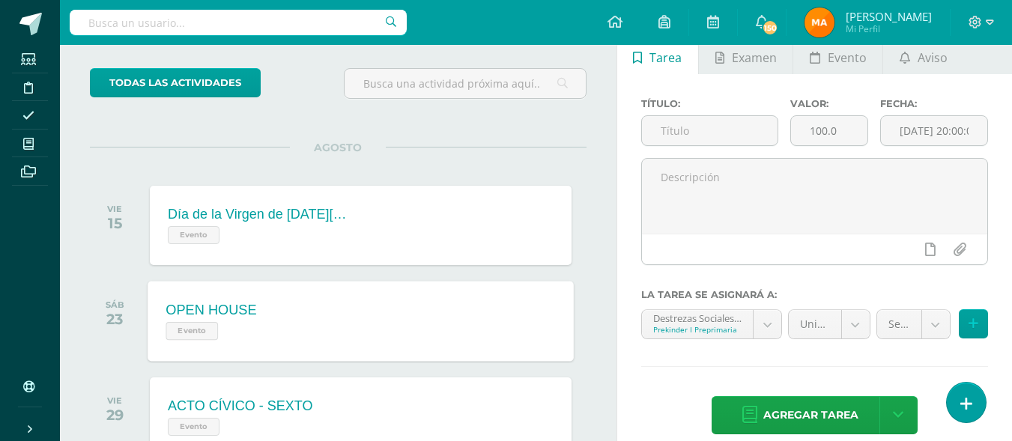
scroll to position [100, 0]
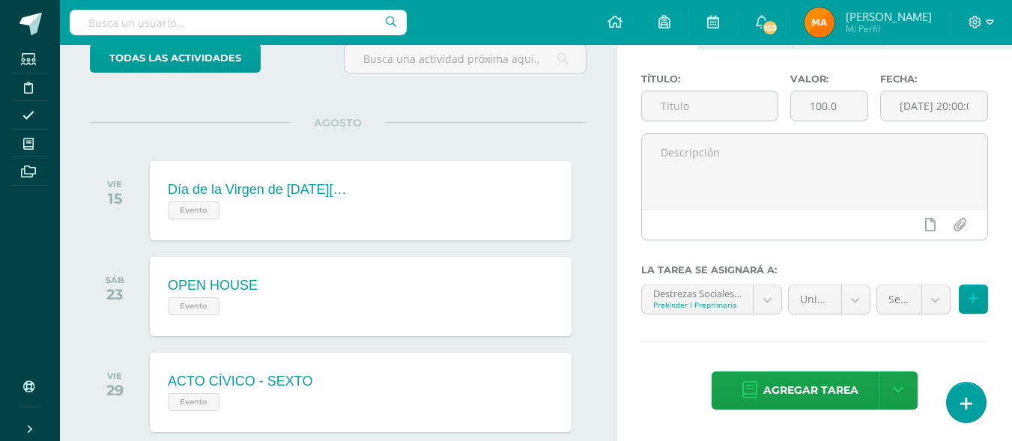
click at [510, 128] on div "AGOSTO VIE 15 Día de la Virgen de la Asunción - Asueto Evento Día de la Virgen …" at bounding box center [338, 182] width 497 height 121
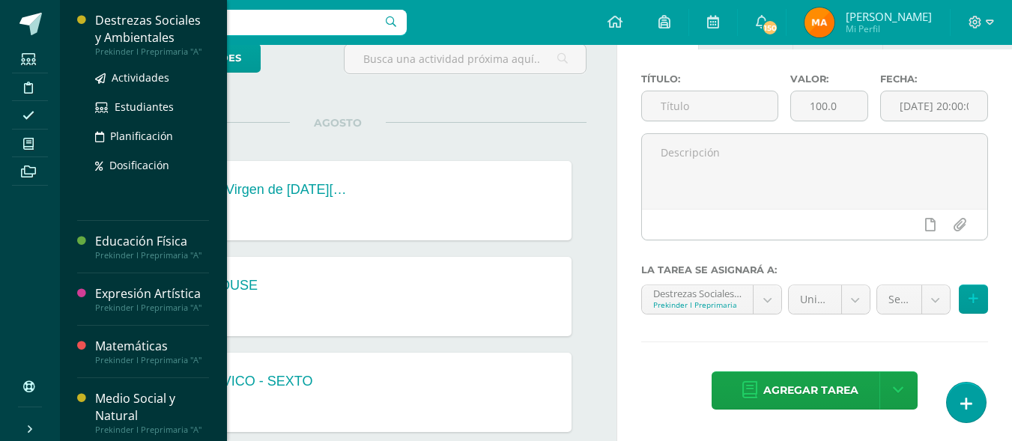
click at [124, 28] on div "Destrezas Sociales y Ambientales" at bounding box center [152, 29] width 114 height 34
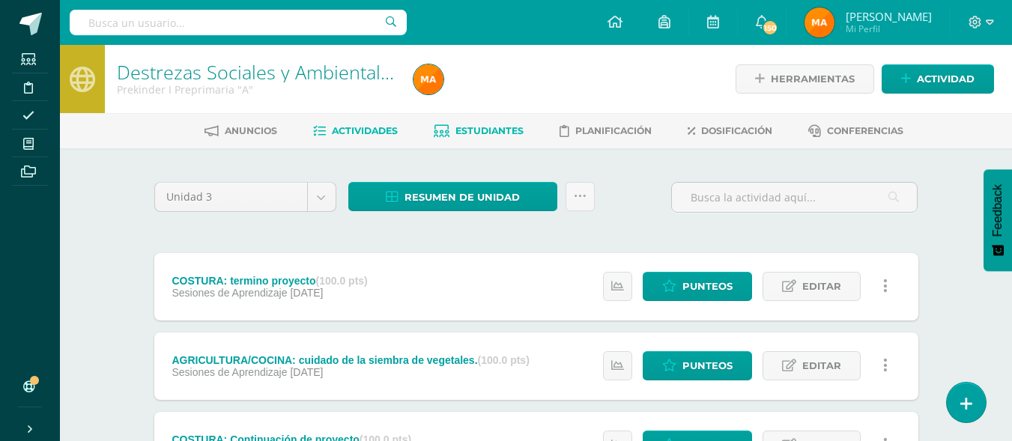
click at [464, 124] on link "Estudiantes" at bounding box center [479, 131] width 90 height 24
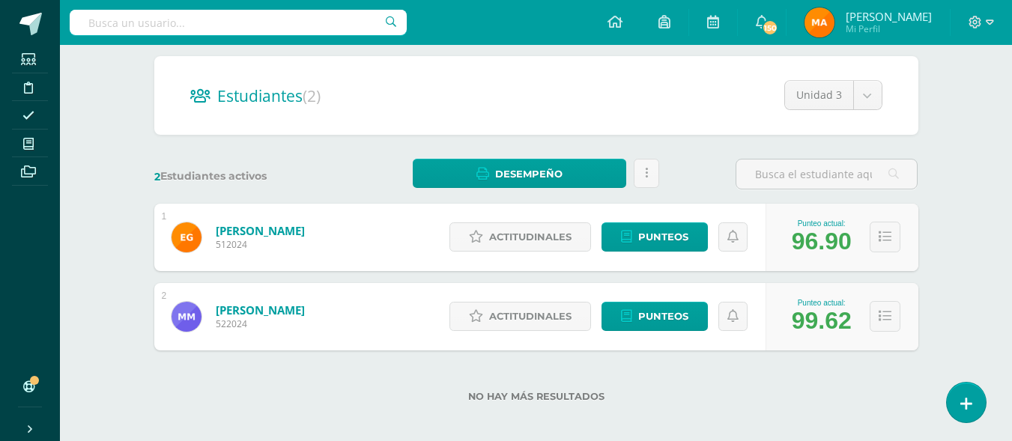
scroll to position [131, 0]
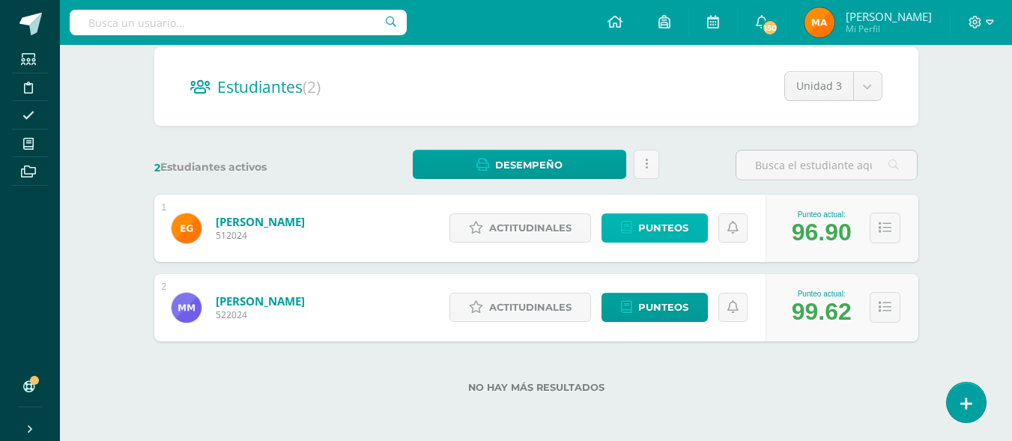
click at [647, 232] on span "Punteos" at bounding box center [663, 228] width 50 height 28
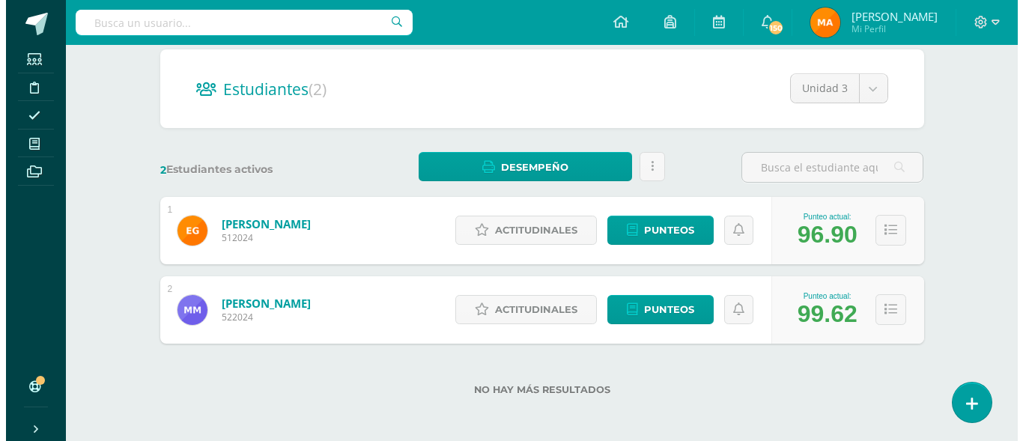
scroll to position [131, 0]
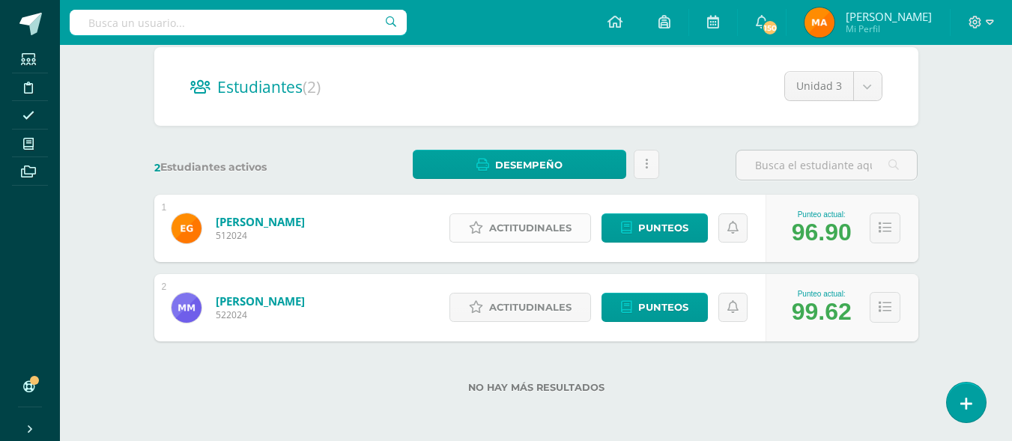
click at [500, 236] on span "Actitudinales" at bounding box center [530, 228] width 82 height 28
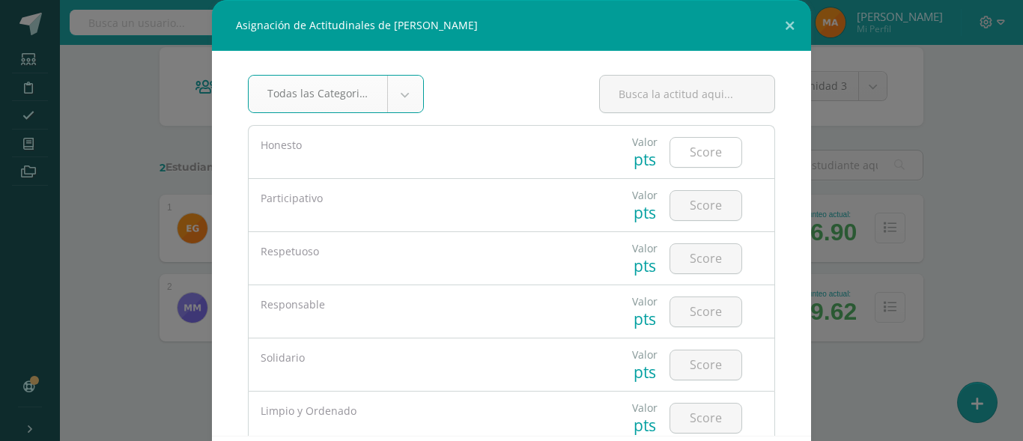
click at [678, 156] on input "number" at bounding box center [705, 152] width 71 height 29
type input "5"
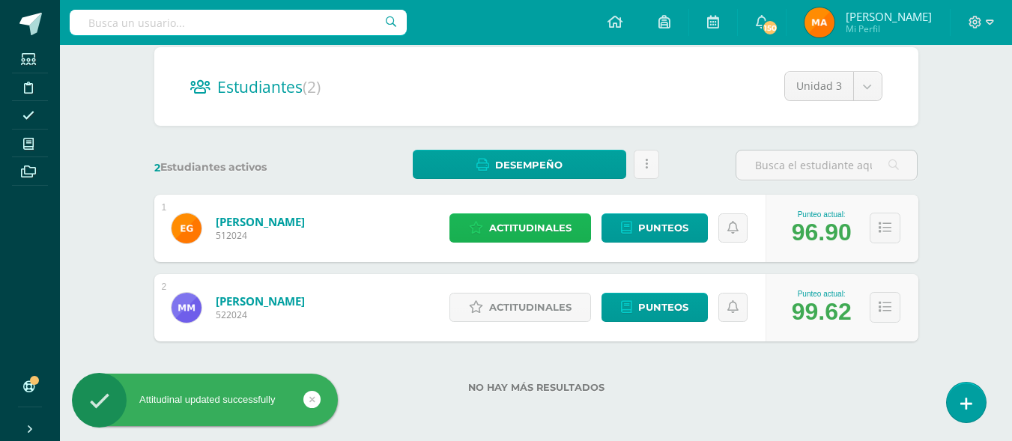
click at [508, 219] on span "Actitudinales" at bounding box center [530, 228] width 82 height 28
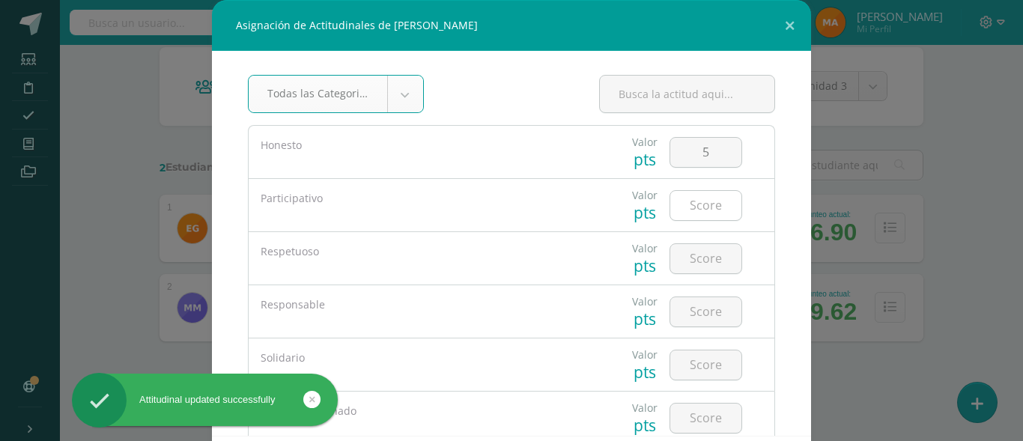
click at [684, 201] on input "number" at bounding box center [705, 205] width 71 height 29
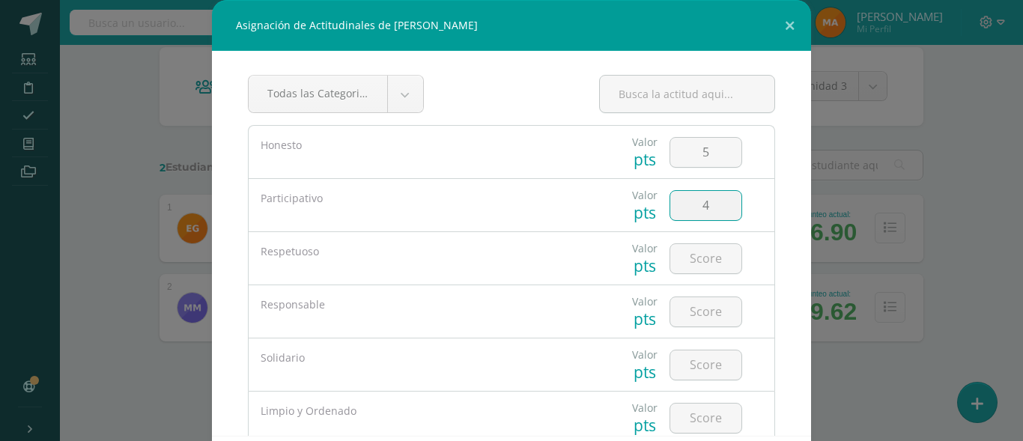
type input "5"
click at [688, 260] on input "number" at bounding box center [705, 258] width 71 height 29
type input "5"
click at [690, 324] on input "number" at bounding box center [705, 311] width 71 height 29
type input "5"
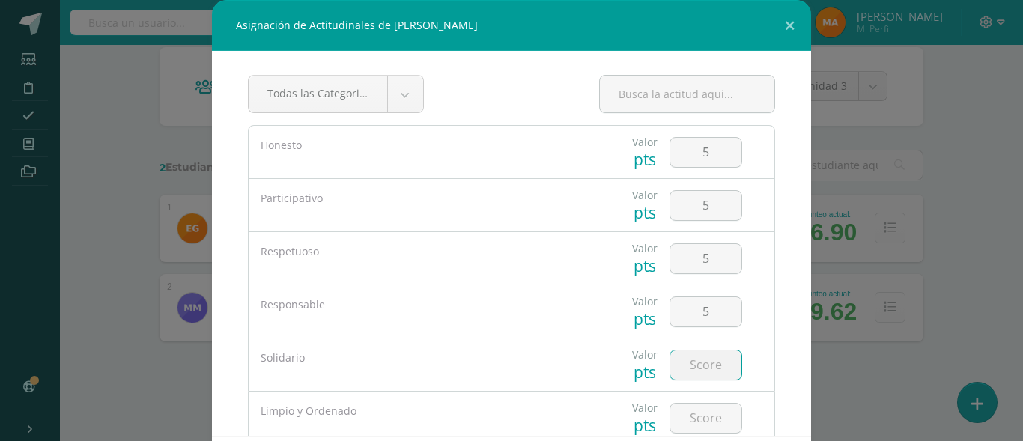
click at [684, 362] on input "number" at bounding box center [705, 364] width 71 height 29
type input "5"
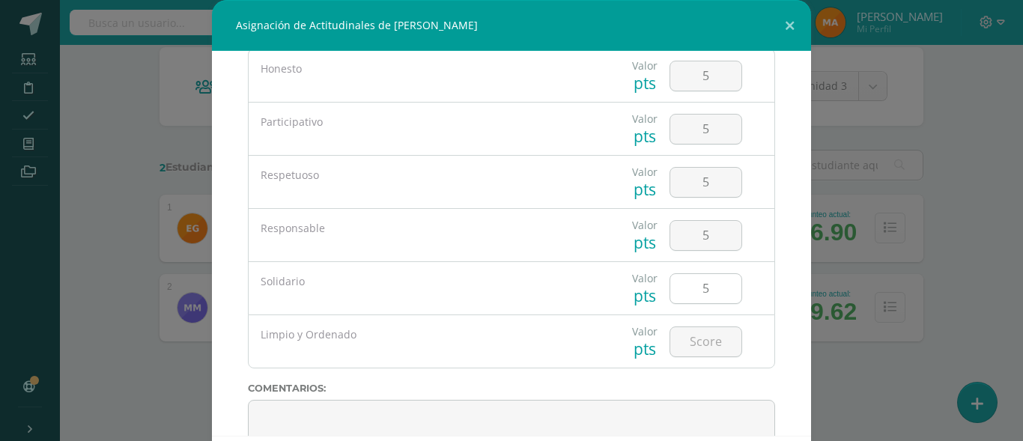
scroll to position [139, 0]
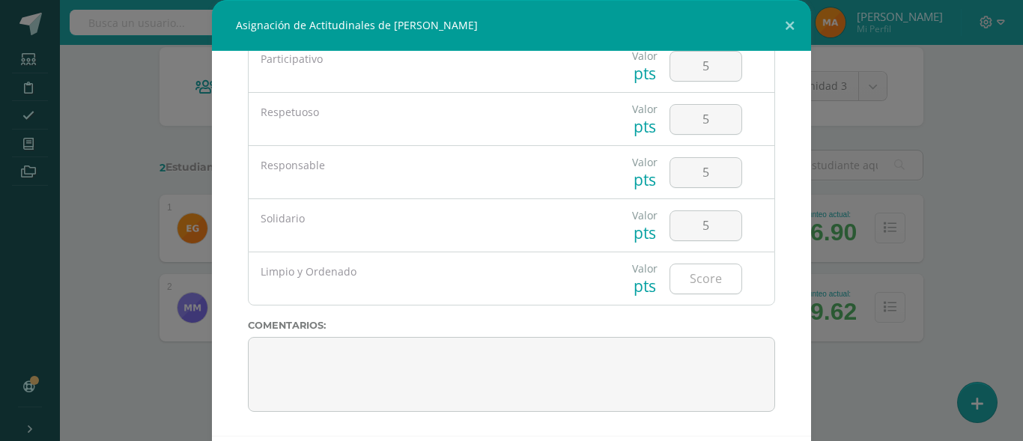
click at [684, 279] on input "number" at bounding box center [705, 278] width 71 height 29
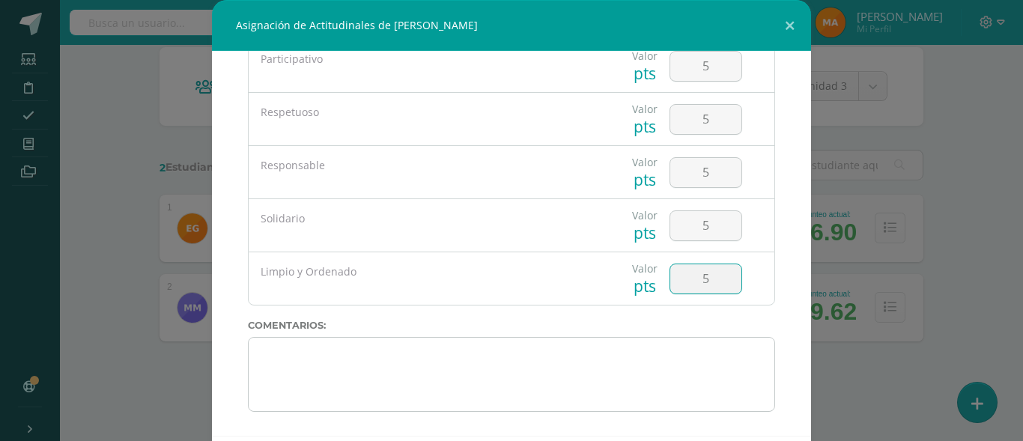
type input "5"
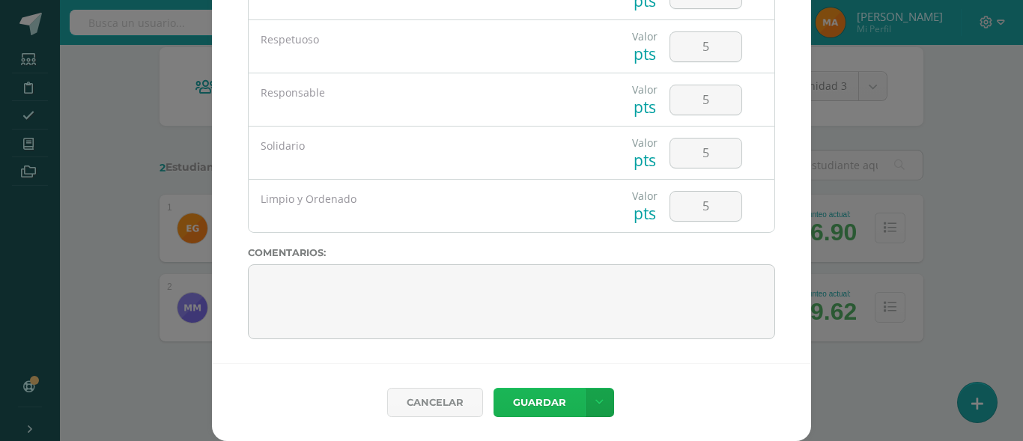
click at [526, 391] on button "Guardar" at bounding box center [539, 402] width 91 height 29
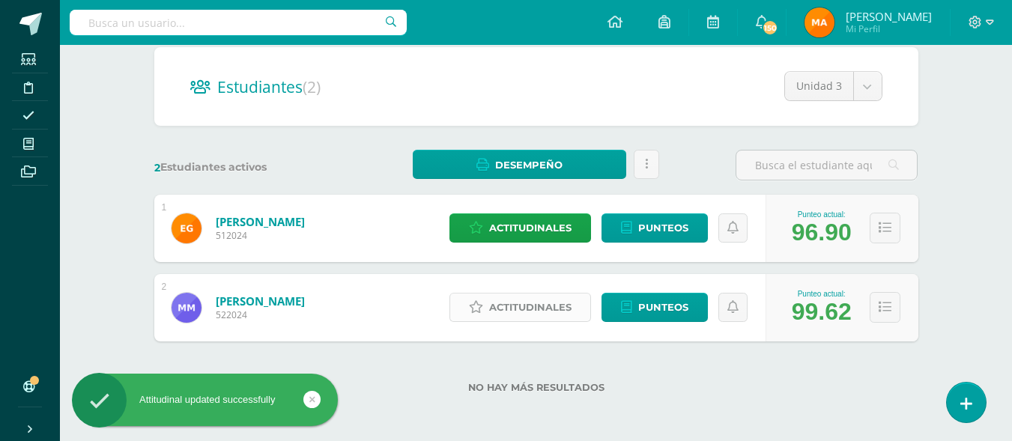
click at [511, 309] on span "Actitudinales" at bounding box center [530, 308] width 82 height 28
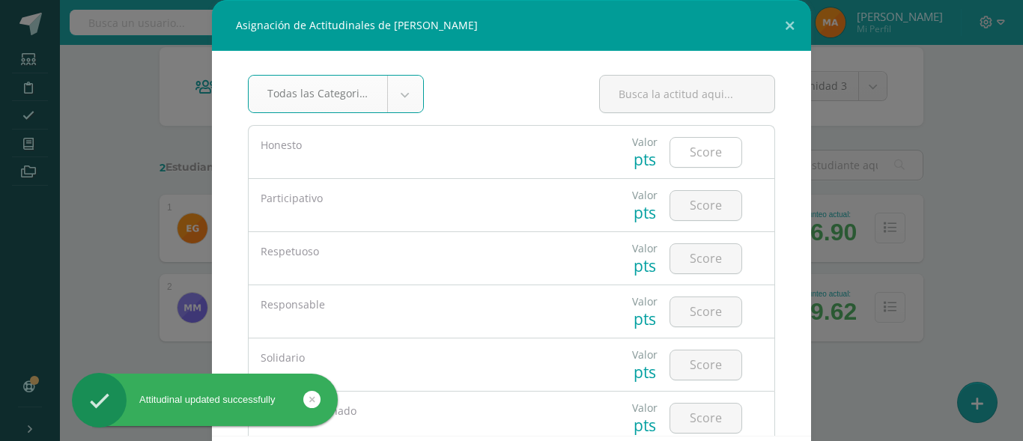
click at [688, 144] on input "number" at bounding box center [705, 152] width 71 height 29
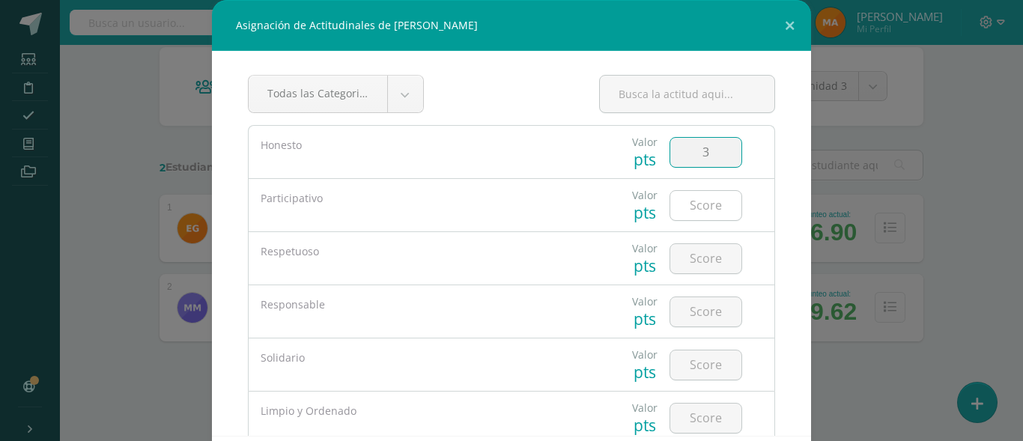
type input "3"
click at [684, 207] on input "number" at bounding box center [705, 205] width 71 height 29
type input "3"
click at [672, 256] on input "number" at bounding box center [705, 258] width 71 height 29
type input "4"
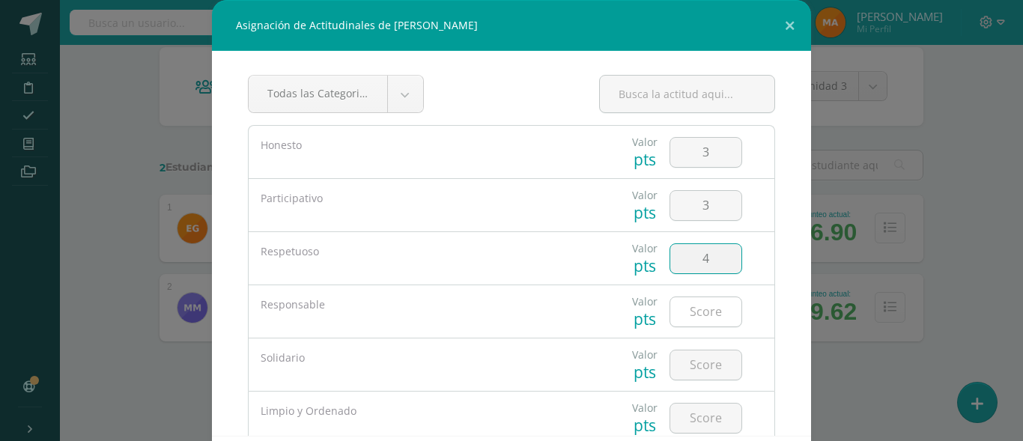
click at [685, 321] on input "number" at bounding box center [705, 311] width 71 height 29
type input "4"
click at [687, 362] on input "number" at bounding box center [705, 364] width 71 height 29
type input "5"
click at [685, 409] on input "number" at bounding box center [705, 418] width 71 height 29
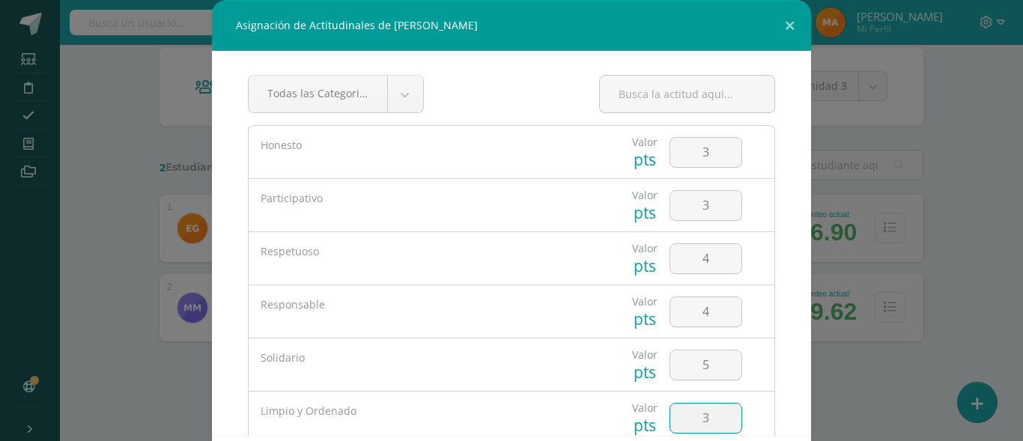
type input "3"
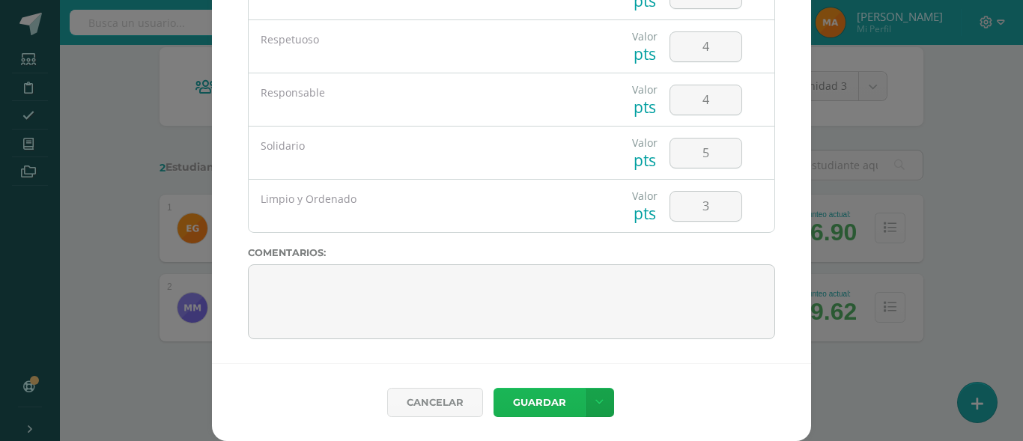
click at [510, 410] on button "Guardar" at bounding box center [539, 402] width 91 height 29
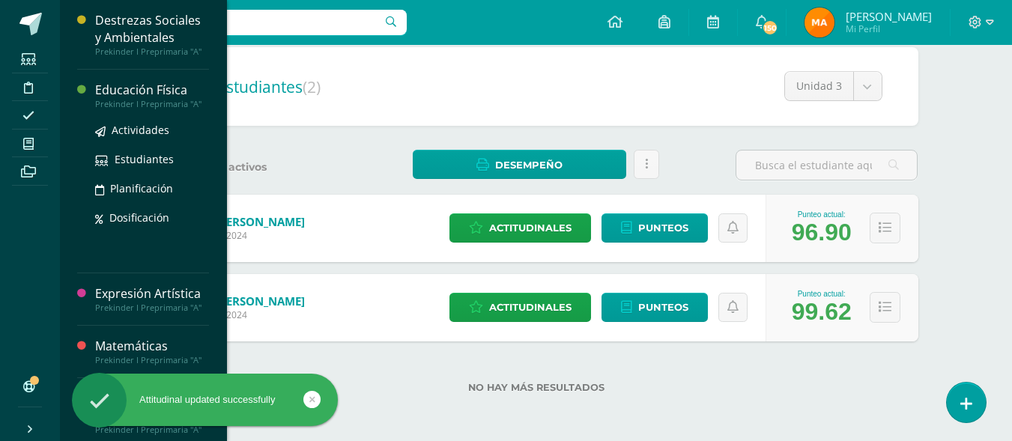
click at [124, 91] on div "Educación Física" at bounding box center [152, 90] width 114 height 17
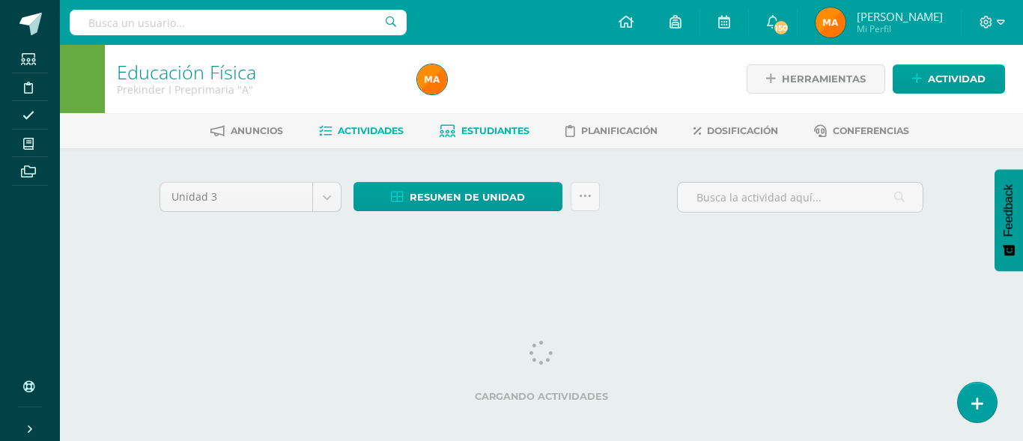
click at [475, 132] on span "Estudiantes" at bounding box center [495, 130] width 68 height 11
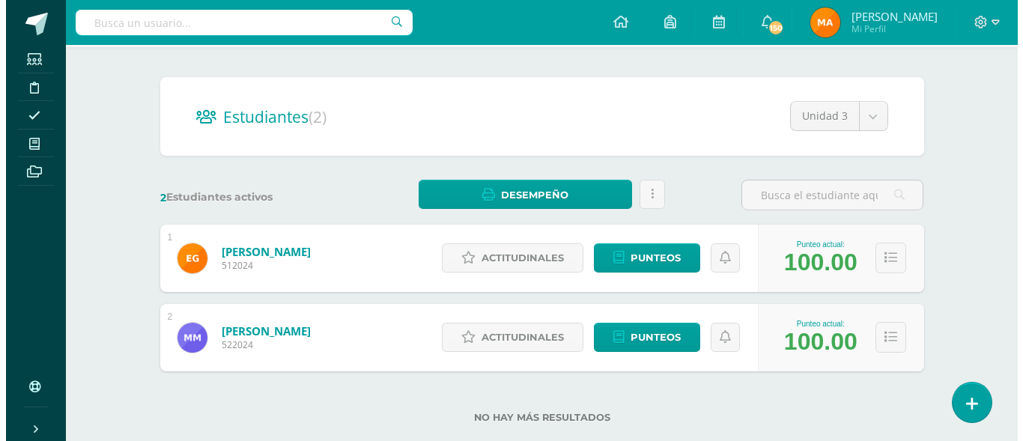
scroll to position [131, 0]
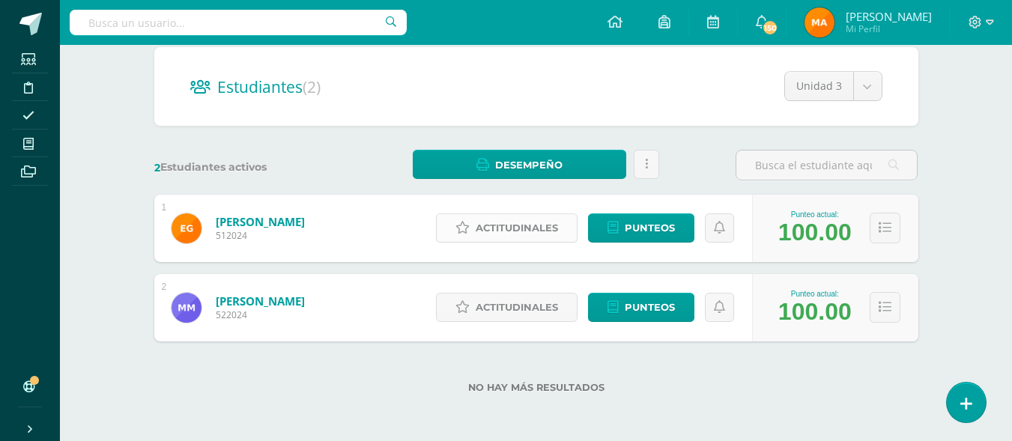
click at [470, 214] on link "Actitudinales" at bounding box center [507, 227] width 142 height 29
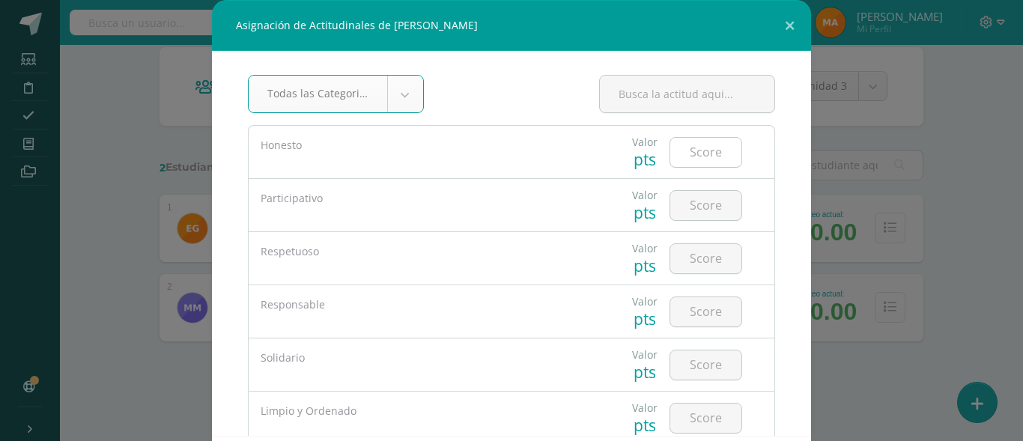
click at [681, 148] on input "number" at bounding box center [705, 152] width 71 height 29
type input "5"
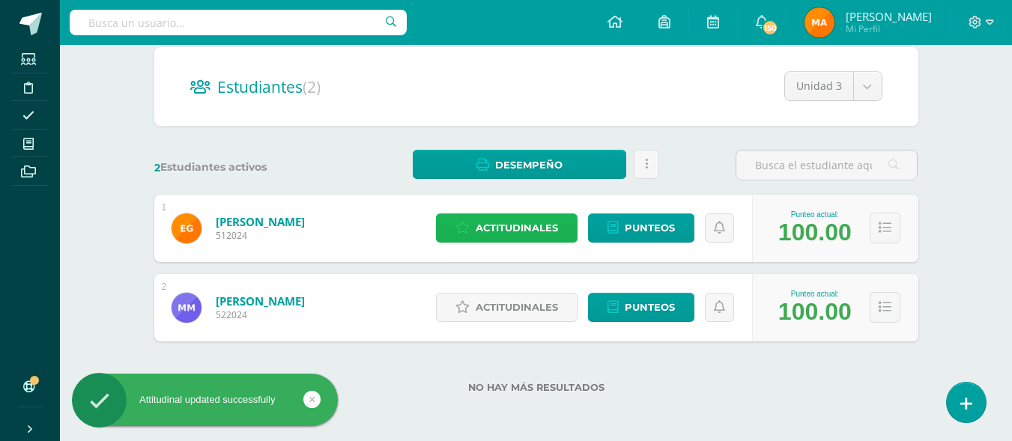
click at [518, 221] on span "Actitudinales" at bounding box center [517, 228] width 82 height 28
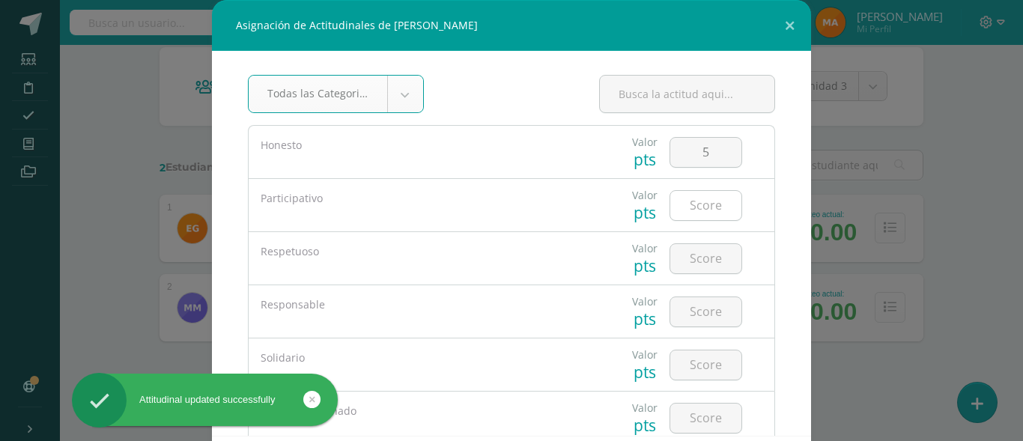
click at [686, 210] on input "number" at bounding box center [705, 205] width 71 height 29
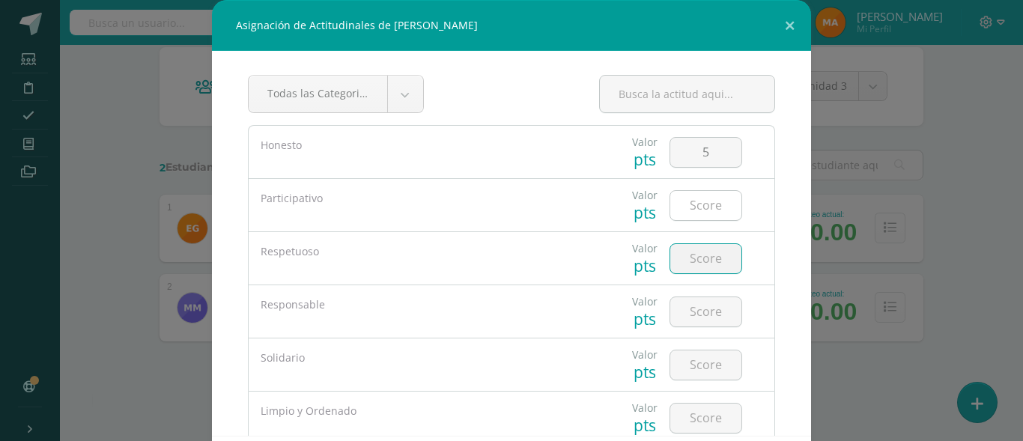
type input "1"
click at [686, 210] on input "number" at bounding box center [705, 205] width 71 height 29
type input "5"
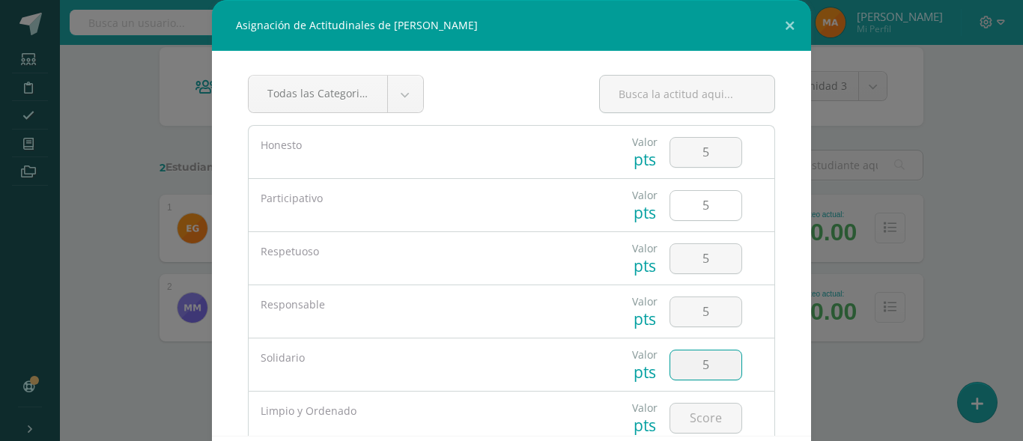
type input "5"
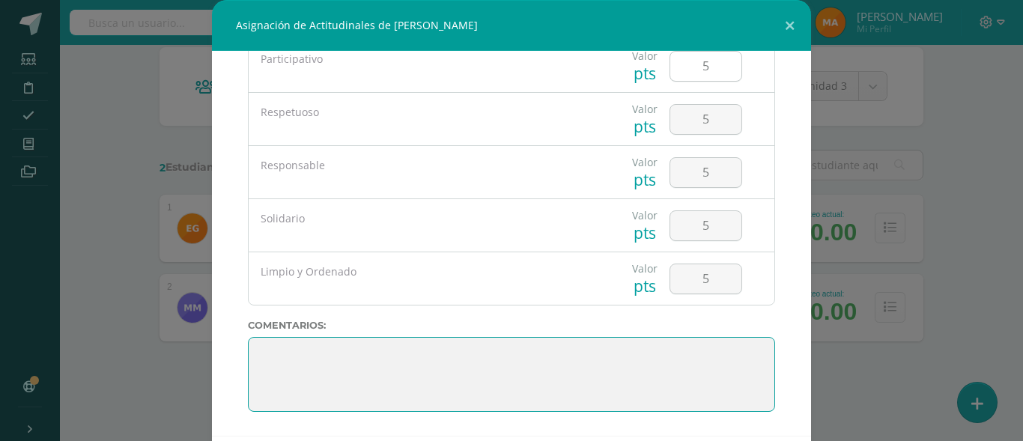
type textarea "5"
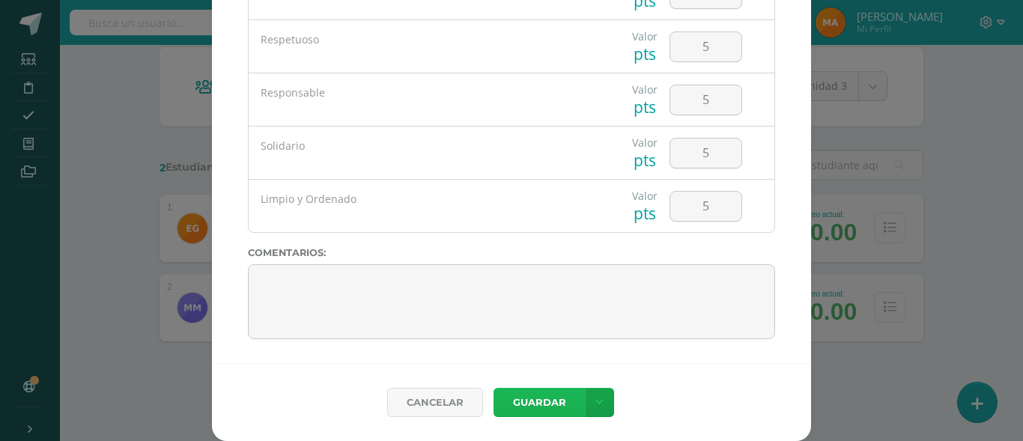
click at [507, 398] on button "Guardar" at bounding box center [539, 402] width 91 height 29
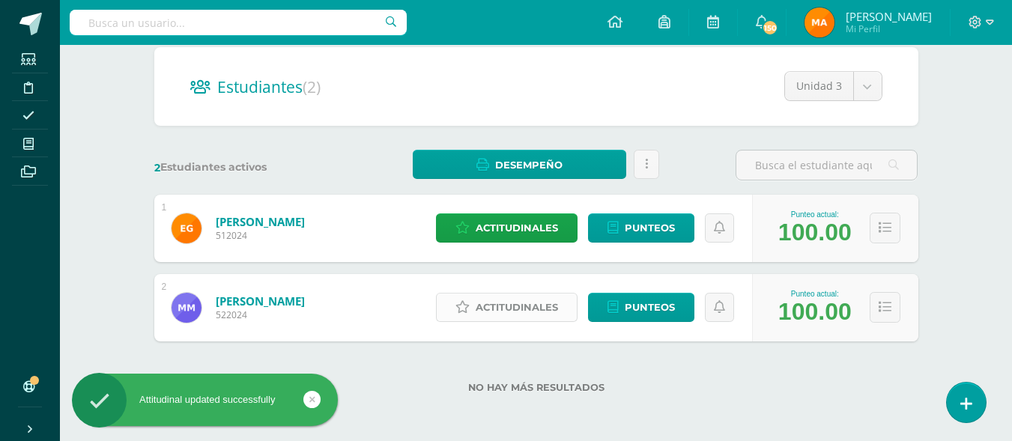
click at [545, 310] on span "Actitudinales" at bounding box center [517, 308] width 82 height 28
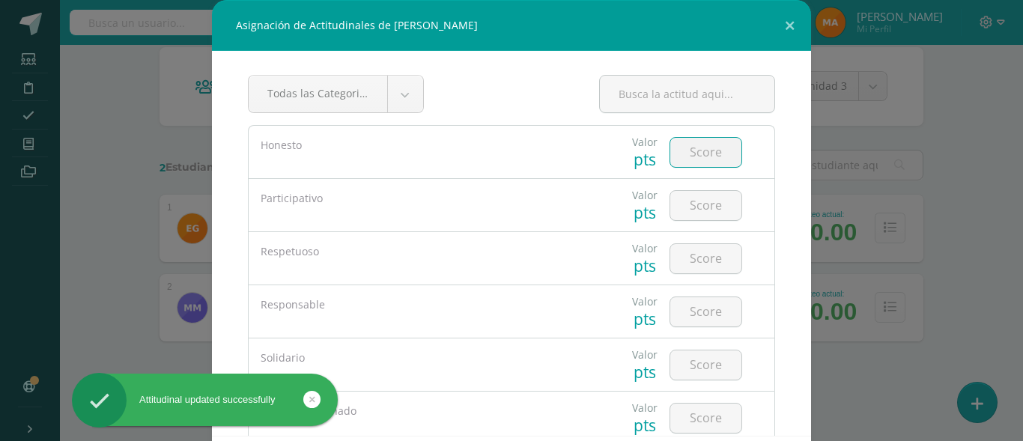
click at [687, 145] on input "number" at bounding box center [705, 152] width 71 height 29
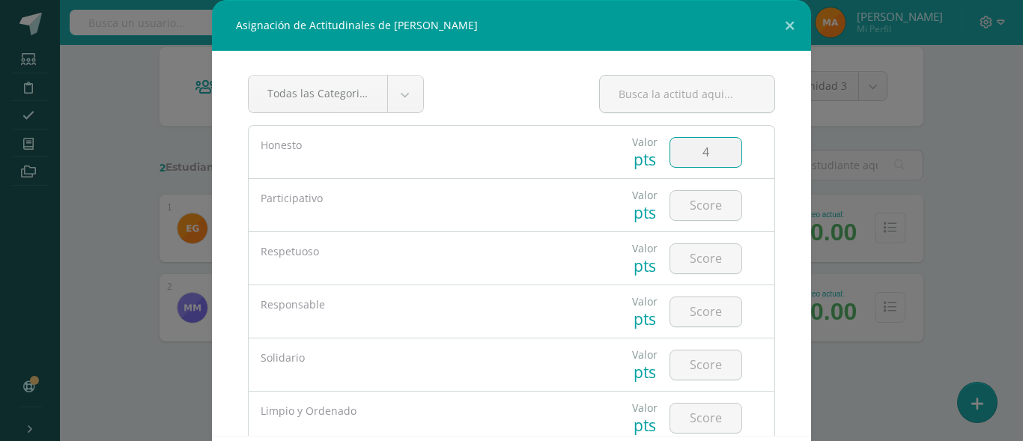
type input "4"
type input "3"
type input "4"
type input "5"
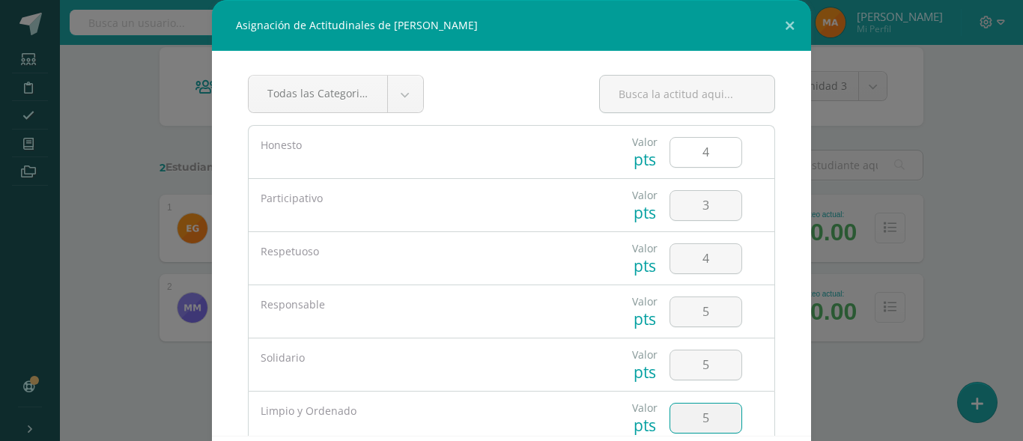
type input "5"
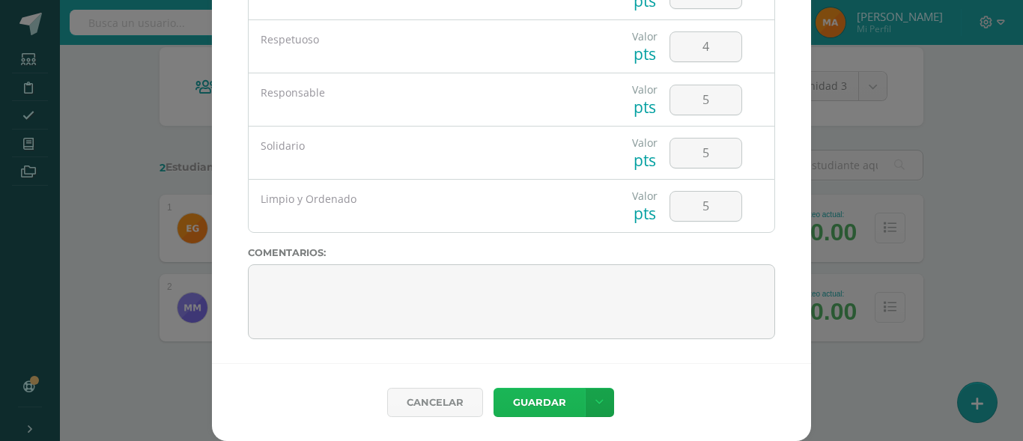
click at [526, 408] on button "Guardar" at bounding box center [539, 402] width 91 height 29
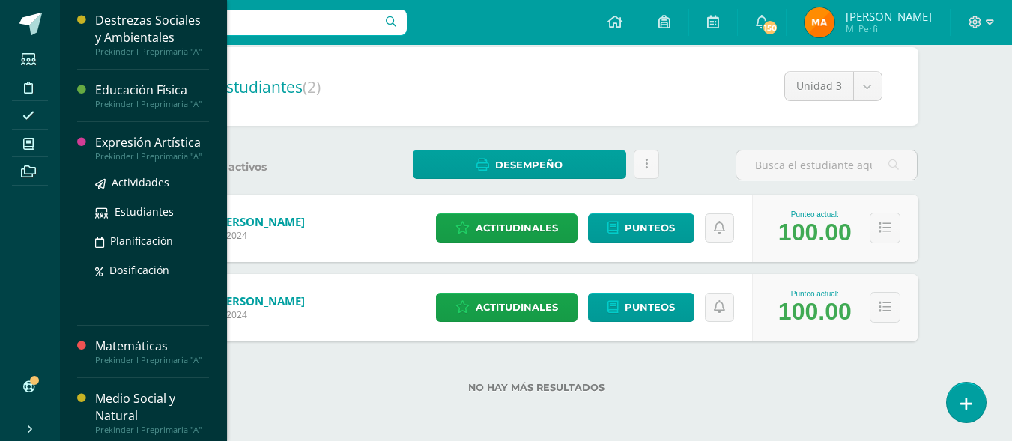
click at [118, 151] on div "Prekinder I Preprimaria "A"" at bounding box center [152, 156] width 114 height 10
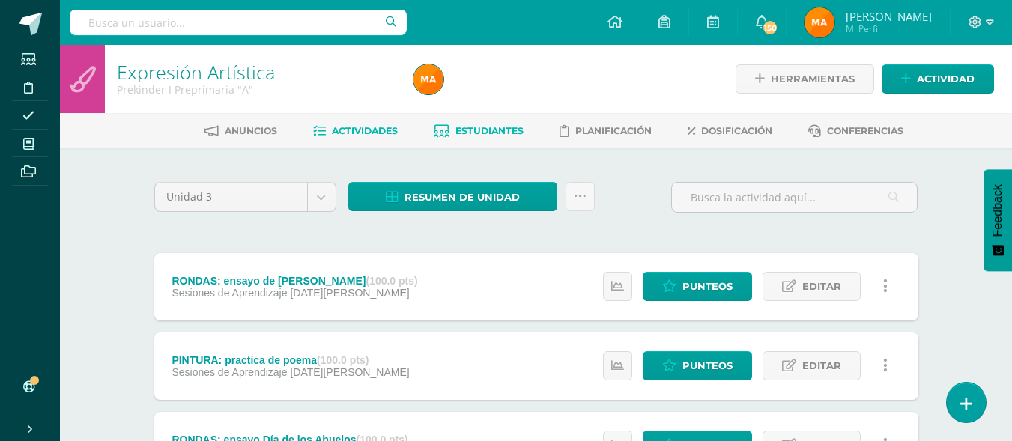
click at [461, 130] on span "Estudiantes" at bounding box center [489, 130] width 68 height 11
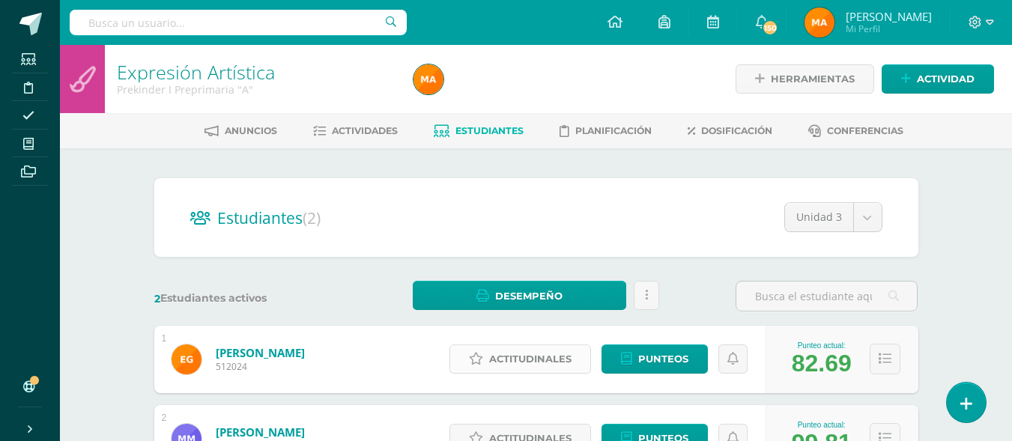
click at [516, 361] on span "Actitudinales" at bounding box center [530, 359] width 82 height 28
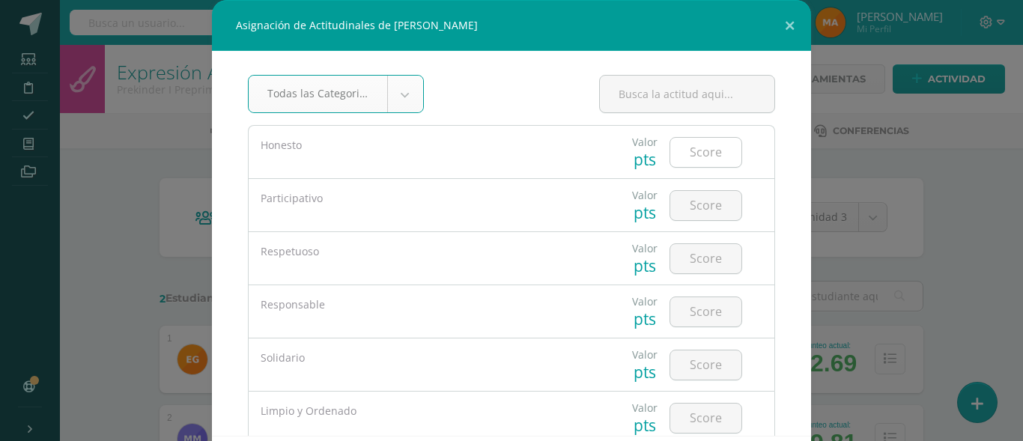
click at [676, 163] on input "number" at bounding box center [705, 152] width 71 height 29
type input "5"
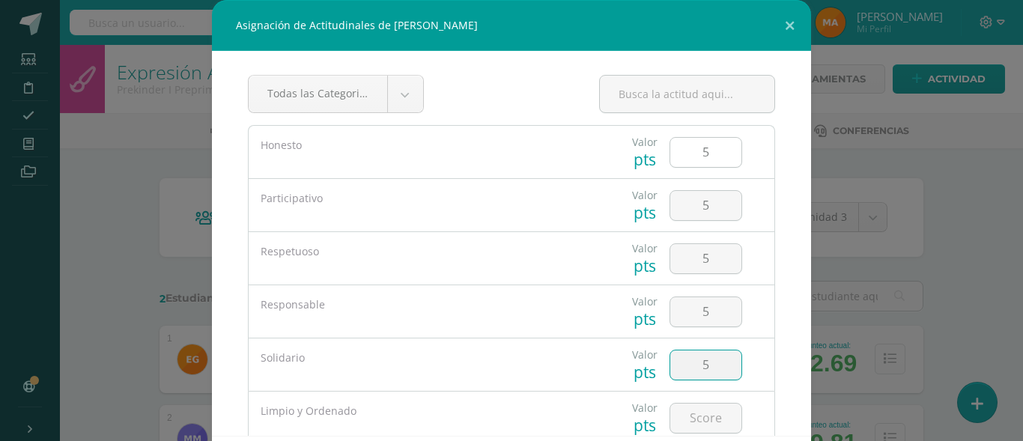
type input "5"
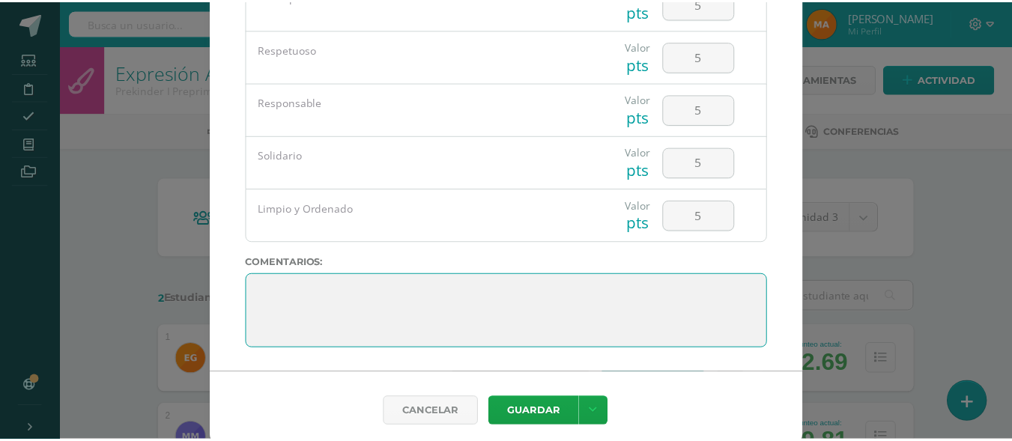
scroll to position [73, 0]
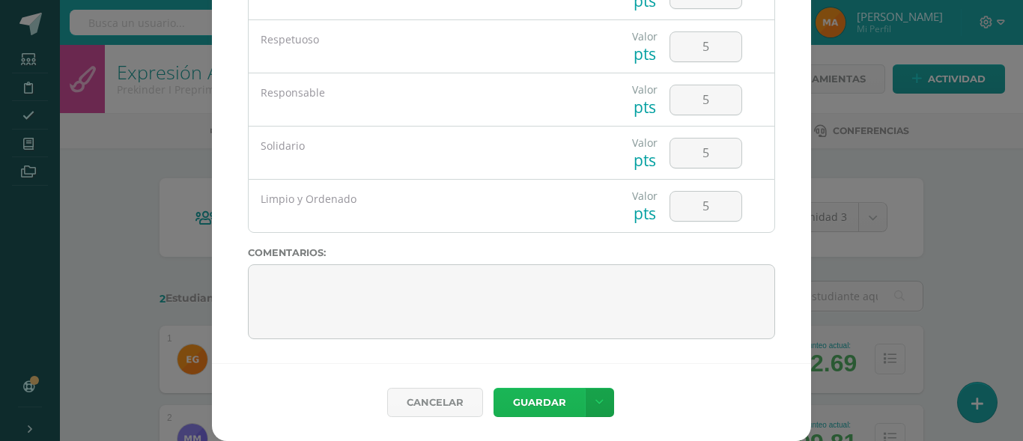
click at [541, 408] on button "Guardar" at bounding box center [539, 402] width 91 height 29
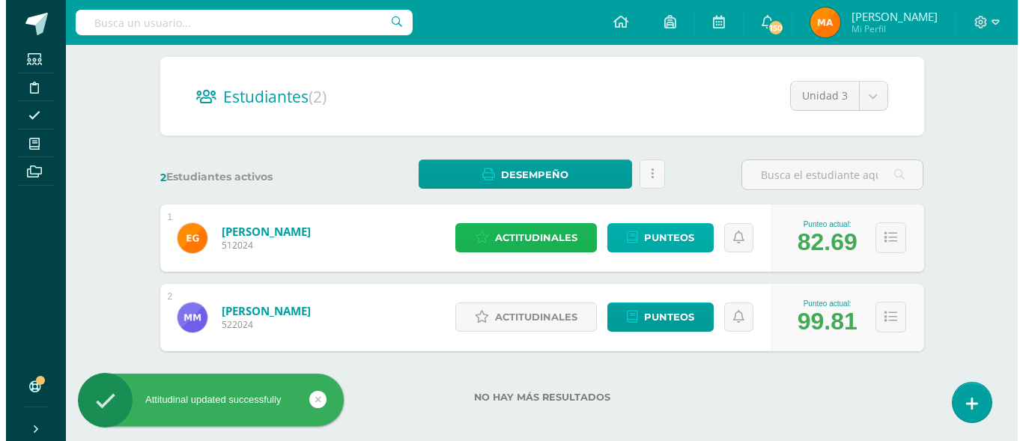
scroll to position [131, 0]
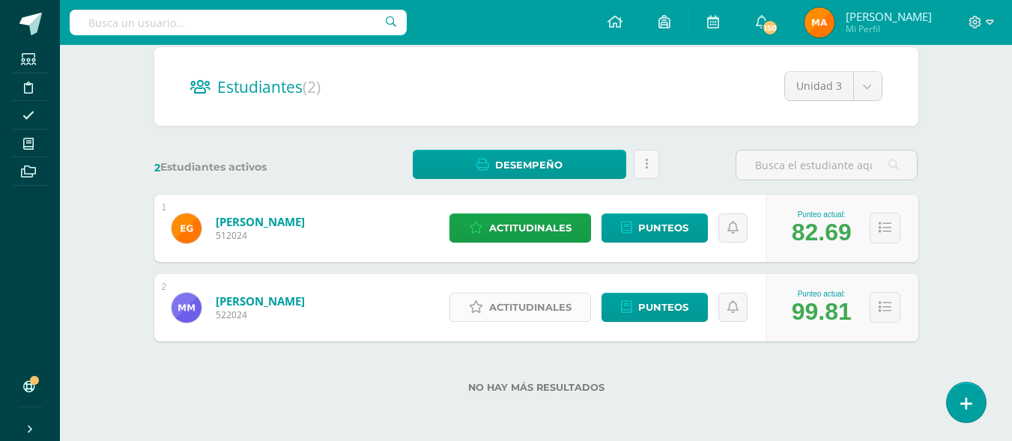
click at [534, 318] on span "Actitudinales" at bounding box center [530, 308] width 82 height 28
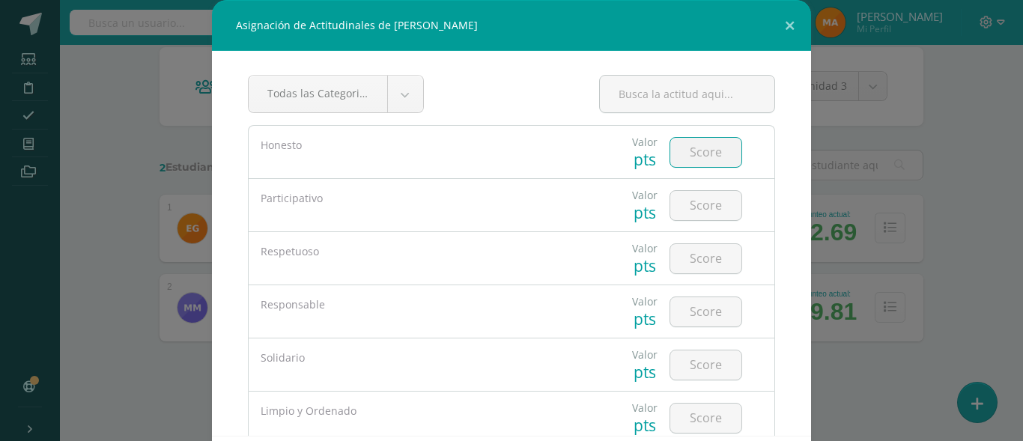
click at [676, 149] on input "number" at bounding box center [705, 152] width 71 height 29
type input "4"
type input "5"
type input "4"
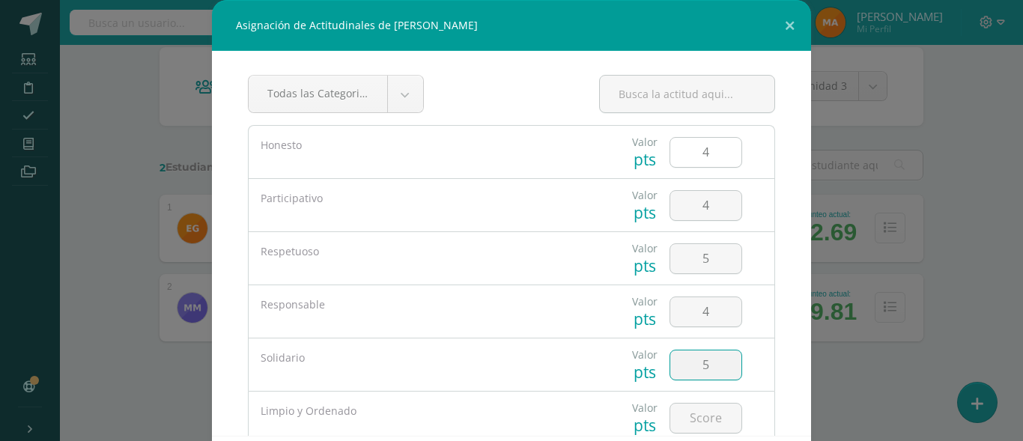
type input "5"
type input "4"
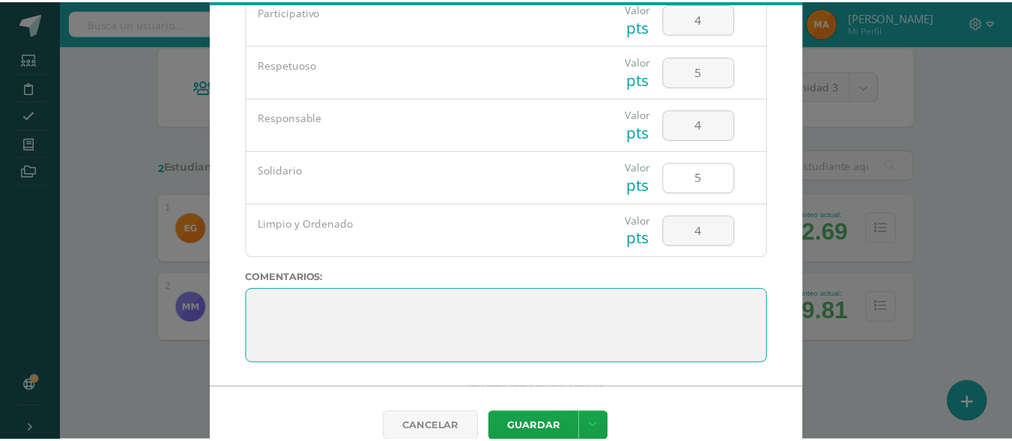
scroll to position [73, 0]
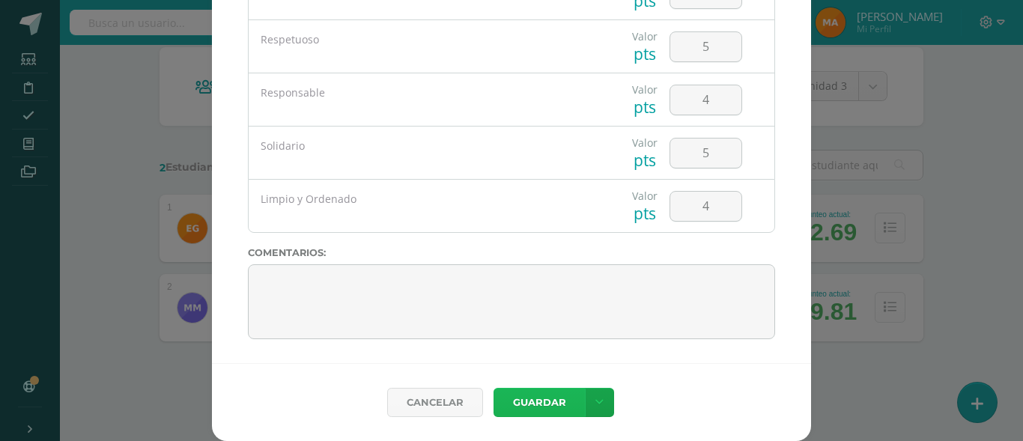
click at [514, 416] on button "Guardar" at bounding box center [539, 402] width 91 height 29
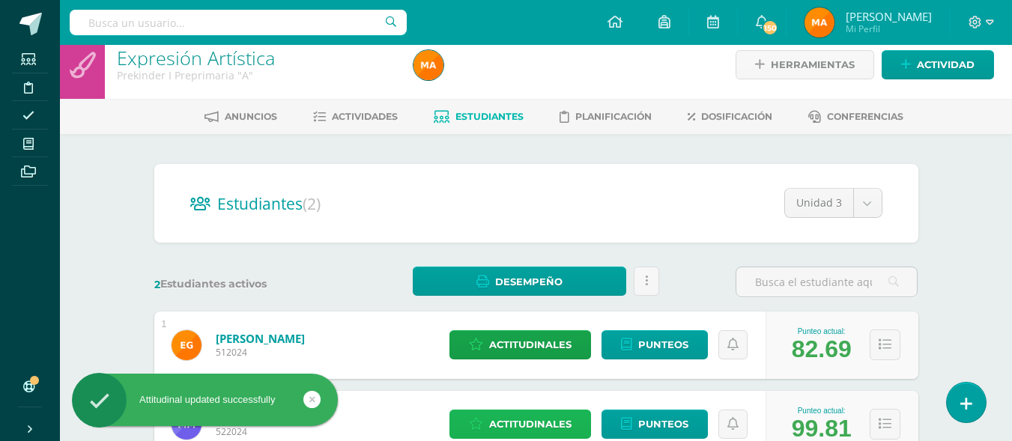
scroll to position [0, 0]
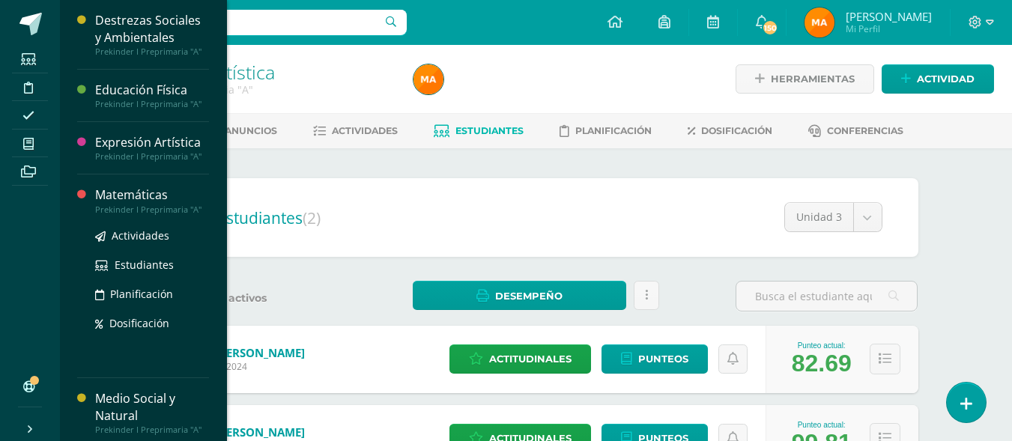
click at [109, 191] on div "Matemáticas" at bounding box center [152, 194] width 114 height 17
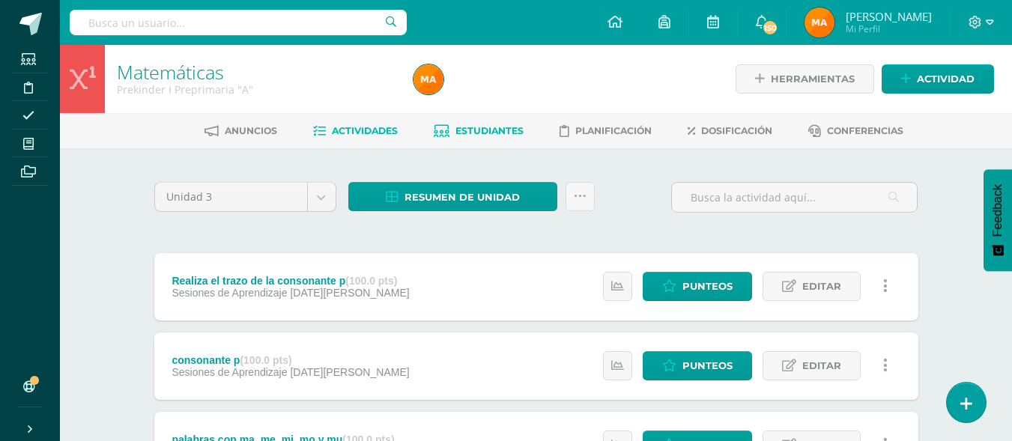
click at [471, 137] on link "Estudiantes" at bounding box center [479, 131] width 90 height 24
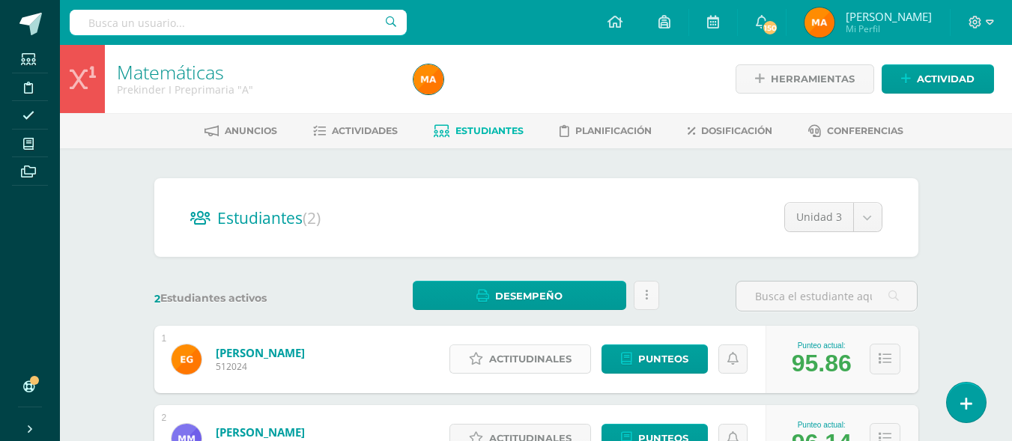
click at [511, 356] on span "Actitudinales" at bounding box center [530, 359] width 82 height 28
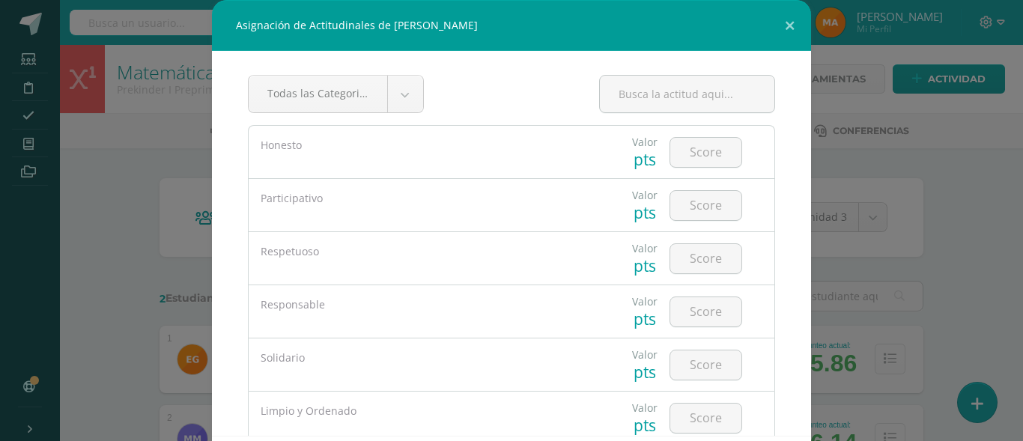
click at [890, 199] on div "Asignación de Actitudinales de [PERSON_NAME] Todas las Categorias Todas las Cat…" at bounding box center [511, 257] width 1011 height 514
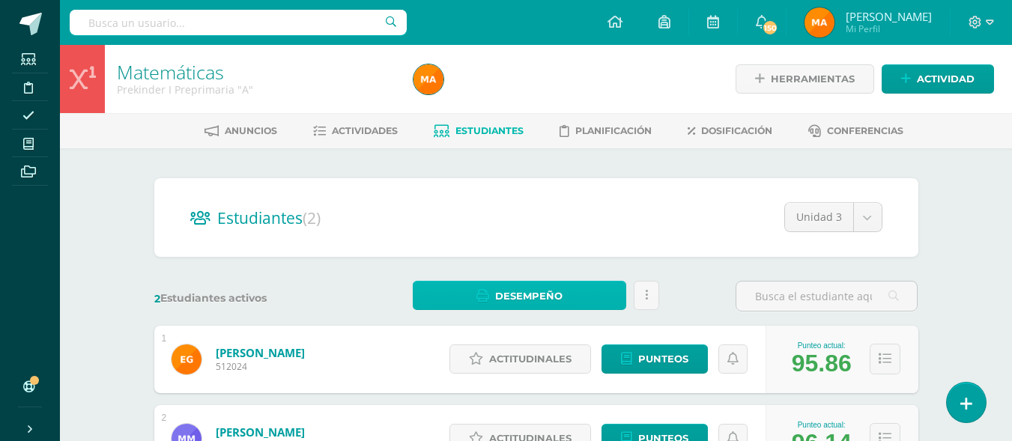
click at [489, 301] on icon at bounding box center [482, 296] width 13 height 13
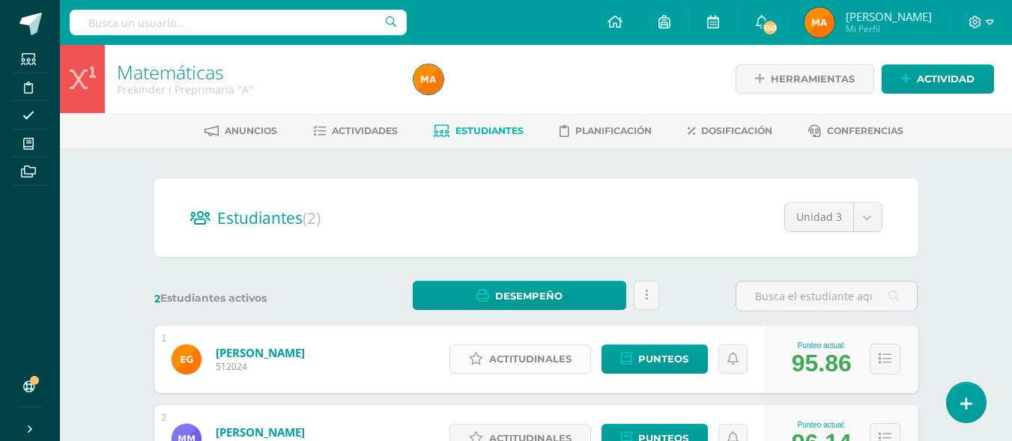
click at [508, 373] on span "Actitudinales" at bounding box center [530, 359] width 82 height 28
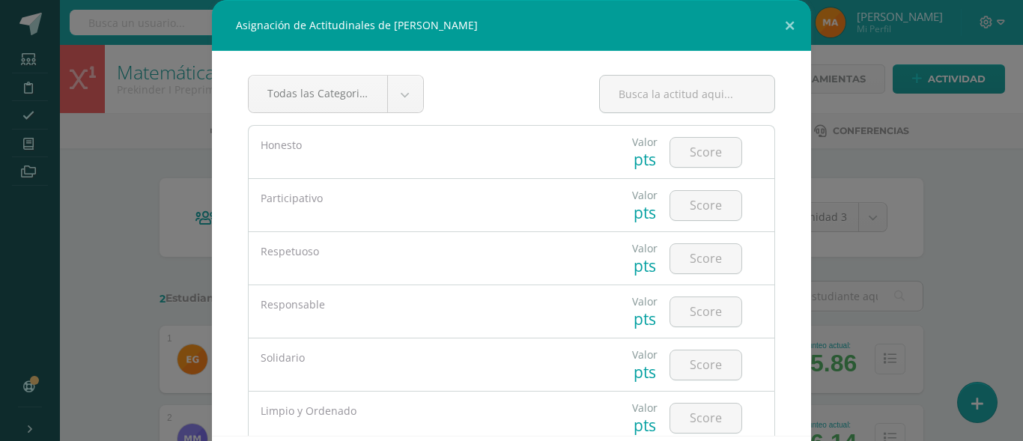
drag, startPoint x: 559, startPoint y: 260, endPoint x: 565, endPoint y: 109, distance: 150.6
click at [565, 109] on div "Todas las Categorias Todas las Categorias Sin Categoría [GEOGRAPHIC_DATA] Valor…" at bounding box center [511, 243] width 599 height 385
click at [696, 158] on input "number" at bounding box center [705, 152] width 71 height 29
click at [783, 31] on button at bounding box center [789, 25] width 43 height 51
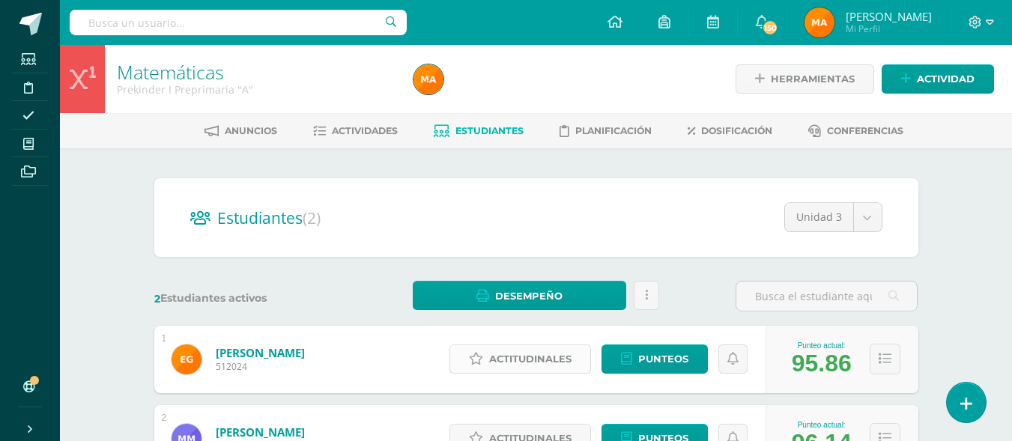
click at [548, 354] on span "Actitudinales" at bounding box center [530, 359] width 82 height 28
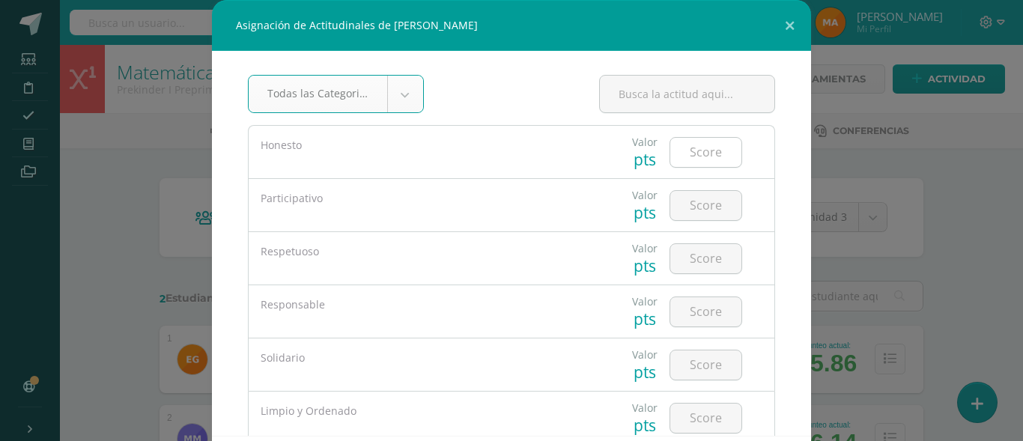
click at [671, 157] on input "number" at bounding box center [705, 152] width 71 height 29
type input "5"
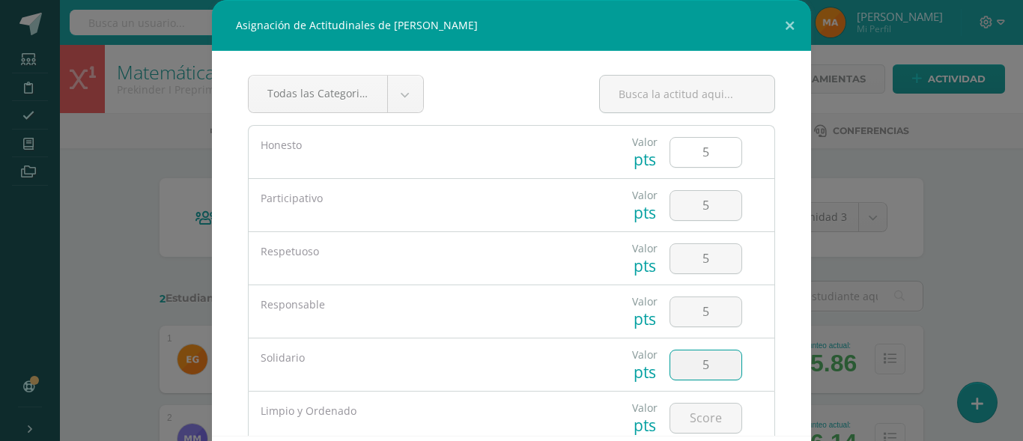
type input "5"
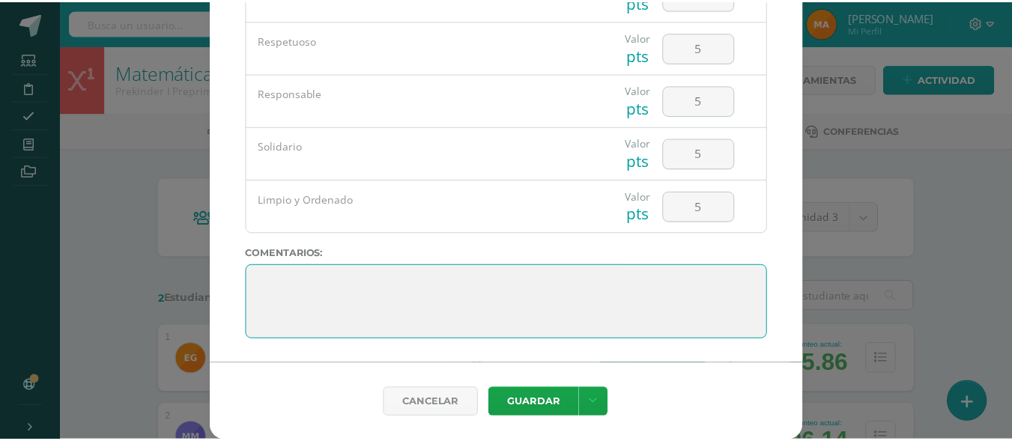
scroll to position [73, 0]
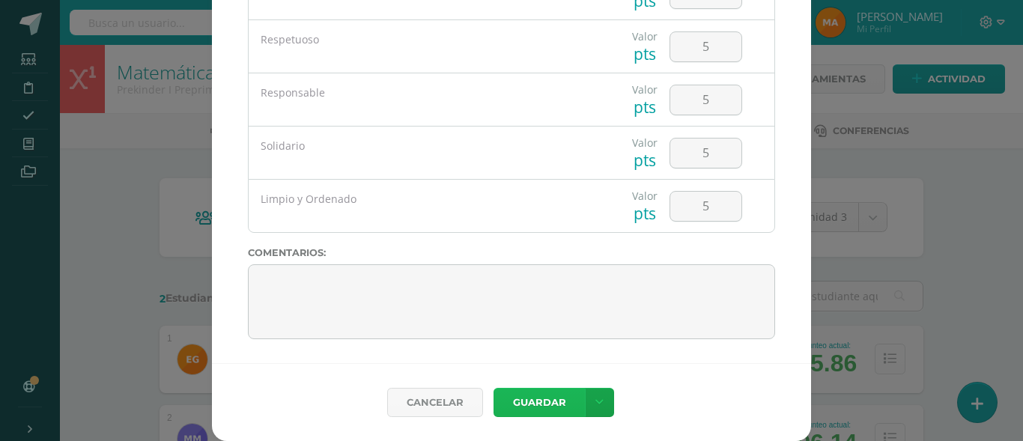
click at [507, 398] on button "Guardar" at bounding box center [539, 402] width 91 height 29
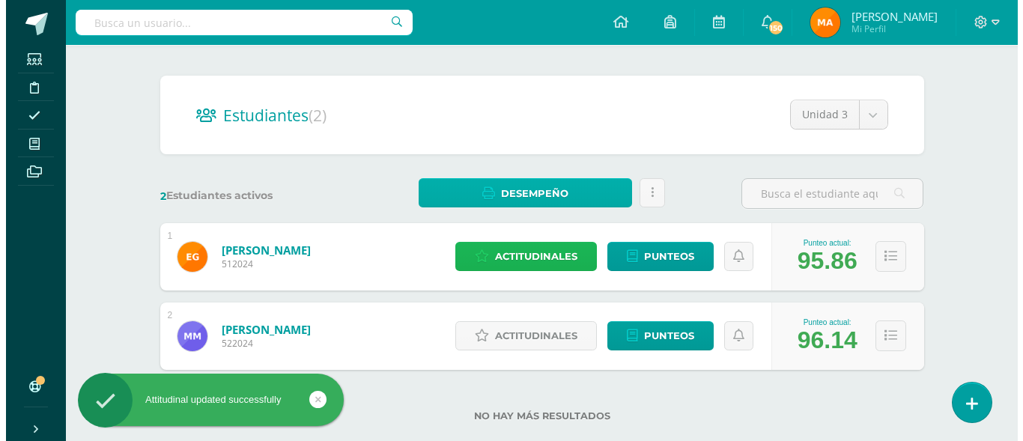
scroll to position [131, 0]
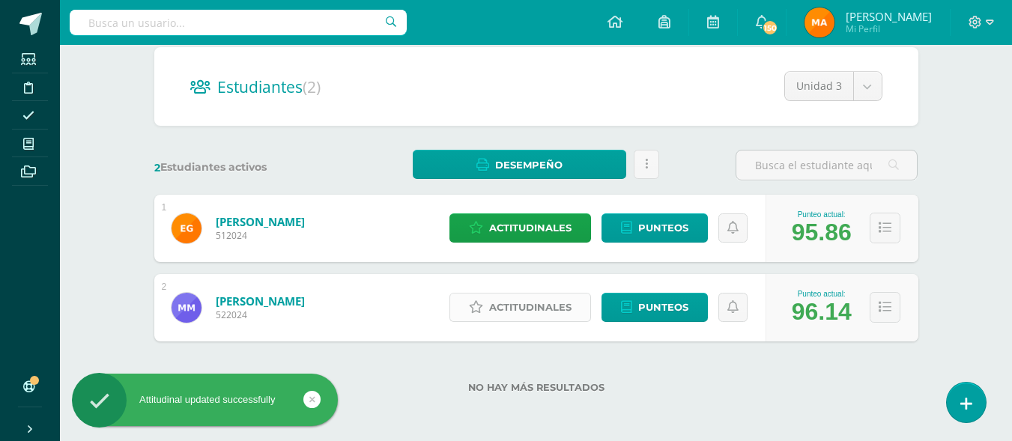
click at [495, 298] on span "Actitudinales" at bounding box center [530, 308] width 82 height 28
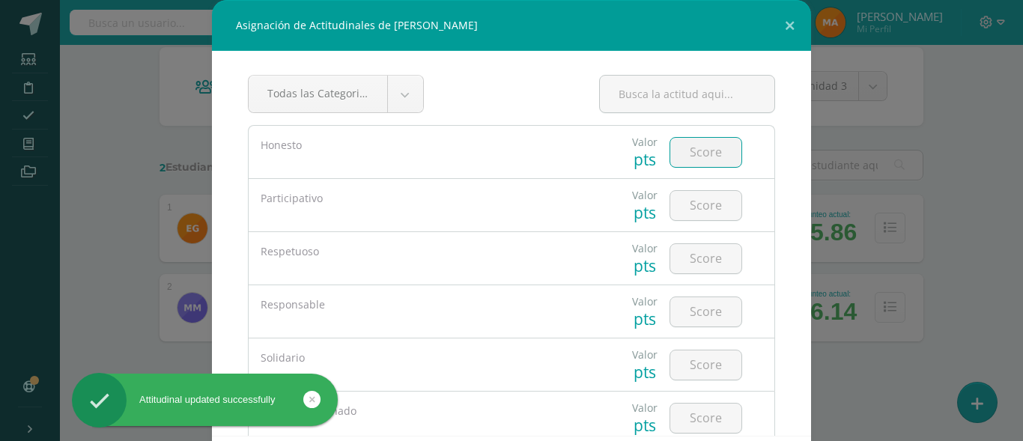
click at [688, 159] on input "number" at bounding box center [705, 152] width 71 height 29
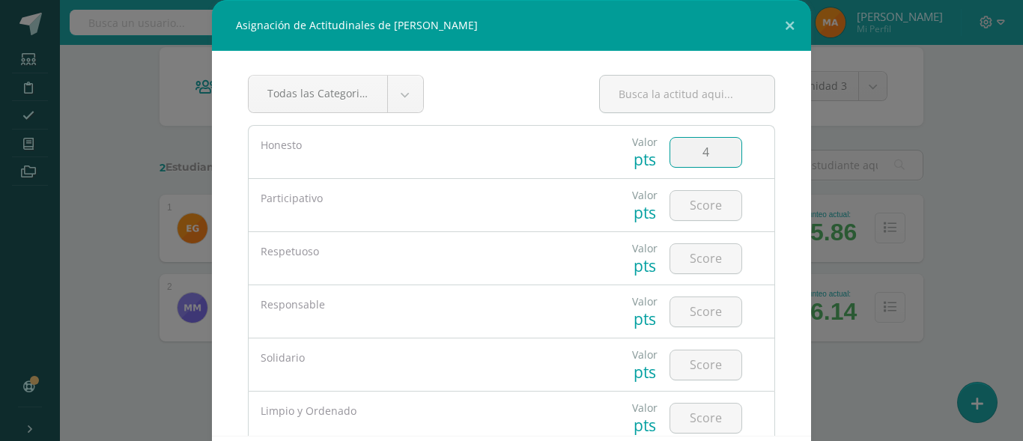
type input "4"
type input "3"
type input "4"
type input "5"
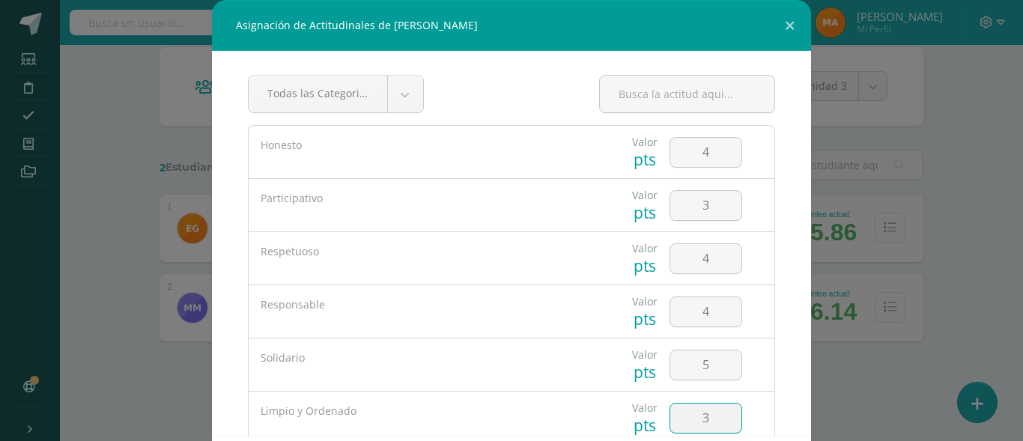
type input "3"
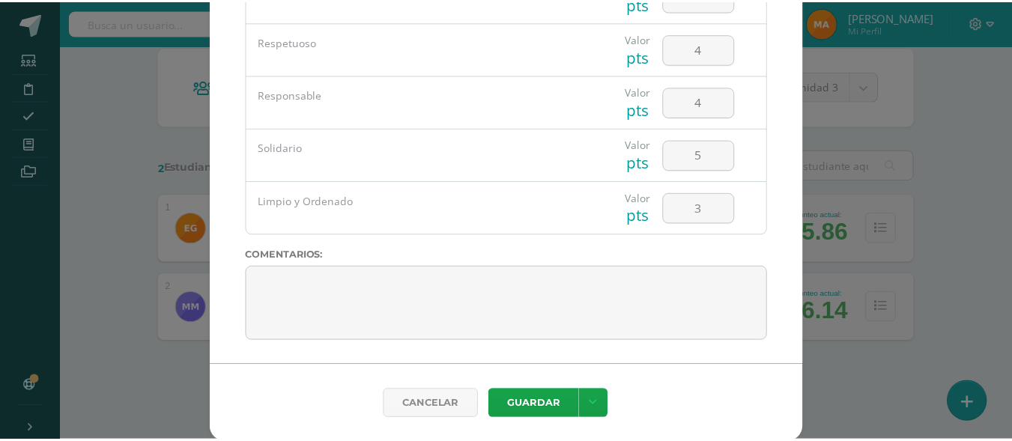
scroll to position [73, 0]
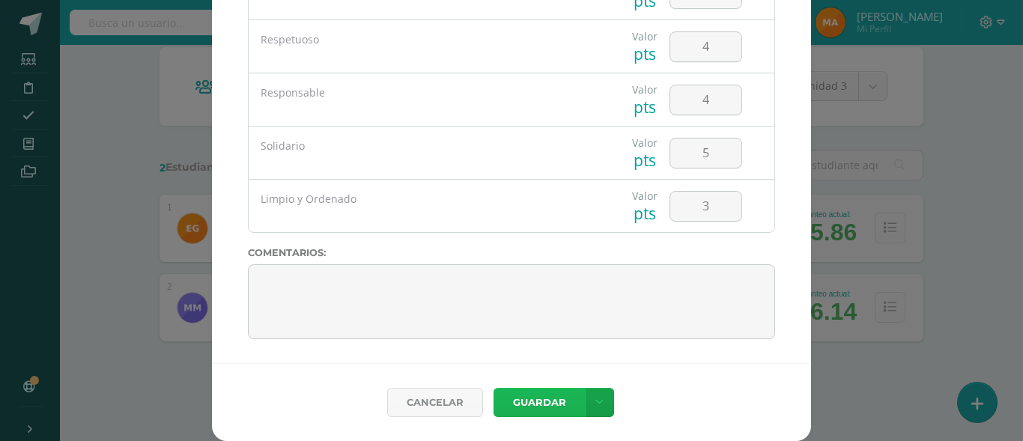
click at [525, 409] on button "Guardar" at bounding box center [539, 402] width 91 height 29
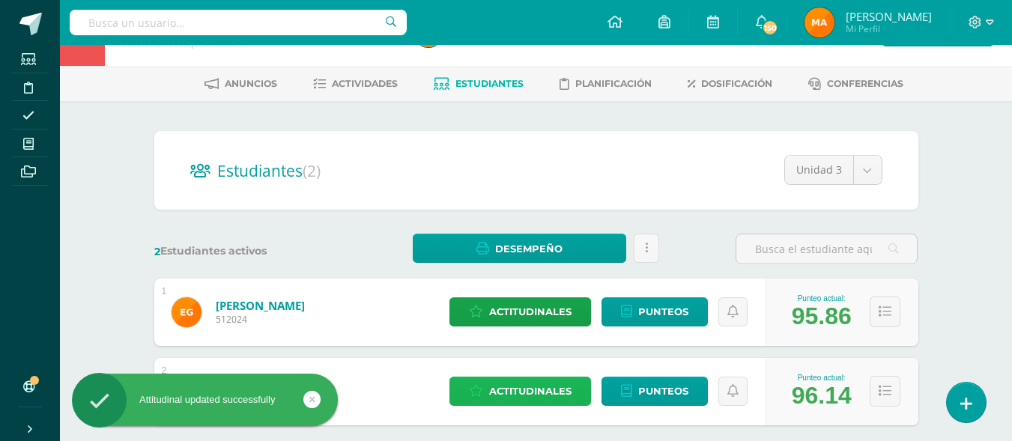
scroll to position [0, 0]
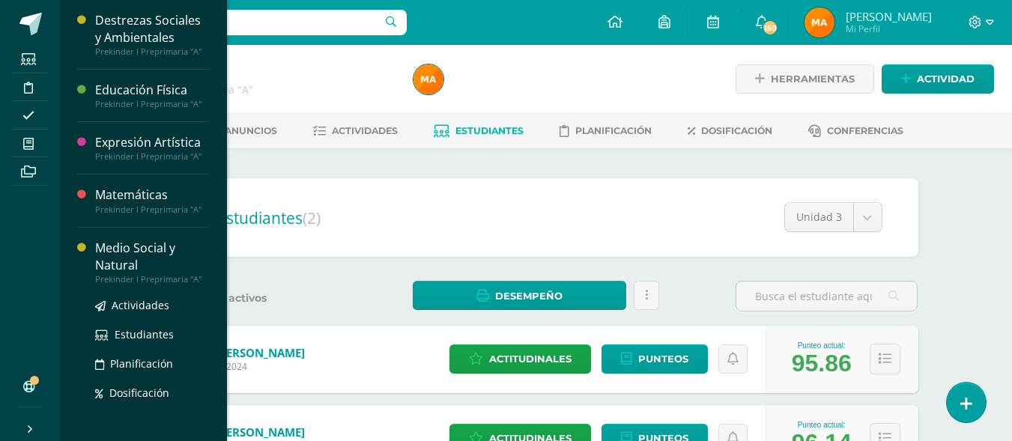
click at [109, 247] on div "Medio Social y Natural" at bounding box center [152, 257] width 114 height 34
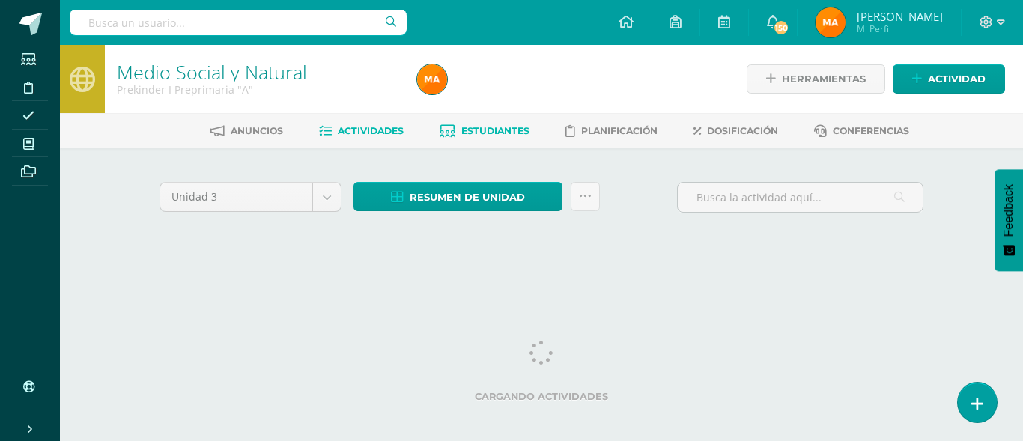
click at [500, 127] on span "Estudiantes" at bounding box center [495, 130] width 68 height 11
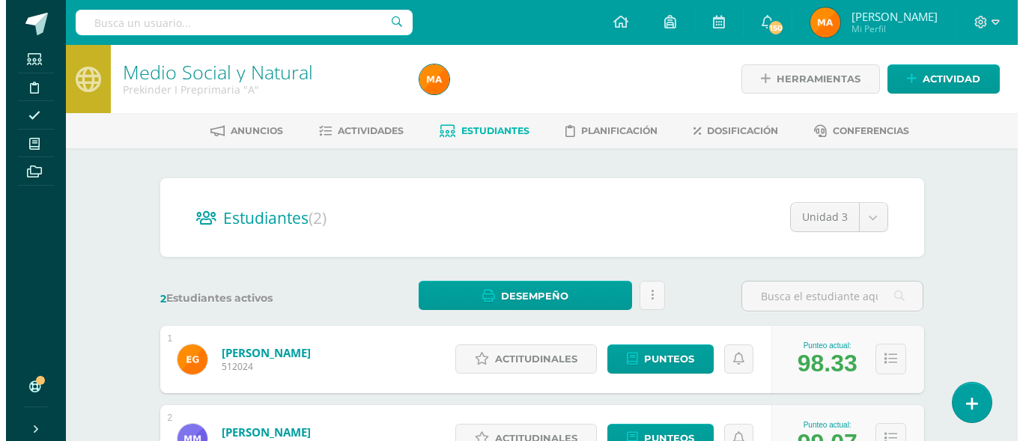
scroll to position [25, 0]
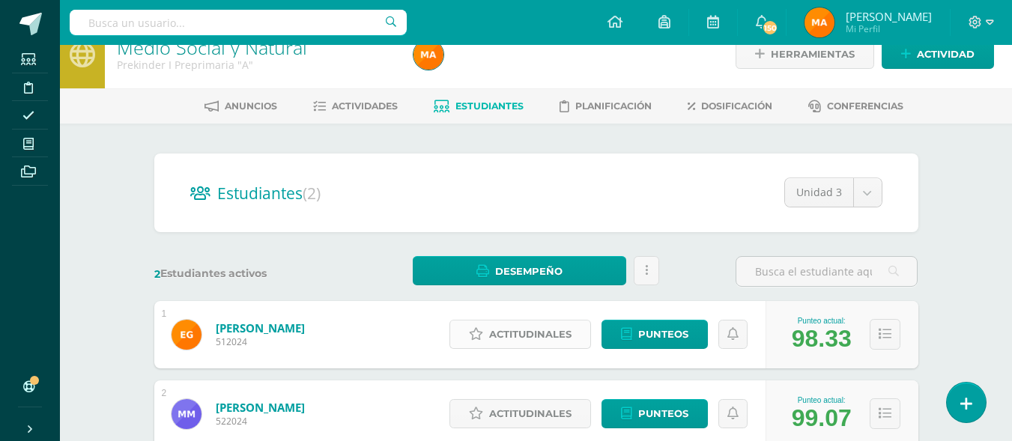
click at [511, 336] on span "Actitudinales" at bounding box center [530, 335] width 82 height 28
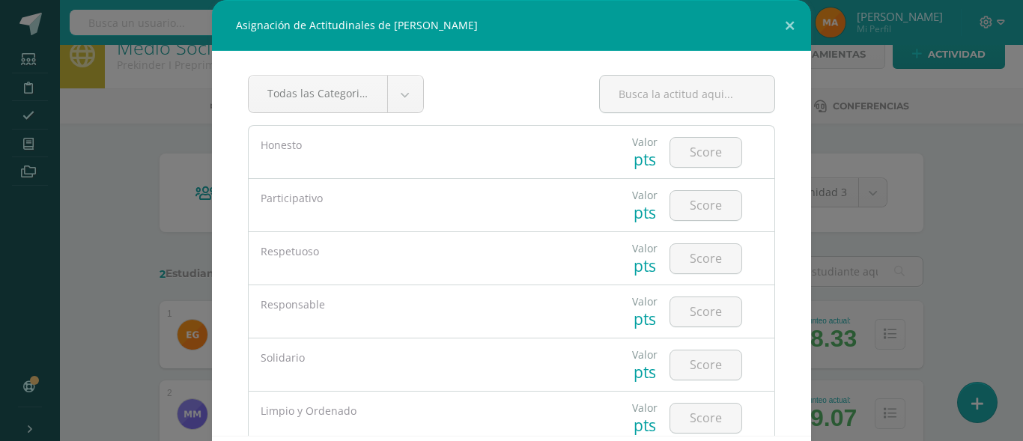
click at [986, 201] on div "Asignación de Actitudinales de Enrique García Durán Todas las Categorias Todas …" at bounding box center [511, 257] width 1011 height 514
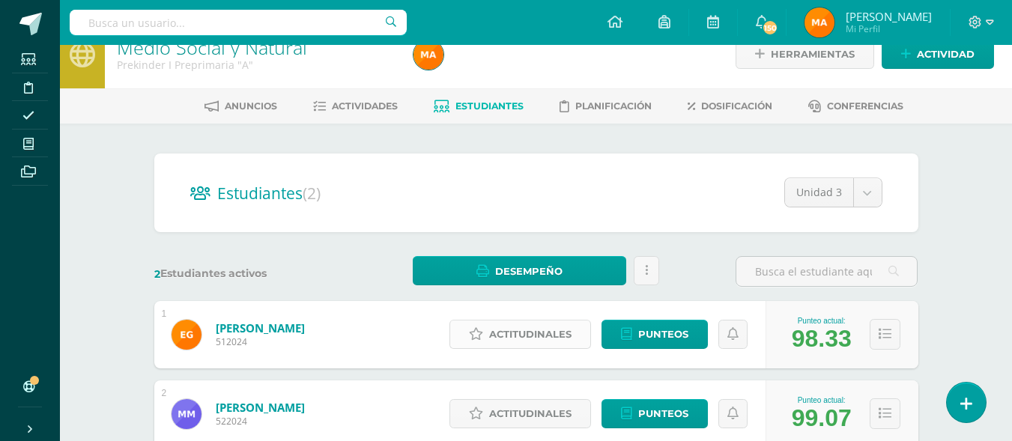
click at [529, 334] on span "Actitudinales" at bounding box center [530, 335] width 82 height 28
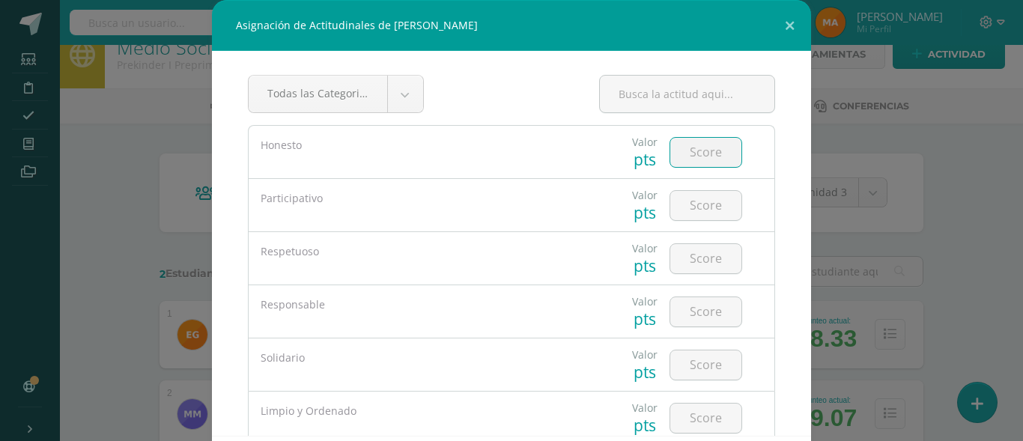
click at [687, 163] on input "number" at bounding box center [705, 152] width 71 height 29
type input "5"
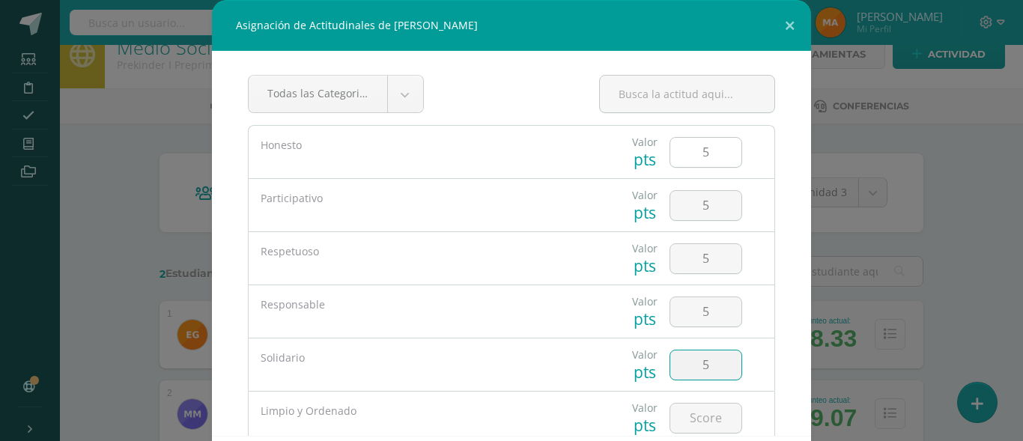
type input "5"
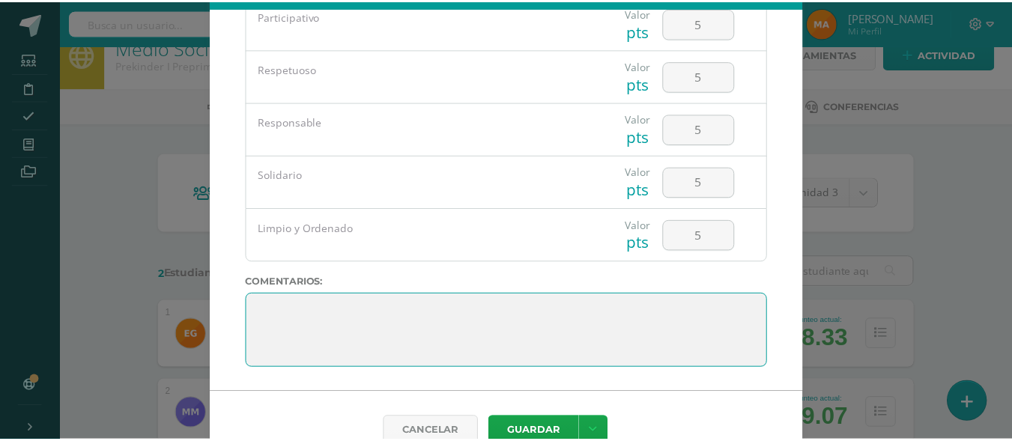
scroll to position [73, 0]
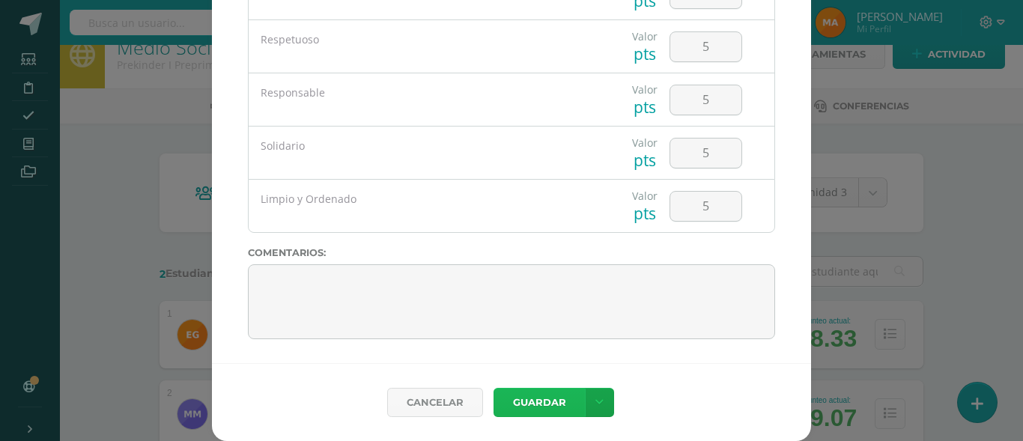
click at [523, 400] on button "Guardar" at bounding box center [539, 402] width 91 height 29
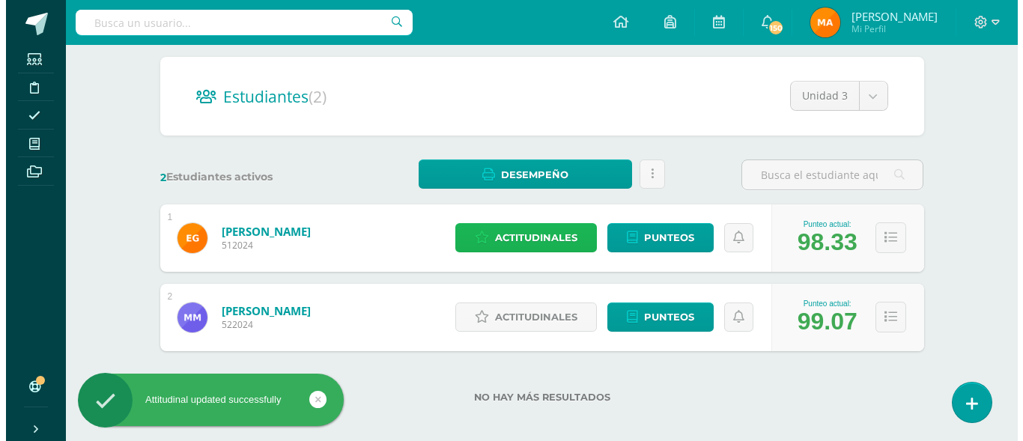
scroll to position [125, 0]
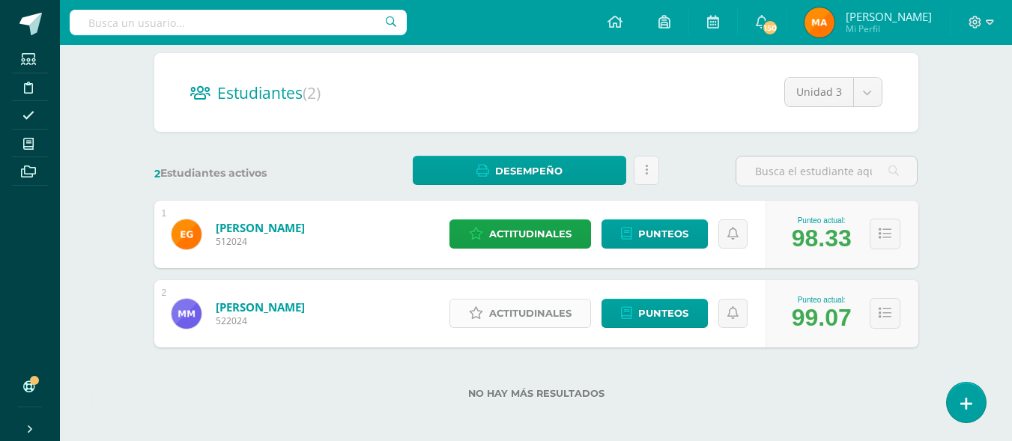
click at [529, 328] on link "Actitudinales" at bounding box center [520, 313] width 142 height 29
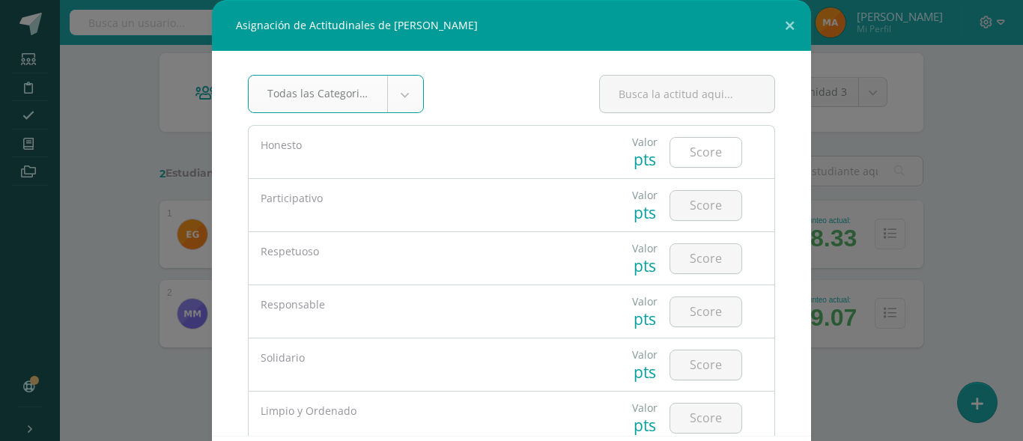
click at [684, 141] on input "number" at bounding box center [705, 152] width 71 height 29
click at [908, 100] on div "Asignación de Actitudinales de Marcelo Maselli Méndez Todas las Categorias Toda…" at bounding box center [511, 257] width 1011 height 514
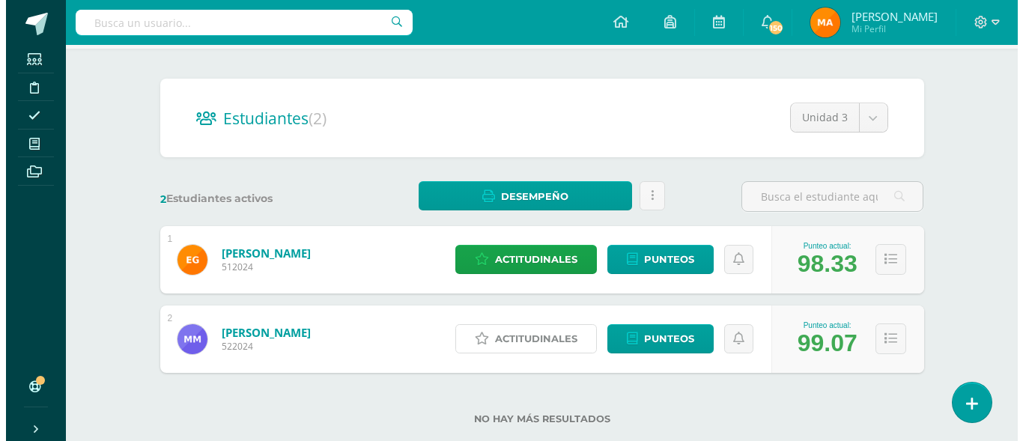
scroll to position [131, 0]
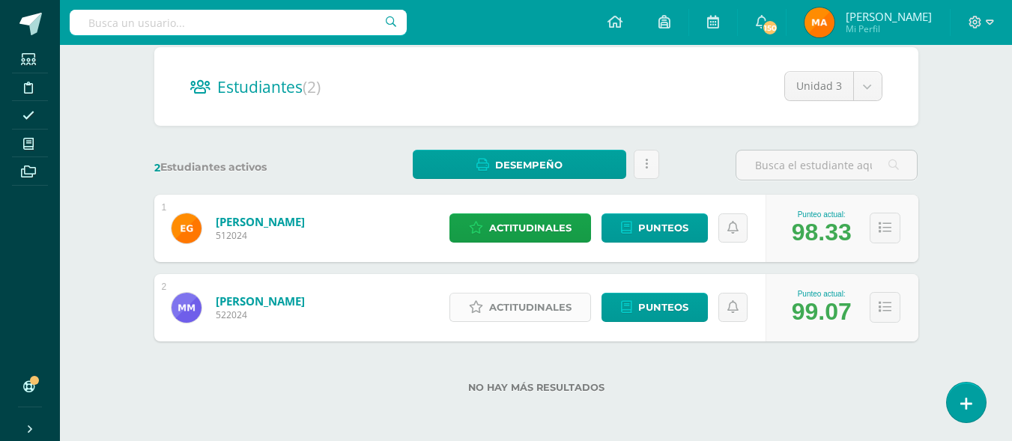
click at [529, 314] on span "Actitudinales" at bounding box center [530, 308] width 82 height 28
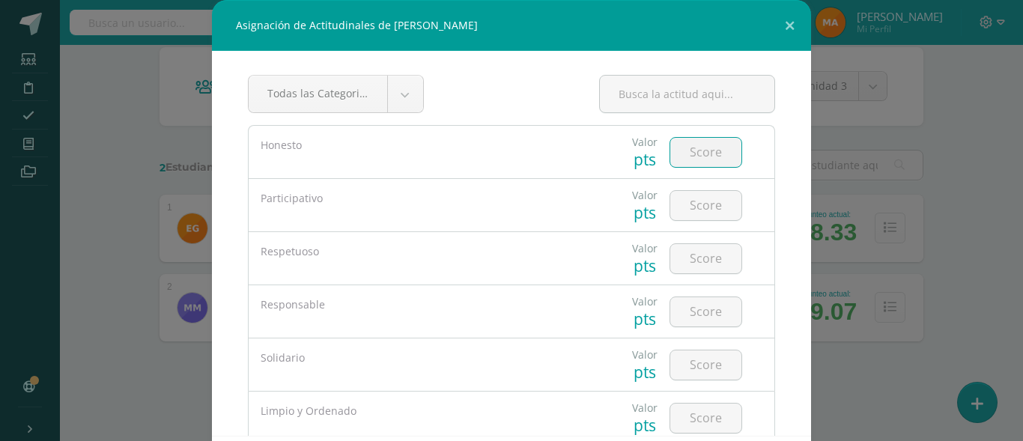
click at [675, 165] on input "number" at bounding box center [705, 152] width 71 height 29
type input "4"
type input "3"
type input "4"
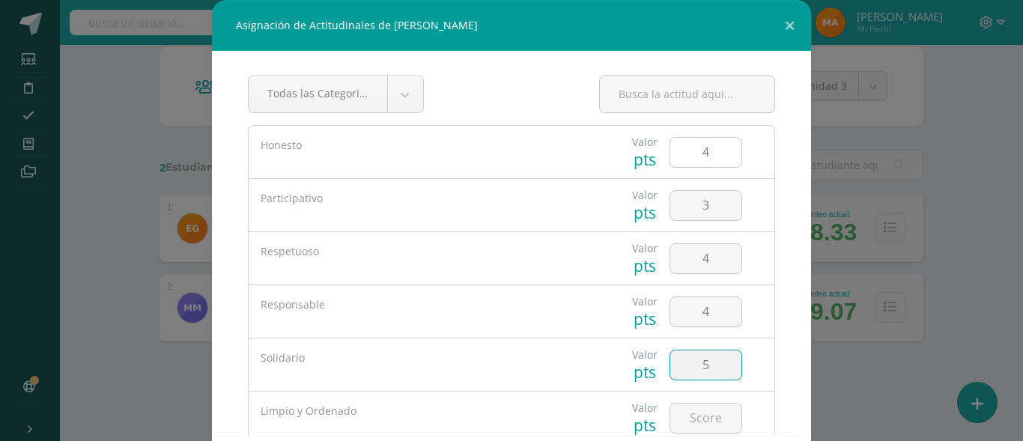
type input "5"
type input "3"
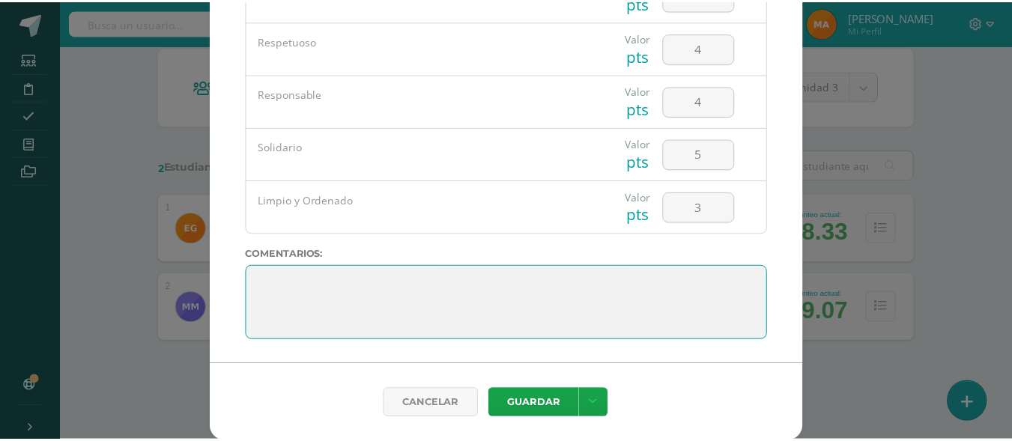
scroll to position [73, 0]
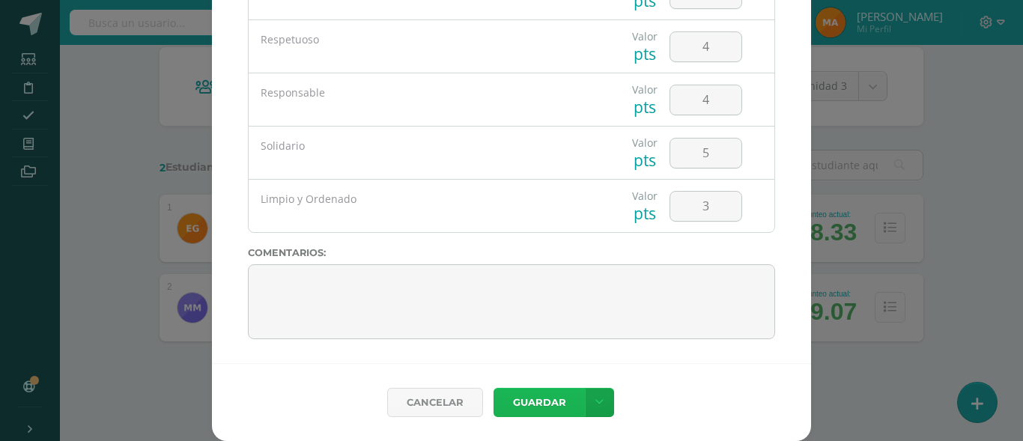
click at [526, 410] on button "Guardar" at bounding box center [539, 402] width 91 height 29
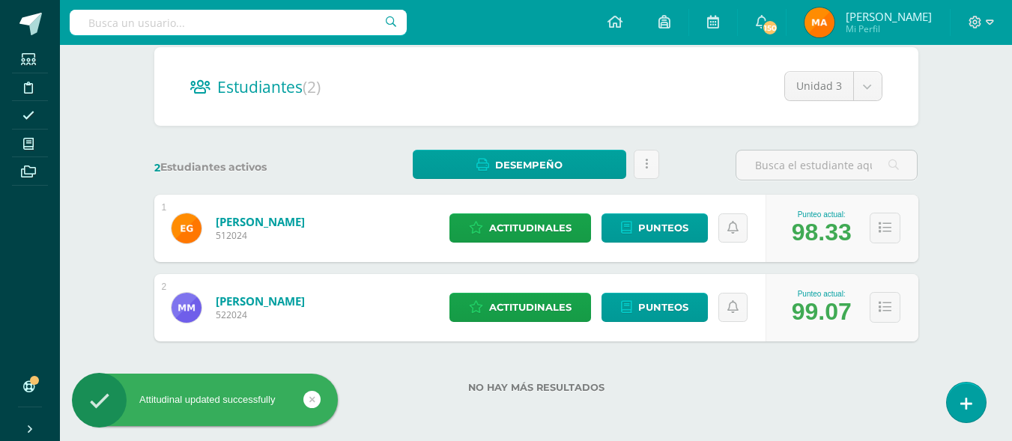
click at [384, 110] on div "Estudiantes (2) Unidad 3 Unidad 3 Unidad 2 Unidad 4 Unidad 1" at bounding box center [536, 86] width 764 height 79
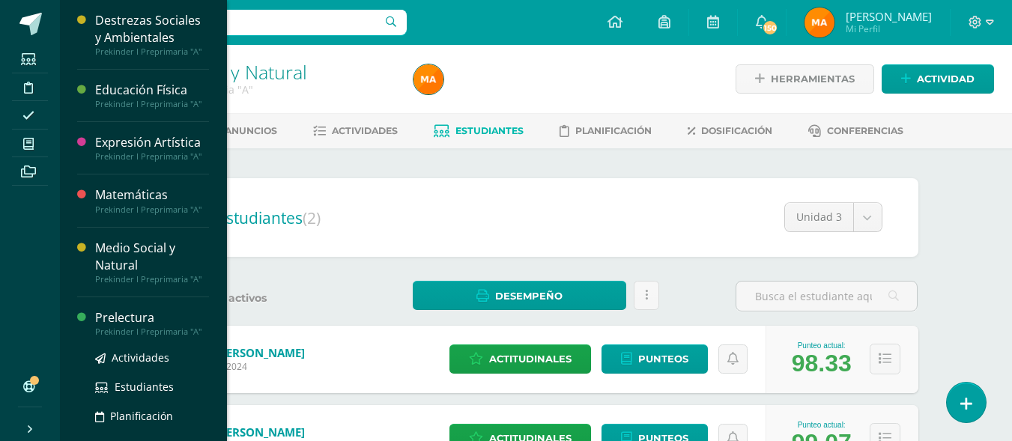
click at [118, 327] on div "Prekinder I Preprimaria "A"" at bounding box center [152, 332] width 114 height 10
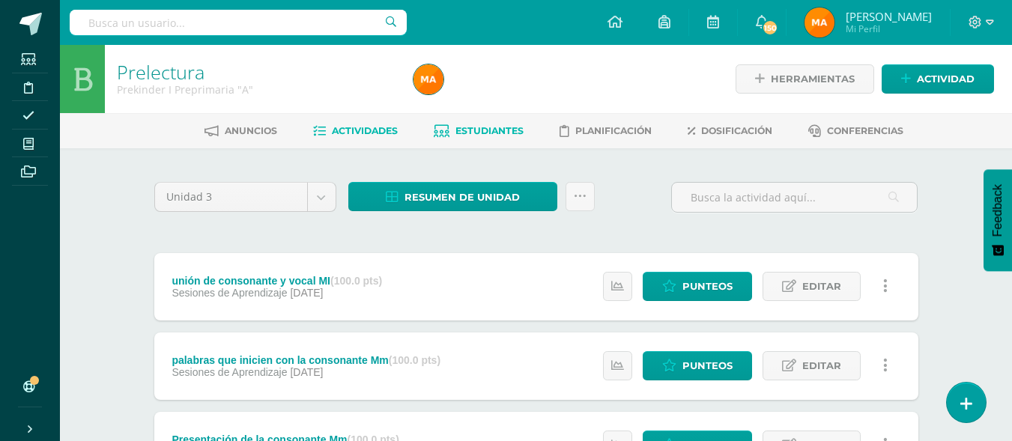
click at [477, 125] on span "Estudiantes" at bounding box center [489, 130] width 68 height 11
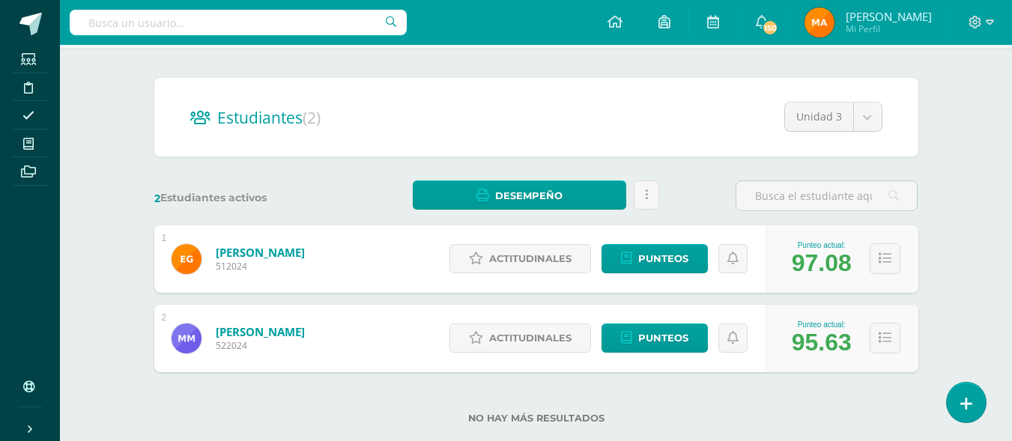
scroll to position [125, 0]
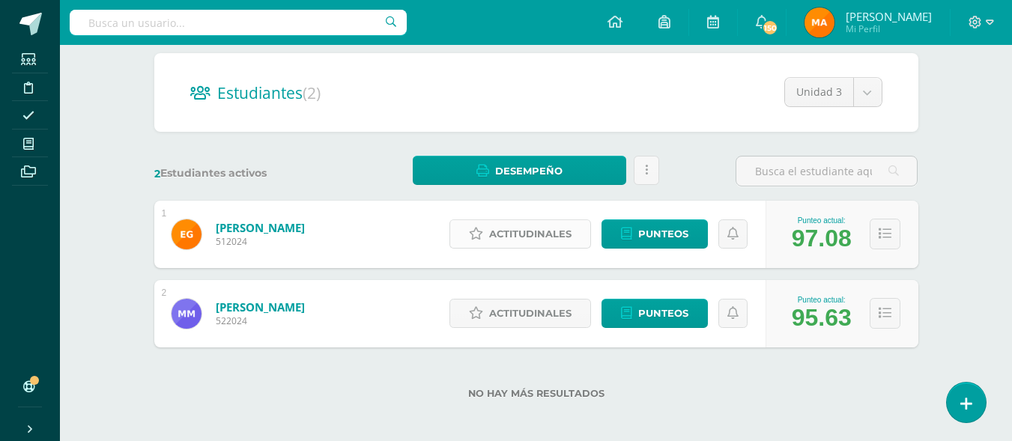
click at [543, 234] on span "Actitudinales" at bounding box center [530, 234] width 82 height 28
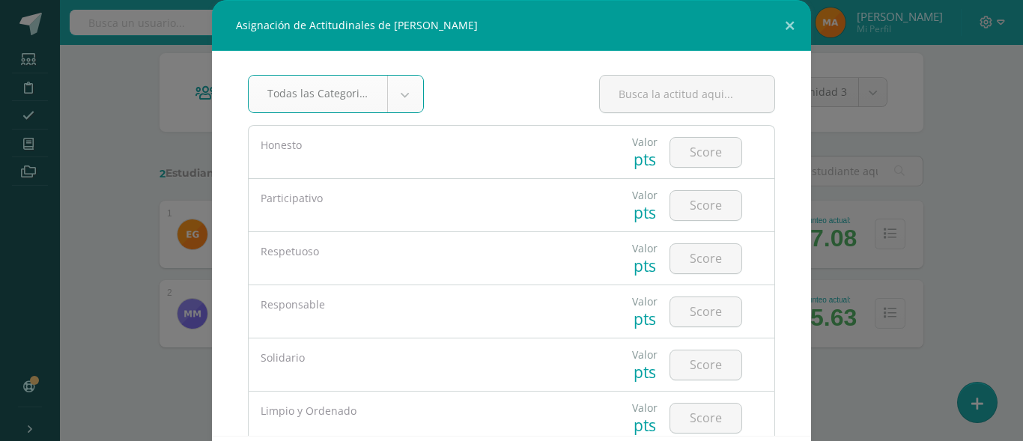
click at [946, 106] on div "Asignación de Actitudinales de [PERSON_NAME] Todas las Categorias Todas las Cat…" at bounding box center [511, 257] width 1011 height 514
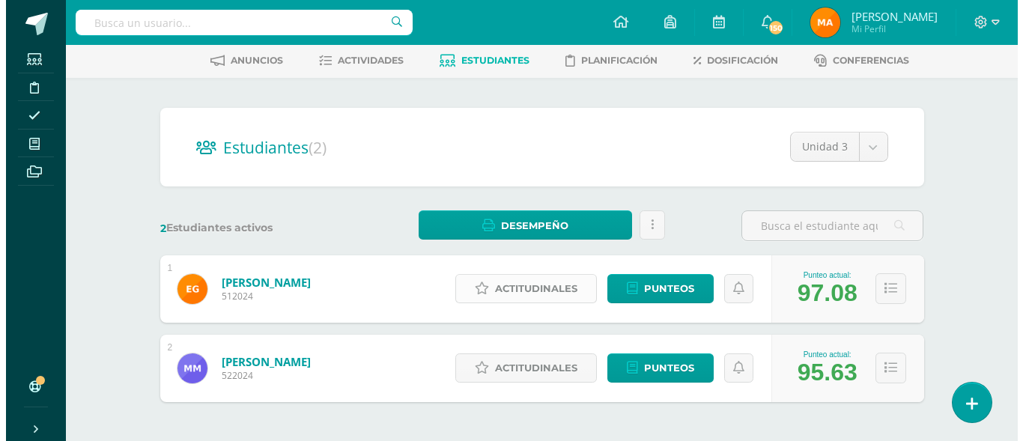
scroll to position [105, 0]
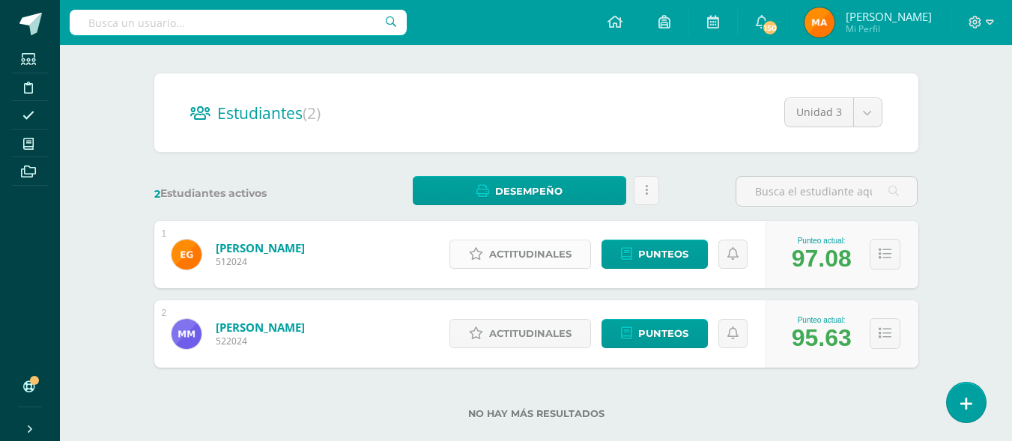
click at [515, 269] on link "Actitudinales" at bounding box center [520, 254] width 142 height 29
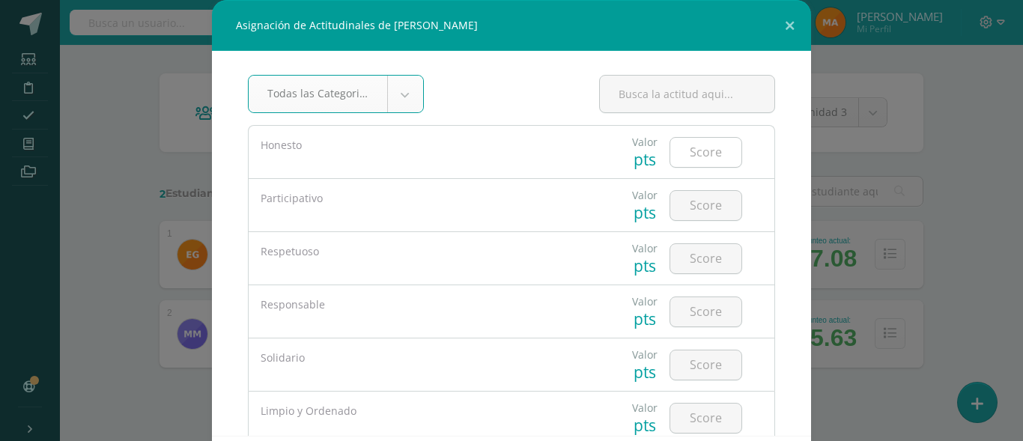
click at [694, 164] on input "number" at bounding box center [705, 152] width 71 height 29
type input "5"
click at [686, 205] on input "number" at bounding box center [705, 205] width 71 height 29
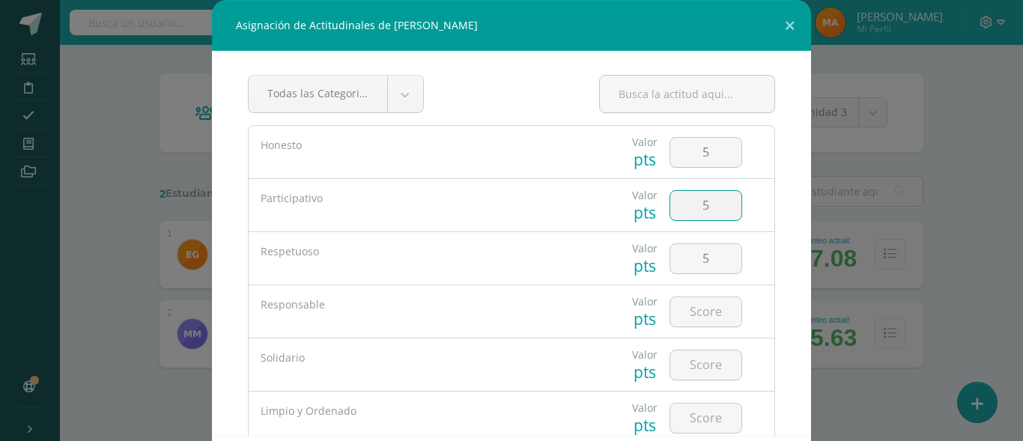
type input "5"
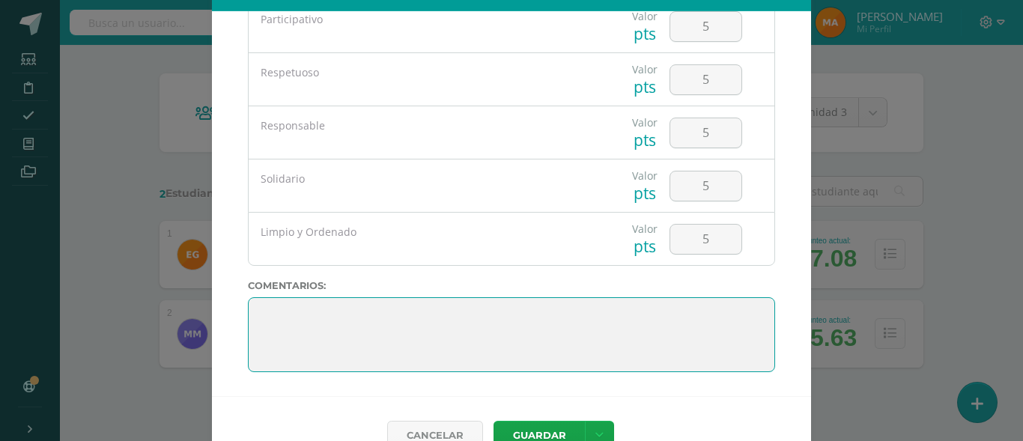
scroll to position [73, 0]
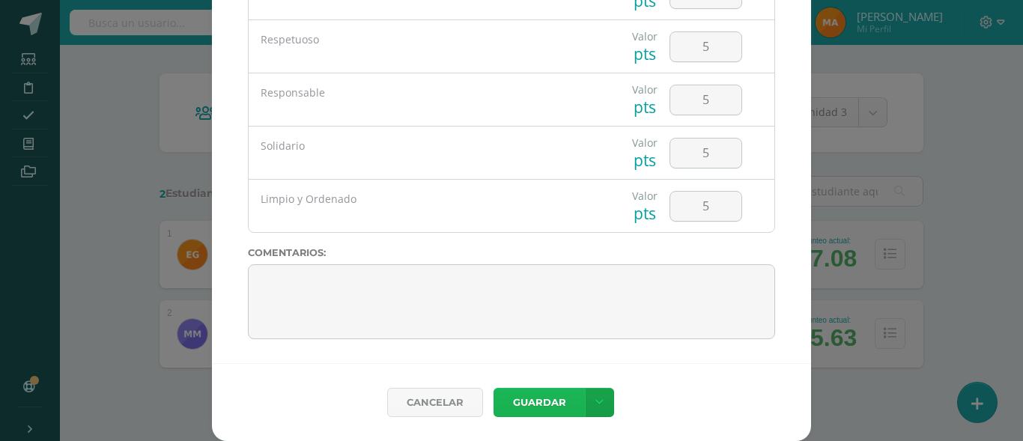
click at [541, 404] on button "Guardar" at bounding box center [539, 402] width 91 height 29
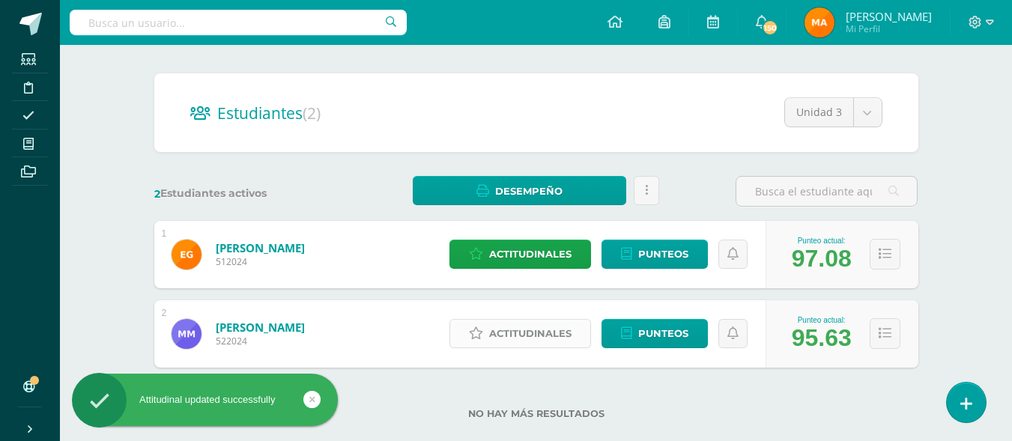
click at [556, 334] on span "Actitudinales" at bounding box center [530, 334] width 82 height 28
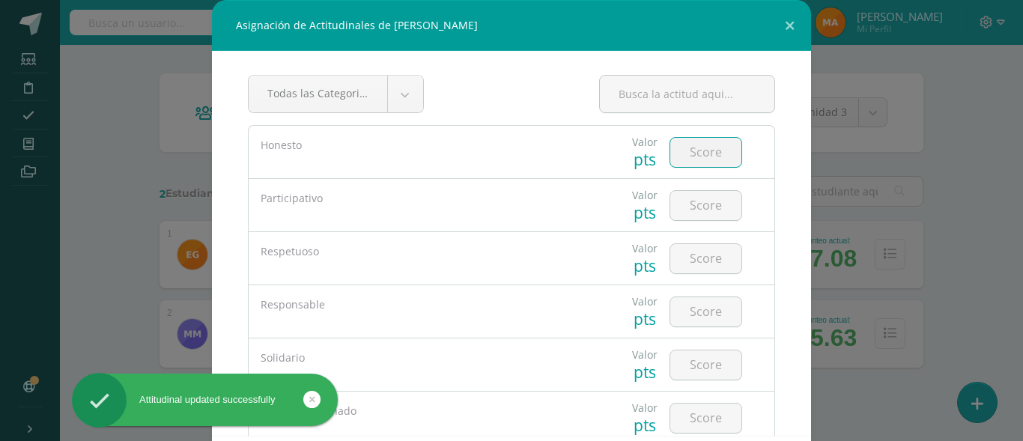
click at [675, 155] on input "number" at bounding box center [705, 152] width 71 height 29
type input "4"
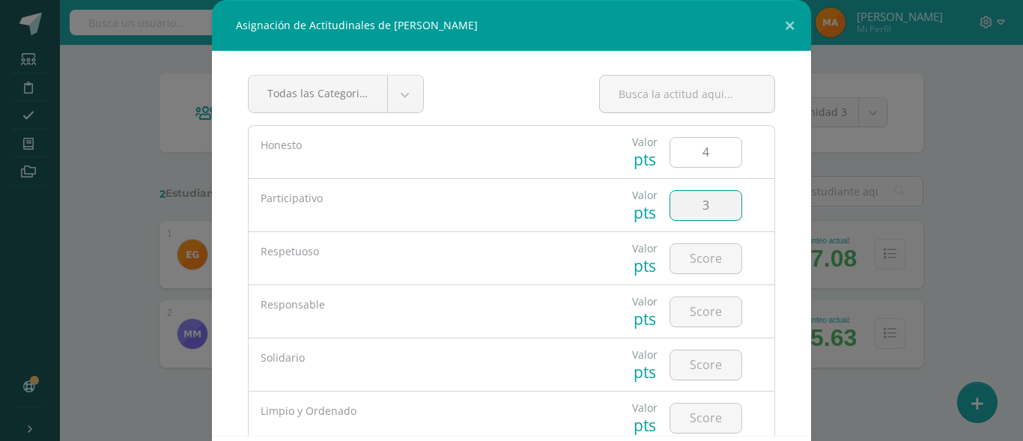
type input "3"
type input "4"
type input "5"
type input "3"
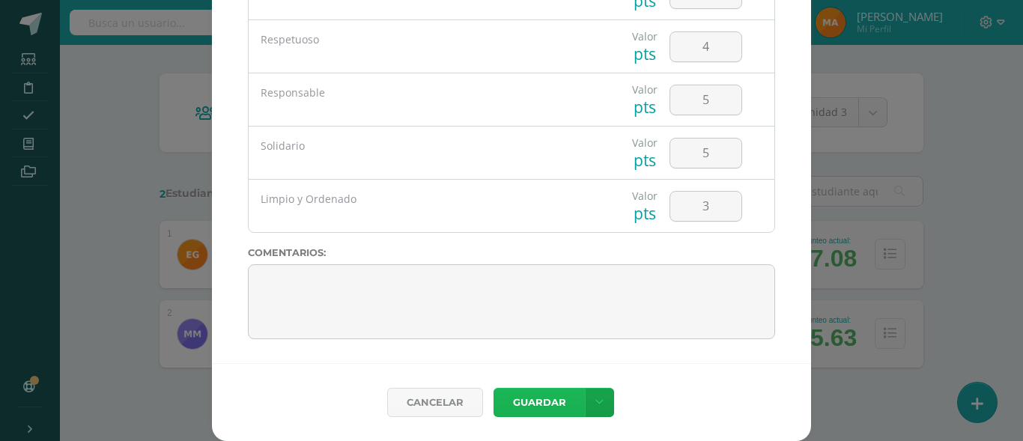
click at [513, 410] on button "Guardar" at bounding box center [539, 402] width 91 height 29
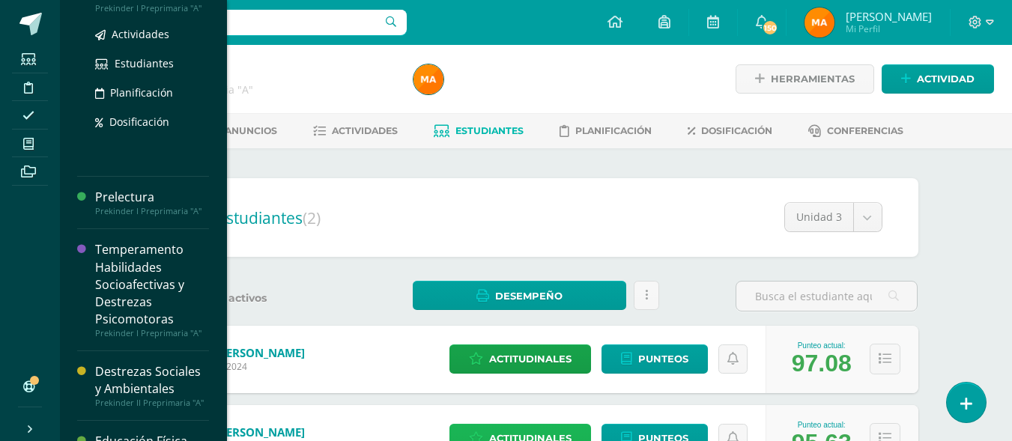
scroll to position [305, 0]
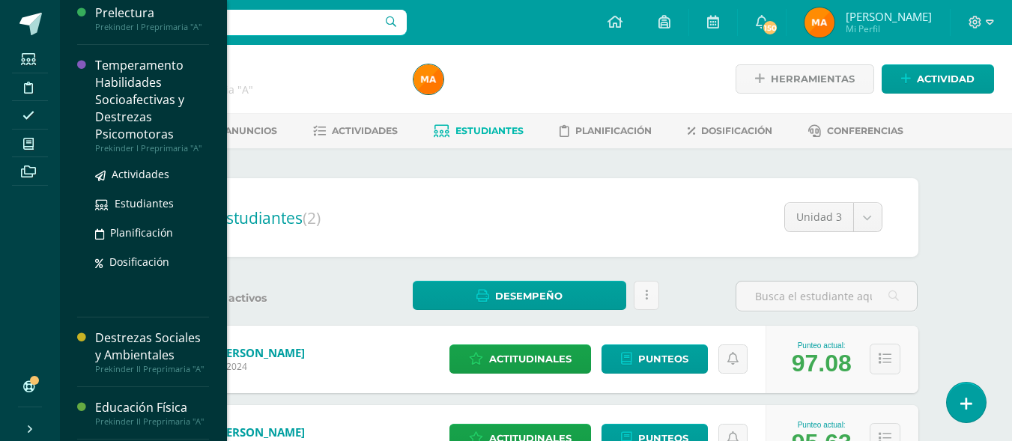
click at [129, 120] on div "Temperamento Habilidades Socioafectivas y Destrezas Psicomotoras" at bounding box center [152, 100] width 114 height 87
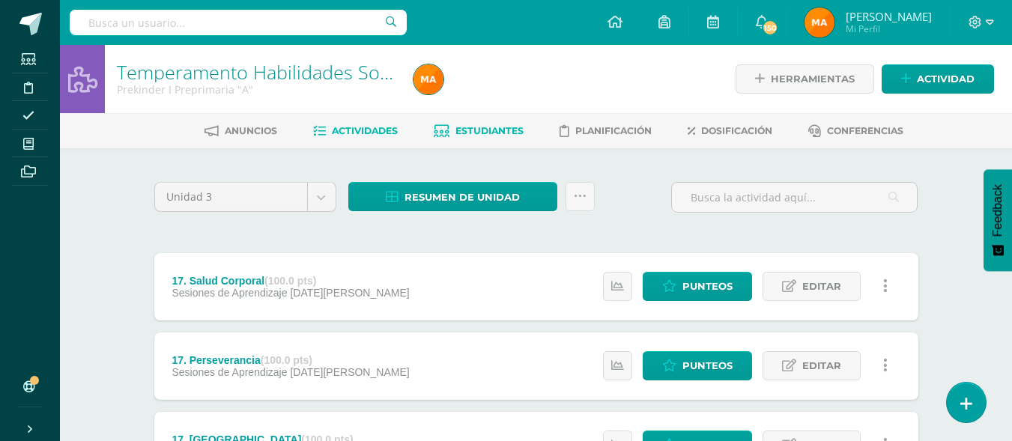
click at [467, 119] on link "Estudiantes" at bounding box center [479, 131] width 90 height 24
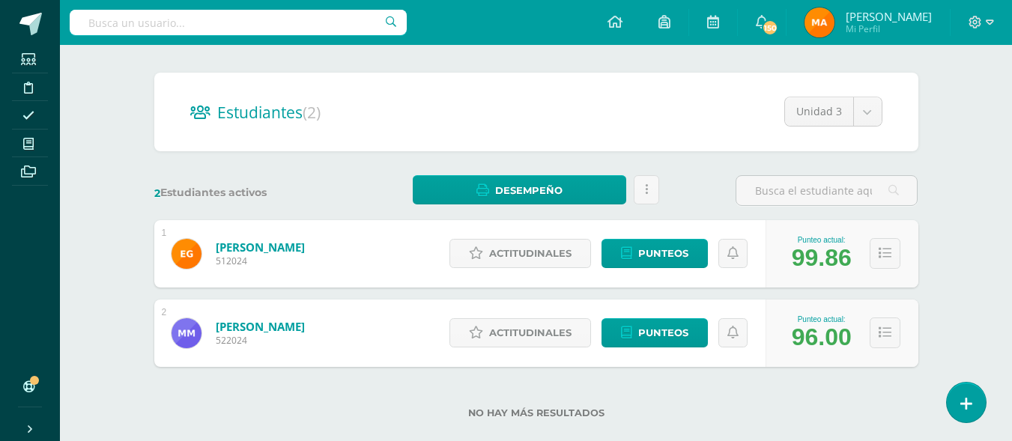
scroll to position [125, 0]
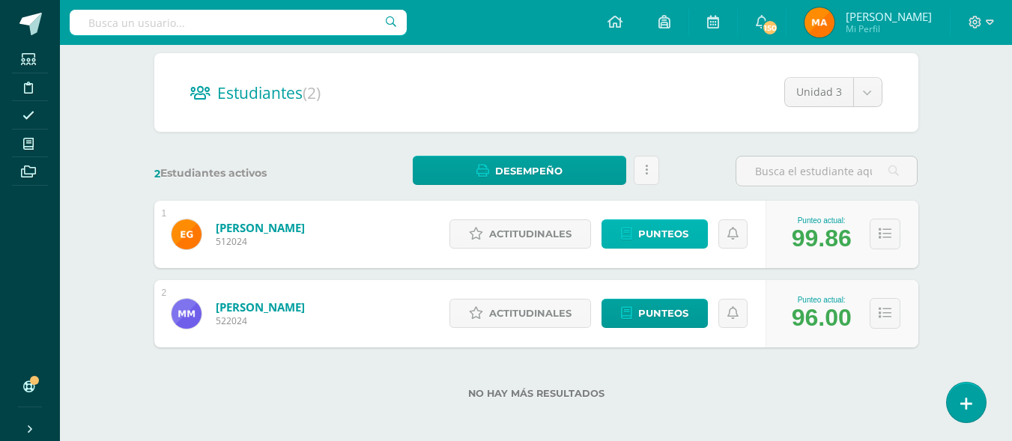
click at [648, 237] on span "Punteos" at bounding box center [663, 234] width 50 height 28
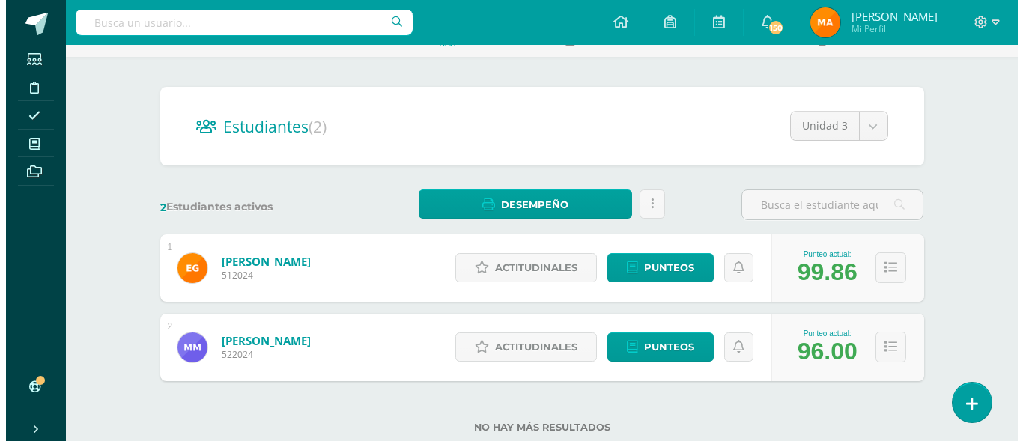
scroll to position [100, 0]
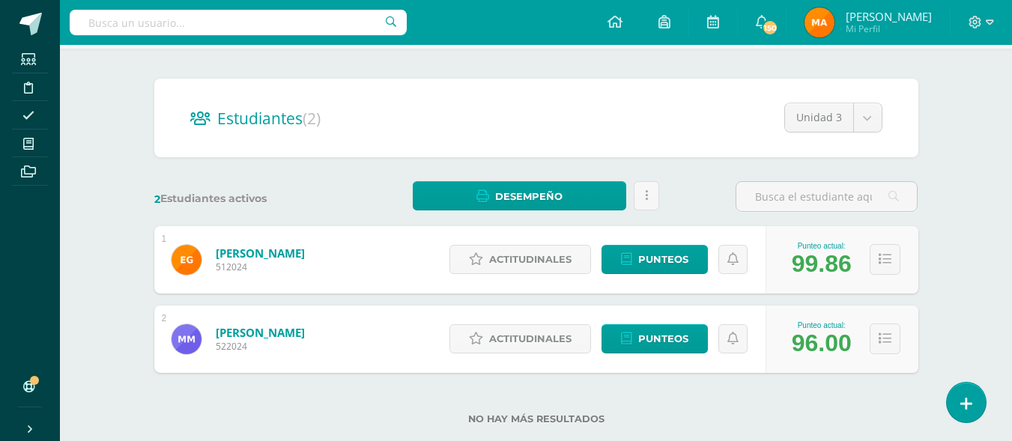
click at [546, 277] on div "Actitudinales Punteos" at bounding box center [604, 259] width 324 height 67
click at [507, 265] on span "Actitudinales" at bounding box center [530, 260] width 82 height 28
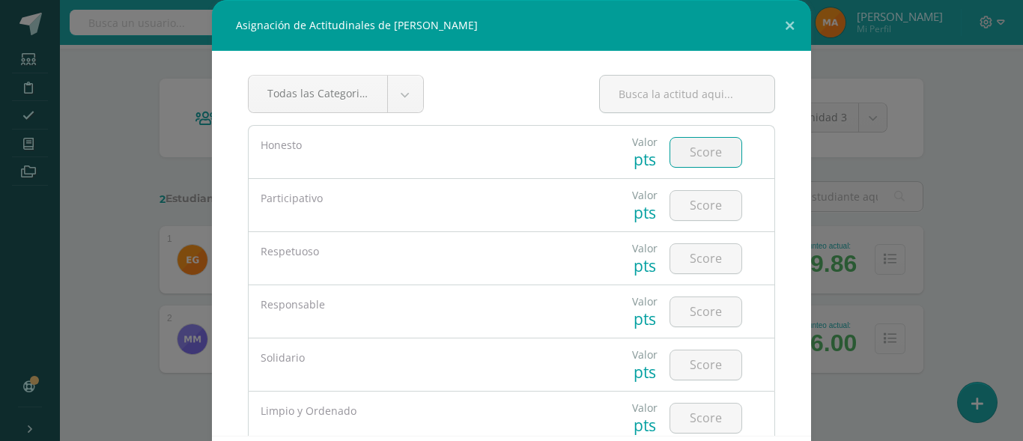
click at [691, 153] on input "number" at bounding box center [705, 152] width 71 height 29
type input "5"
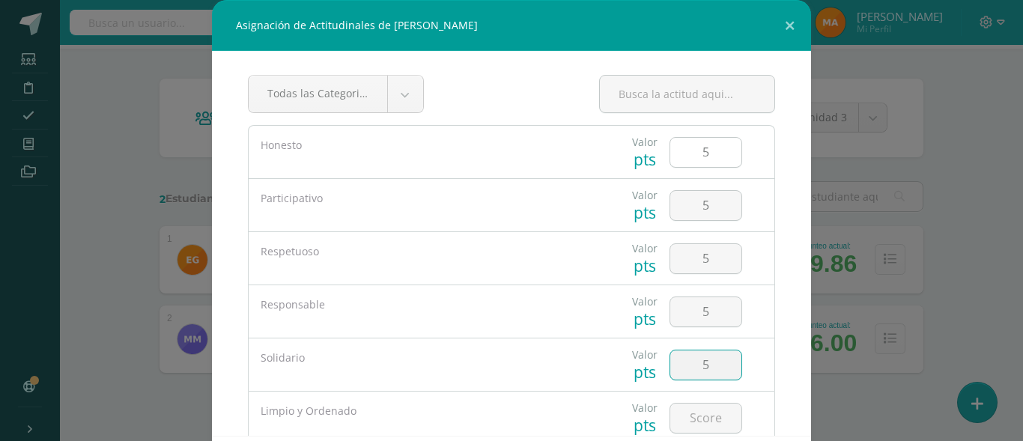
type input "5"
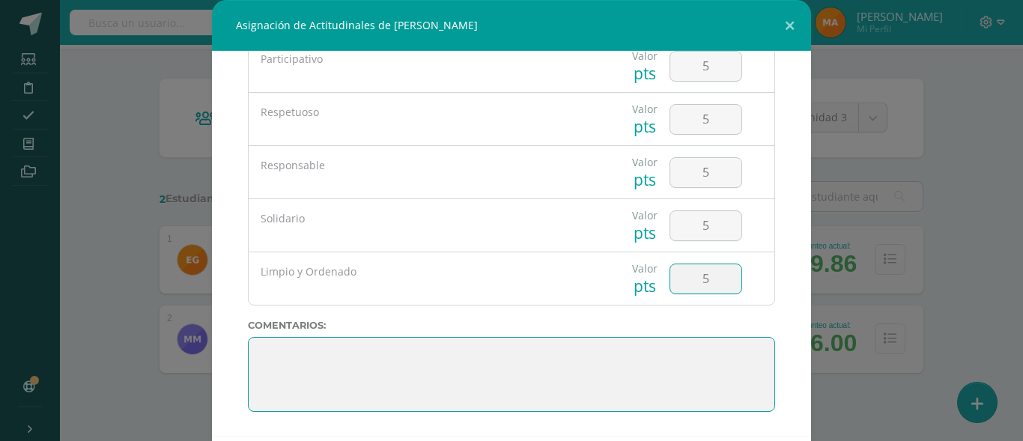
type textarea "5"
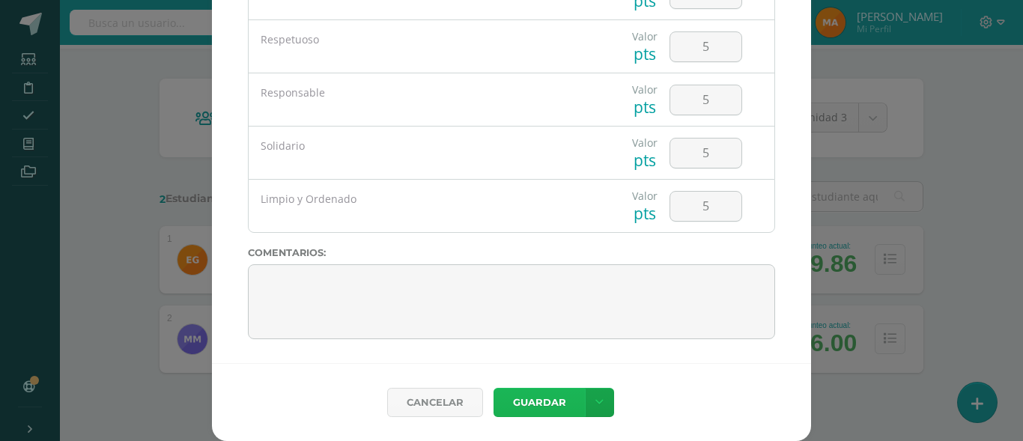
click at [528, 405] on button "Guardar" at bounding box center [539, 402] width 91 height 29
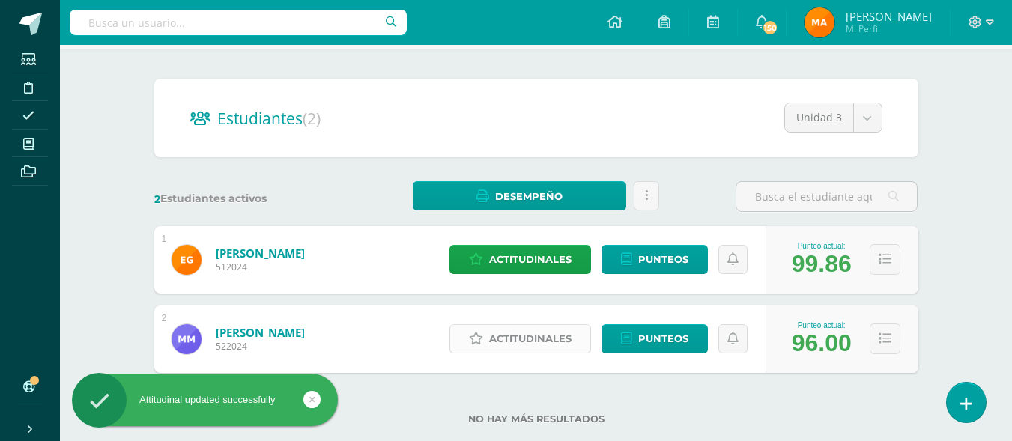
click at [525, 336] on span "Actitudinales" at bounding box center [530, 339] width 82 height 28
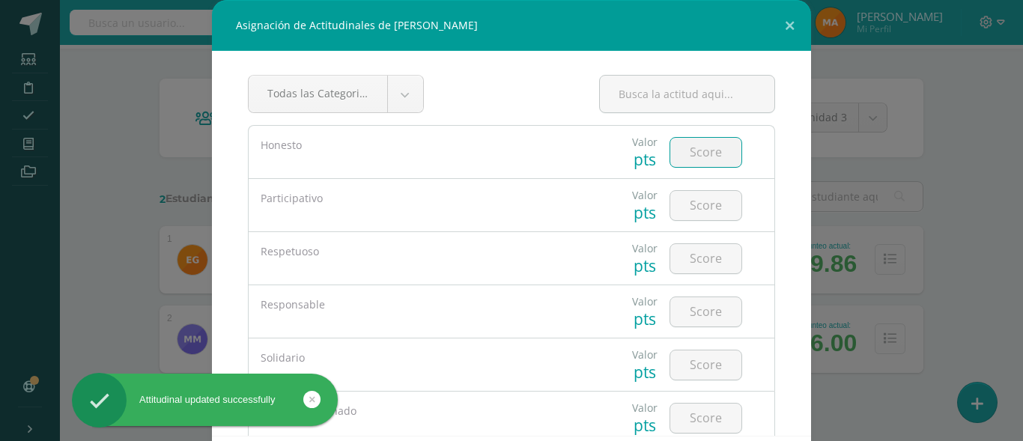
click at [670, 157] on input "number" at bounding box center [705, 152] width 71 height 29
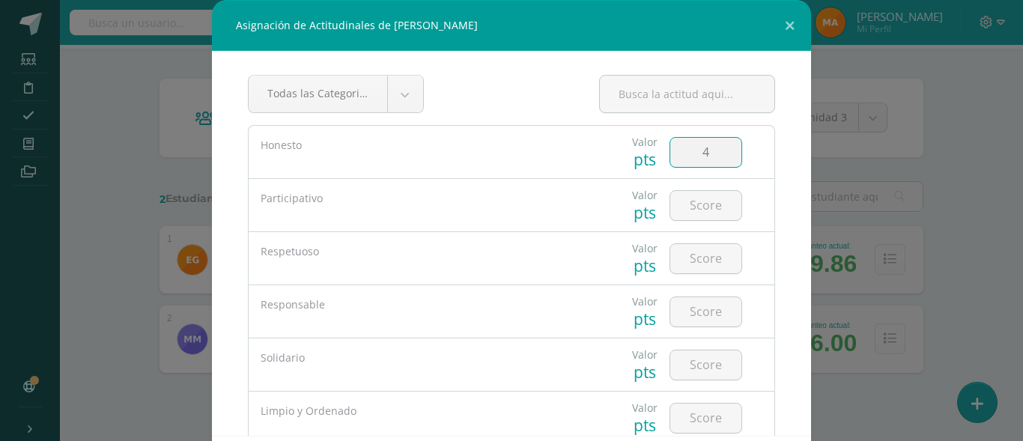
type input "4"
type input "3"
type input "4"
type input "5"
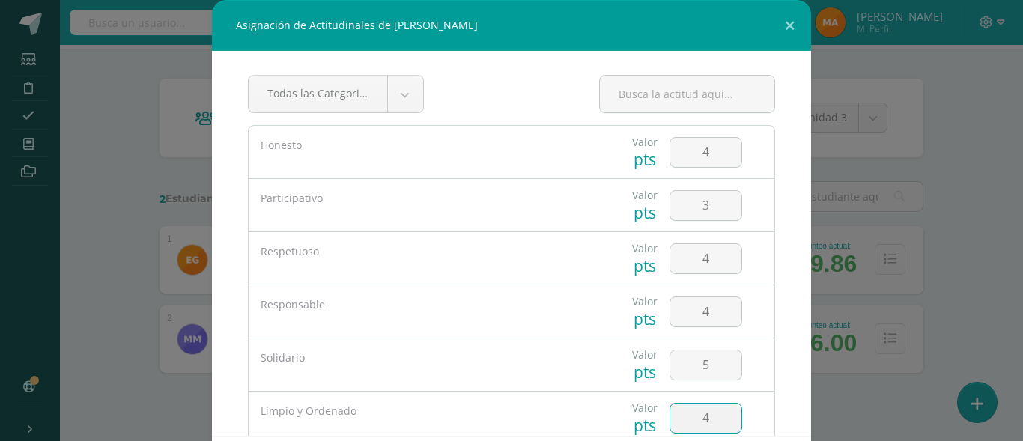
type input "4"
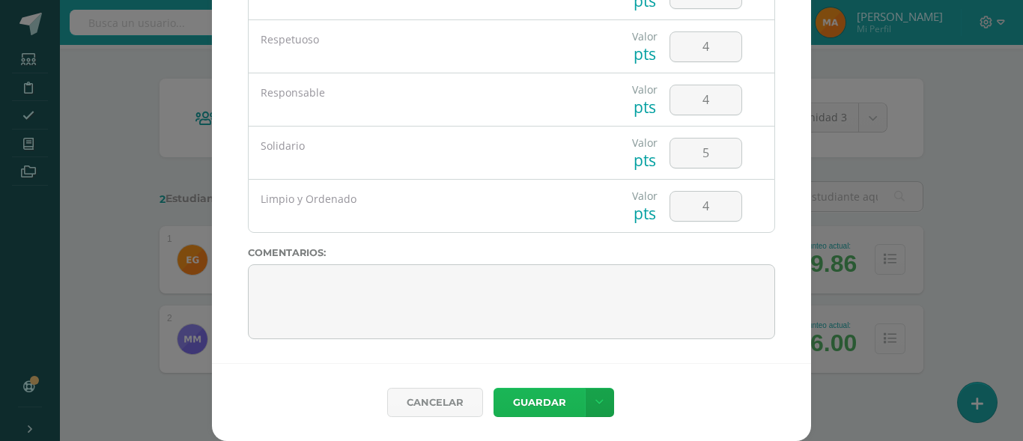
click at [532, 407] on button "Guardar" at bounding box center [539, 402] width 91 height 29
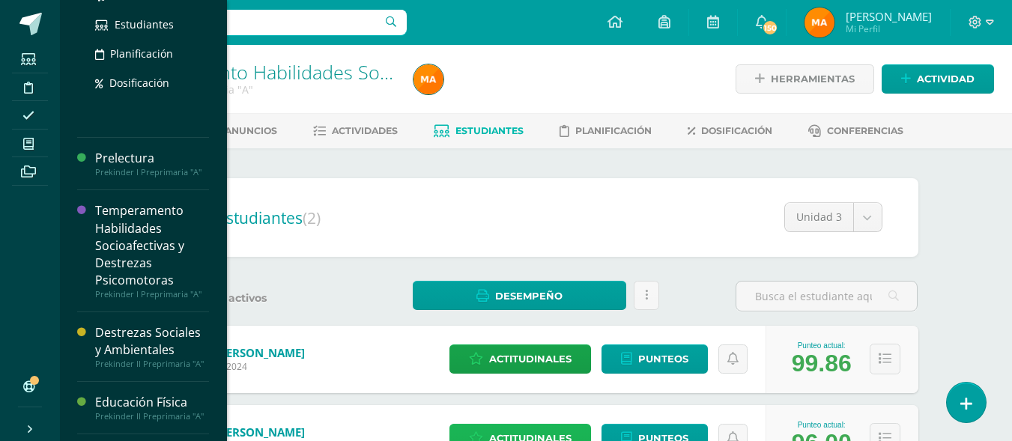
scroll to position [311, 0]
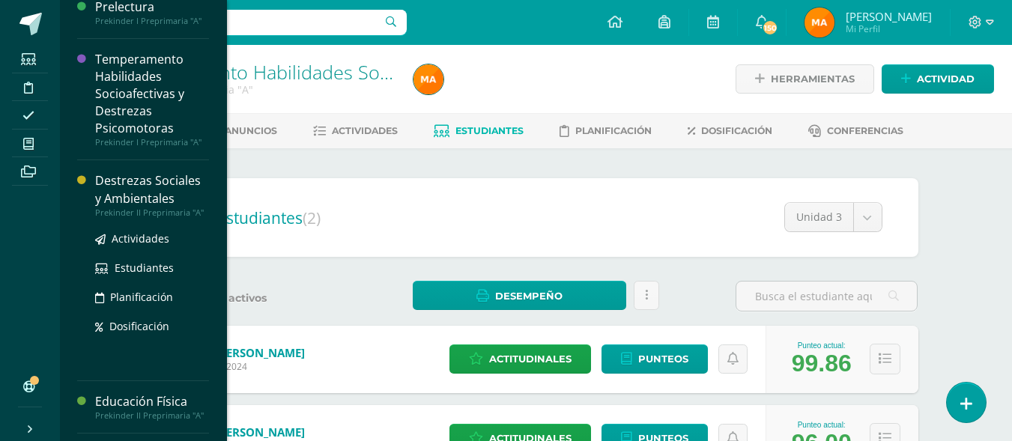
click at [139, 177] on div "Destrezas Sociales y Ambientales" at bounding box center [152, 189] width 114 height 34
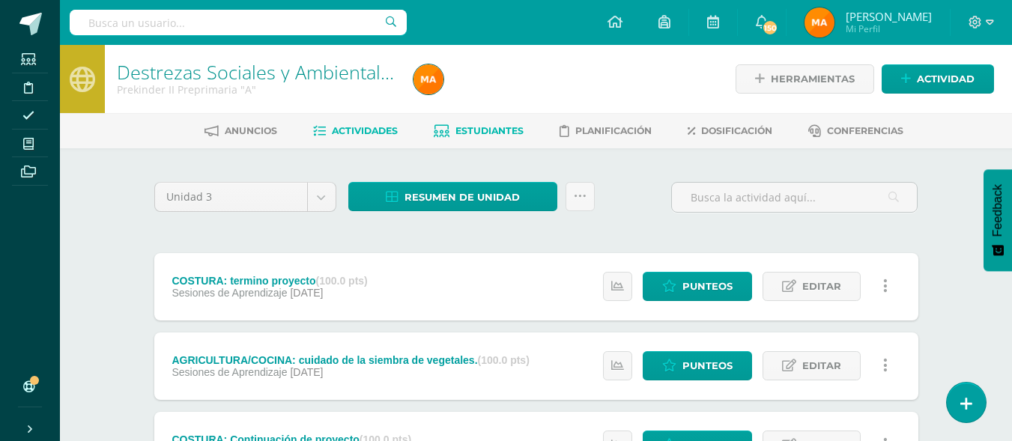
click at [496, 127] on span "Estudiantes" at bounding box center [489, 130] width 68 height 11
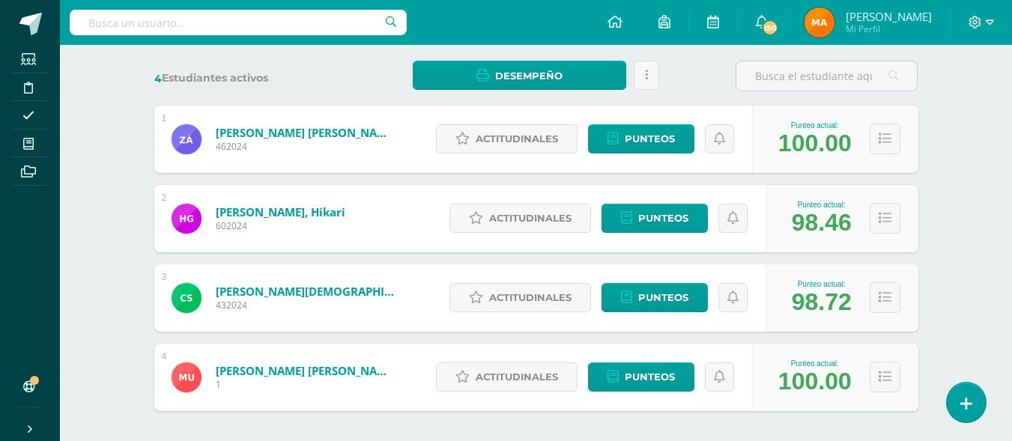
scroll to position [249, 0]
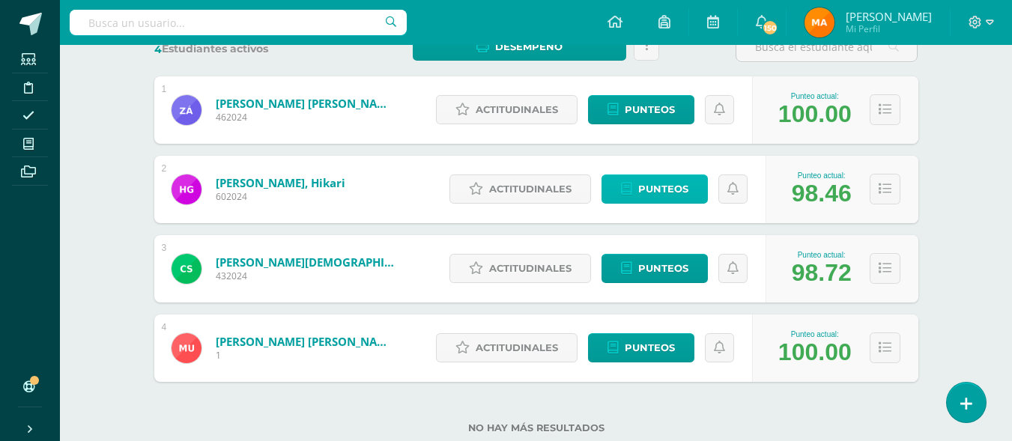
click at [625, 189] on icon at bounding box center [626, 189] width 11 height 13
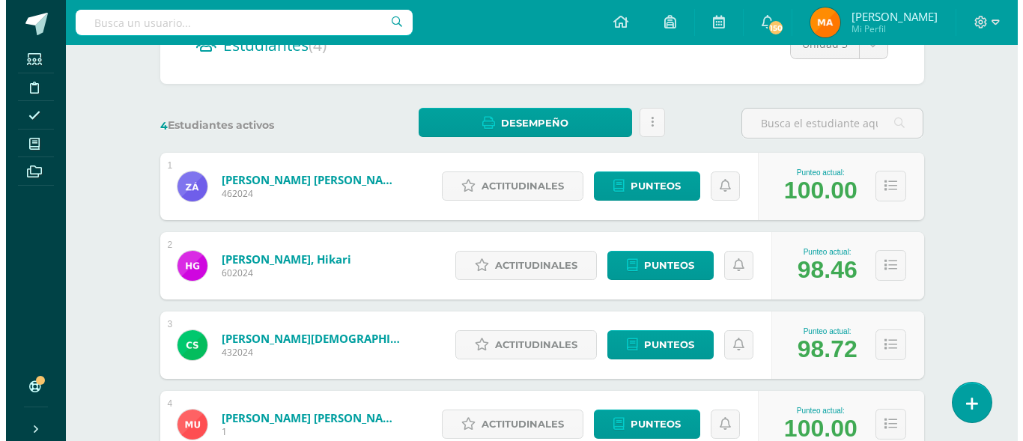
scroll to position [174, 0]
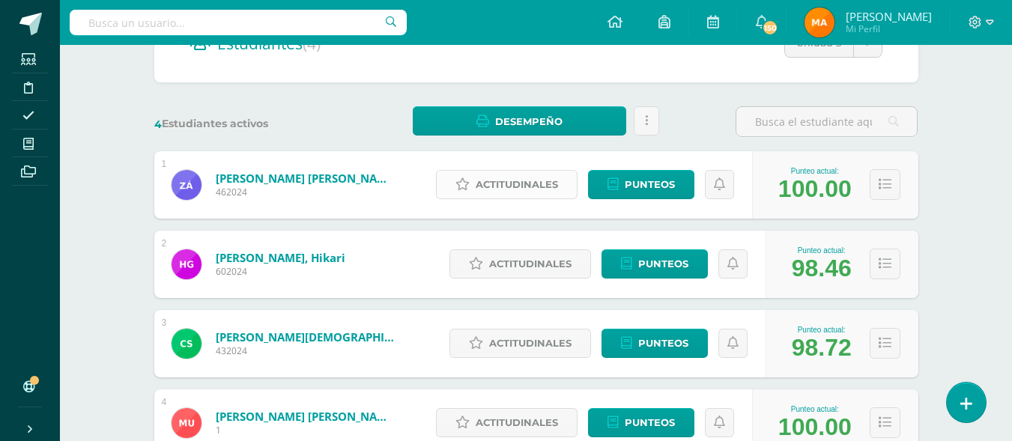
click at [479, 174] on span "Actitudinales" at bounding box center [517, 185] width 82 height 28
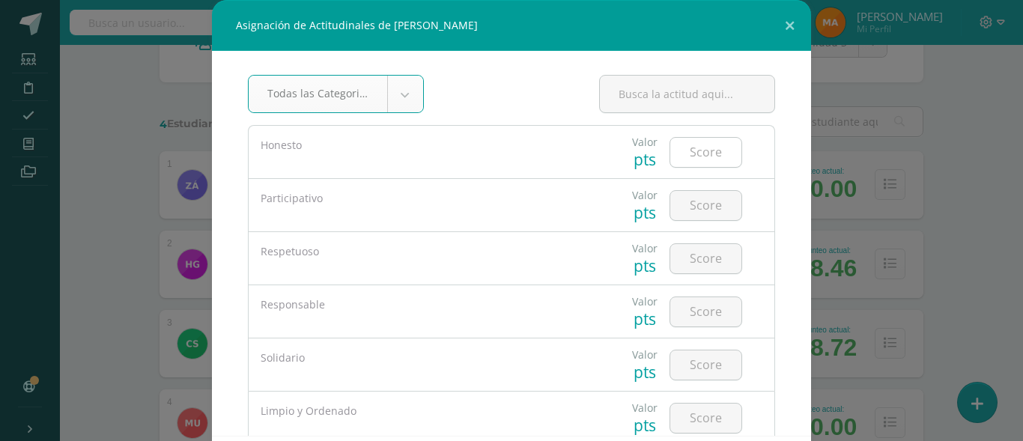
click at [711, 163] on input "number" at bounding box center [705, 152] width 71 height 29
type input "5"
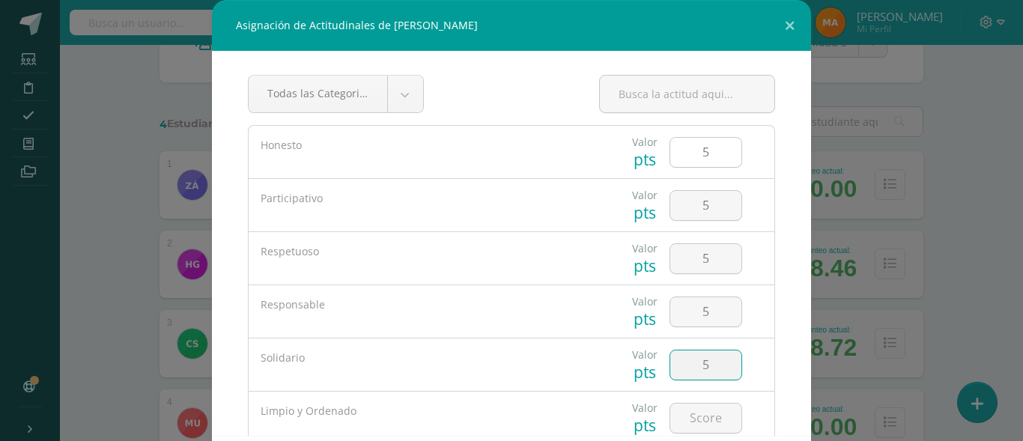
type input "5"
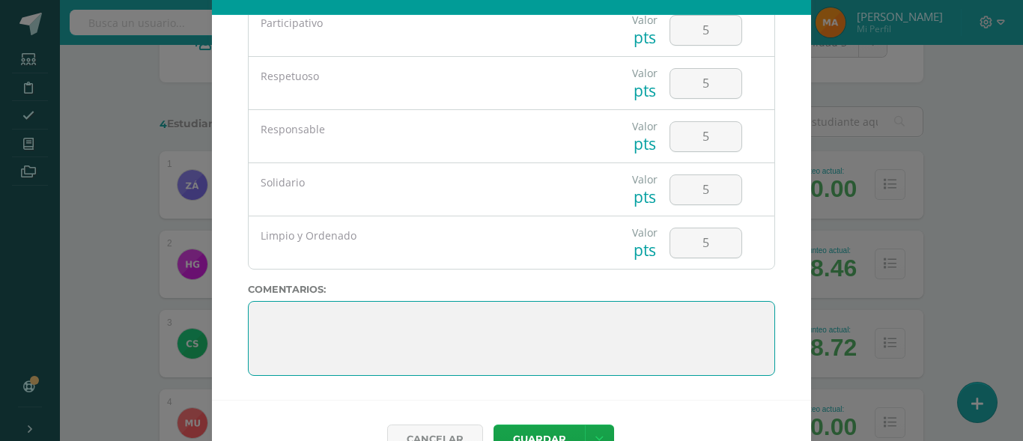
scroll to position [73, 0]
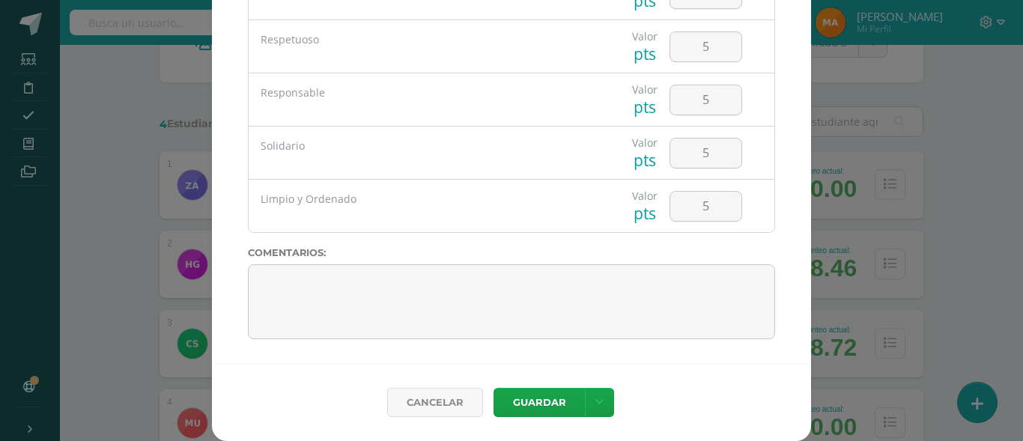
click at [536, 419] on div "Cancelar Guardar Guardar y poblar en todos mis cursos" at bounding box center [511, 402] width 599 height 78
click at [534, 411] on button "Guardar" at bounding box center [539, 402] width 91 height 29
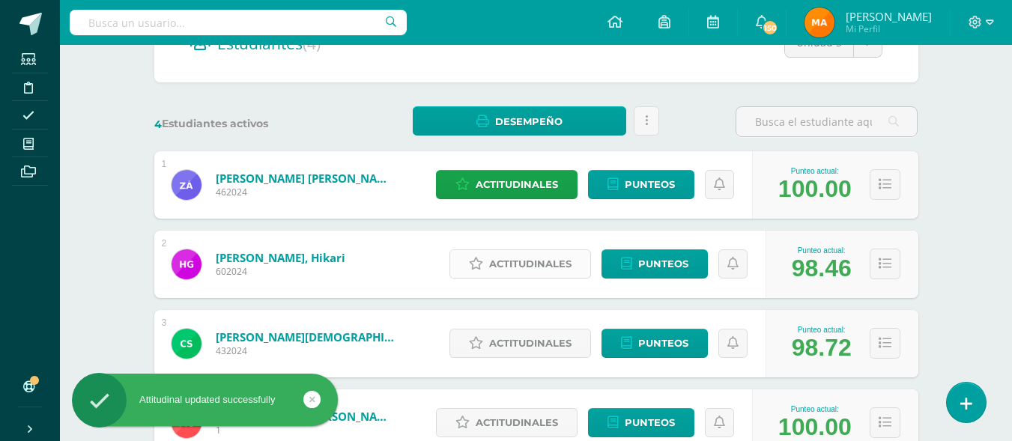
click at [563, 268] on span "Actitudinales" at bounding box center [530, 264] width 82 height 28
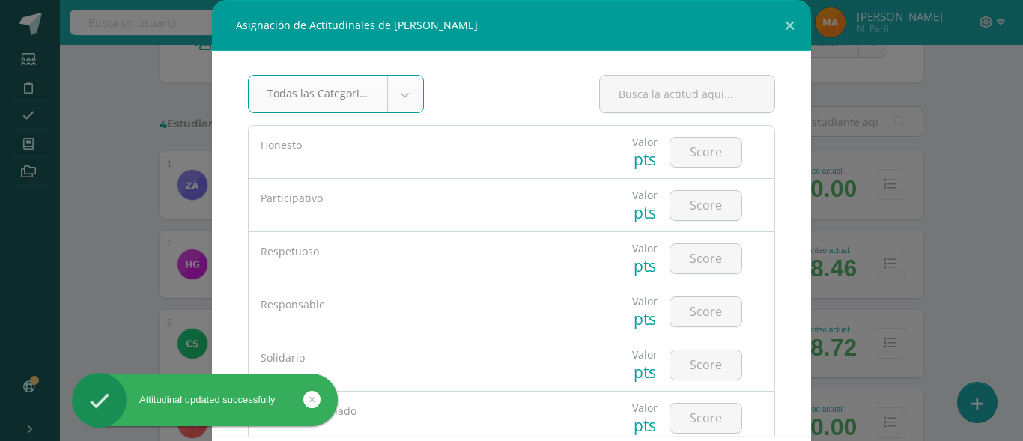
type input "5"
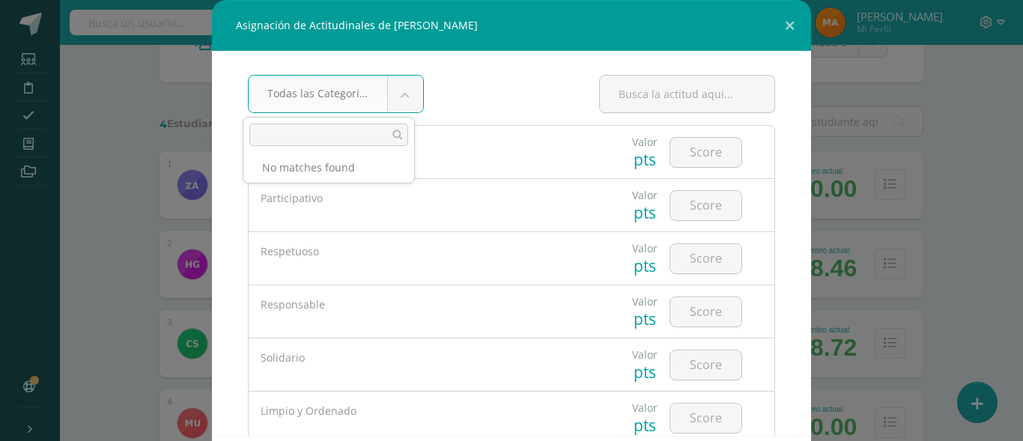
click at [682, 151] on body "Asignación de Actitudinales de Hikari Gramajo Urizar Todas las Categorias Todas…" at bounding box center [511, 191] width 1023 height 731
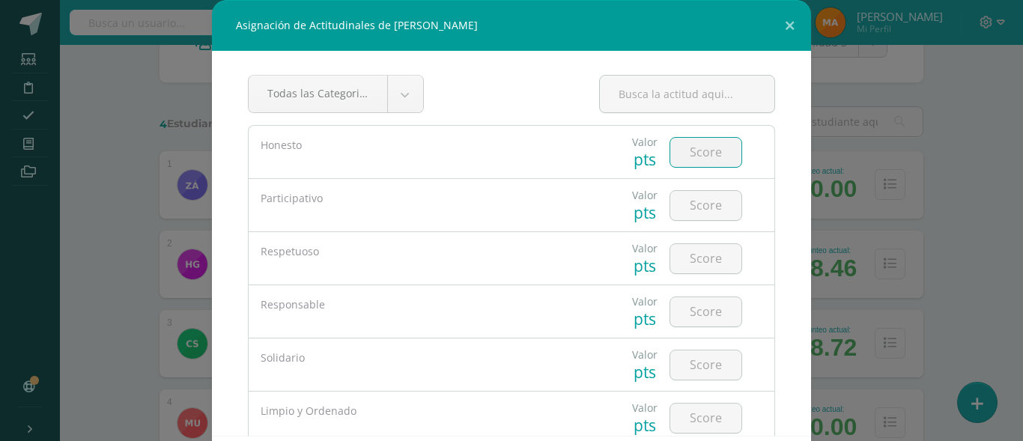
click at [682, 151] on input "number" at bounding box center [705, 152] width 71 height 29
type input "5"
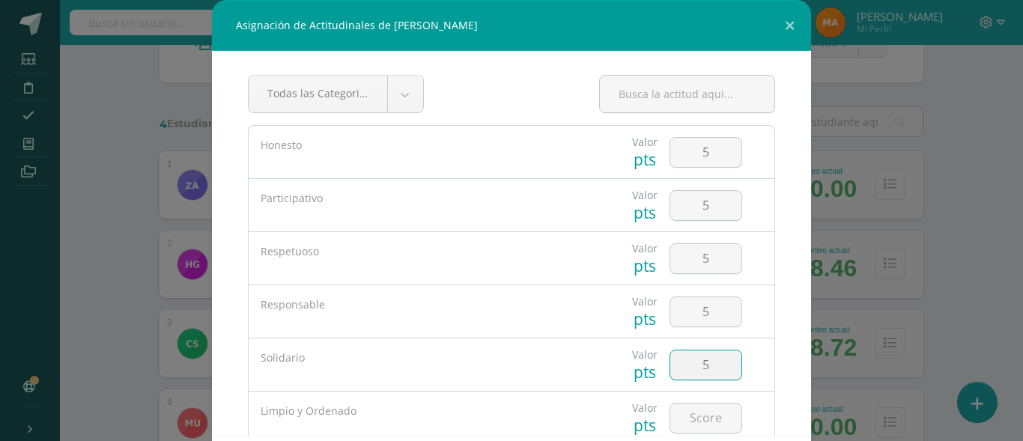
type input "5"
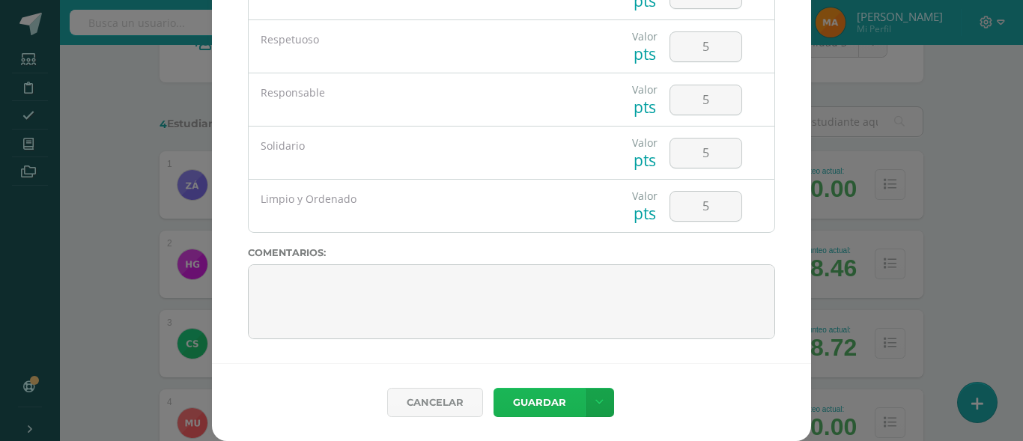
click at [543, 390] on button "Guardar" at bounding box center [539, 402] width 91 height 29
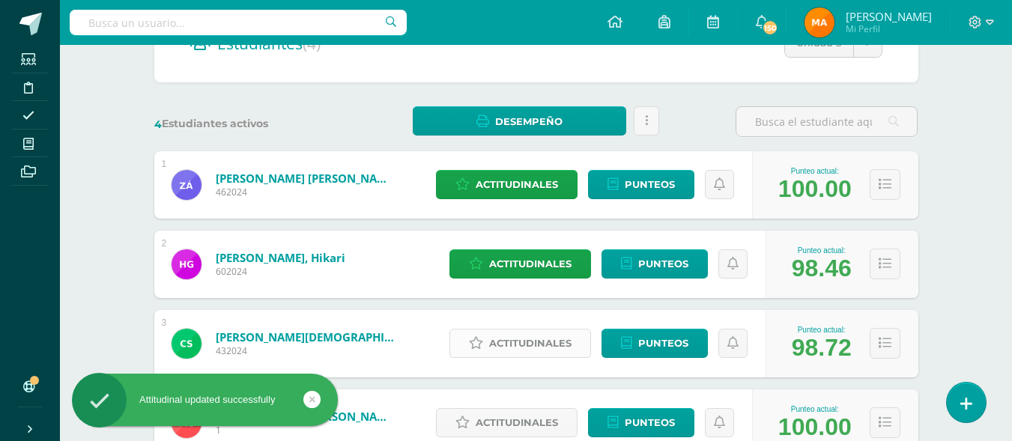
click at [538, 350] on span "Actitudinales" at bounding box center [530, 344] width 82 height 28
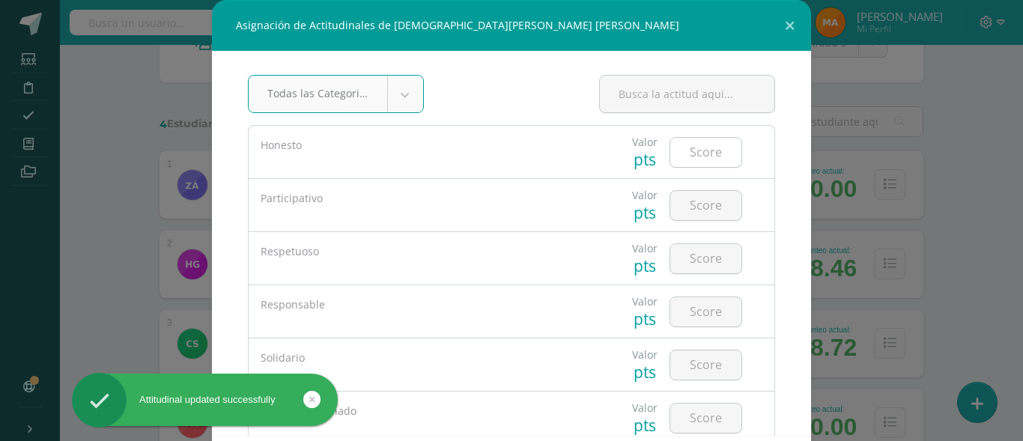
click at [685, 151] on input "number" at bounding box center [705, 152] width 71 height 29
type input "4"
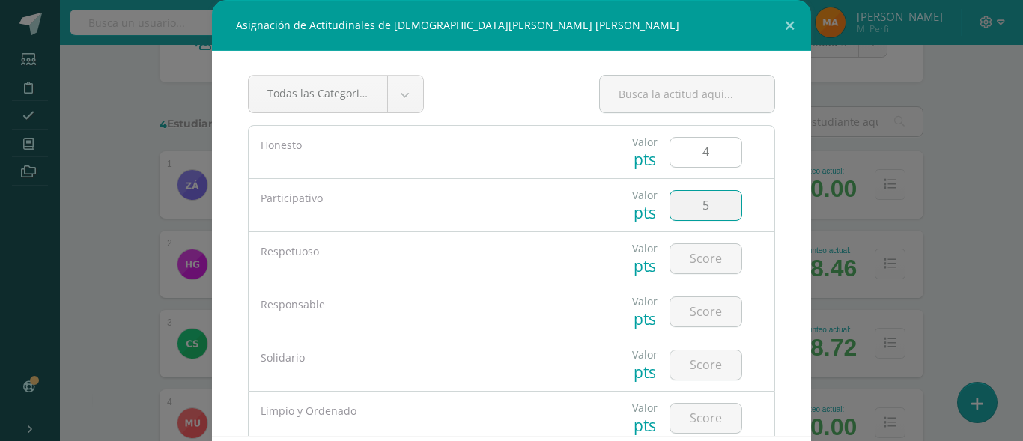
type input "5"
type input "3"
type input "4"
type input "5"
type input "3"
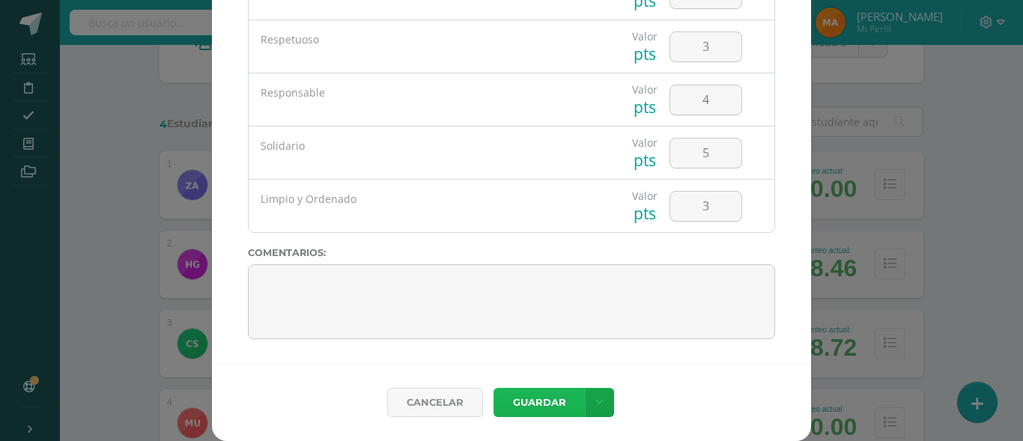
click at [536, 410] on button "Guardar" at bounding box center [539, 402] width 91 height 29
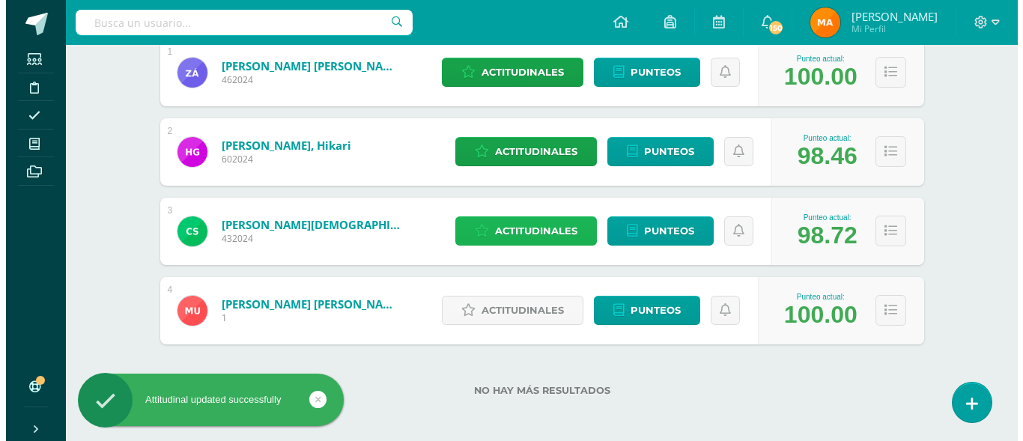
scroll to position [290, 0]
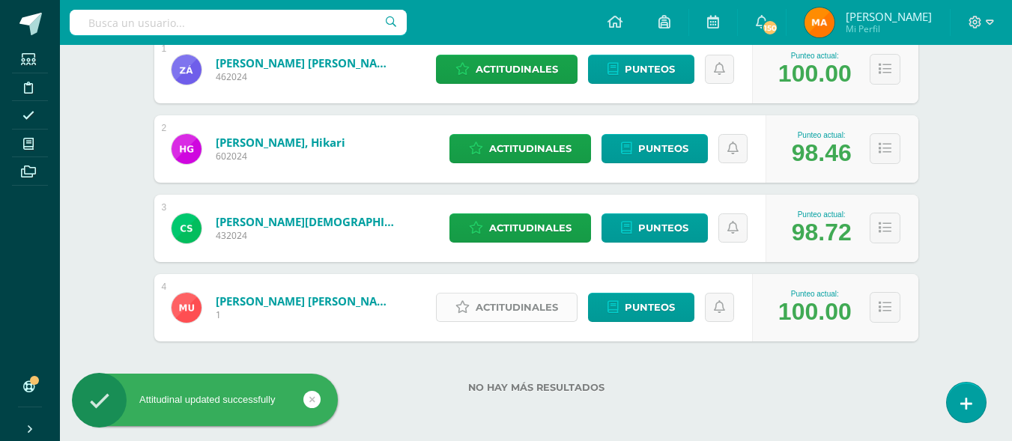
click at [534, 319] on span "Actitudinales" at bounding box center [517, 308] width 82 height 28
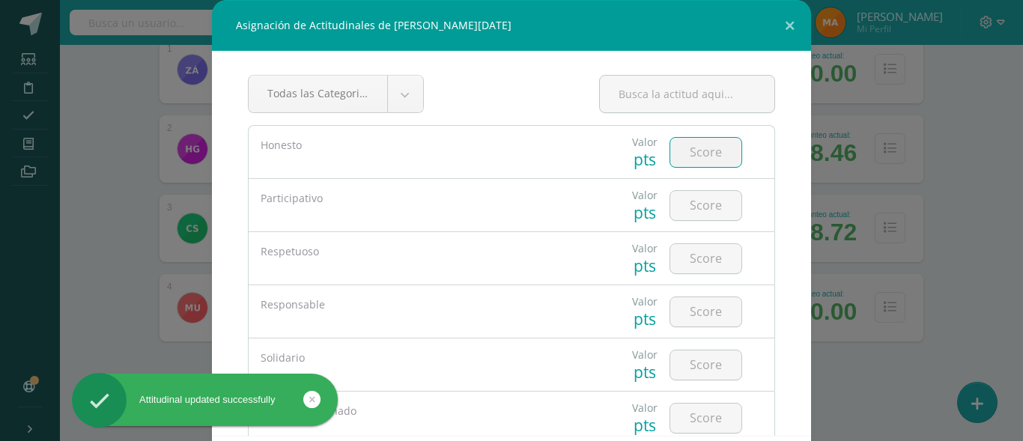
click at [712, 144] on input "number" at bounding box center [705, 152] width 71 height 29
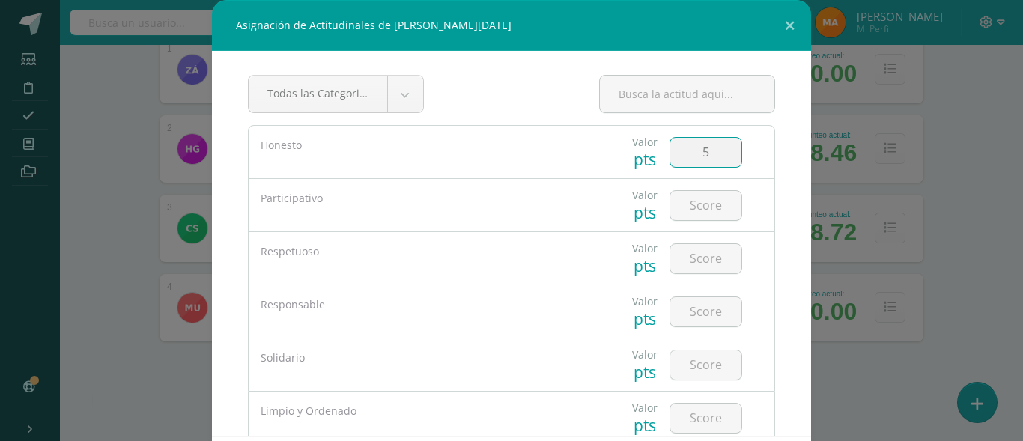
type input "5"
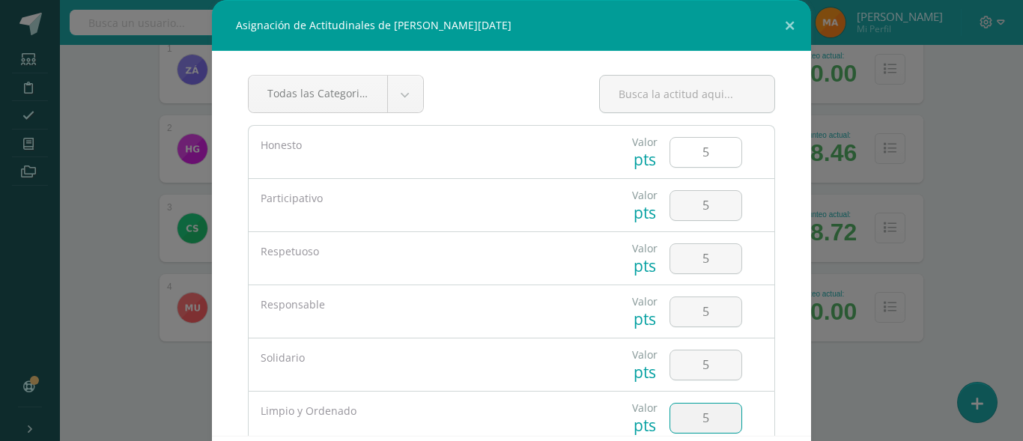
type input "5"
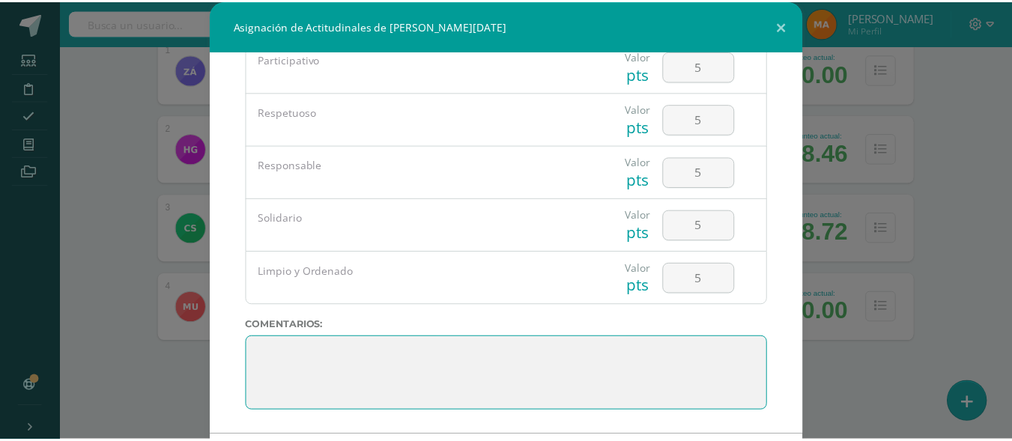
scroll to position [73, 0]
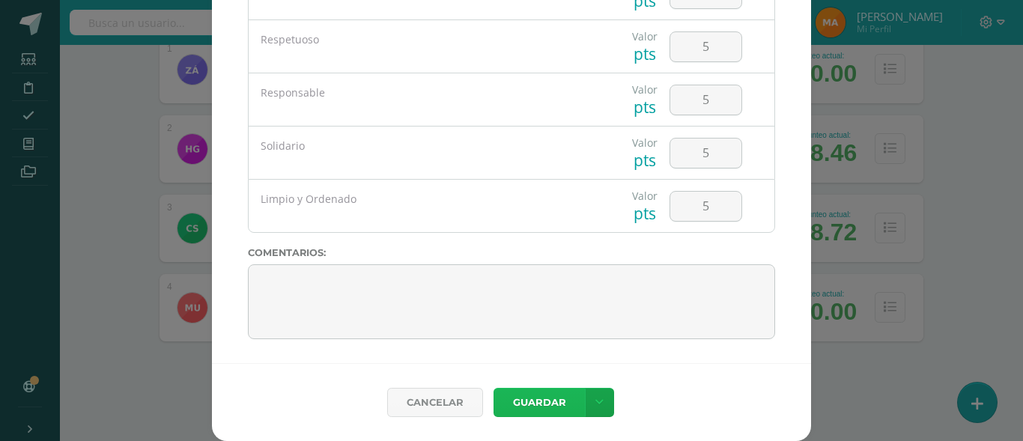
click at [528, 388] on button "Guardar" at bounding box center [539, 402] width 91 height 29
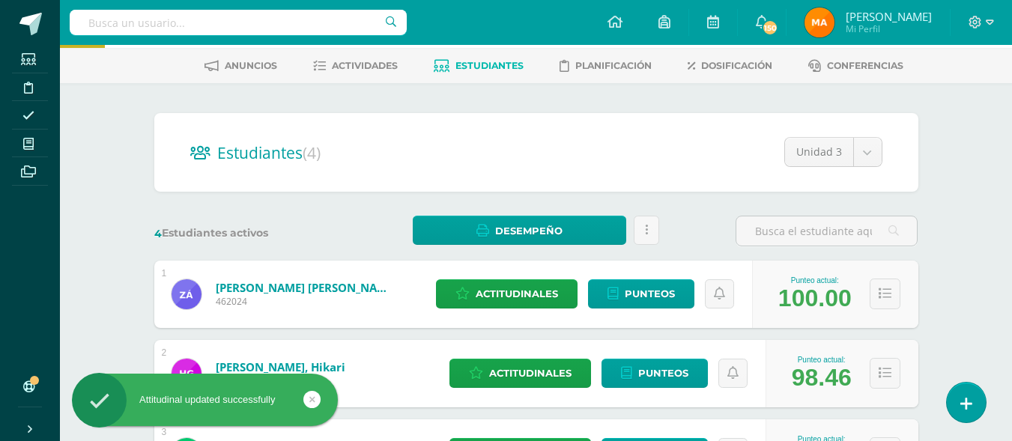
scroll to position [0, 0]
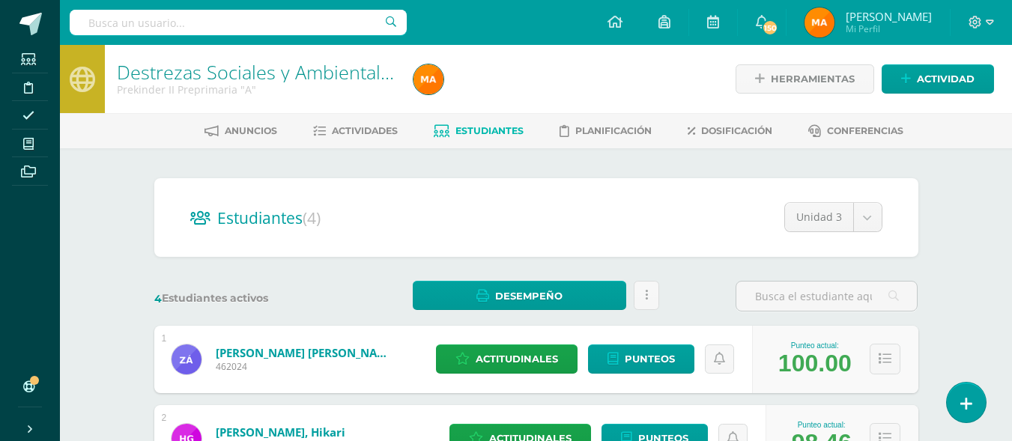
drag, startPoint x: 87, startPoint y: 240, endPoint x: 333, endPoint y: -104, distance: 423.5
click at [333, 0] on html "Attitudinal updated successfully Attitudinal updated successfully Attitudinal u…" at bounding box center [506, 365] width 1012 height 731
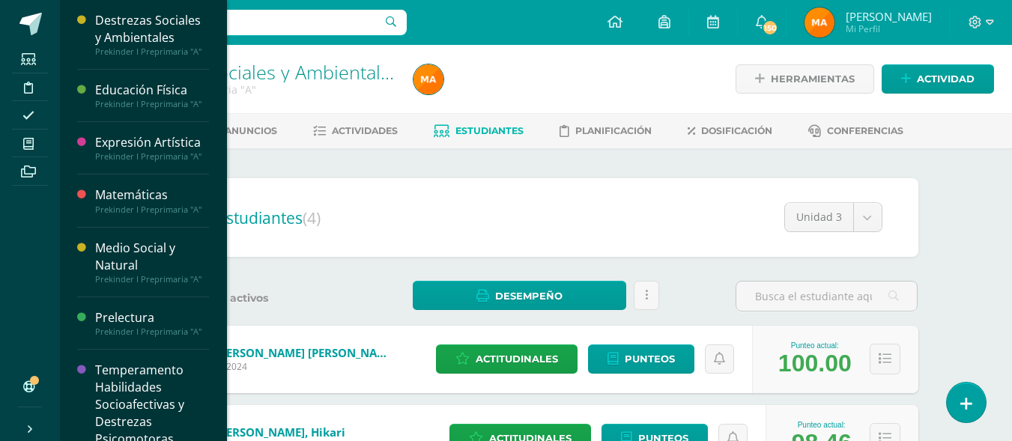
scroll to position [502, 0]
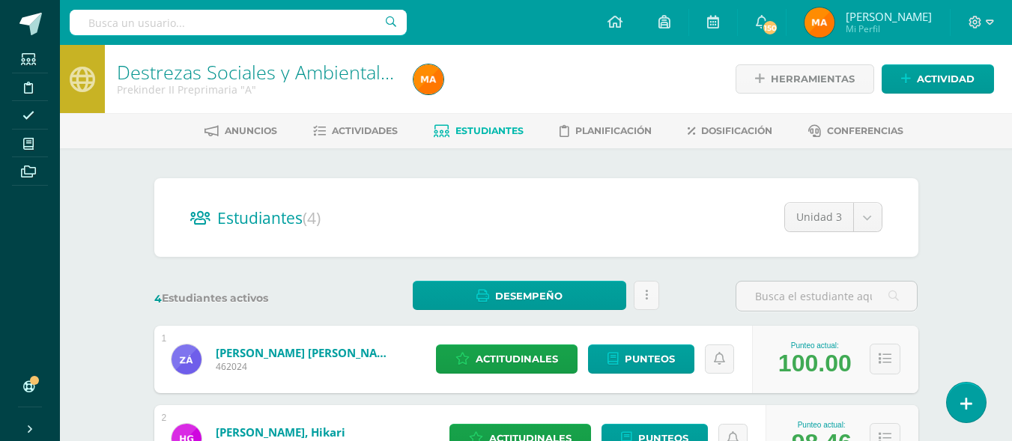
click at [329, 168] on div "Estudiantes (4) Unidad 3 Unidad 2 Unidad 1 Unidad 4 Unidad 3 4 Estudiantes acti…" at bounding box center [536, 439] width 824 height 583
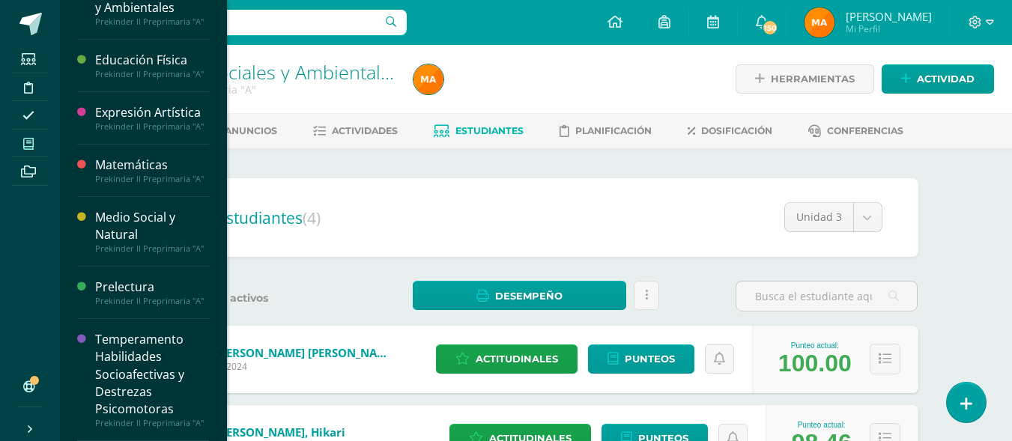
click at [31, 143] on icon at bounding box center [28, 144] width 10 height 12
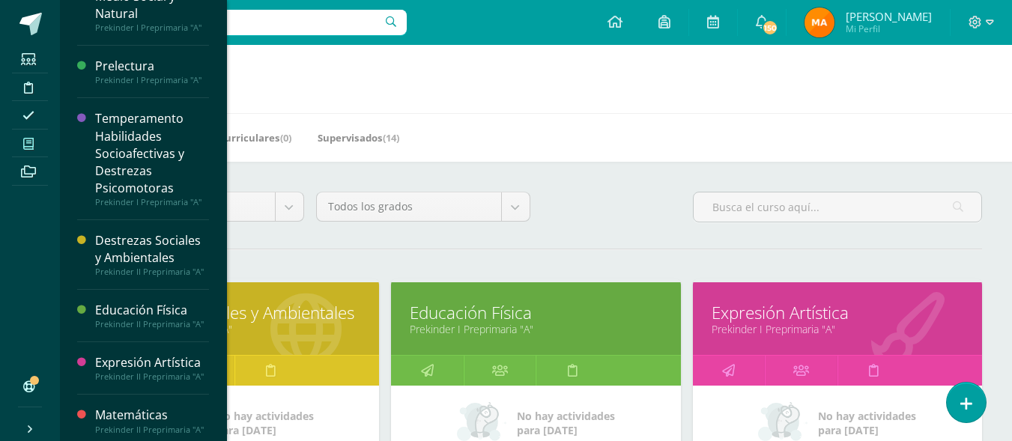
scroll to position [420, 0]
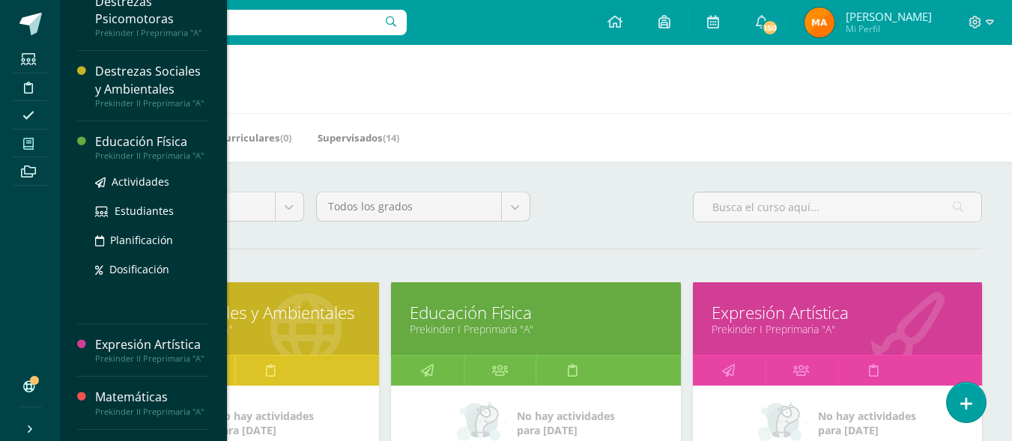
click at [137, 149] on div "Educación Física" at bounding box center [152, 141] width 114 height 17
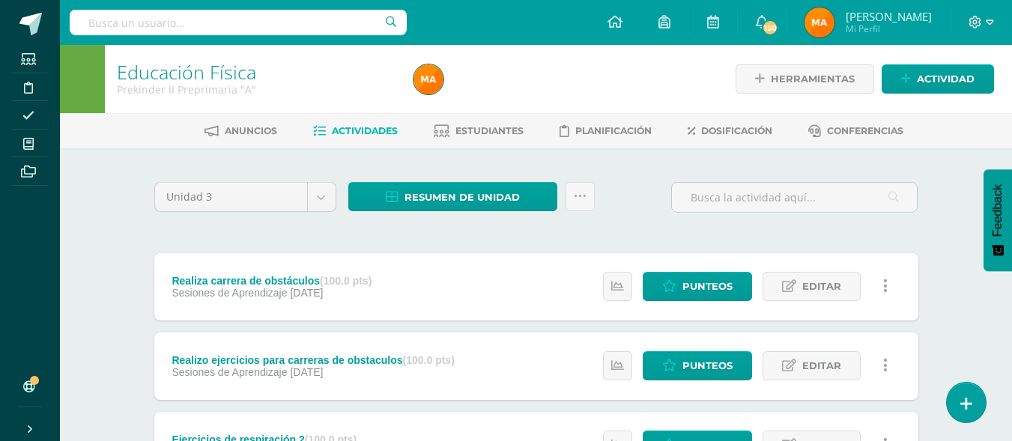
click at [477, 118] on div "Anuncios Actividades Estudiantes Planificación Dosificación Conferencias" at bounding box center [554, 130] width 988 height 35
click at [477, 127] on span "Estudiantes" at bounding box center [489, 130] width 68 height 11
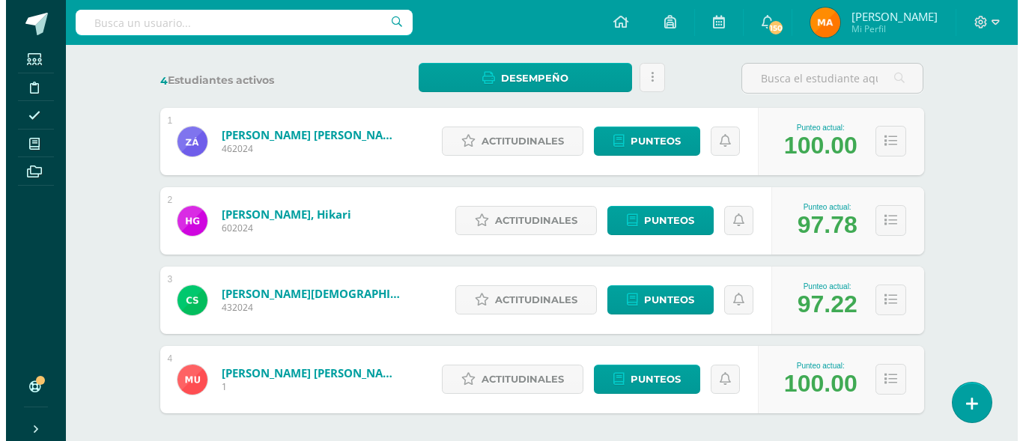
scroll to position [215, 0]
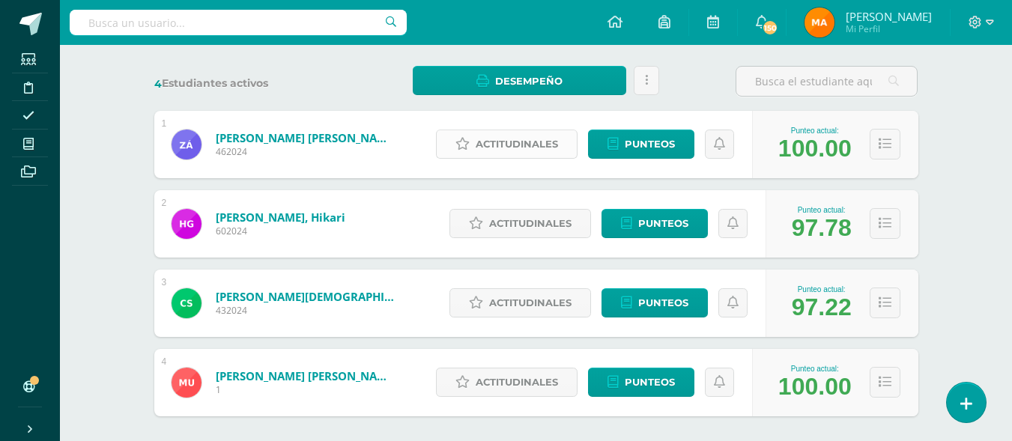
click at [526, 149] on span "Actitudinales" at bounding box center [517, 144] width 82 height 28
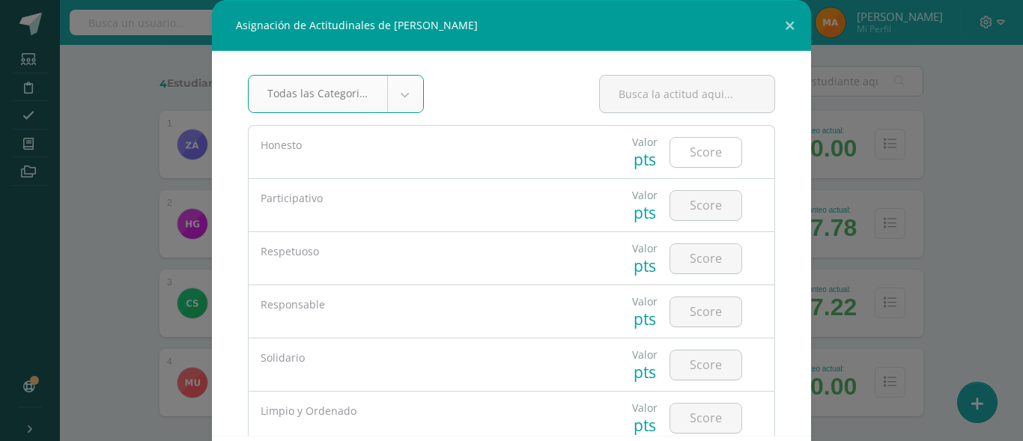
click at [704, 163] on input "number" at bounding box center [705, 152] width 71 height 29
type input "5"
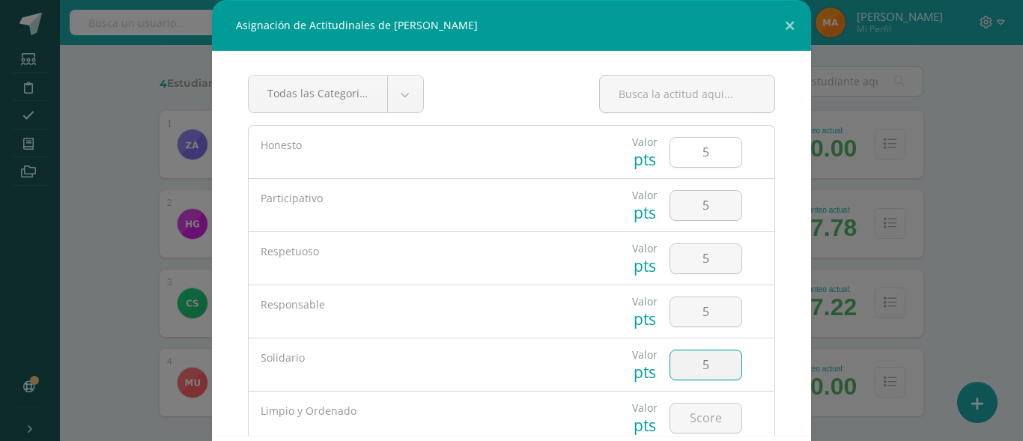
type input "5"
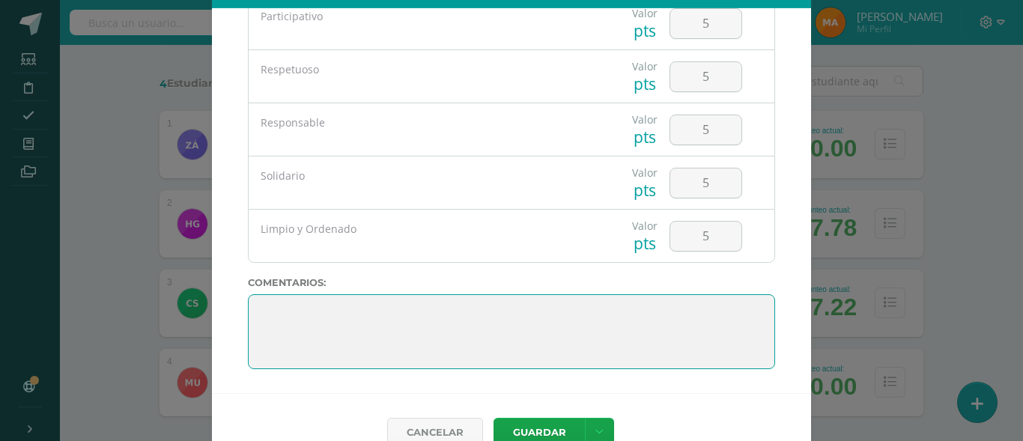
scroll to position [73, 0]
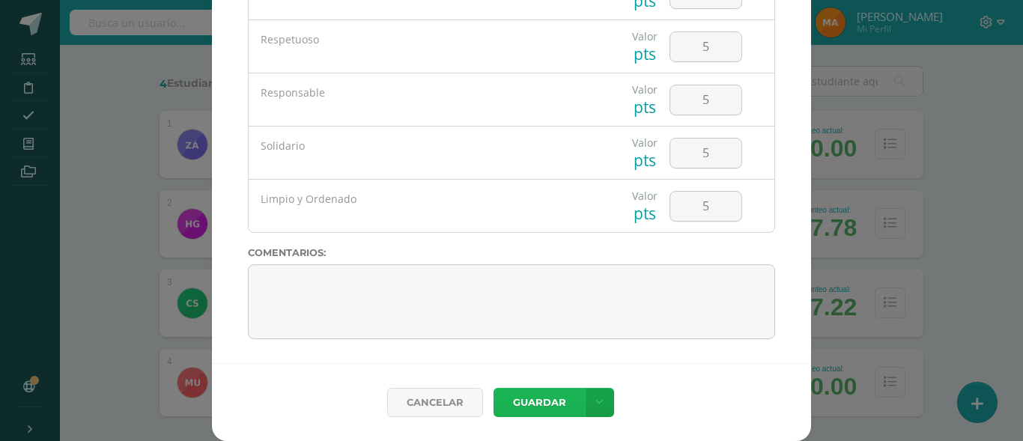
click at [532, 405] on button "Guardar" at bounding box center [539, 402] width 91 height 29
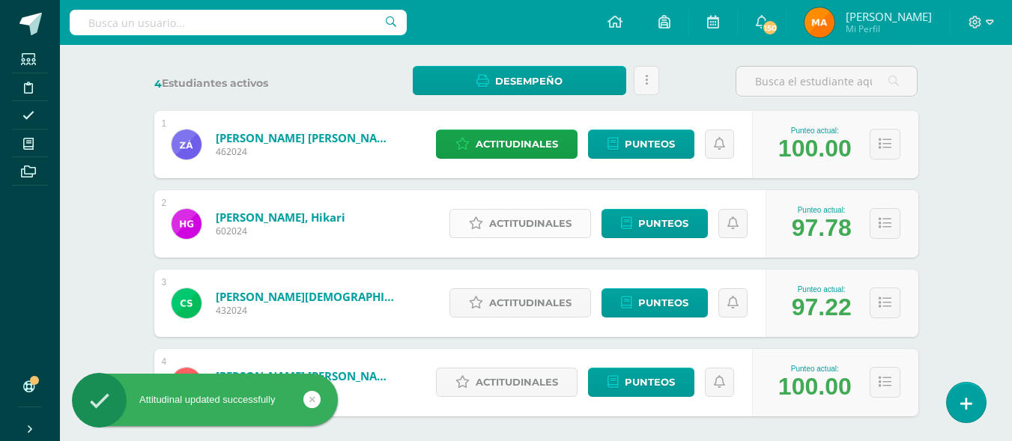
click at [536, 213] on span "Actitudinales" at bounding box center [530, 224] width 82 height 28
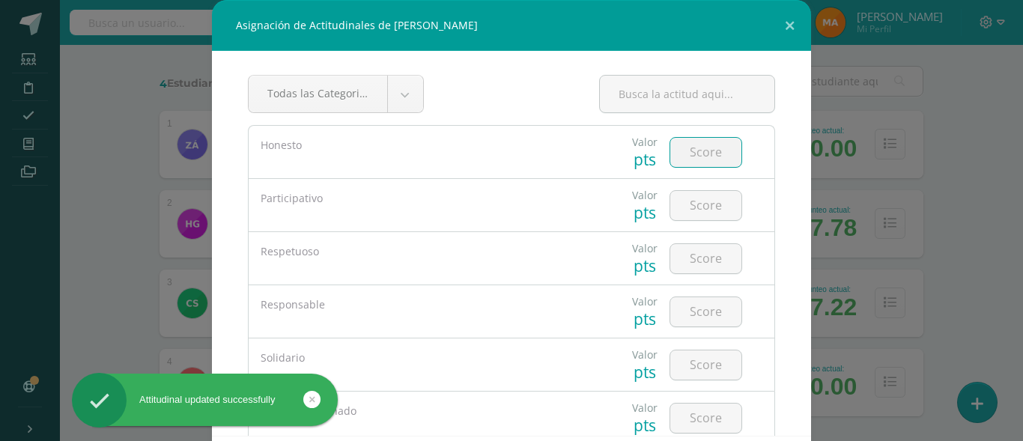
click at [675, 153] on input "number" at bounding box center [705, 152] width 71 height 29
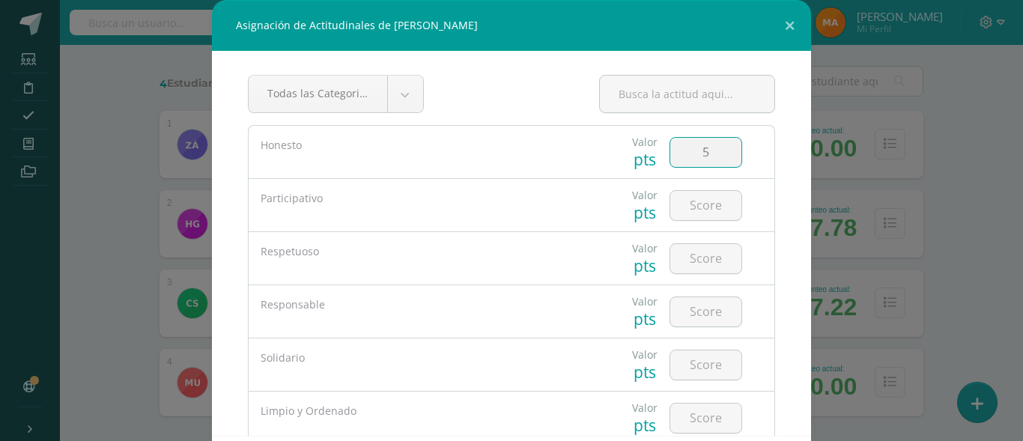
type input "5"
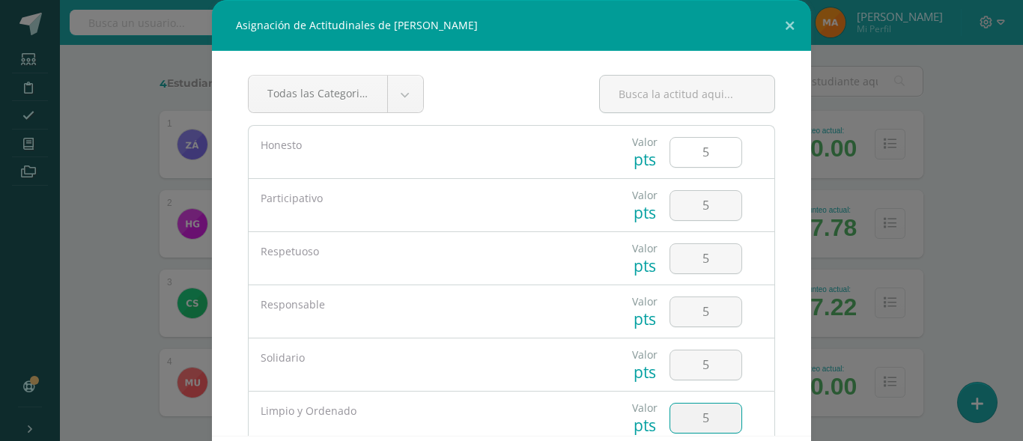
type input "5"
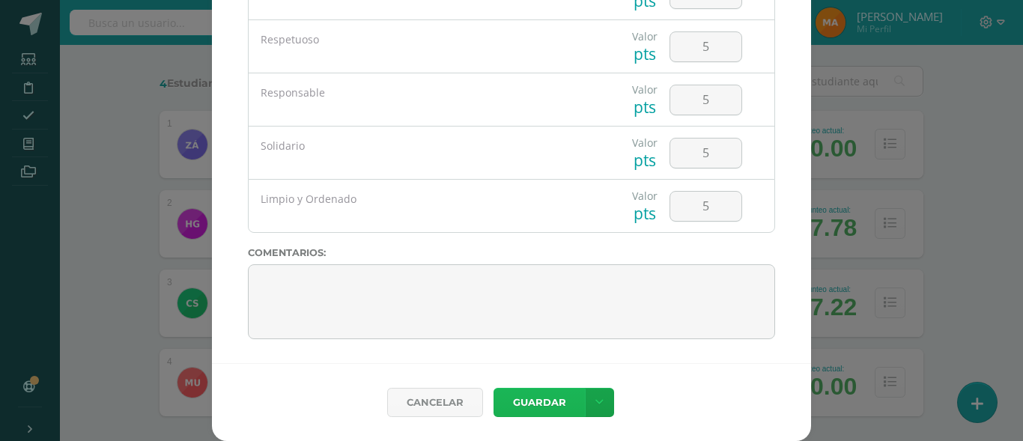
click at [506, 402] on button "Guardar" at bounding box center [539, 402] width 91 height 29
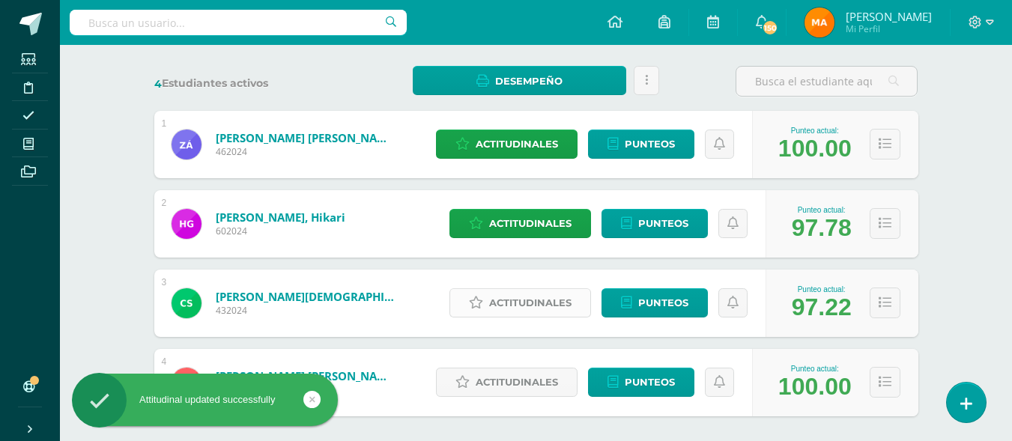
click at [511, 303] on span "Actitudinales" at bounding box center [530, 303] width 82 height 28
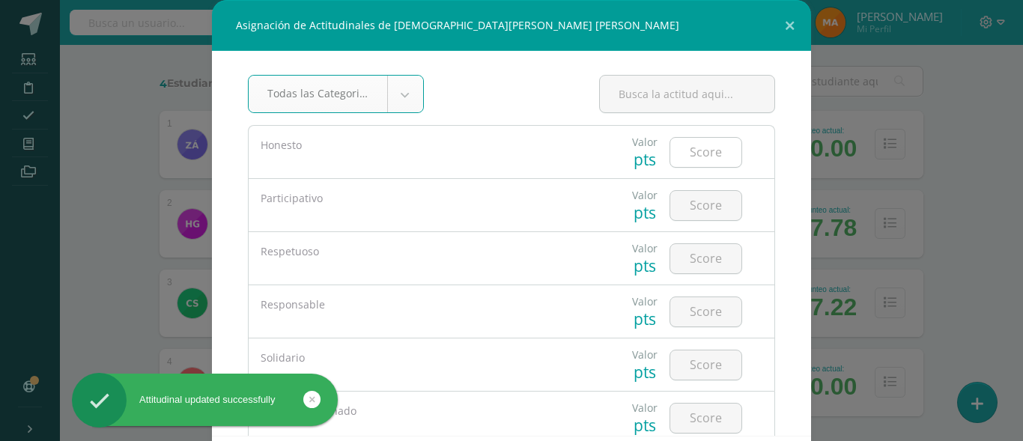
click at [681, 148] on input "number" at bounding box center [705, 152] width 71 height 29
type input "4"
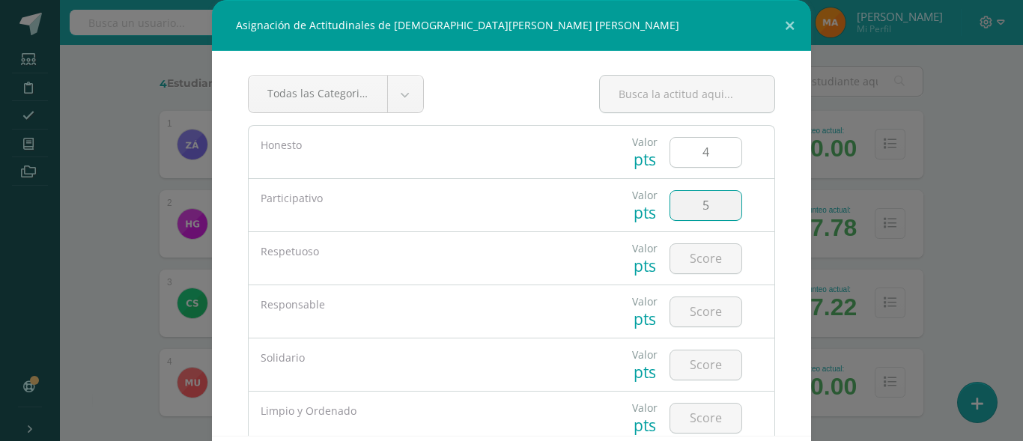
type input "5"
type input "4"
type input "5"
type input "4"
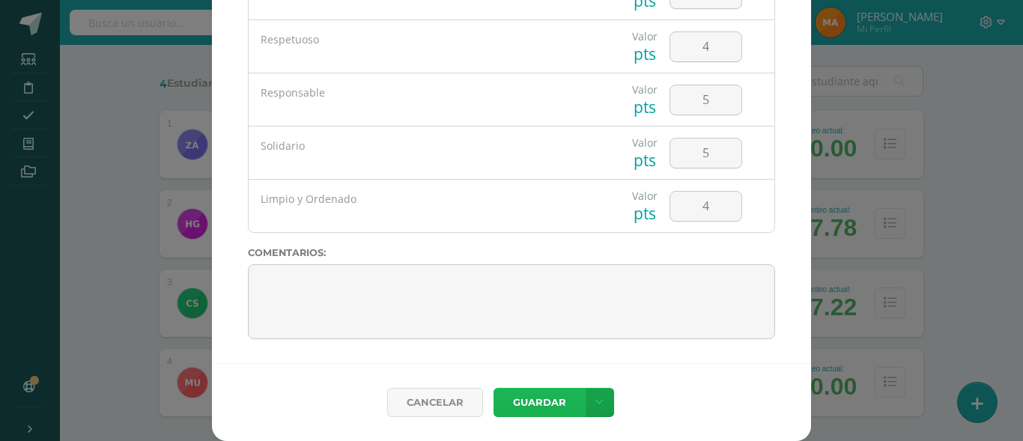
click at [533, 396] on button "Guardar" at bounding box center [539, 402] width 91 height 29
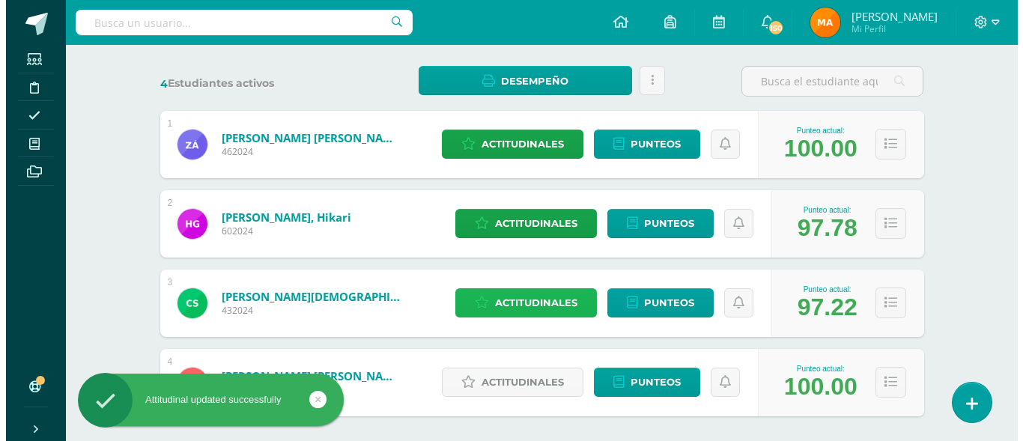
scroll to position [290, 0]
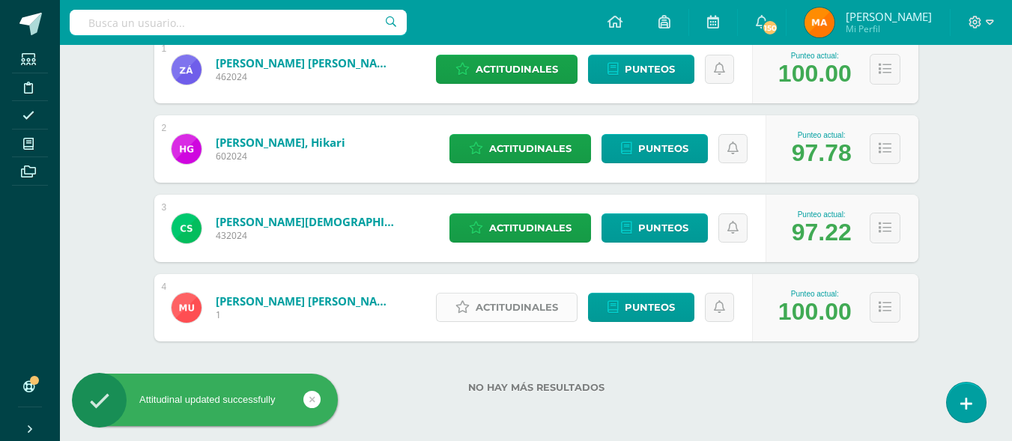
click at [530, 297] on span "Actitudinales" at bounding box center [517, 308] width 82 height 28
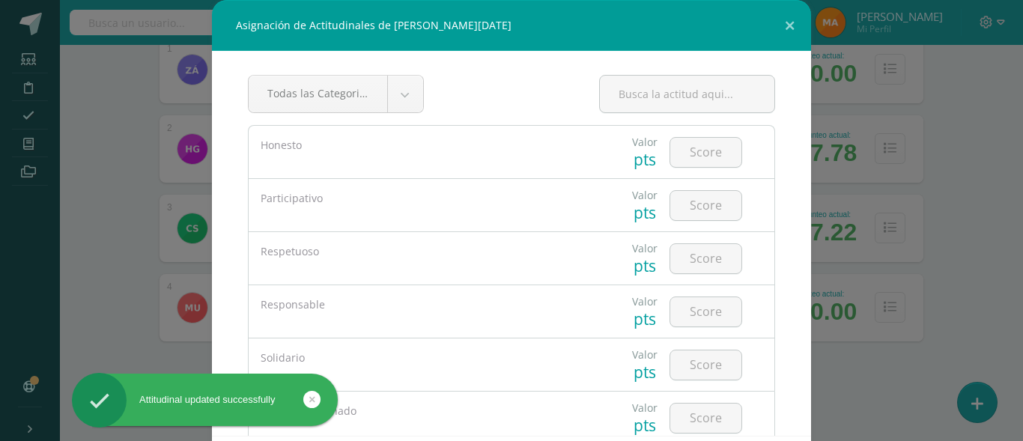
click at [530, 297] on div "Responsable" at bounding box center [424, 304] width 327 height 15
click at [684, 139] on input "number" at bounding box center [705, 152] width 71 height 29
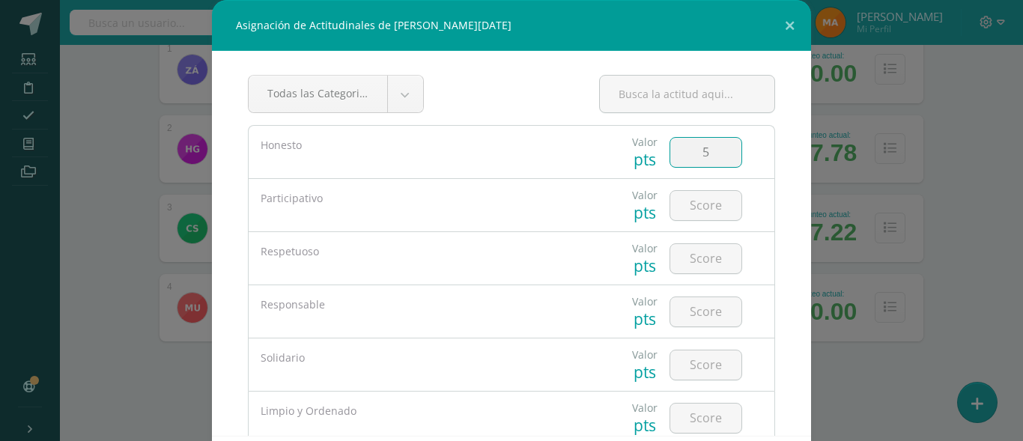
type input "5"
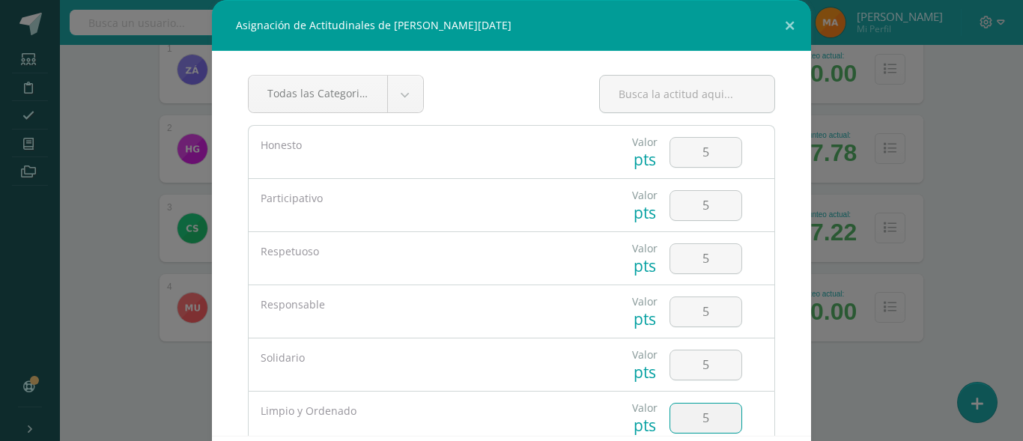
type input "5"
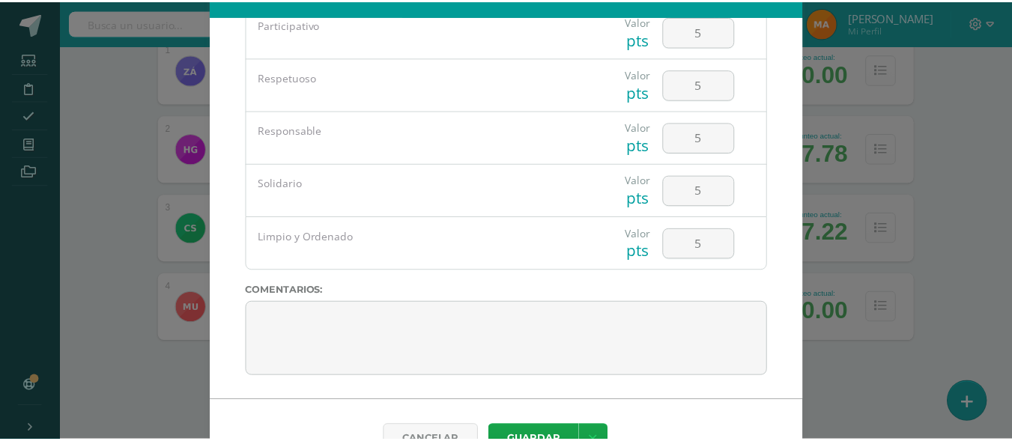
scroll to position [73, 0]
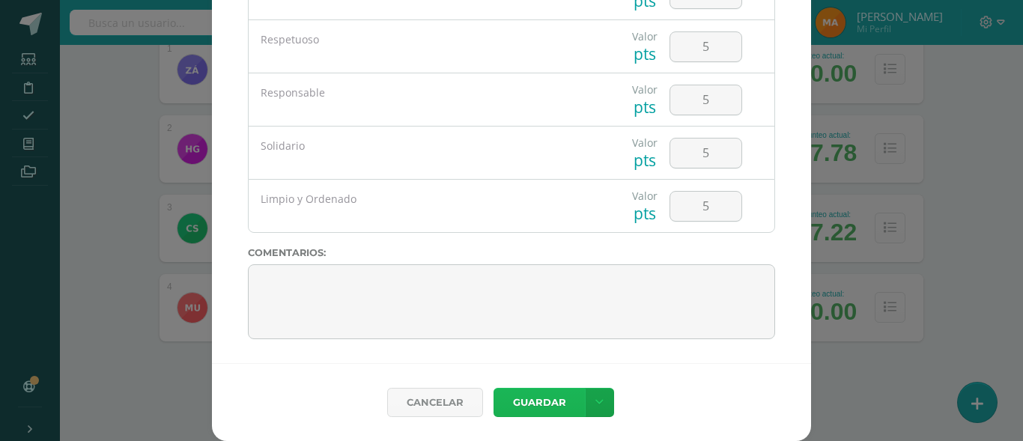
click at [532, 399] on button "Guardar" at bounding box center [539, 402] width 91 height 29
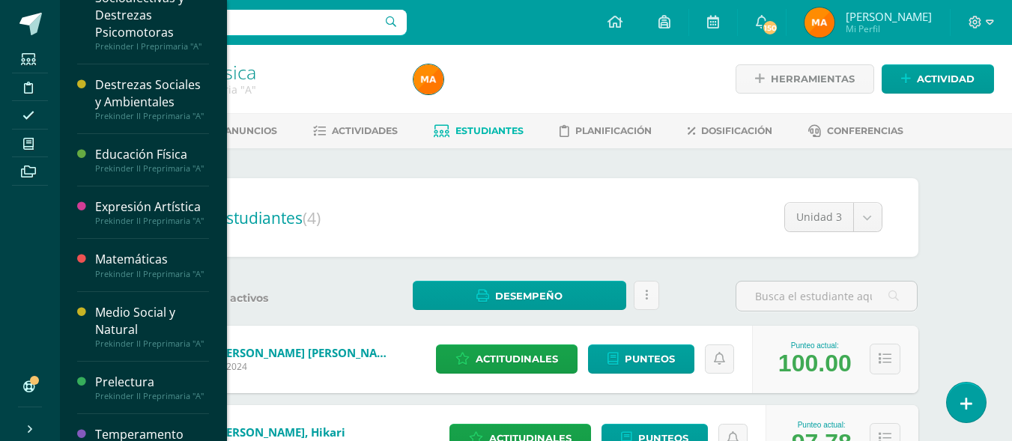
scroll to position [523, 0]
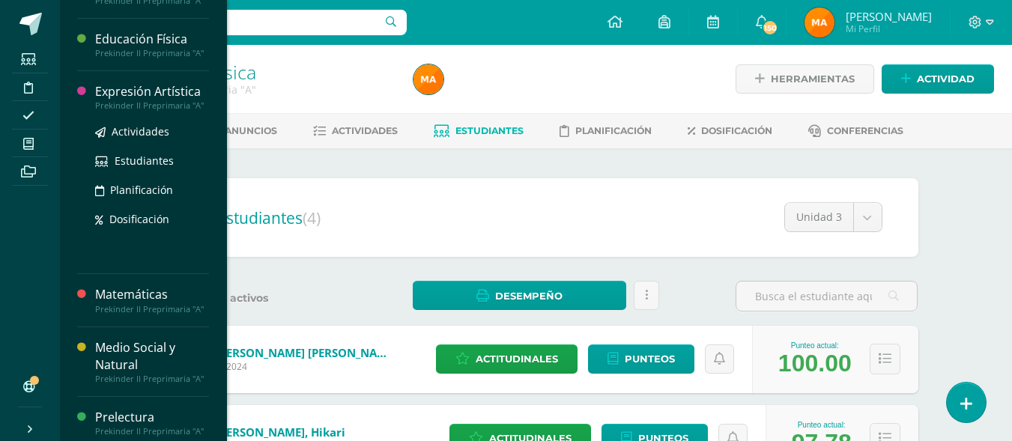
click at [150, 97] on div "Expresión Artística" at bounding box center [152, 91] width 114 height 17
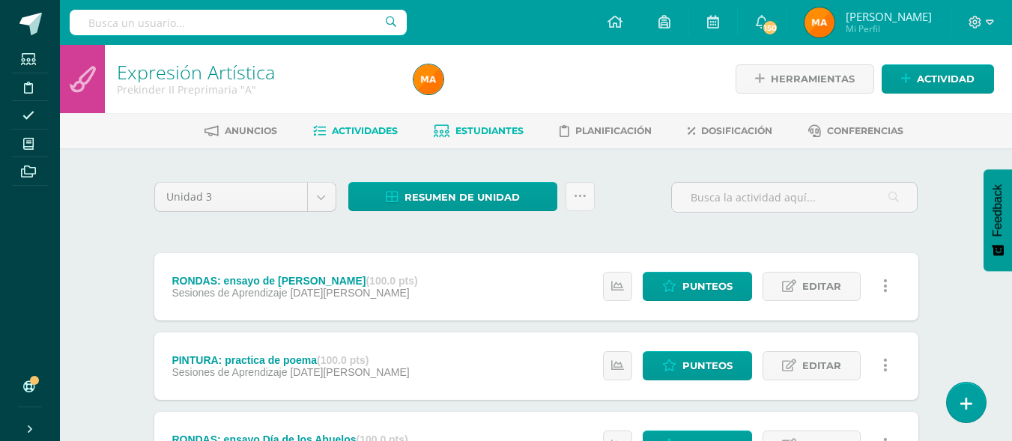
click at [457, 136] on span "Estudiantes" at bounding box center [489, 130] width 68 height 11
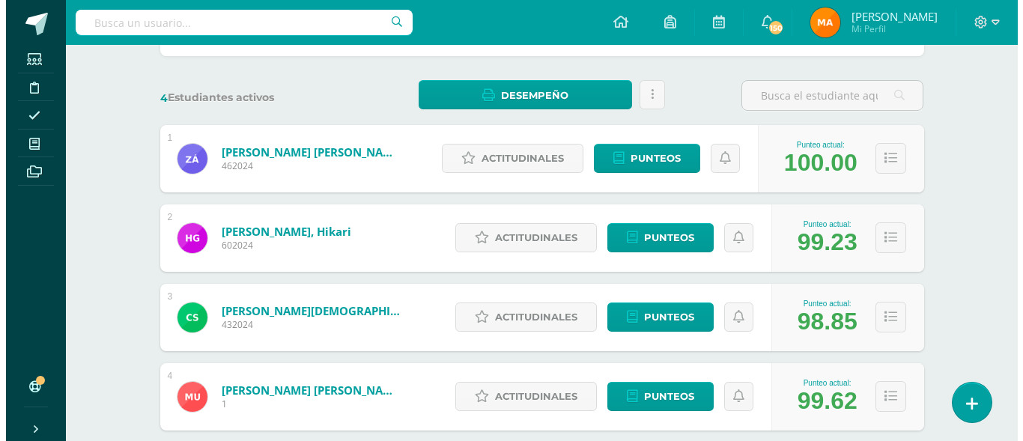
scroll to position [204, 0]
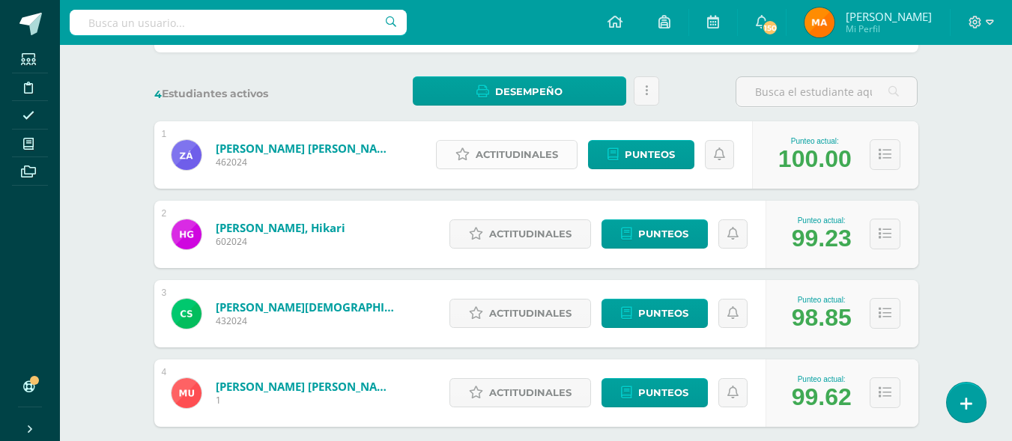
click at [470, 160] on icon at bounding box center [462, 154] width 14 height 13
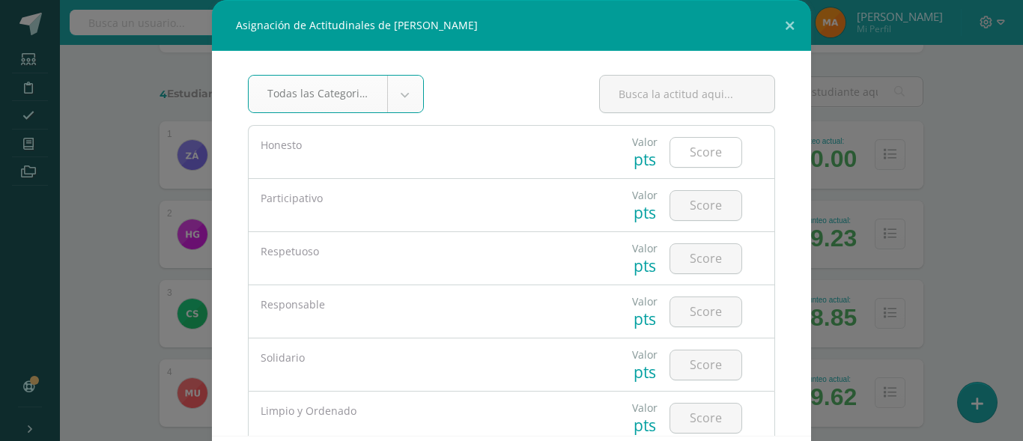
click at [683, 153] on input "number" at bounding box center [705, 152] width 71 height 29
type input "5"
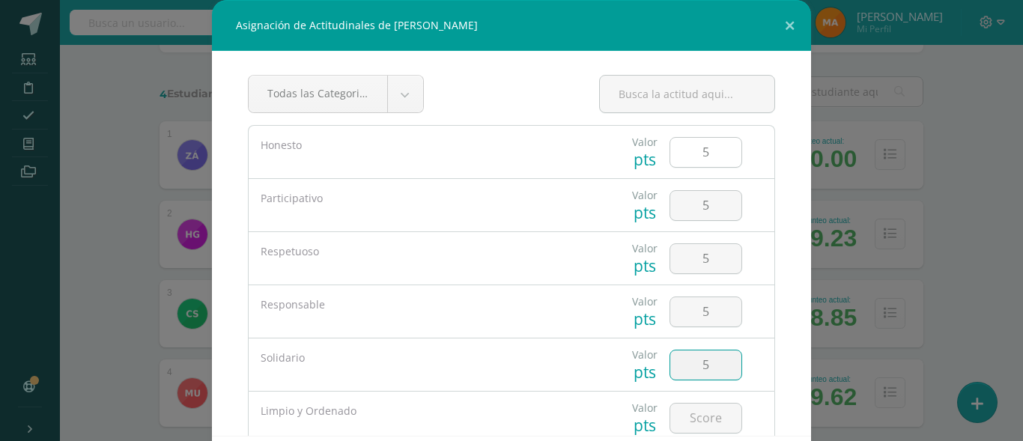
type input "5"
type textarea "5"
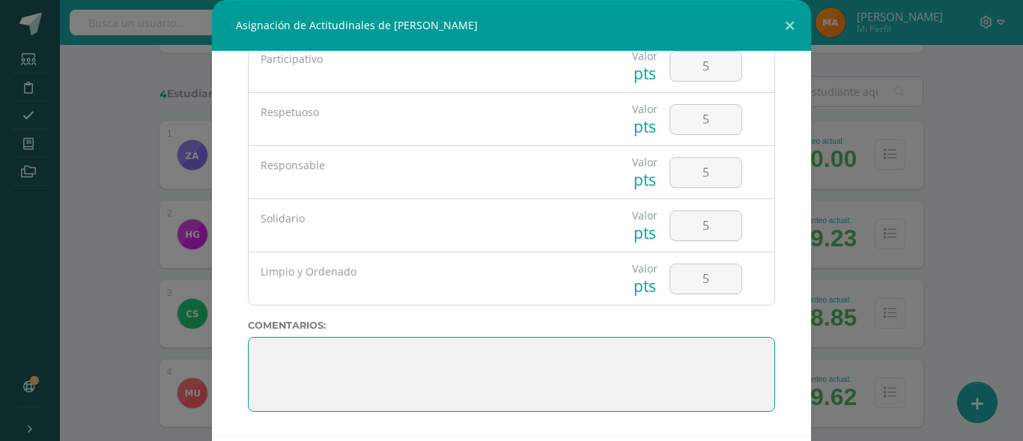
scroll to position [73, 0]
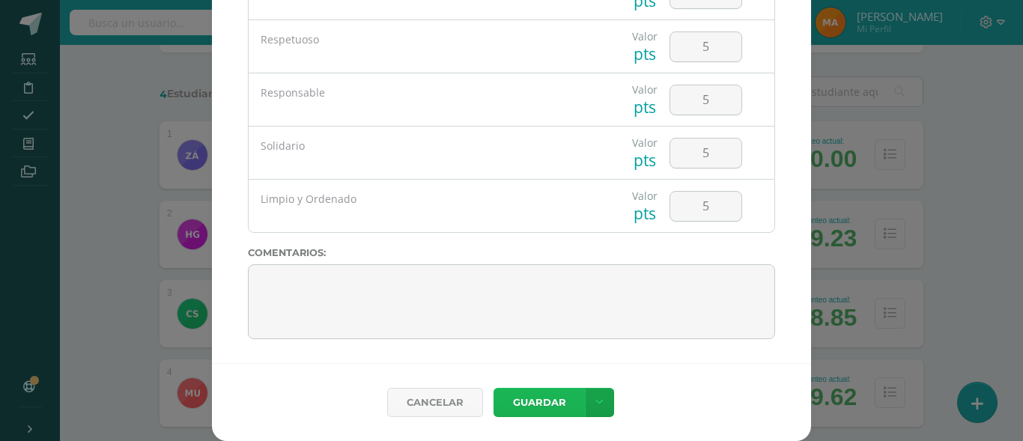
click at [530, 410] on button "Guardar" at bounding box center [539, 402] width 91 height 29
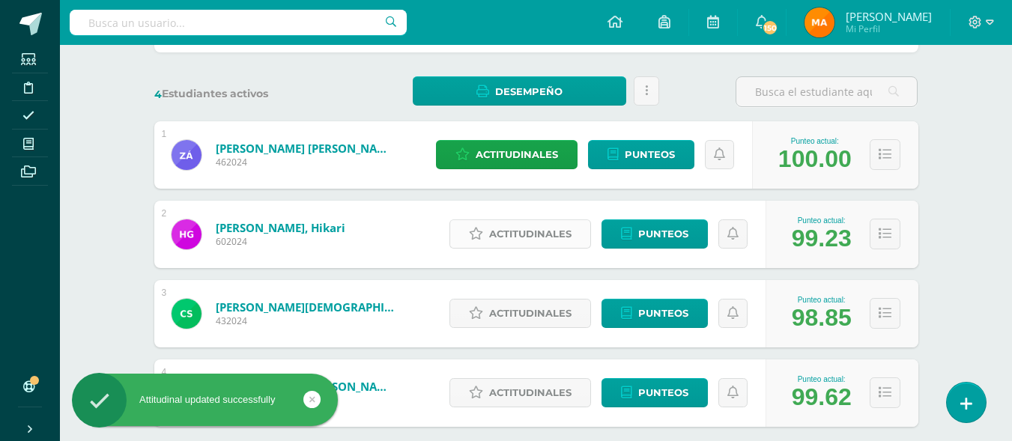
click at [522, 230] on span "Actitudinales" at bounding box center [530, 234] width 82 height 28
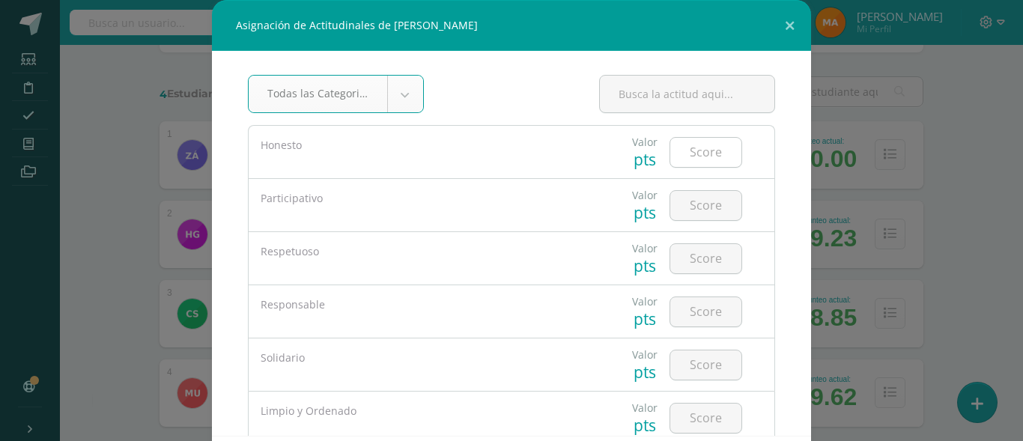
click at [706, 151] on input "number" at bounding box center [705, 152] width 71 height 29
type input "5"
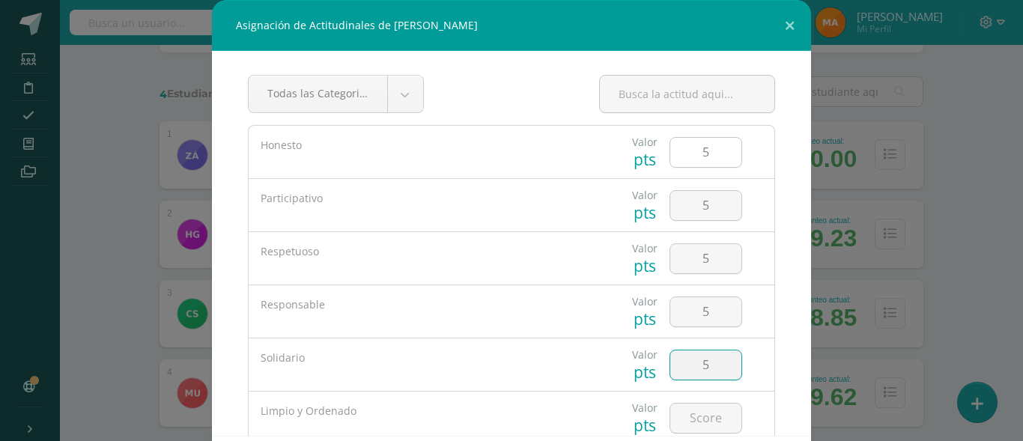
type input "5"
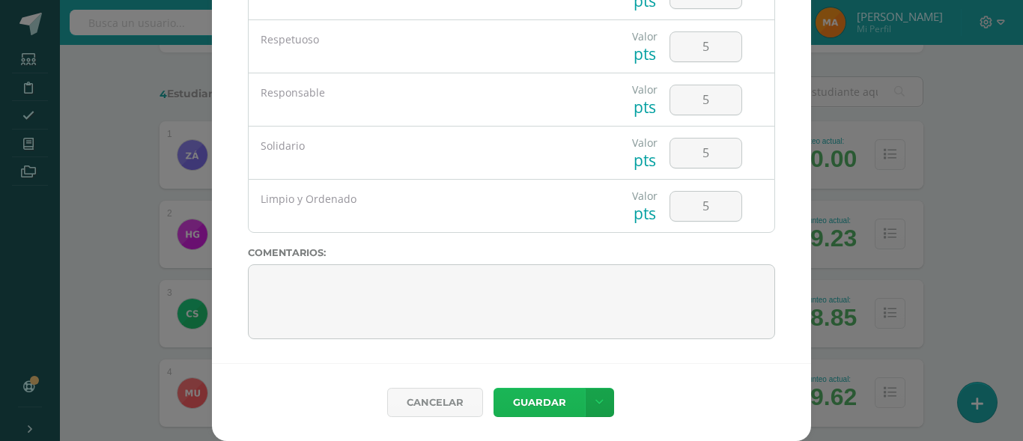
click at [550, 404] on button "Guardar" at bounding box center [539, 402] width 91 height 29
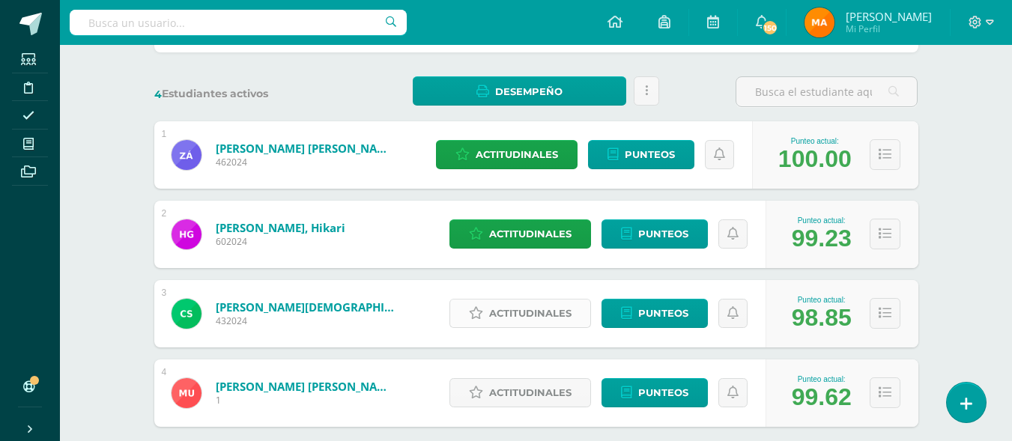
click at [517, 319] on span "Actitudinales" at bounding box center [530, 314] width 82 height 28
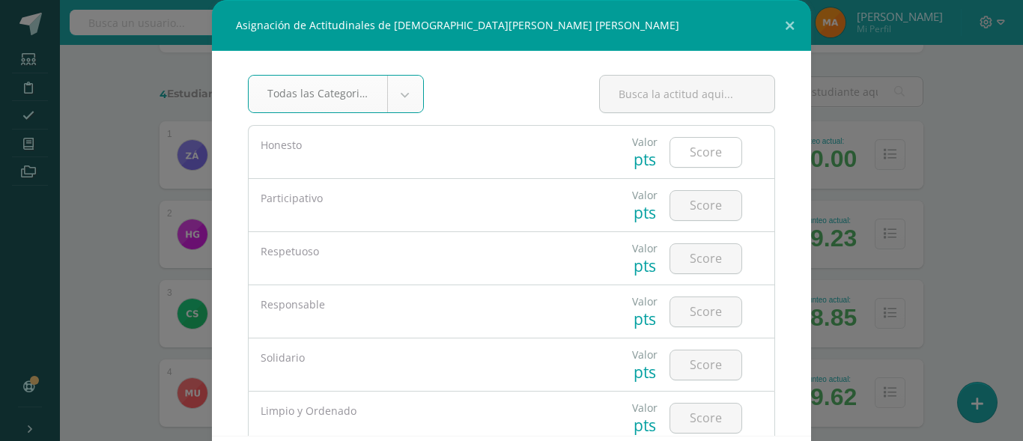
click at [692, 158] on input "number" at bounding box center [705, 152] width 71 height 29
type input "4"
type input "5"
type input "4"
type input "5"
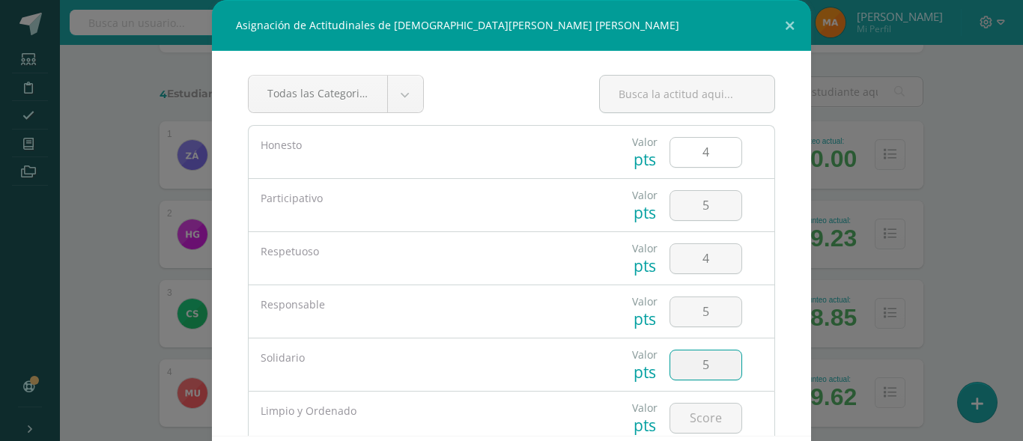
type input "5"
type input "4"
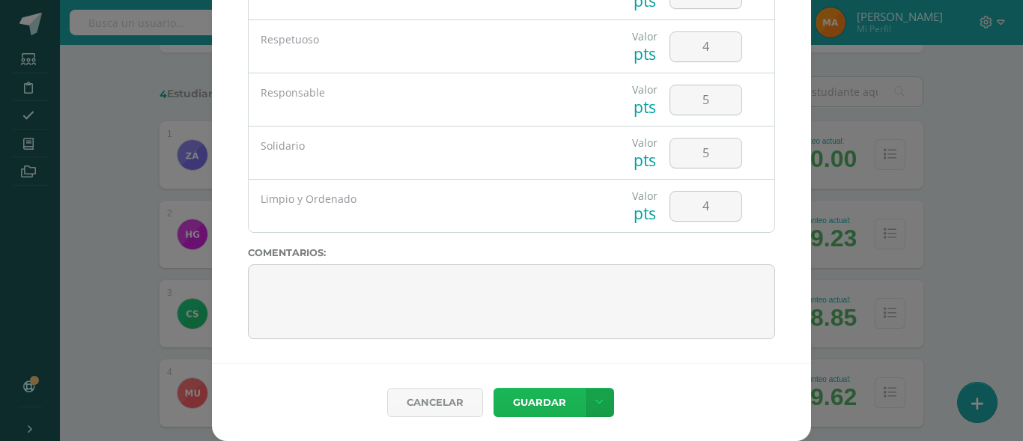
click at [521, 395] on button "Guardar" at bounding box center [539, 402] width 91 height 29
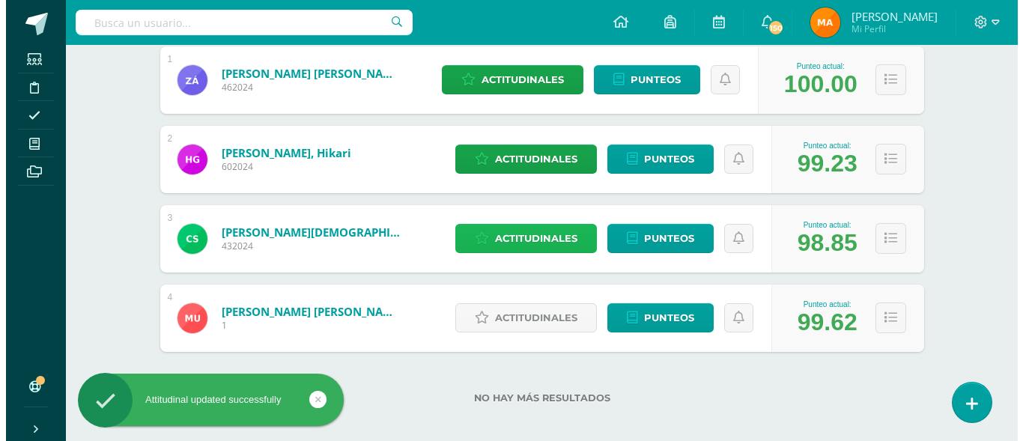
scroll to position [290, 0]
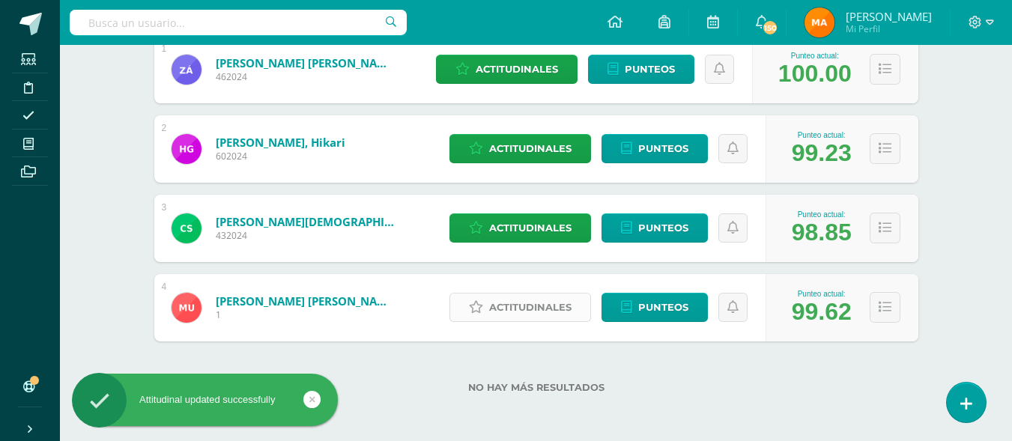
click at [507, 309] on span "Actitudinales" at bounding box center [530, 308] width 82 height 28
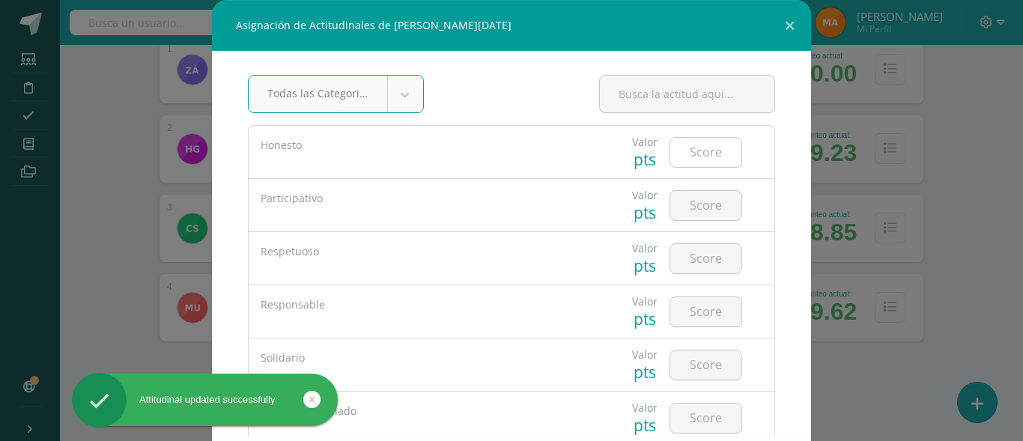
click at [699, 141] on input "number" at bounding box center [705, 152] width 71 height 29
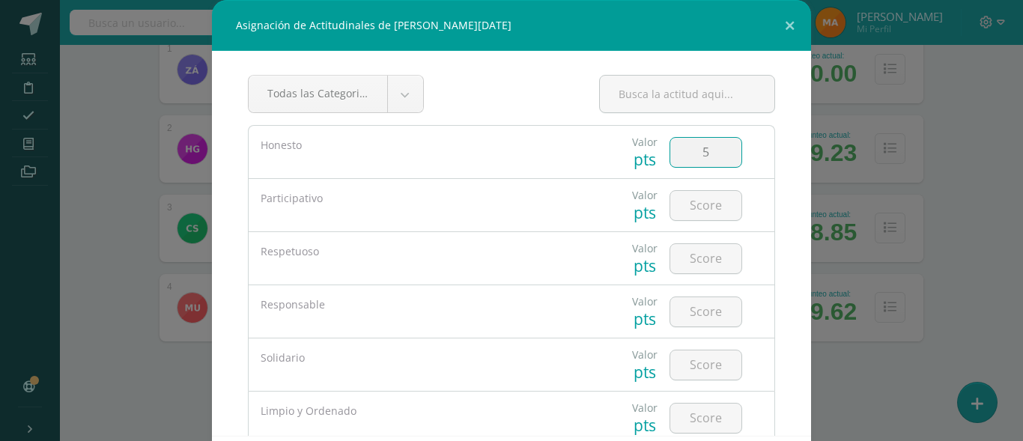
type input "5"
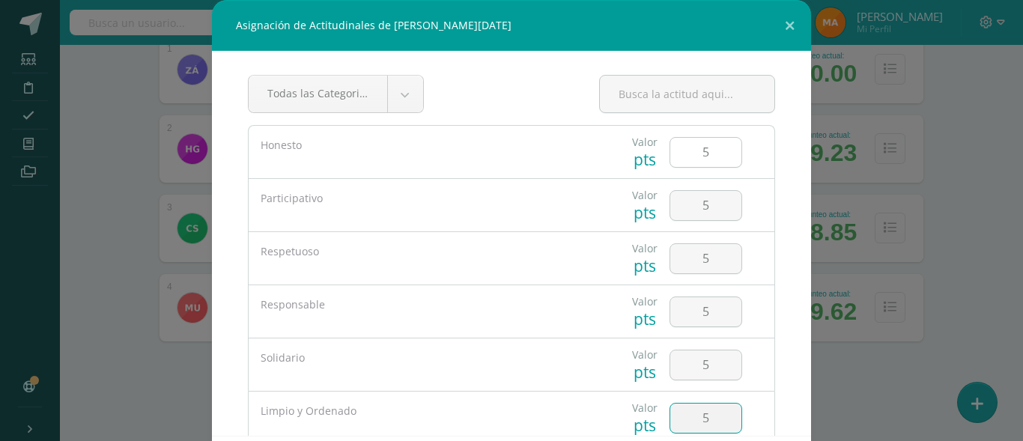
type input "5"
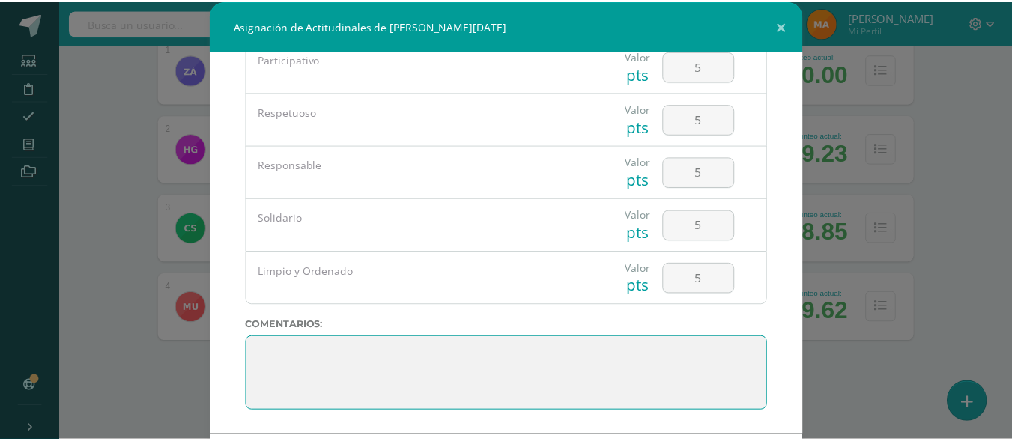
scroll to position [73, 0]
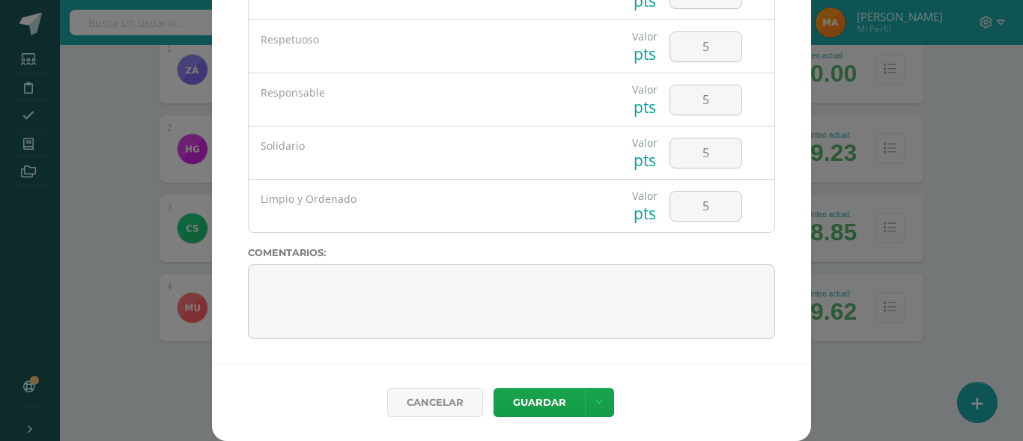
click at [520, 419] on div "Cancelar [GEOGRAPHIC_DATA] Guardar y poblar en todos mis cursos" at bounding box center [511, 402] width 599 height 78
click at [522, 407] on button "Guardar" at bounding box center [539, 402] width 91 height 29
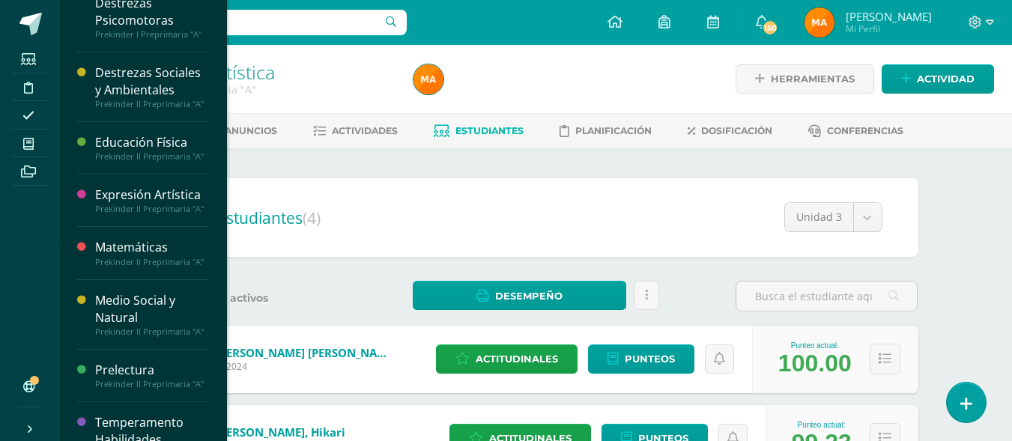
scroll to position [523, 0]
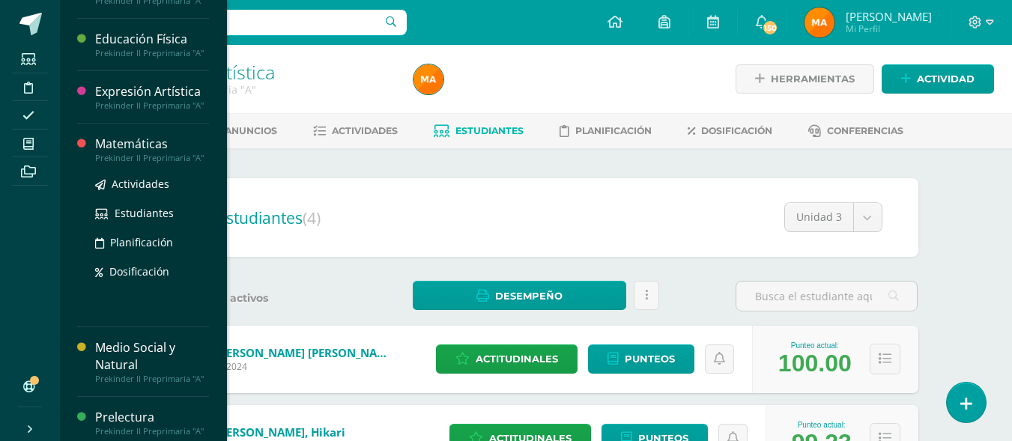
click at [128, 151] on div "Matemáticas" at bounding box center [152, 144] width 114 height 17
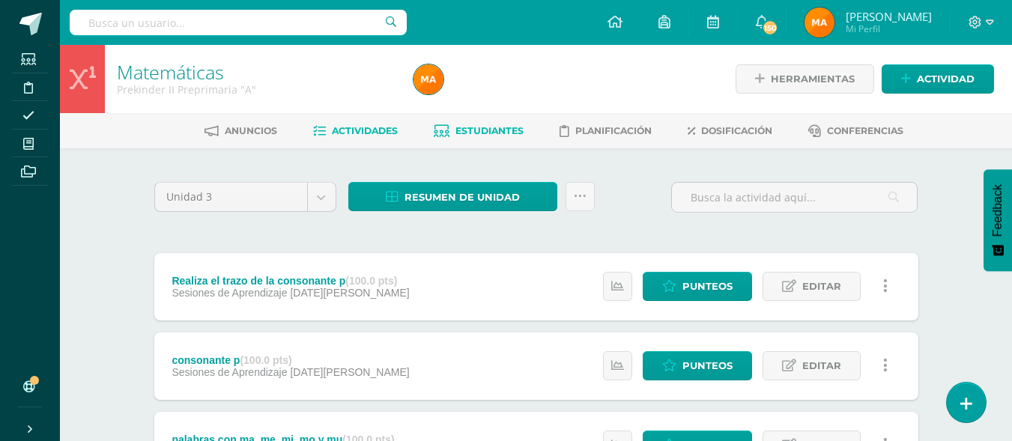
click at [458, 134] on span "Estudiantes" at bounding box center [489, 130] width 68 height 11
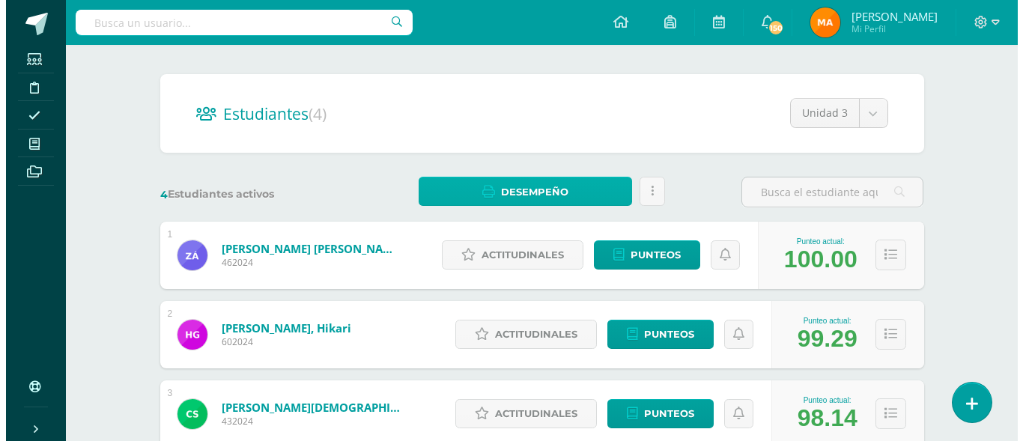
scroll to position [135, 0]
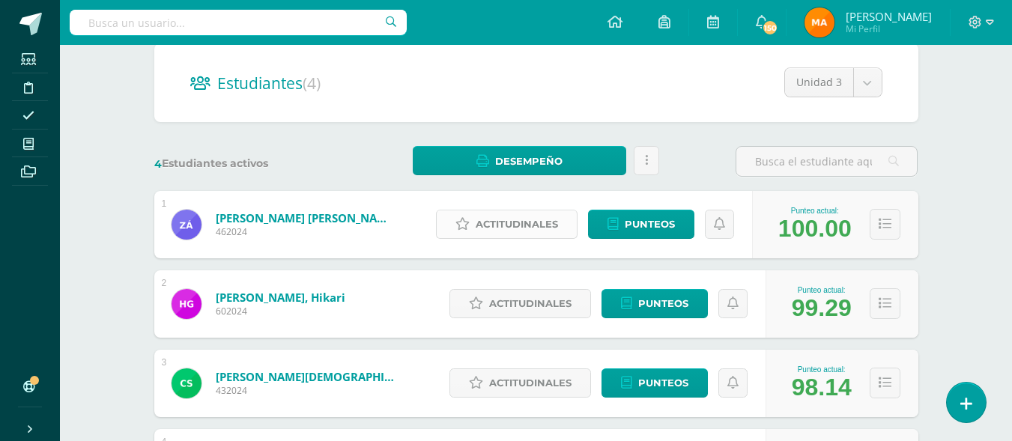
click at [506, 225] on span "Actitudinales" at bounding box center [517, 224] width 82 height 28
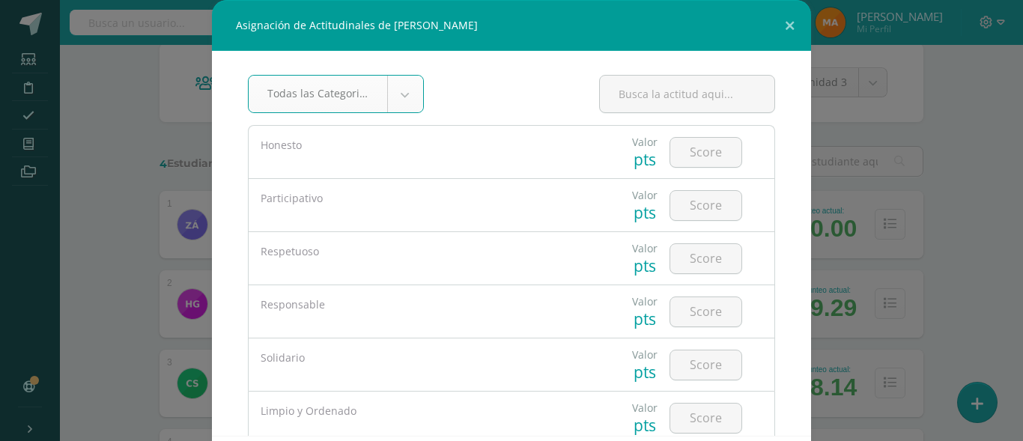
type input "5"
click at [705, 160] on body "Asignación de Actitudinales de [PERSON_NAME] Todas las Categorias Todas las Cat…" at bounding box center [511, 230] width 1023 height 731
click at [705, 160] on input "number" at bounding box center [705, 152] width 71 height 29
type input "5"
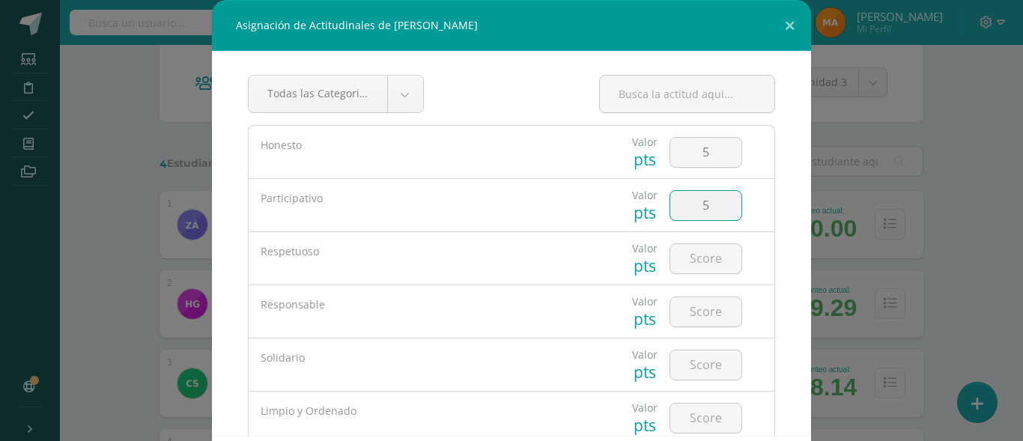
type input "5"
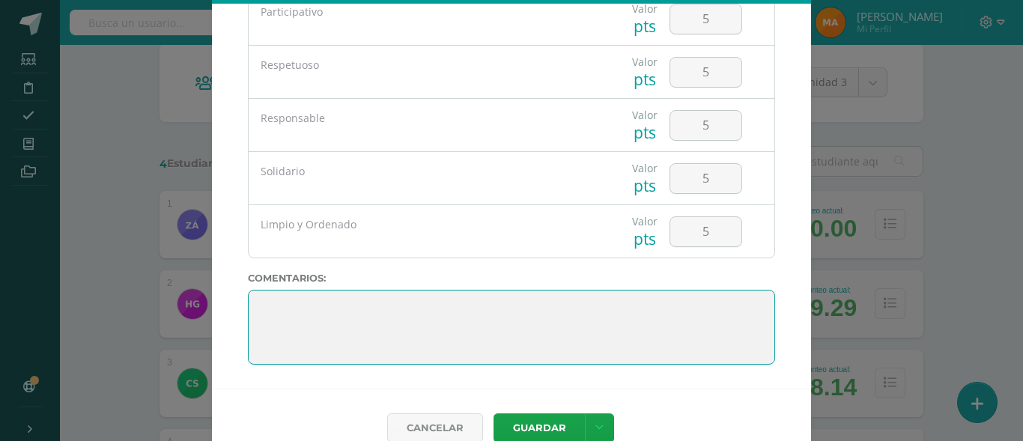
scroll to position [73, 0]
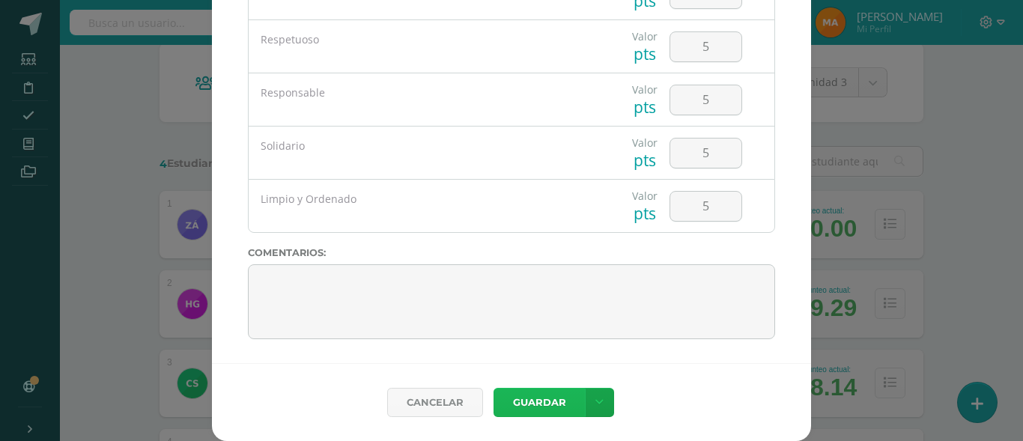
click at [541, 401] on button "Guardar" at bounding box center [539, 402] width 91 height 29
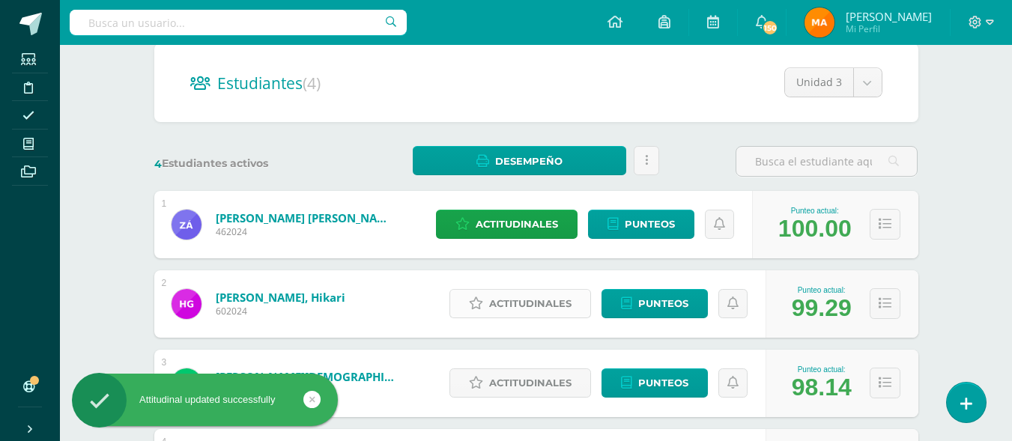
click at [508, 289] on link "Actitudinales" at bounding box center [520, 303] width 142 height 29
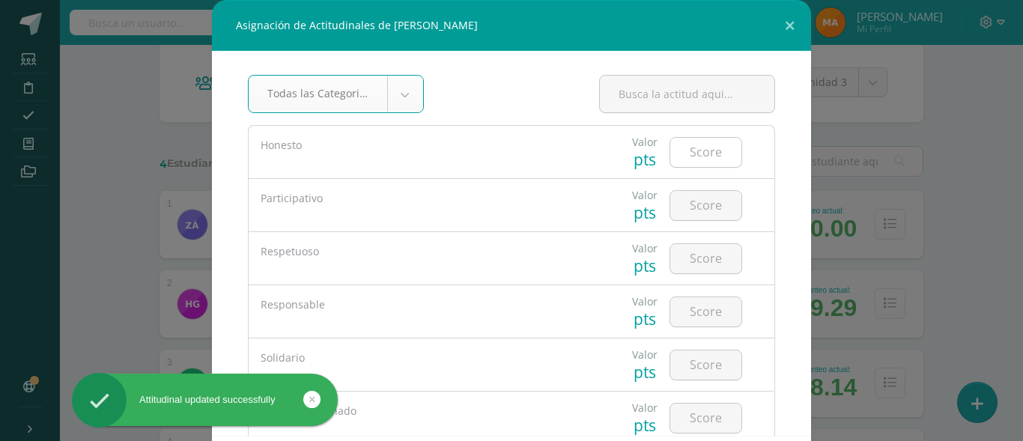
click at [678, 156] on input "number" at bounding box center [705, 152] width 71 height 29
type input "5"
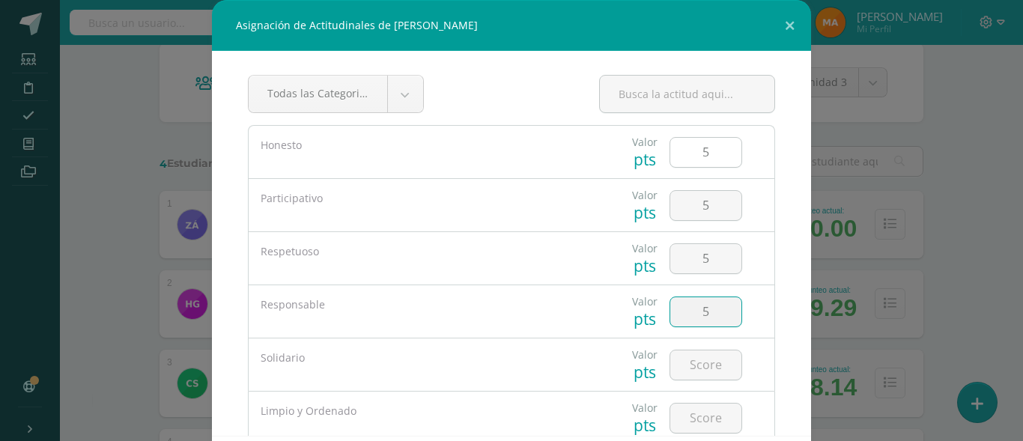
type input "5"
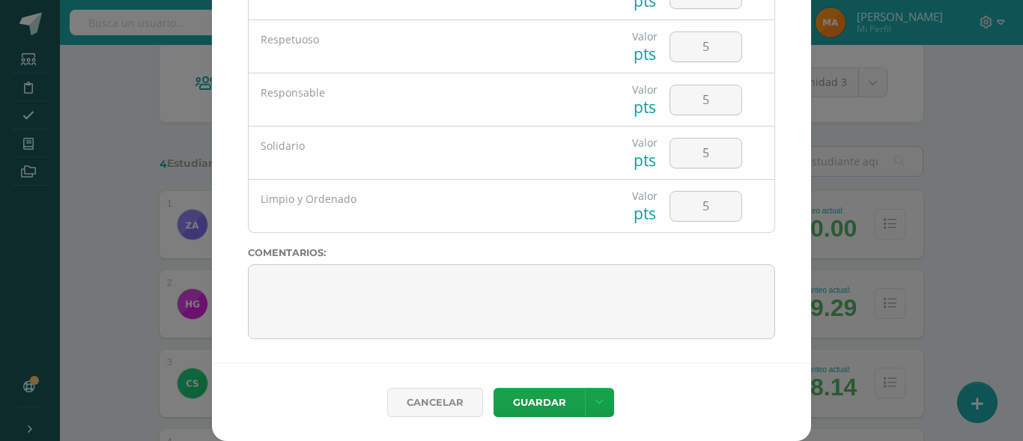
click at [539, 417] on div "Cancelar [GEOGRAPHIC_DATA] Guardar y poblar en todos mis cursos" at bounding box center [511, 402] width 599 height 78
click at [532, 391] on button "Guardar" at bounding box center [539, 402] width 91 height 29
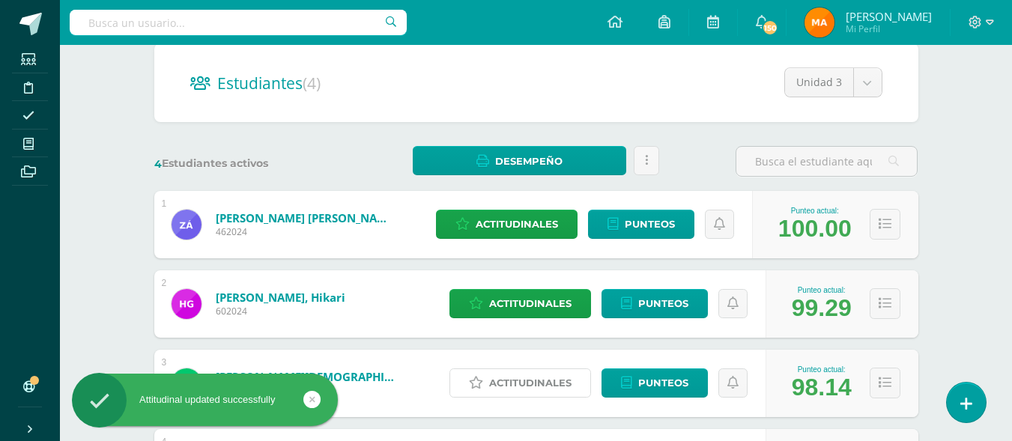
click at [532, 391] on span "Actitudinales" at bounding box center [530, 383] width 82 height 28
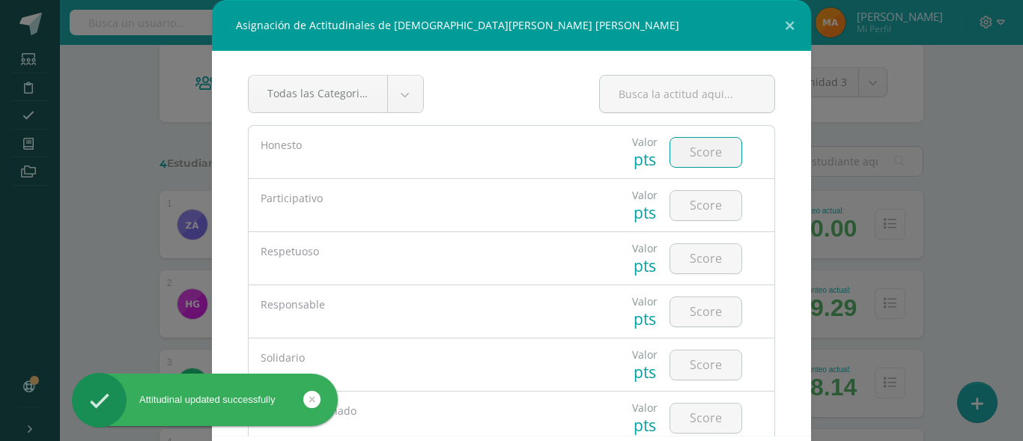
click at [687, 142] on input "number" at bounding box center [705, 152] width 71 height 29
type input "4"
type input "5"
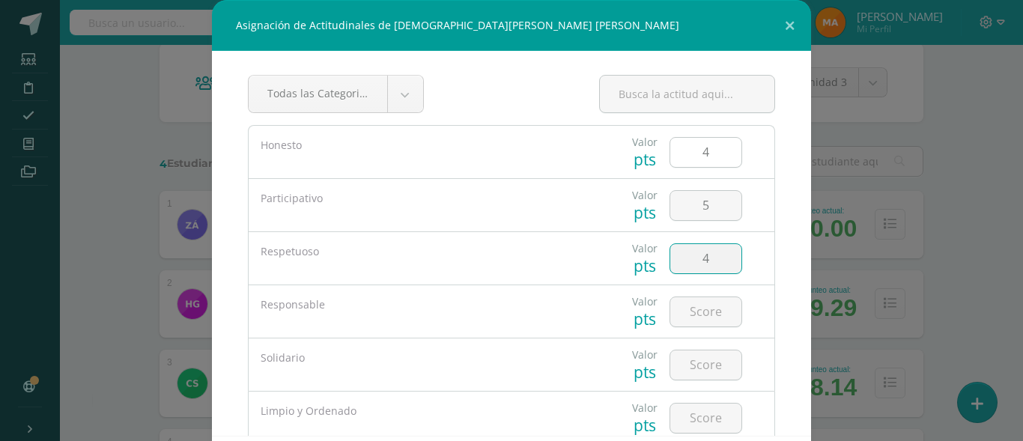
type input "4"
type input "5"
type input "4"
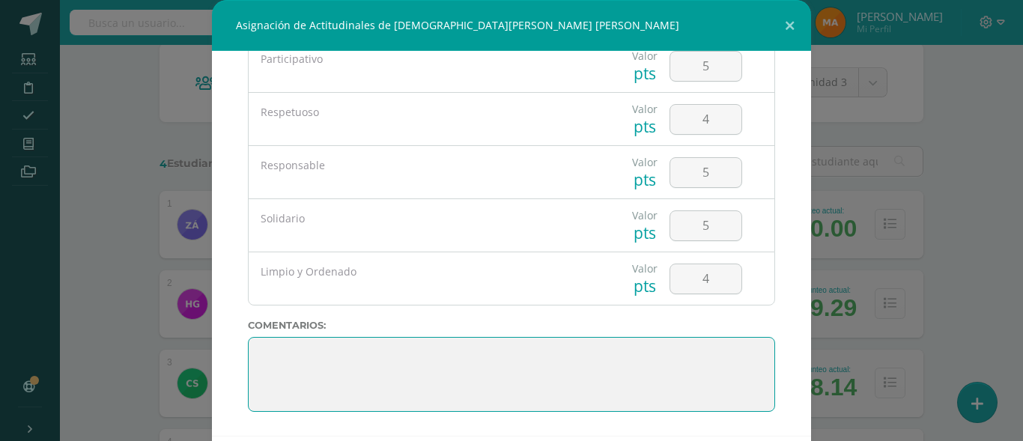
type textarea "5"
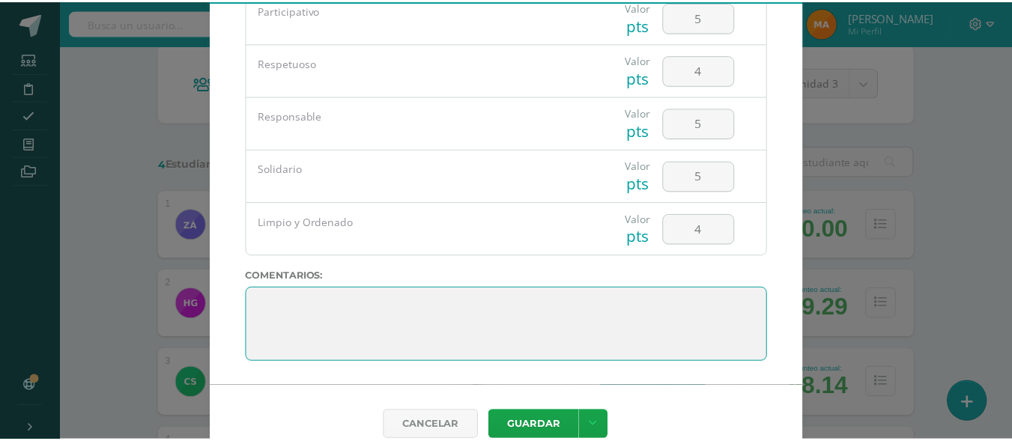
scroll to position [73, 0]
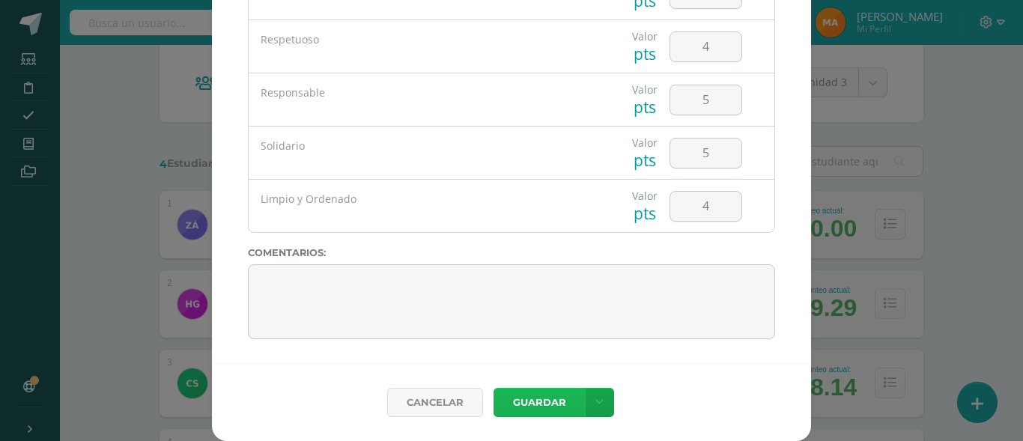
click at [532, 410] on button "Guardar" at bounding box center [539, 402] width 91 height 29
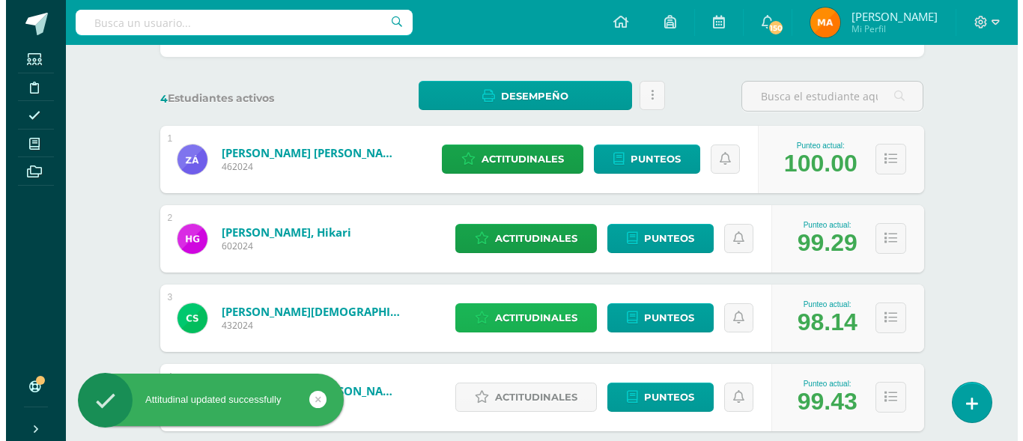
scroll to position [290, 0]
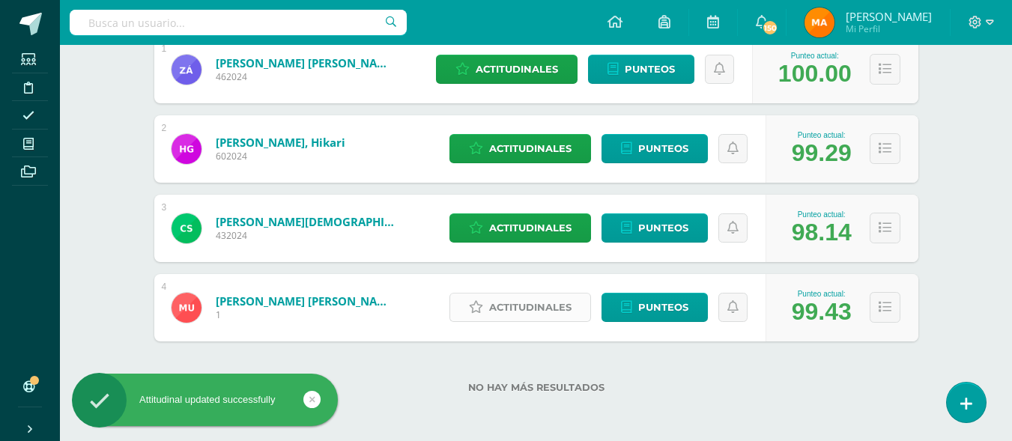
click at [504, 320] on div "Actitudinales Punteos" at bounding box center [604, 307] width 324 height 67
click at [504, 320] on span "Actitudinales" at bounding box center [530, 308] width 82 height 28
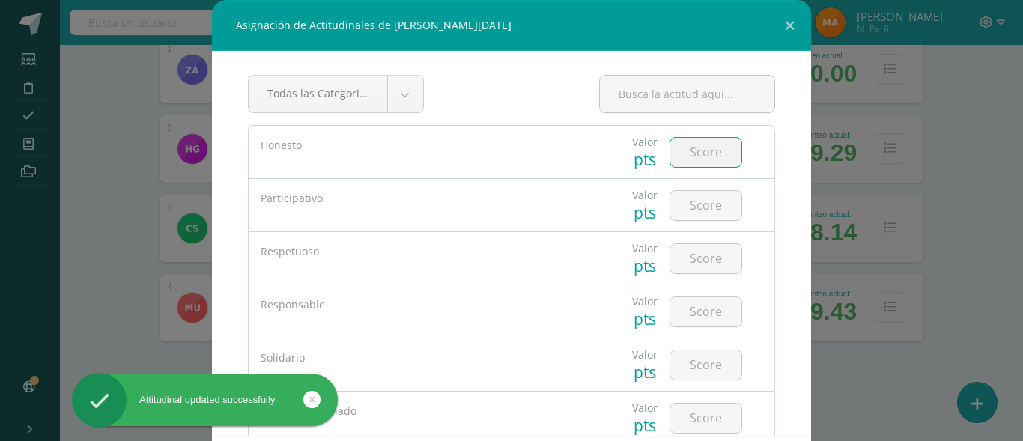
click at [681, 153] on input "number" at bounding box center [705, 152] width 71 height 29
type input "5"
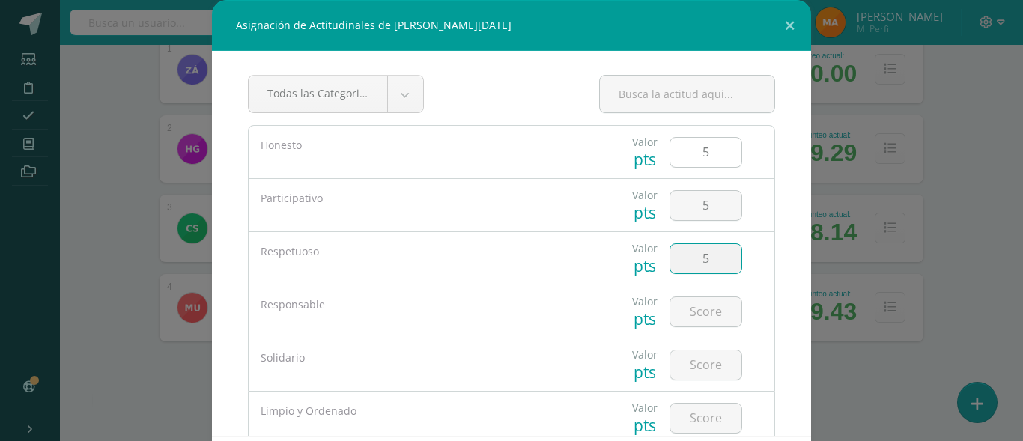
type input "5"
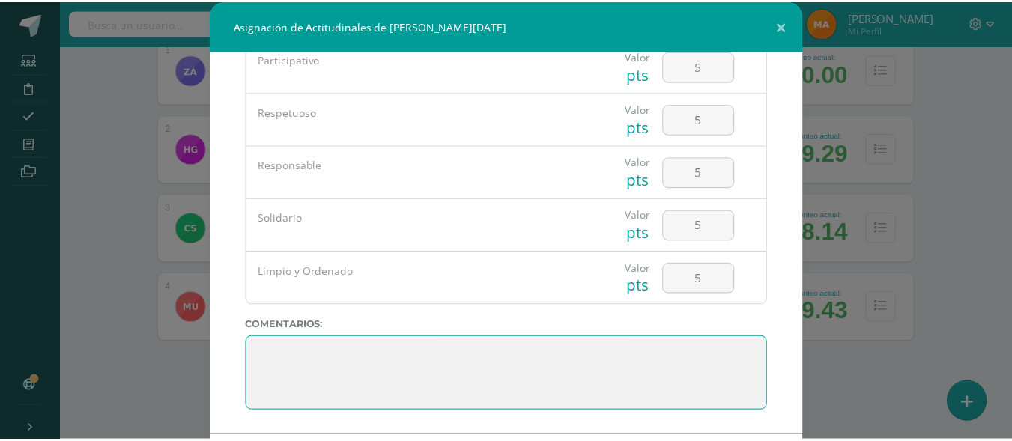
scroll to position [73, 0]
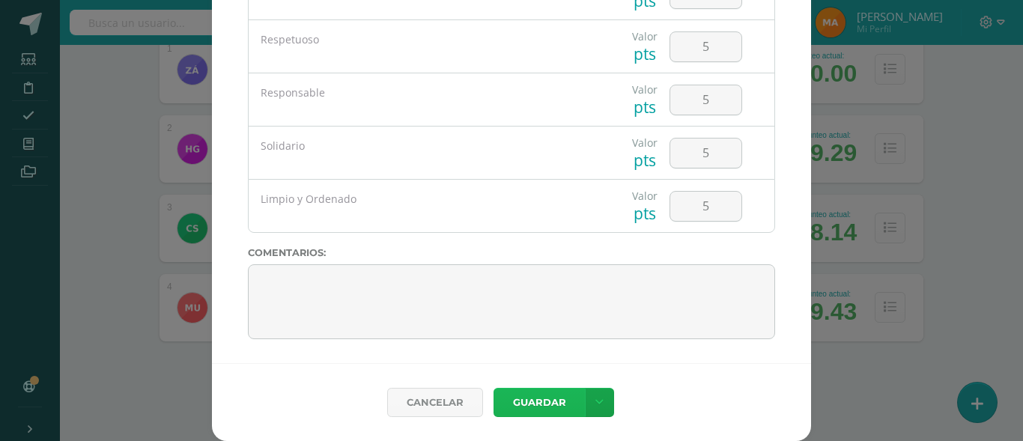
click at [542, 404] on button "Guardar" at bounding box center [539, 402] width 91 height 29
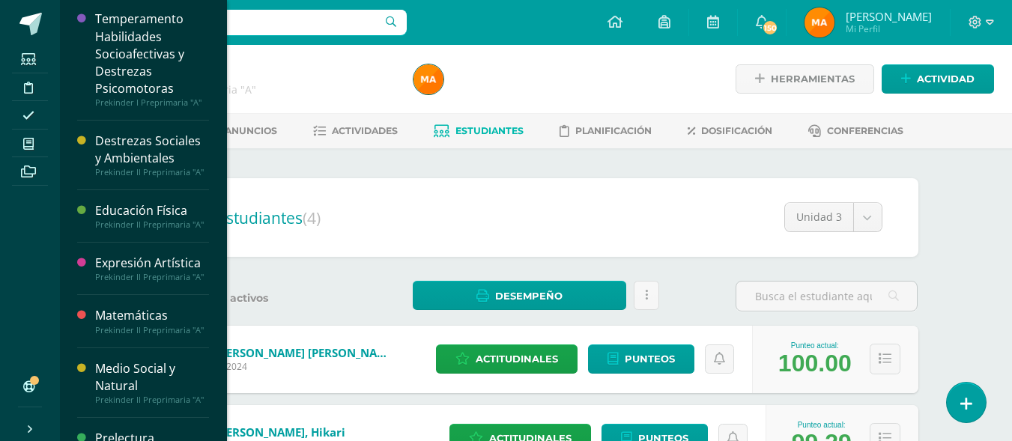
scroll to position [501, 0]
click at [124, 361] on div "Medio Social y Natural" at bounding box center [152, 378] width 114 height 34
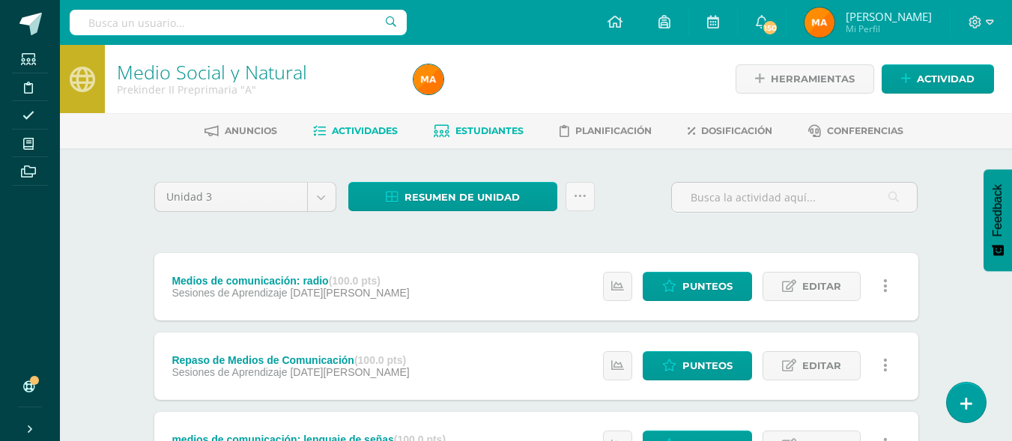
click at [451, 119] on link "Estudiantes" at bounding box center [479, 131] width 90 height 24
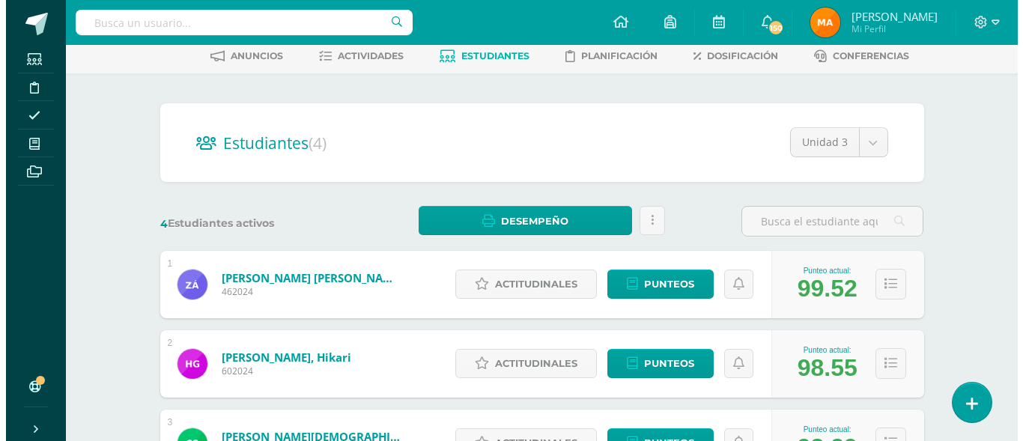
scroll to position [80, 0]
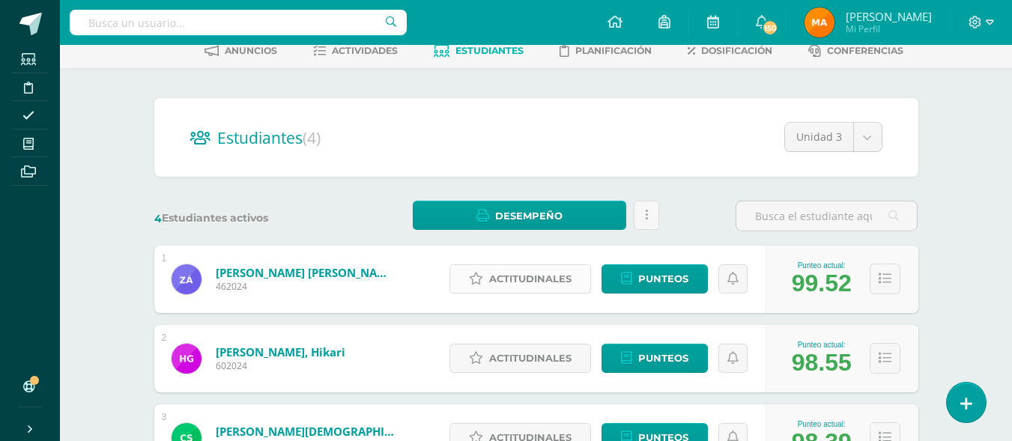
click at [503, 280] on span "Actitudinales" at bounding box center [530, 279] width 82 height 28
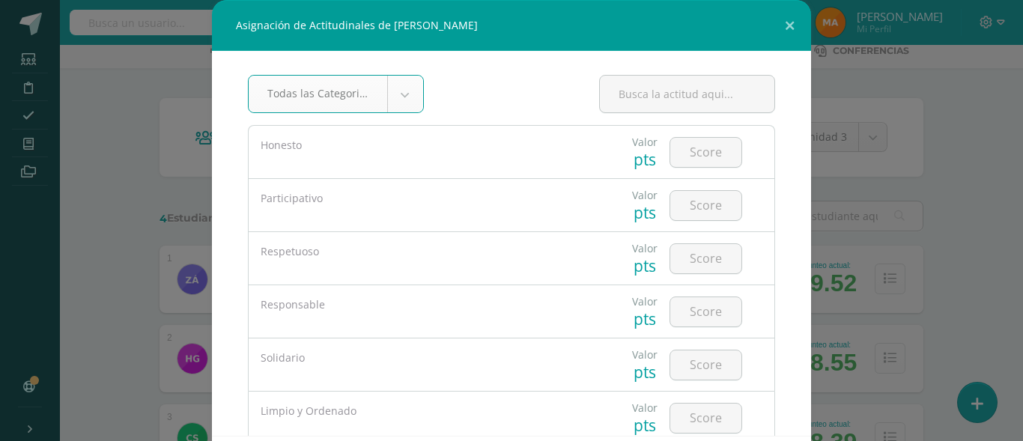
click at [861, 174] on div "Asignación de Actitudinales de Zoe Abigail Alvarez Cazún Todas las Categorias T…" at bounding box center [511, 257] width 1011 height 514
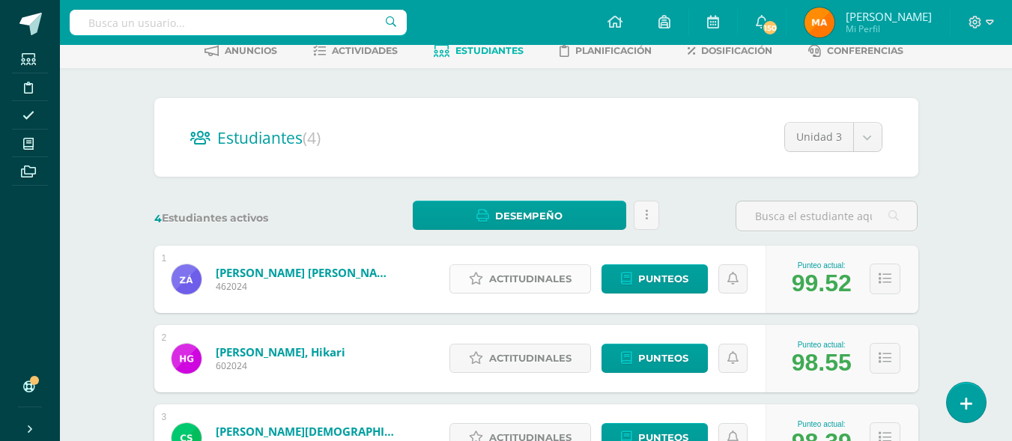
click at [486, 288] on link "Actitudinales" at bounding box center [520, 278] width 142 height 29
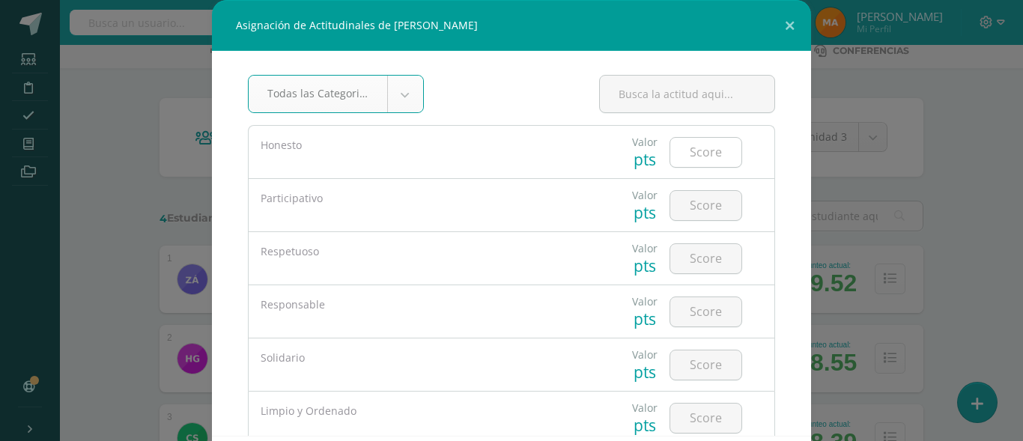
click at [690, 160] on input "number" at bounding box center [705, 152] width 71 height 29
type input "5"
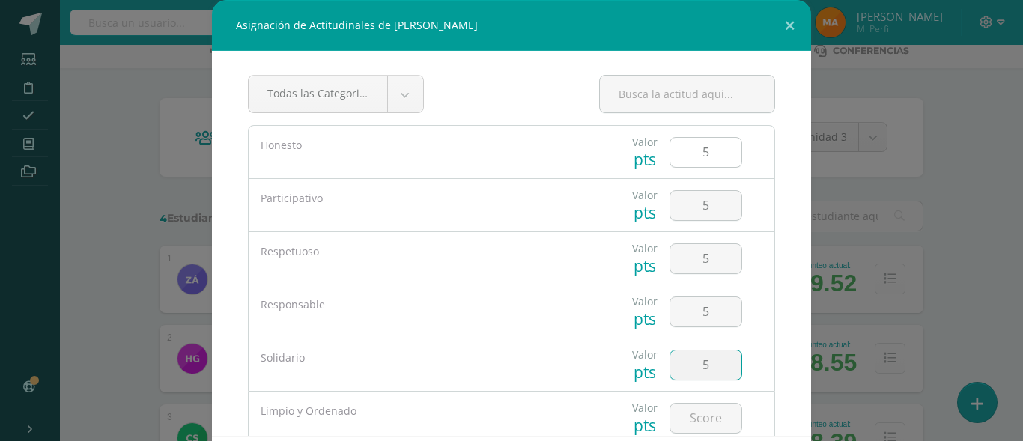
type input "5"
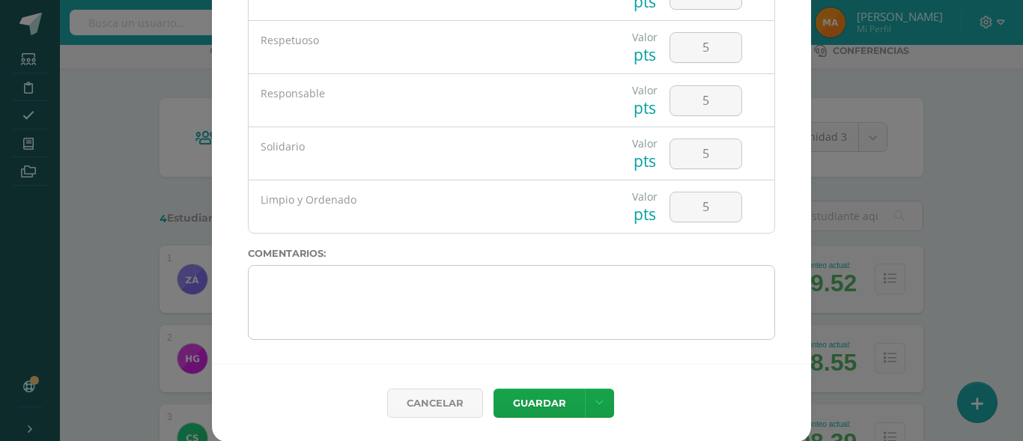
scroll to position [73, 0]
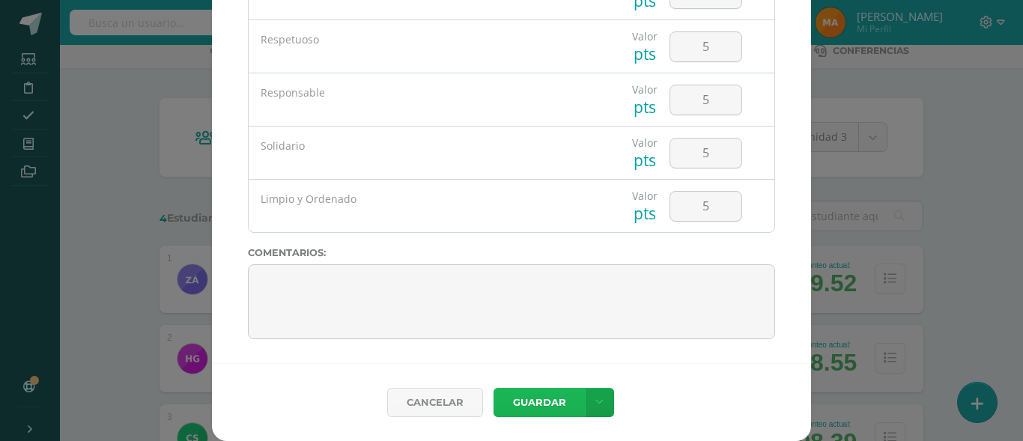
click at [533, 396] on button "Guardar" at bounding box center [539, 402] width 91 height 29
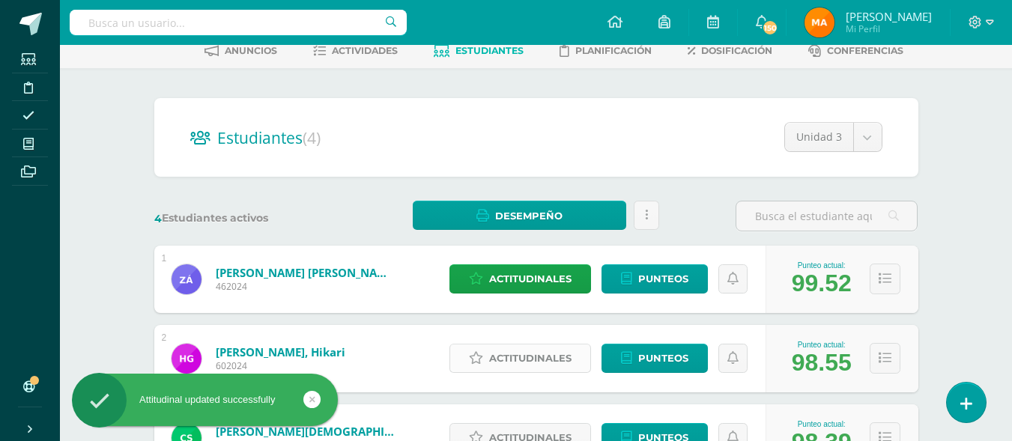
click at [543, 360] on span "Actitudinales" at bounding box center [530, 358] width 82 height 28
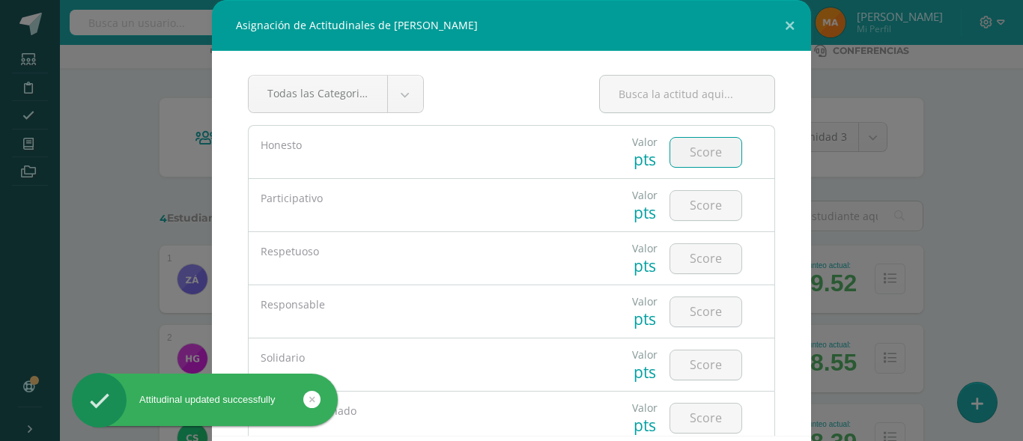
click at [685, 158] on input "number" at bounding box center [705, 152] width 71 height 29
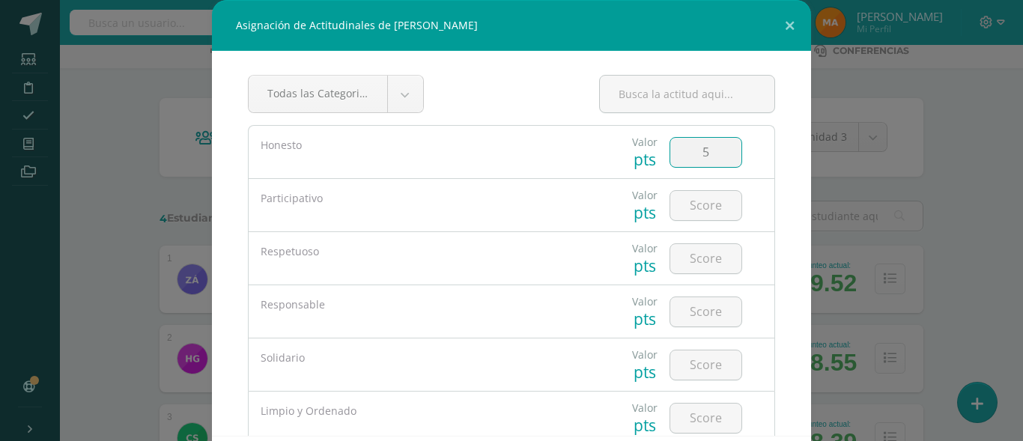
type input "5"
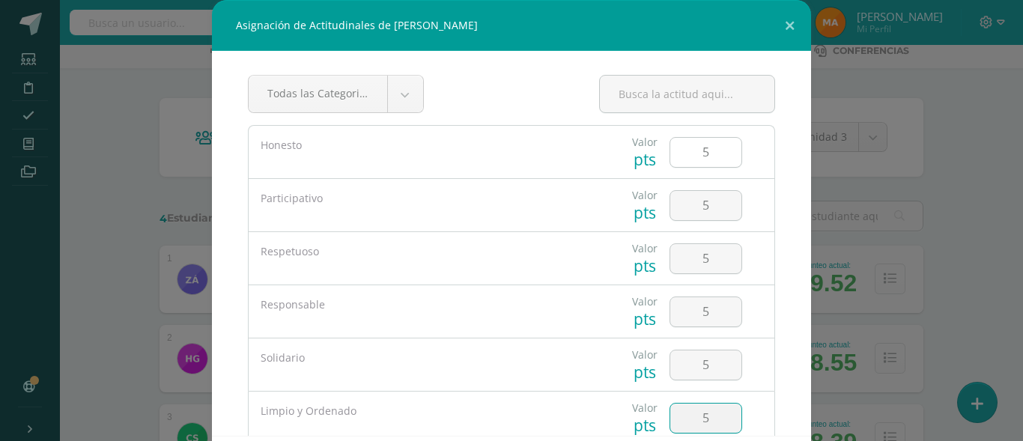
type input "5"
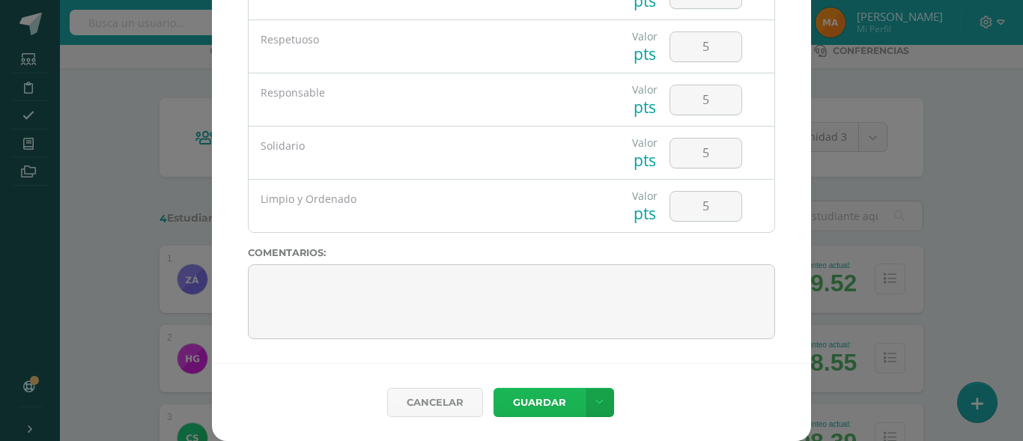
click at [523, 405] on button "Guardar" at bounding box center [539, 402] width 91 height 29
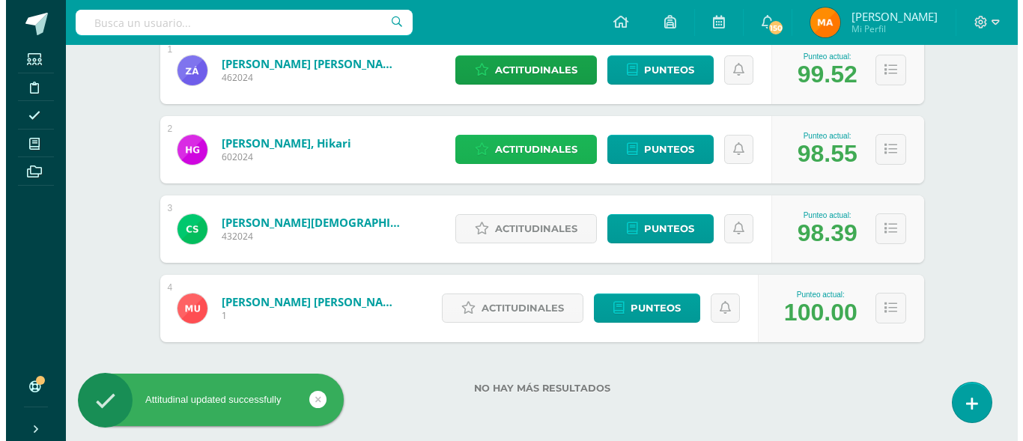
scroll to position [290, 0]
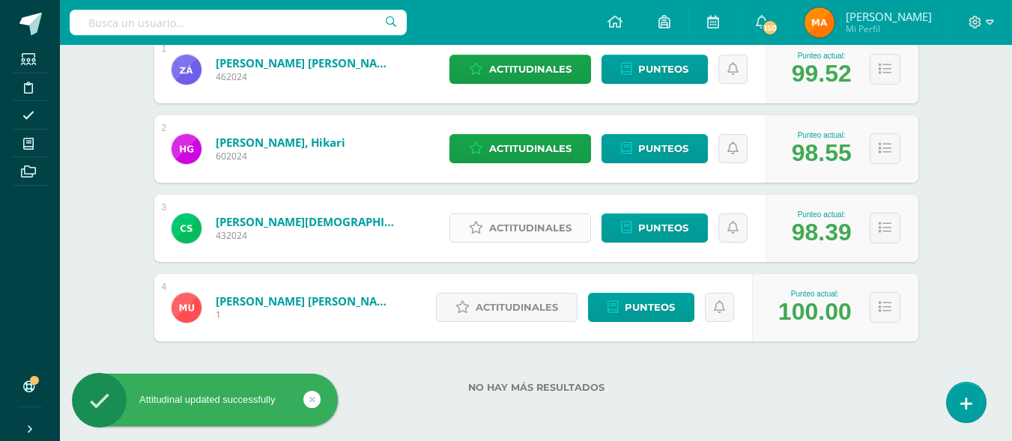
click at [541, 224] on span "Actitudinales" at bounding box center [530, 228] width 82 height 28
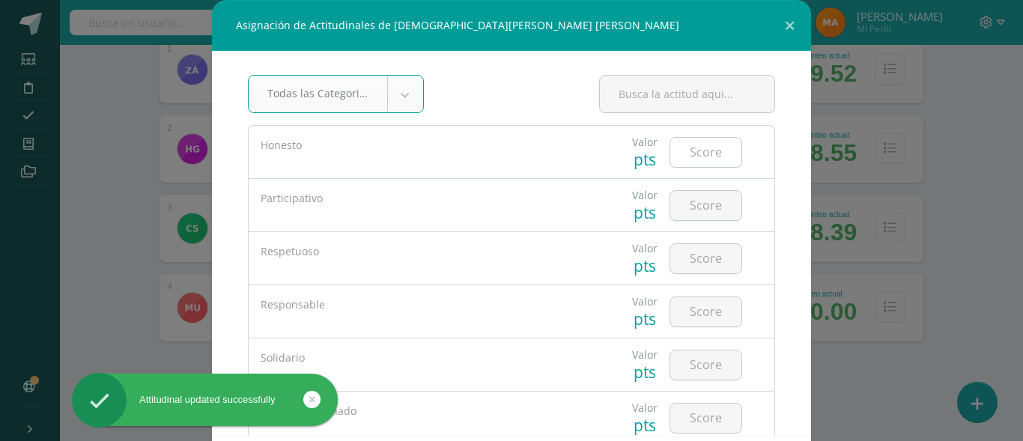
click at [691, 160] on input "number" at bounding box center [705, 152] width 71 height 29
type input "5"
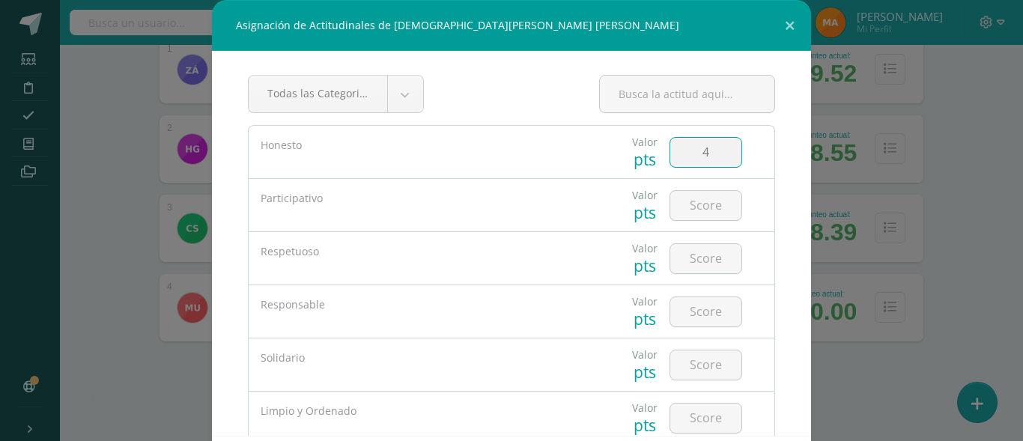
type input "4"
type input "5"
type input "4"
type input "5"
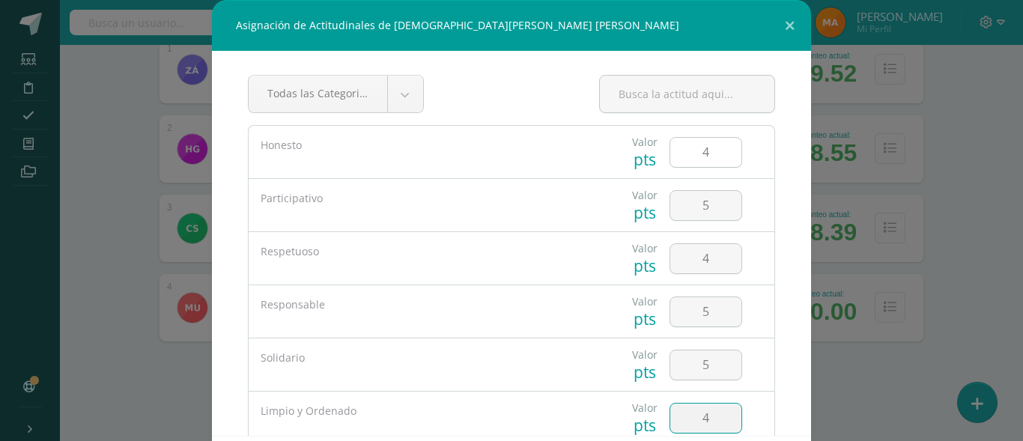
type input "4"
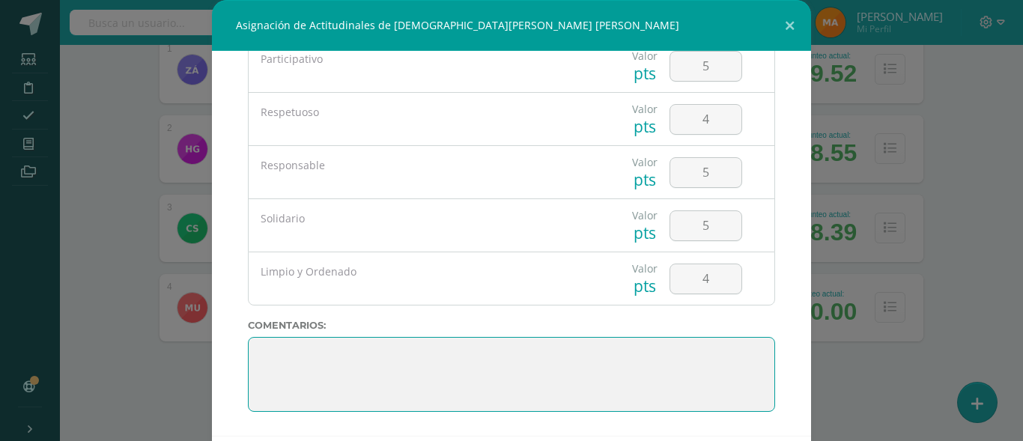
scroll to position [73, 0]
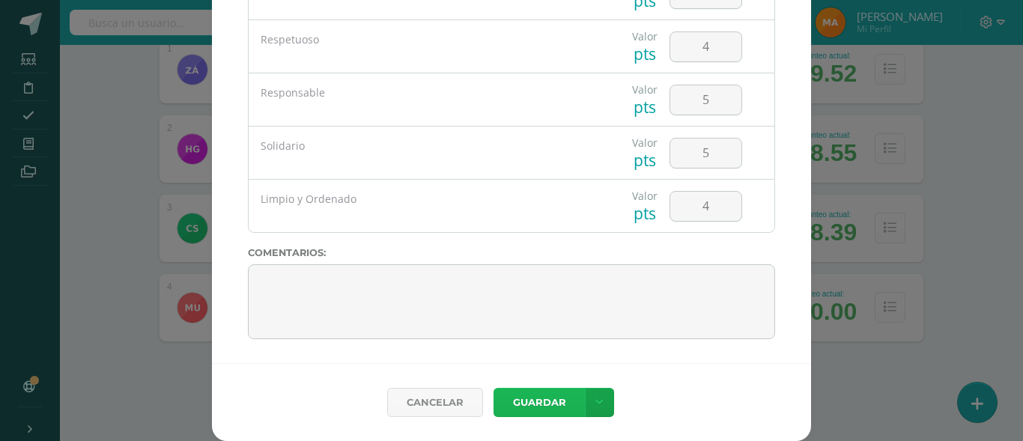
click at [520, 401] on button "Guardar" at bounding box center [539, 402] width 91 height 29
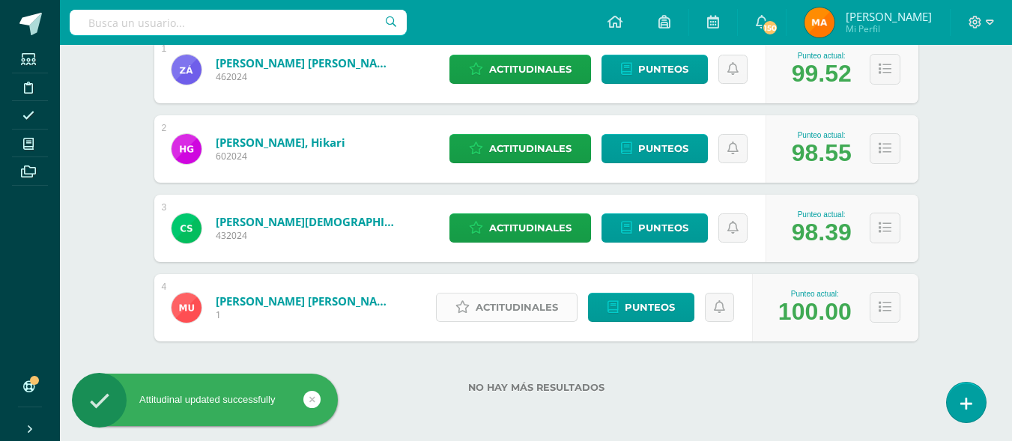
click at [508, 319] on span "Actitudinales" at bounding box center [517, 308] width 82 height 28
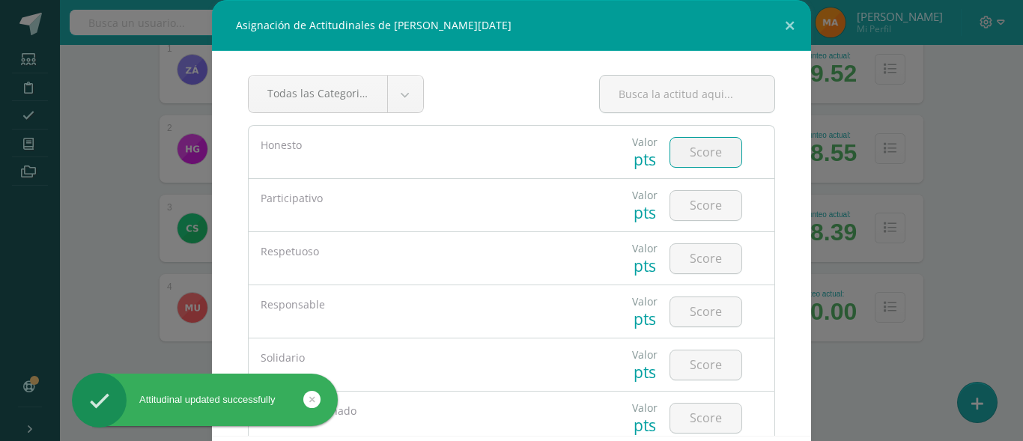
click at [684, 166] on input "number" at bounding box center [705, 152] width 71 height 29
type input "5"
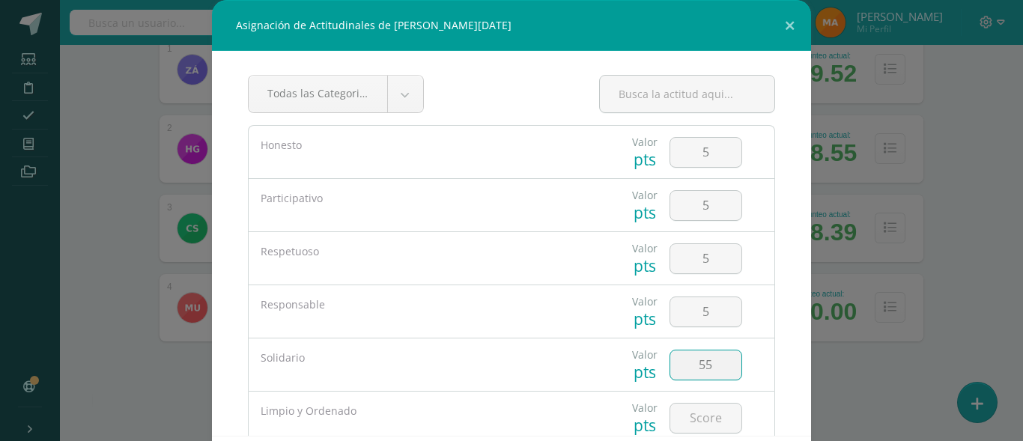
click at [703, 364] on input "55" at bounding box center [705, 364] width 71 height 29
type input "5"
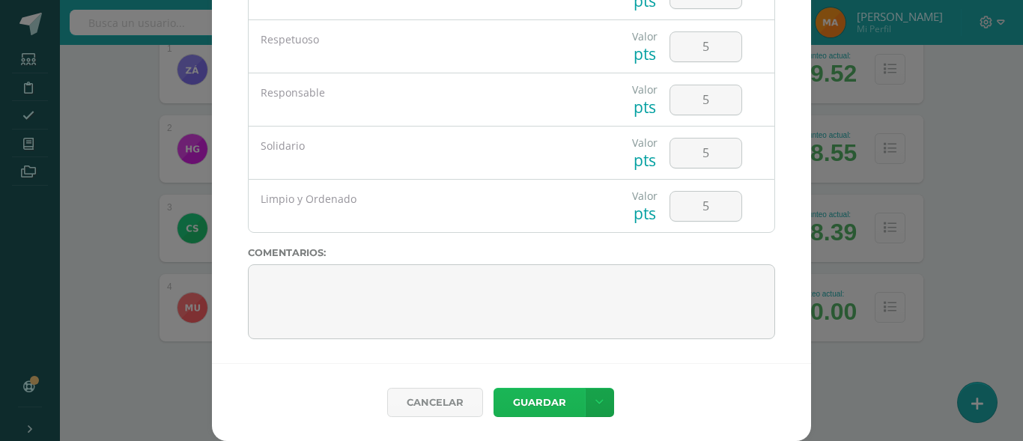
click at [548, 394] on button "Guardar" at bounding box center [539, 402] width 91 height 29
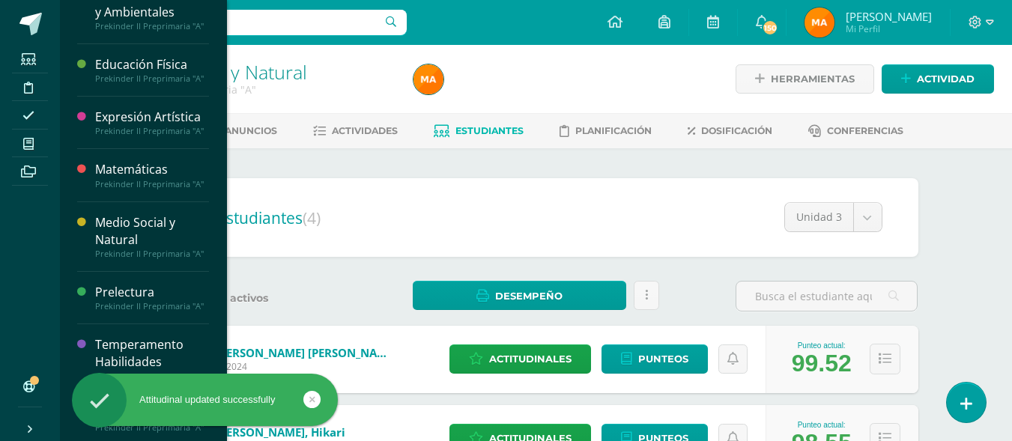
scroll to position [652, 0]
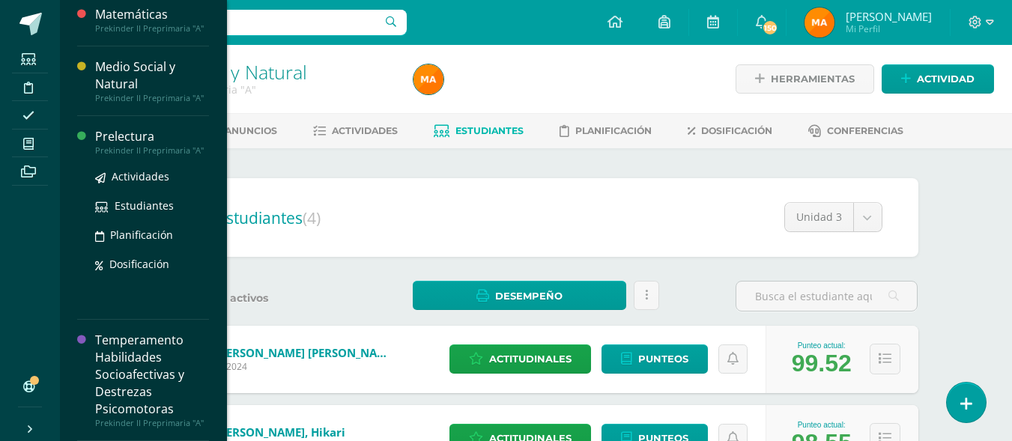
click at [102, 130] on div "Prelectura" at bounding box center [152, 136] width 114 height 17
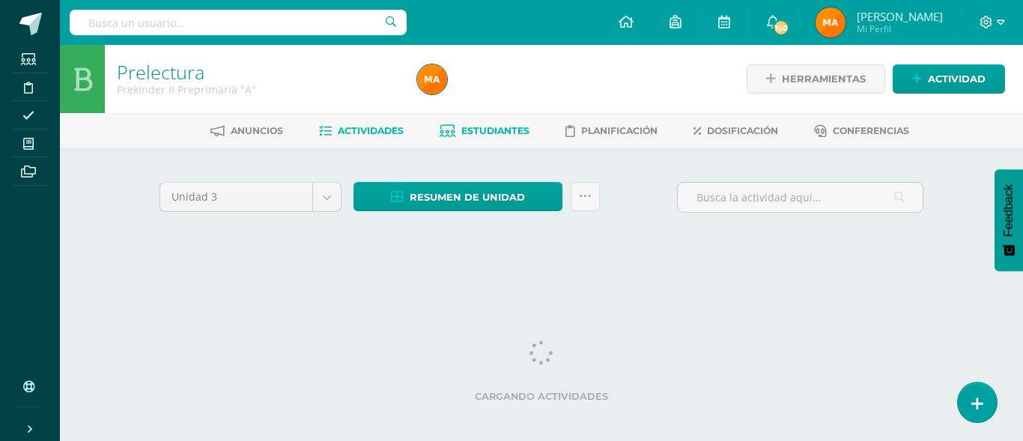
click at [515, 141] on link "Estudiantes" at bounding box center [485, 131] width 90 height 24
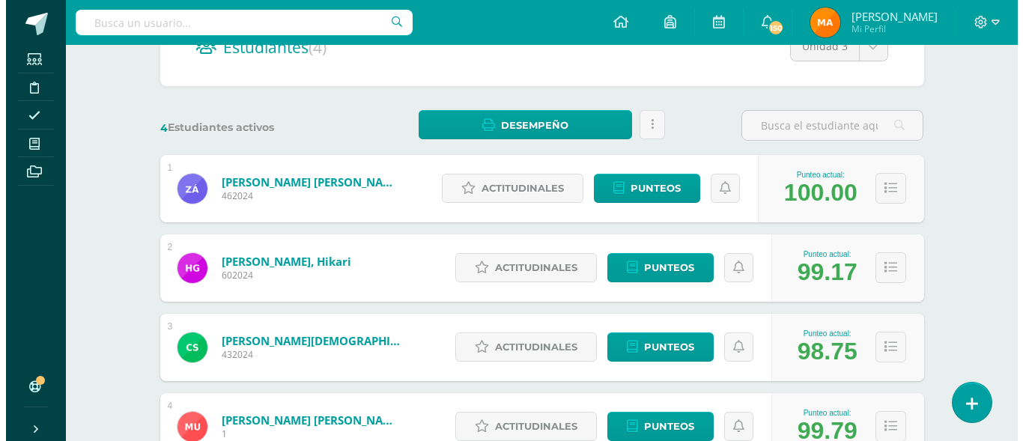
scroll to position [170, 0]
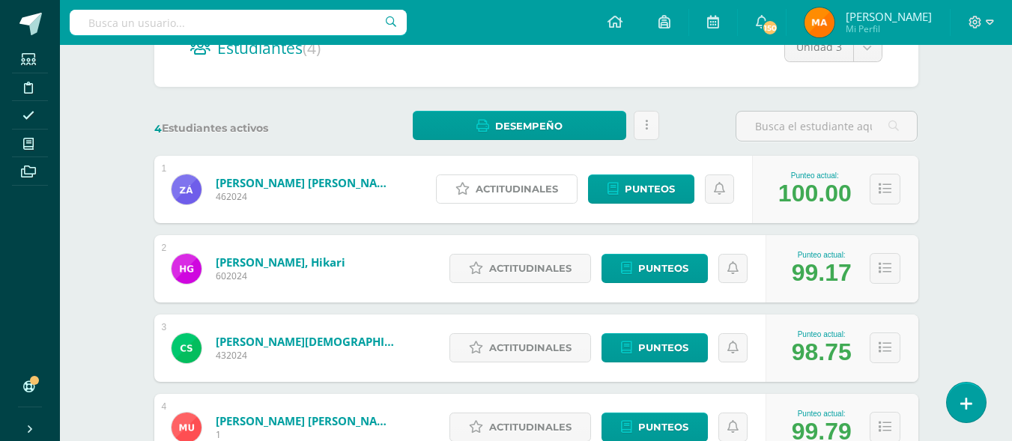
click at [484, 195] on span "Actitudinales" at bounding box center [517, 189] width 82 height 28
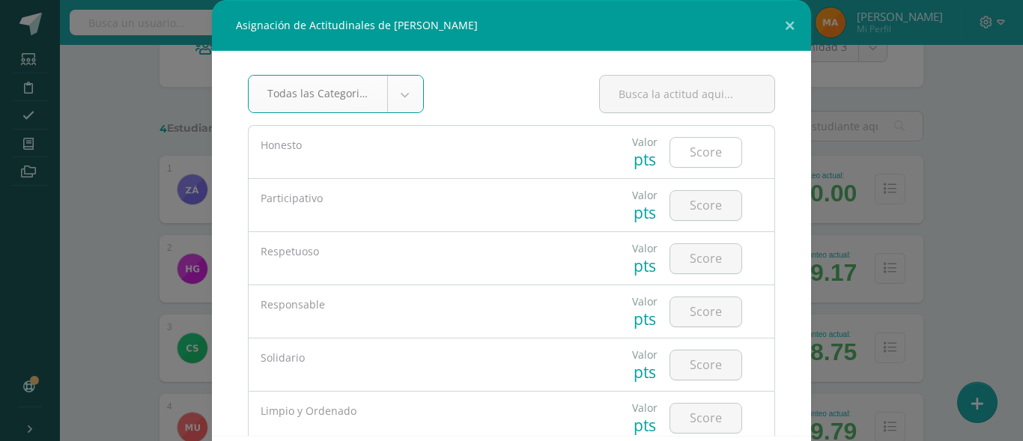
click at [702, 160] on input "number" at bounding box center [705, 152] width 71 height 29
type input "5"
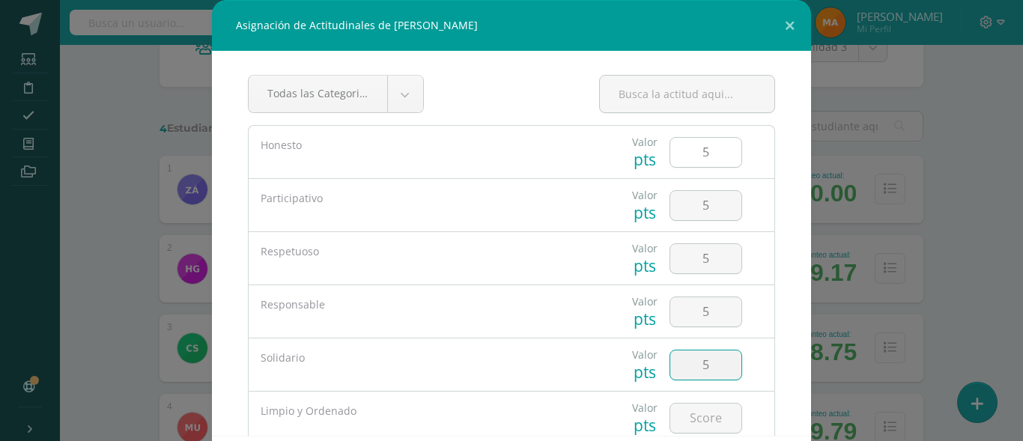
type input "5"
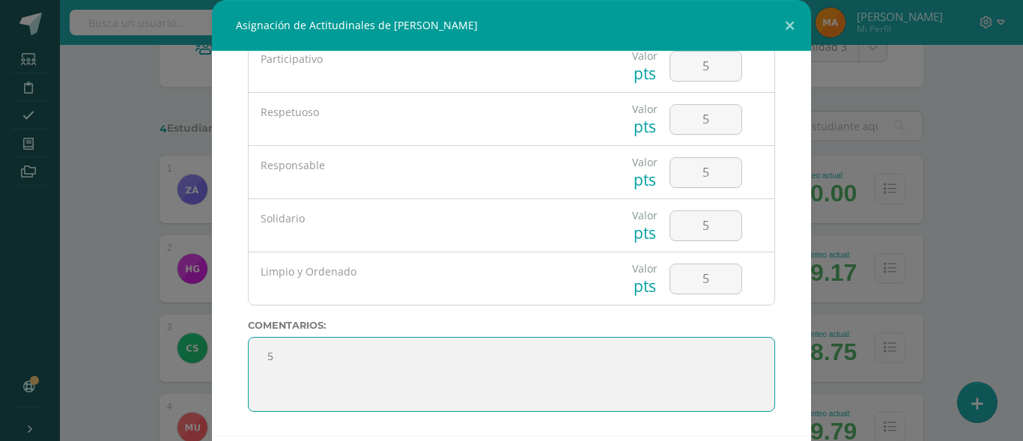
type textarea "5"
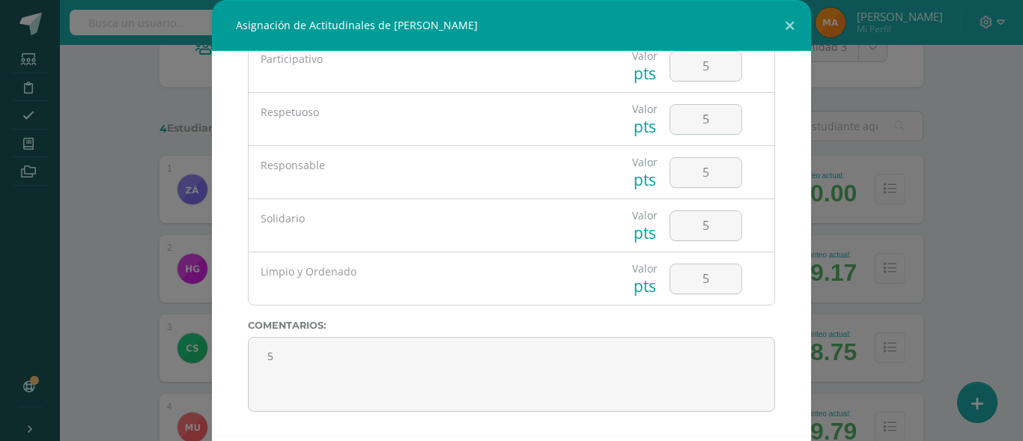
scroll to position [73, 0]
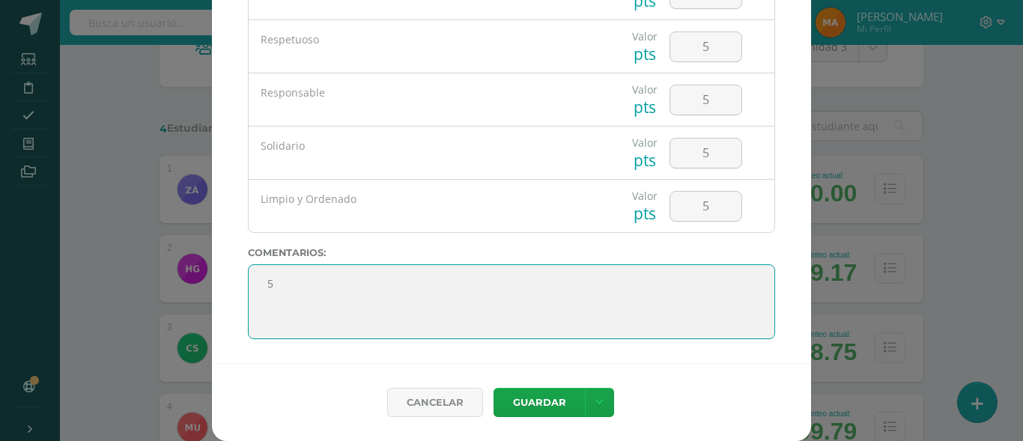
click at [344, 292] on textarea at bounding box center [511, 301] width 527 height 75
type textarea "5"
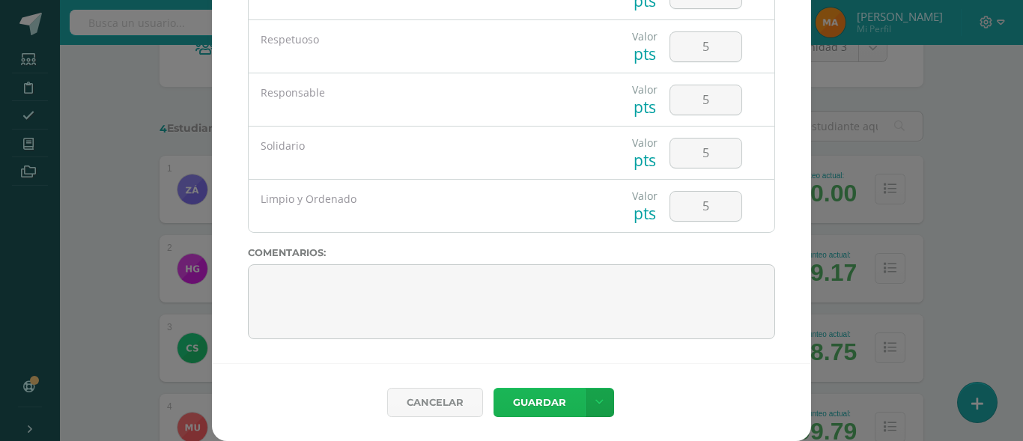
click at [523, 401] on button "Guardar" at bounding box center [539, 402] width 91 height 29
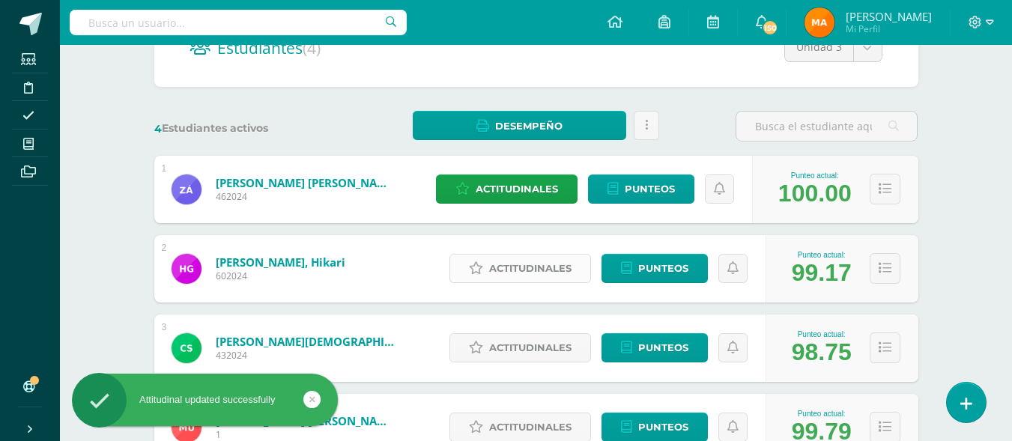
click at [531, 279] on span "Actitudinales" at bounding box center [530, 269] width 82 height 28
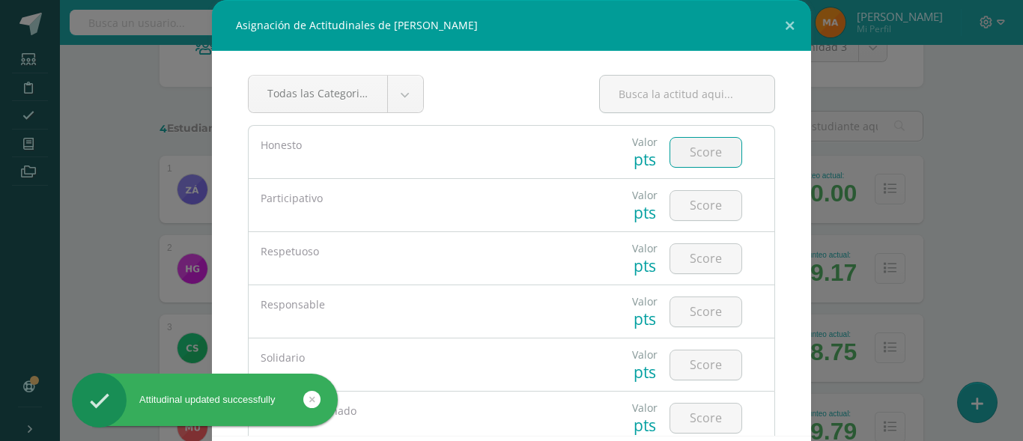
click at [695, 151] on input "number" at bounding box center [705, 152] width 71 height 29
type input "5"
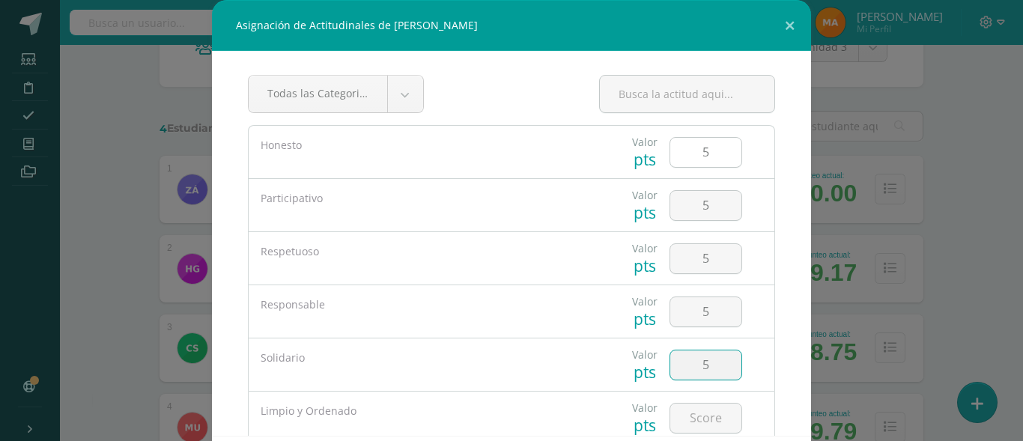
type input "5"
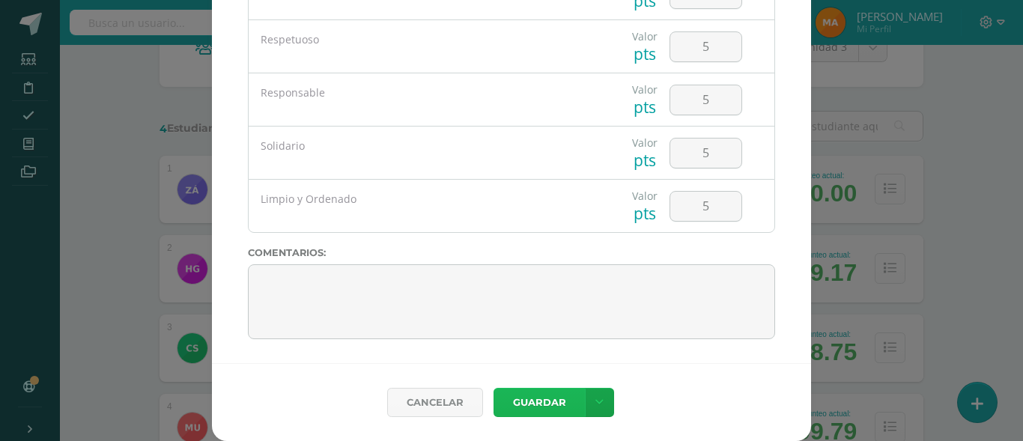
click at [536, 409] on button "Guardar" at bounding box center [539, 402] width 91 height 29
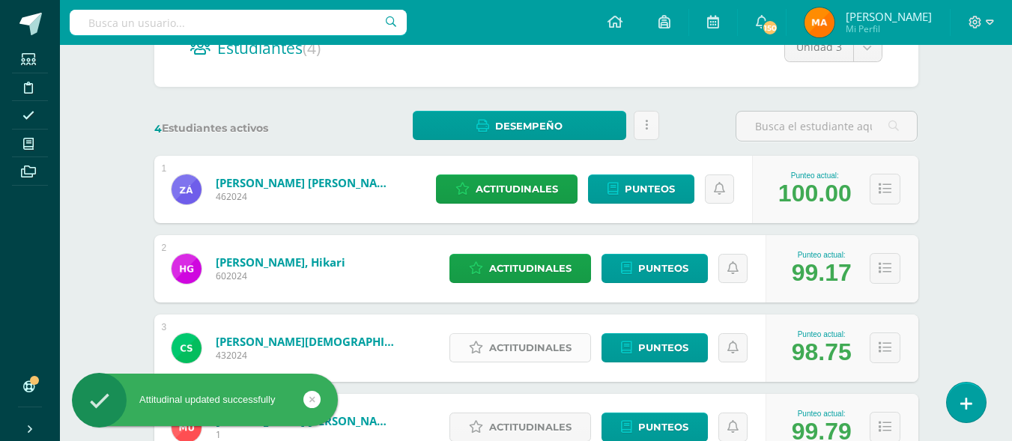
click at [556, 350] on span "Actitudinales" at bounding box center [530, 348] width 82 height 28
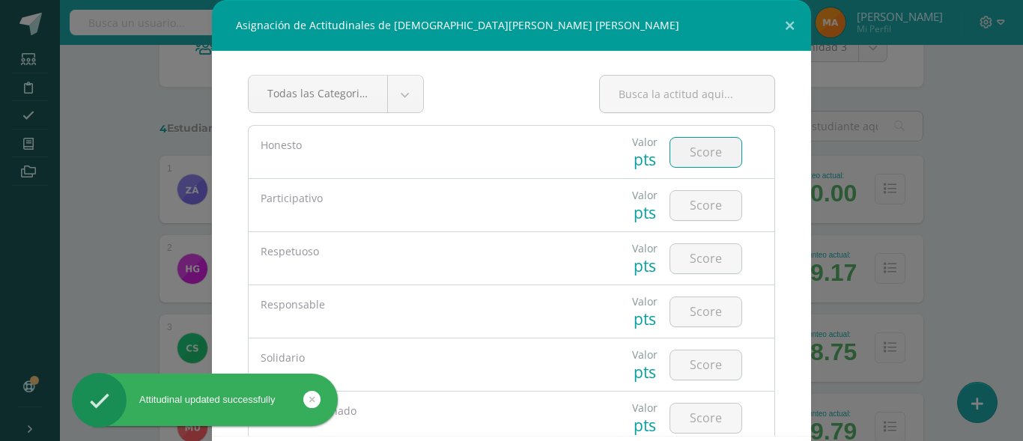
click at [683, 160] on input "number" at bounding box center [705, 152] width 71 height 29
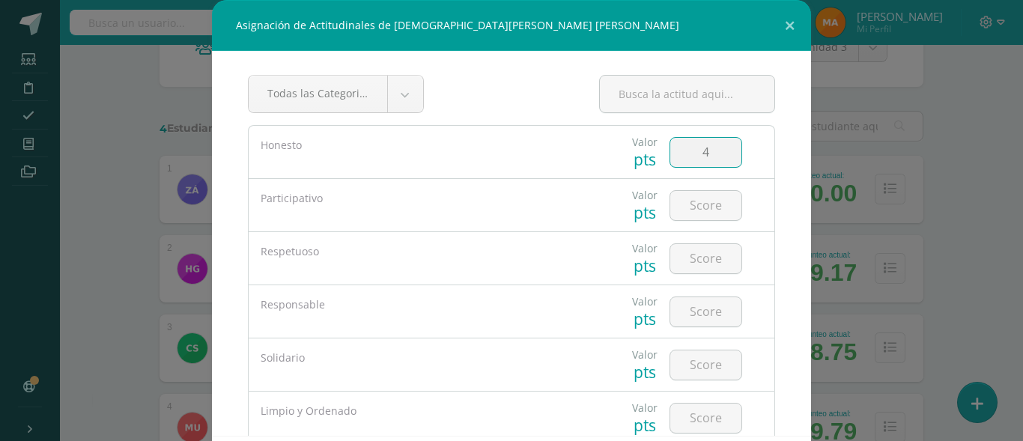
type input "4"
type input "5"
type input "4"
type input "5"
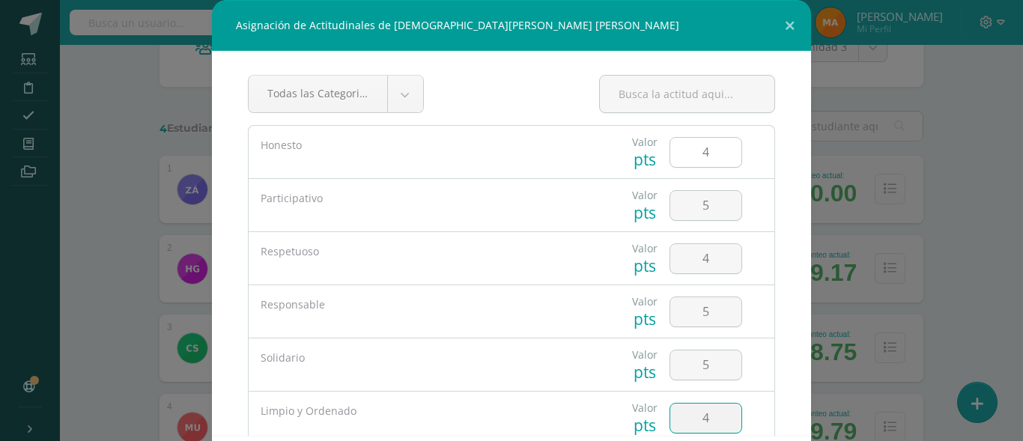
type input "4"
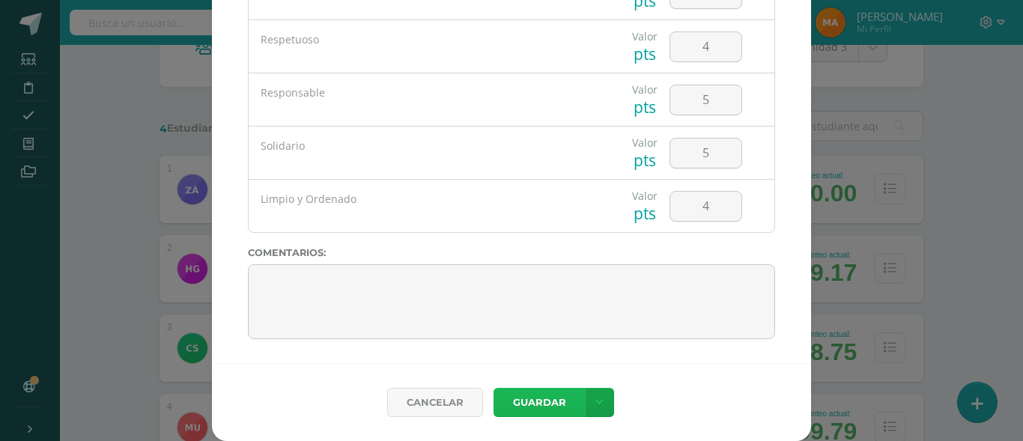
click at [552, 407] on button "Guardar" at bounding box center [539, 402] width 91 height 29
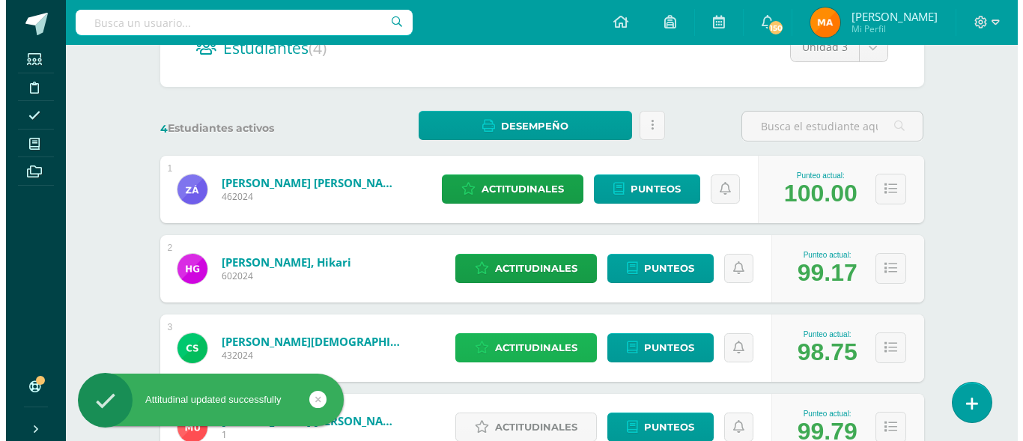
scroll to position [290, 0]
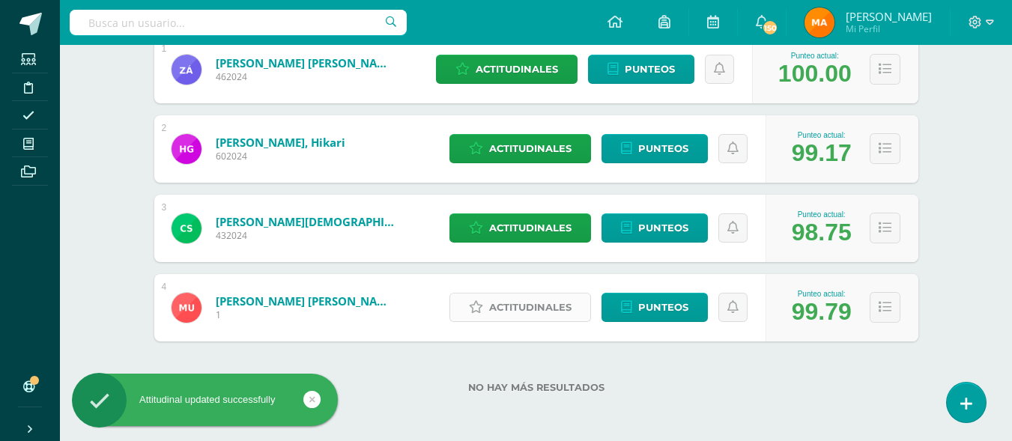
click at [517, 300] on span "Actitudinales" at bounding box center [530, 308] width 82 height 28
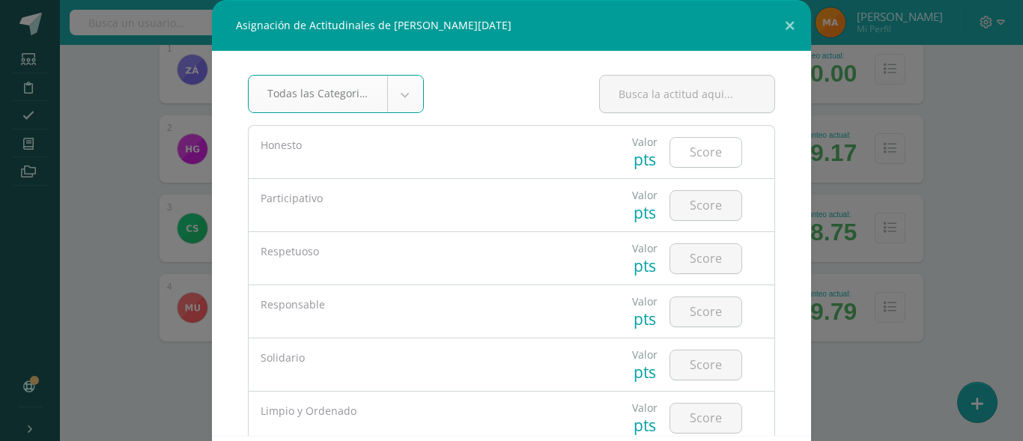
click at [671, 156] on input "number" at bounding box center [705, 152] width 71 height 29
type input "5"
click at [687, 213] on input "number" at bounding box center [705, 205] width 71 height 29
type input "5"
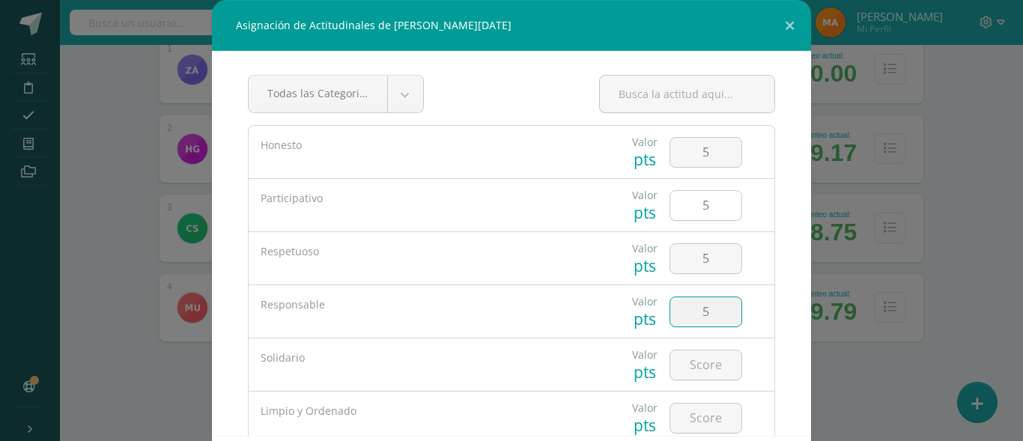
type input "5"
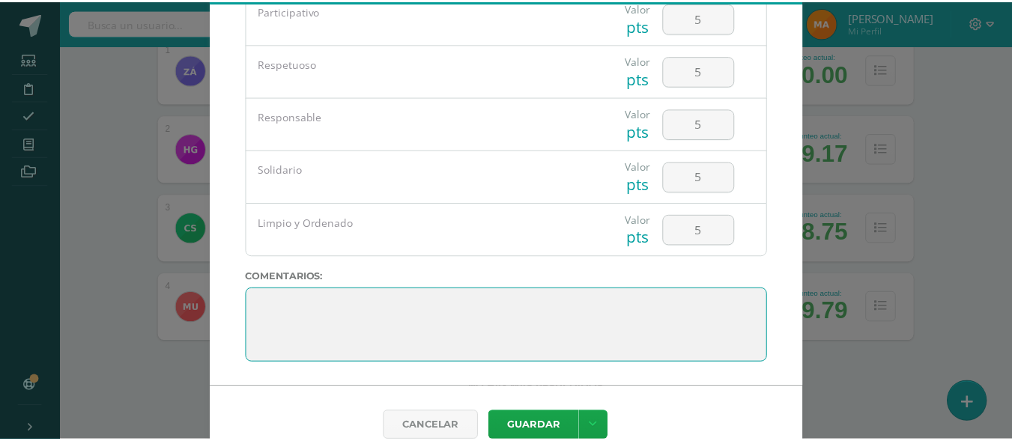
scroll to position [73, 0]
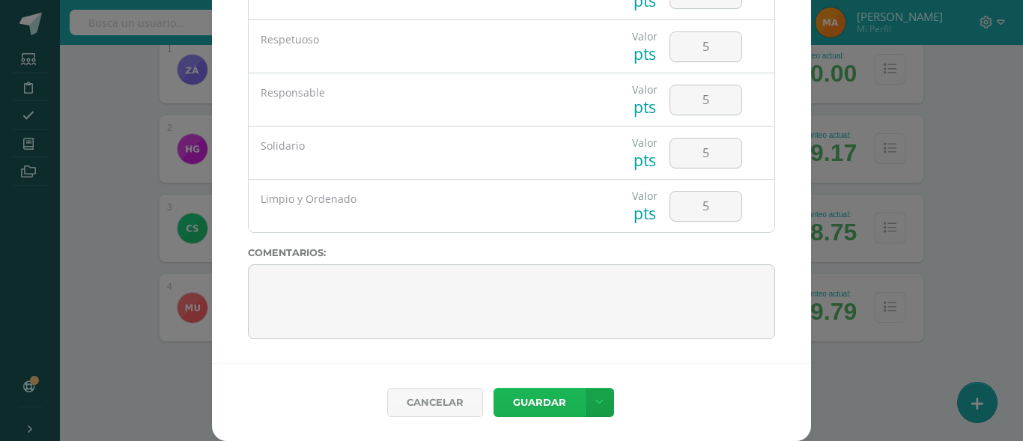
click at [529, 413] on button "Guardar" at bounding box center [539, 402] width 91 height 29
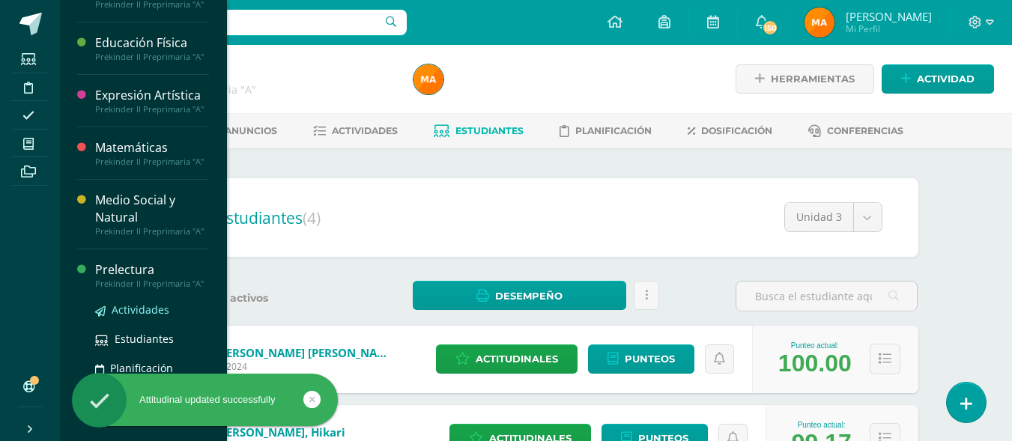
scroll to position [501, 0]
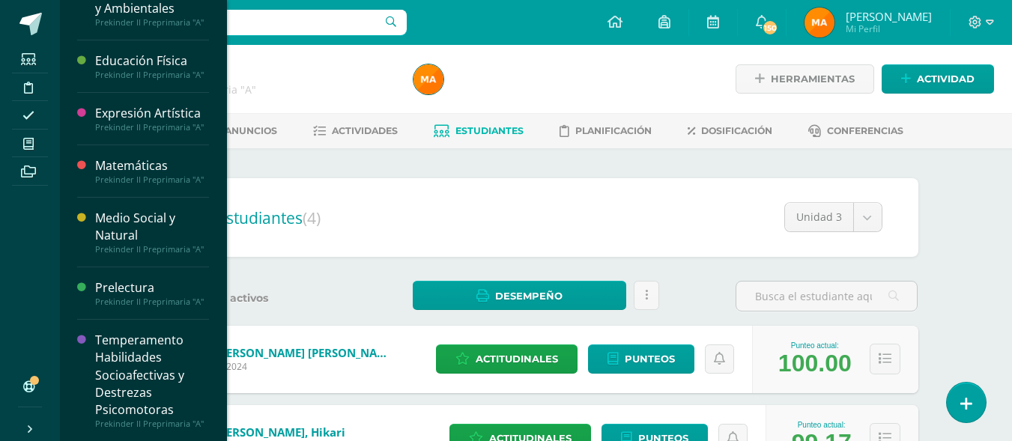
click at [120, 371] on div "Temperamento Habilidades Socioafectivas y Destrezas Psicomotoras" at bounding box center [152, 375] width 114 height 87
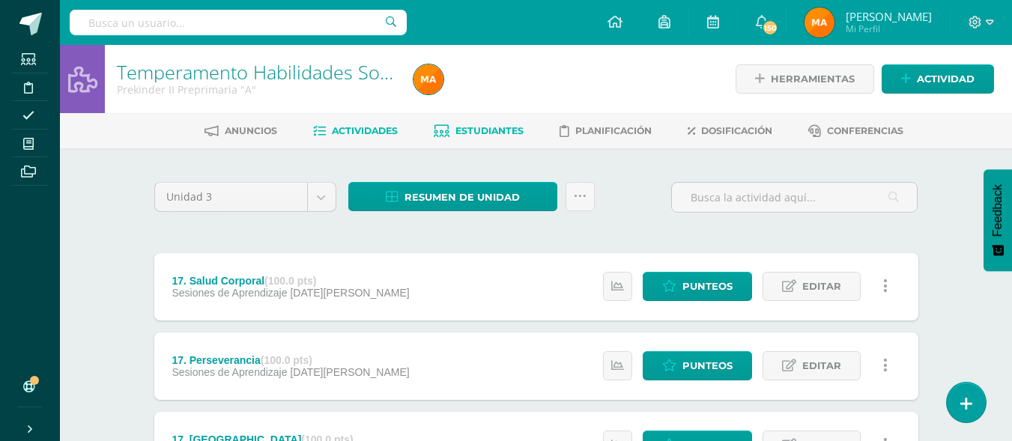
click at [488, 128] on span "Estudiantes" at bounding box center [489, 130] width 68 height 11
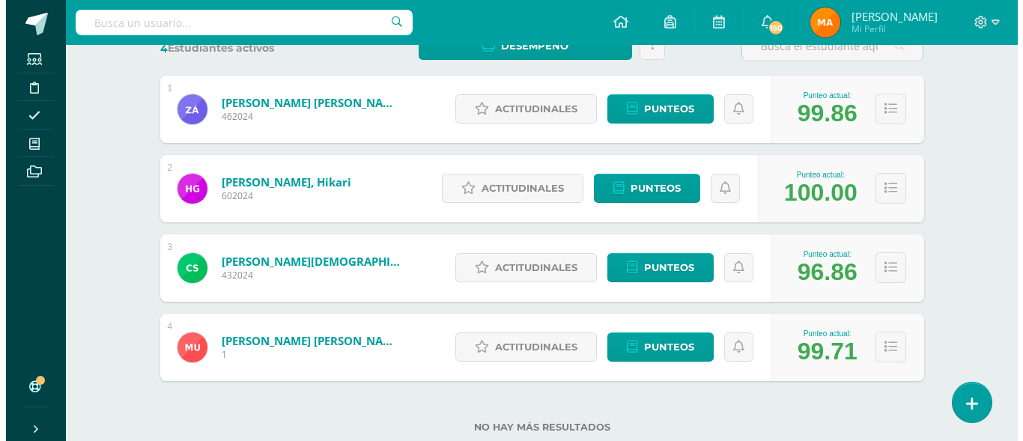
scroll to position [110, 0]
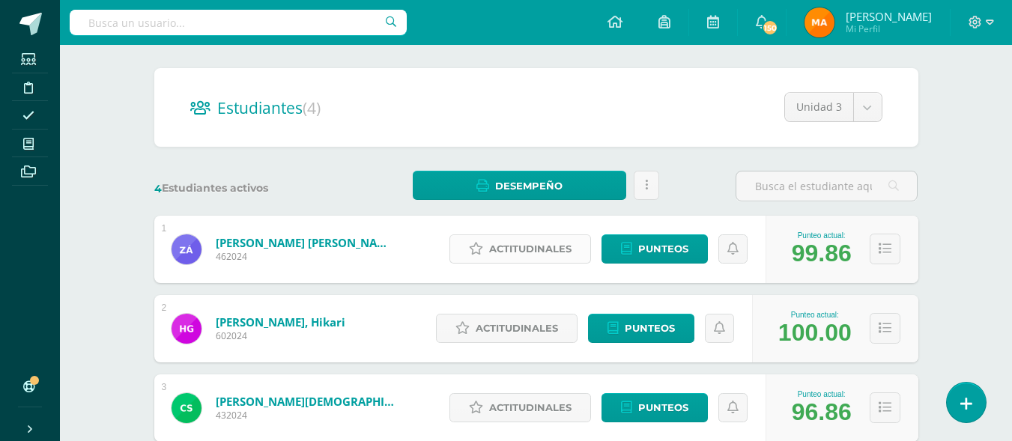
click at [529, 253] on span "Actitudinales" at bounding box center [530, 249] width 82 height 28
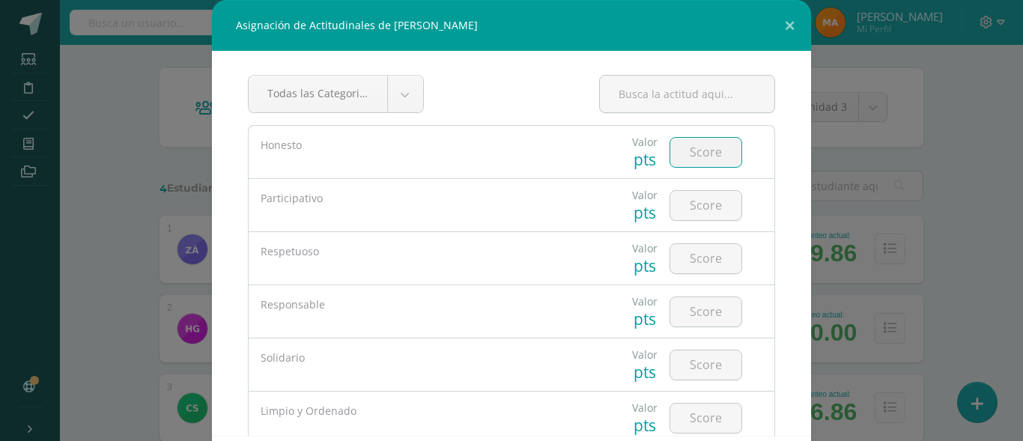
click at [670, 150] on input "number" at bounding box center [705, 152] width 71 height 29
type input "5"
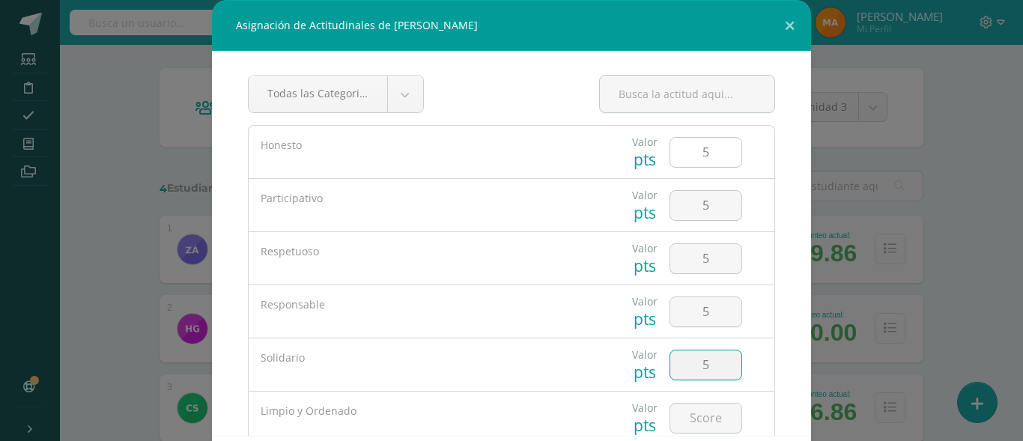
type input "5"
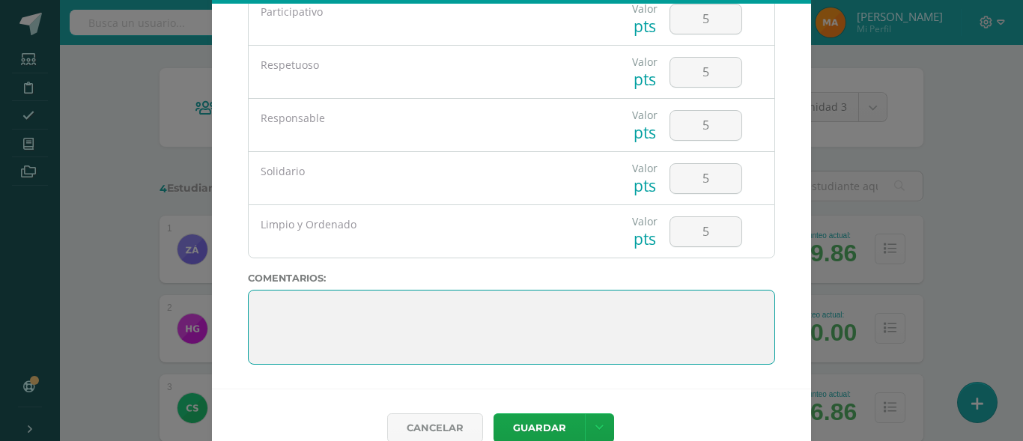
scroll to position [73, 0]
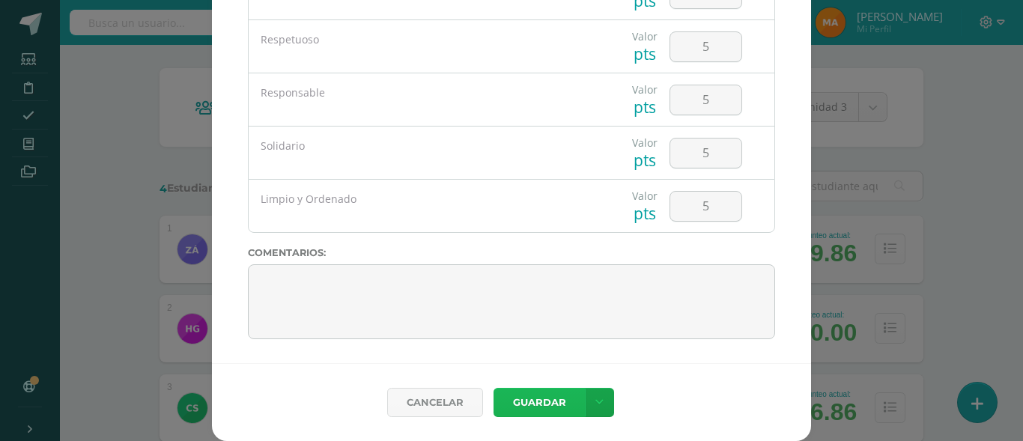
click at [525, 411] on button "Guardar" at bounding box center [539, 402] width 91 height 29
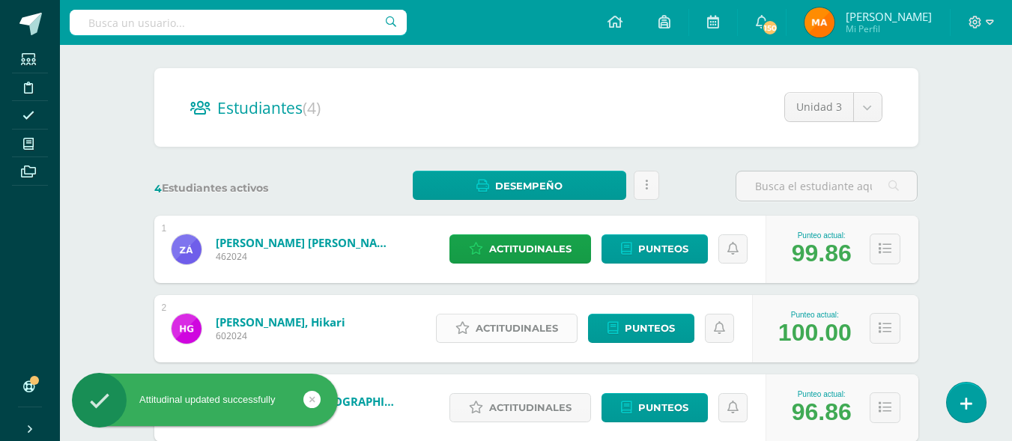
click at [532, 314] on link "Actitudinales" at bounding box center [507, 328] width 142 height 29
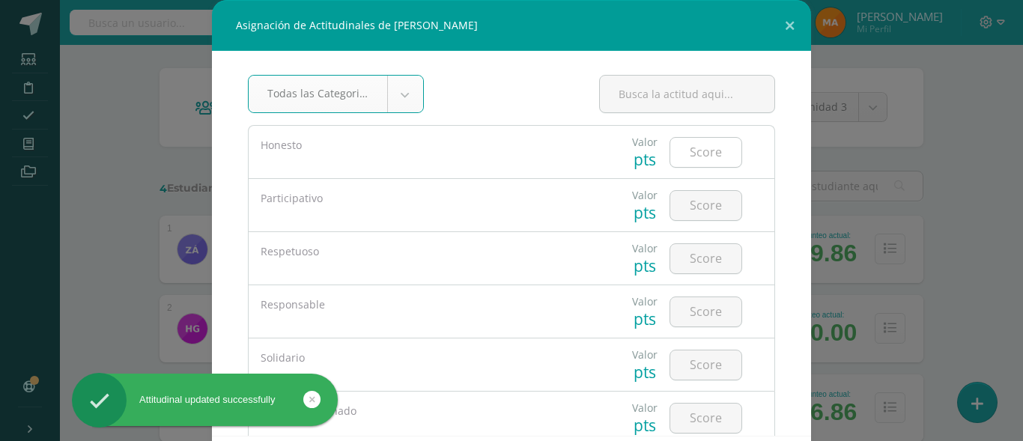
click at [685, 156] on input "number" at bounding box center [705, 152] width 71 height 29
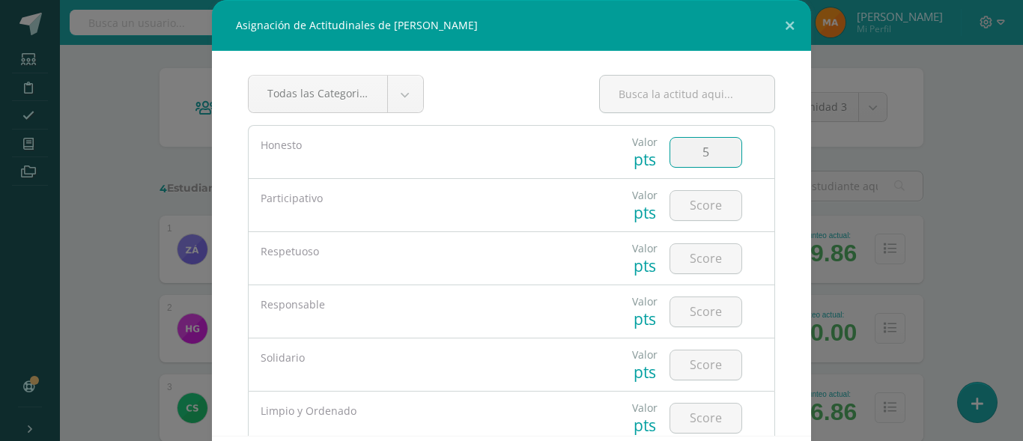
type input "5"
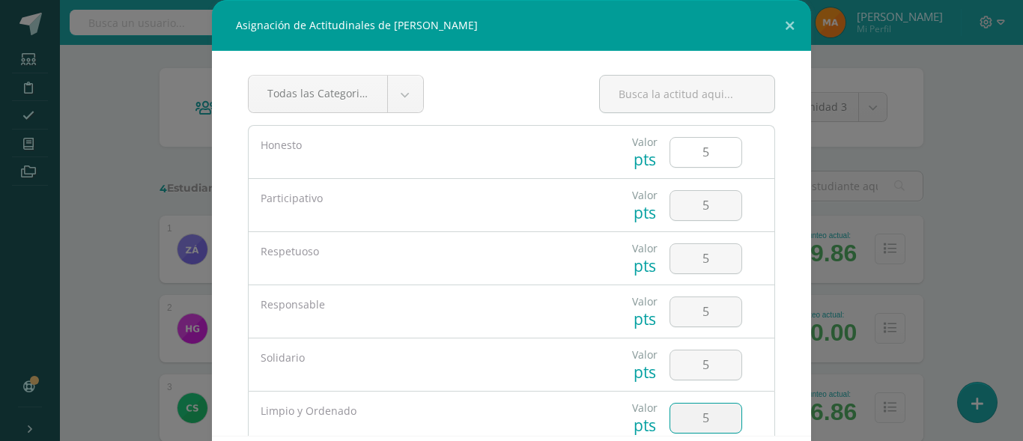
type input "5"
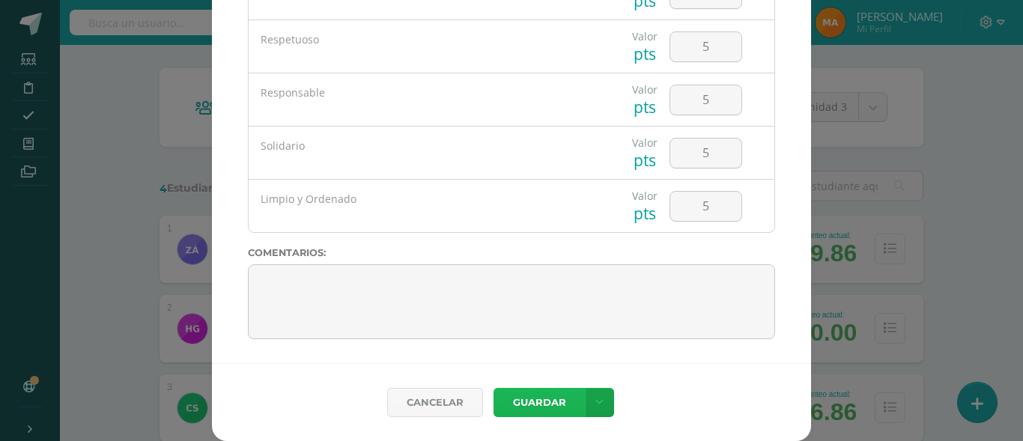
click at [541, 402] on button "Guardar" at bounding box center [539, 402] width 91 height 29
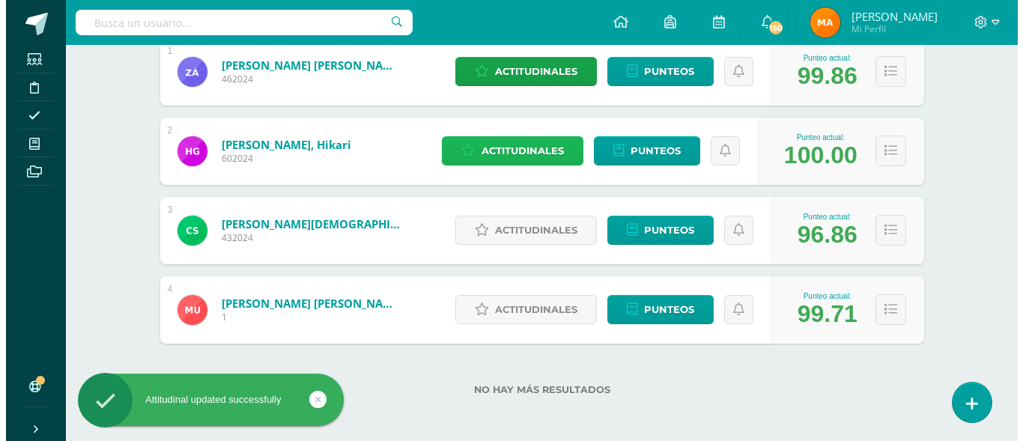
scroll to position [290, 0]
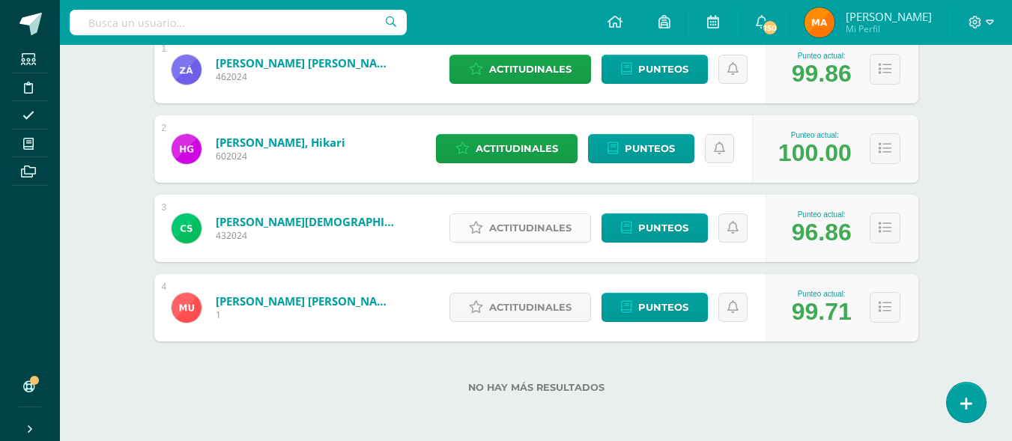
click at [529, 228] on span "Actitudinales" at bounding box center [530, 228] width 82 height 28
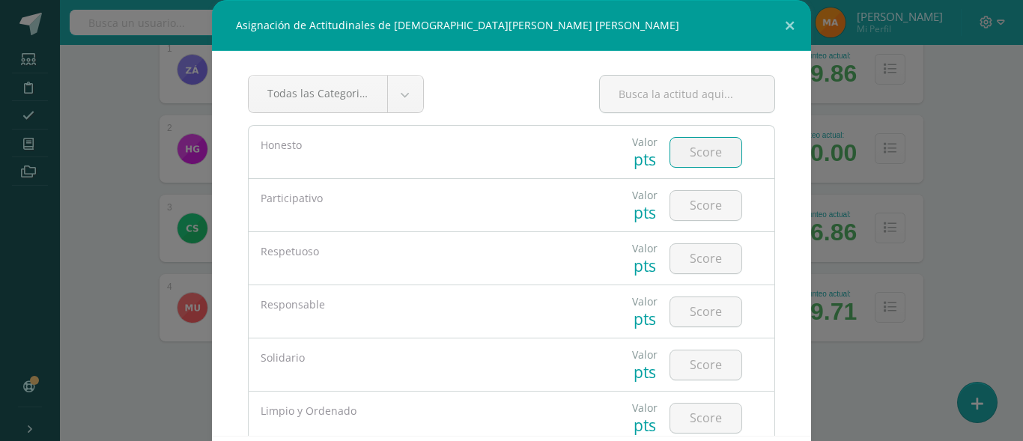
click at [678, 165] on input "number" at bounding box center [705, 152] width 71 height 29
type input "5"
click at [699, 157] on input "5" at bounding box center [705, 152] width 71 height 29
type input "4"
type input "5"
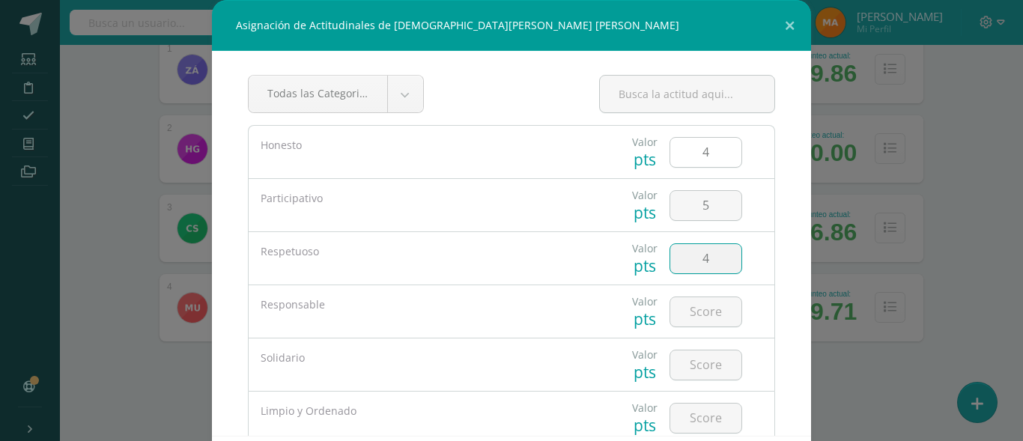
type input "4"
type input "5"
type input "4"
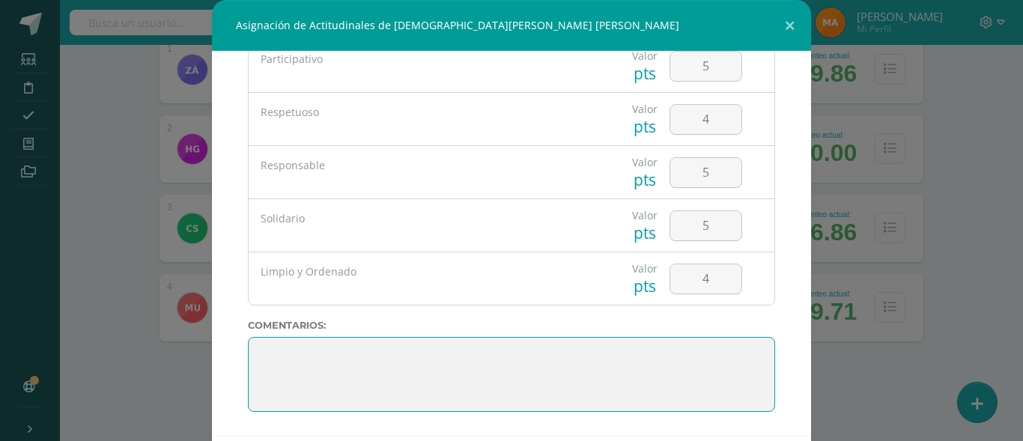
scroll to position [73, 0]
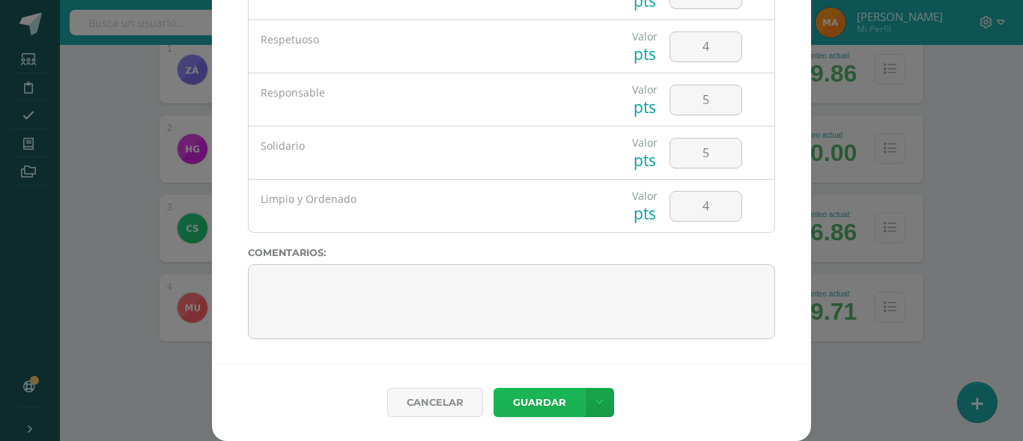
click at [533, 410] on button "Guardar" at bounding box center [539, 402] width 91 height 29
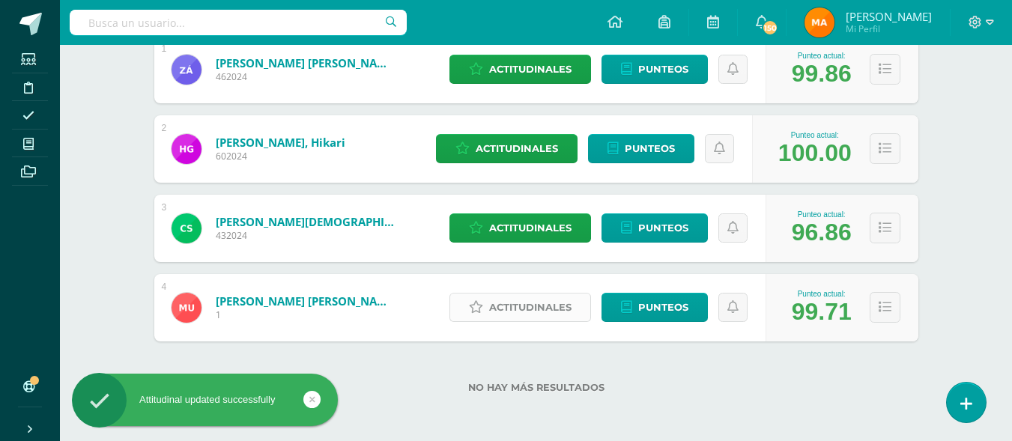
click at [526, 296] on span "Actitudinales" at bounding box center [530, 308] width 82 height 28
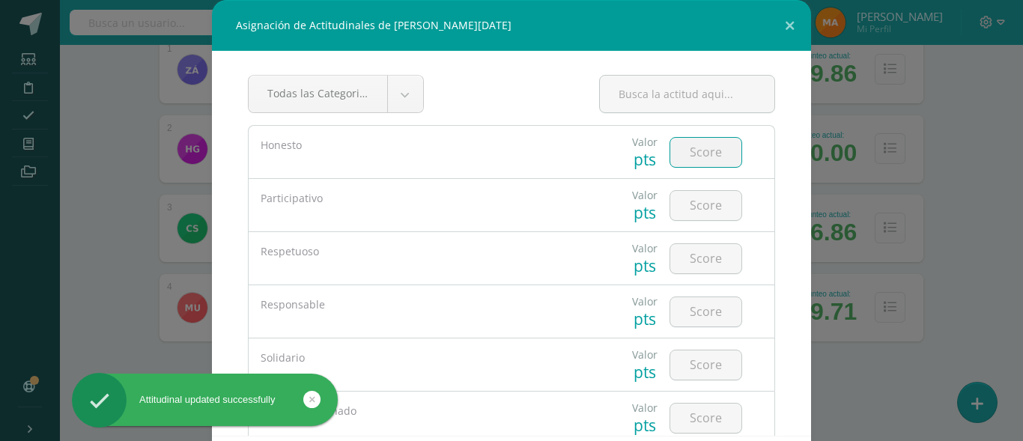
click at [678, 157] on input "number" at bounding box center [705, 152] width 71 height 29
type input "5"
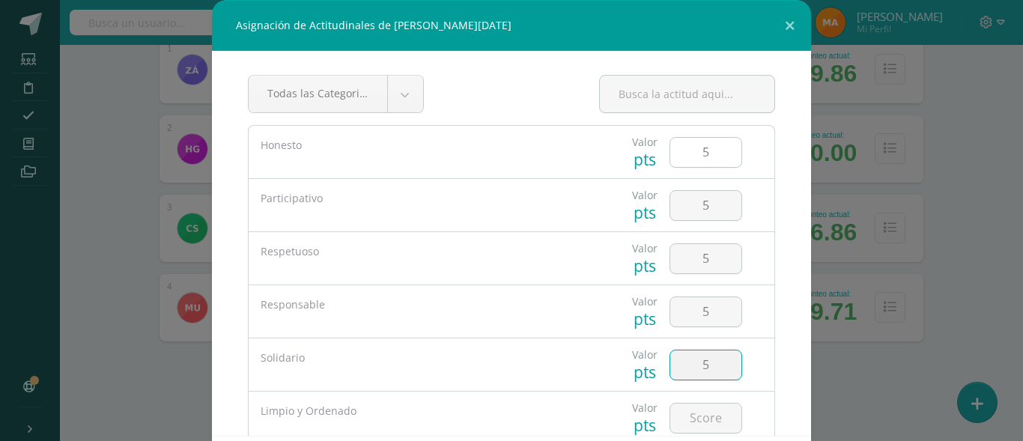
type input "5"
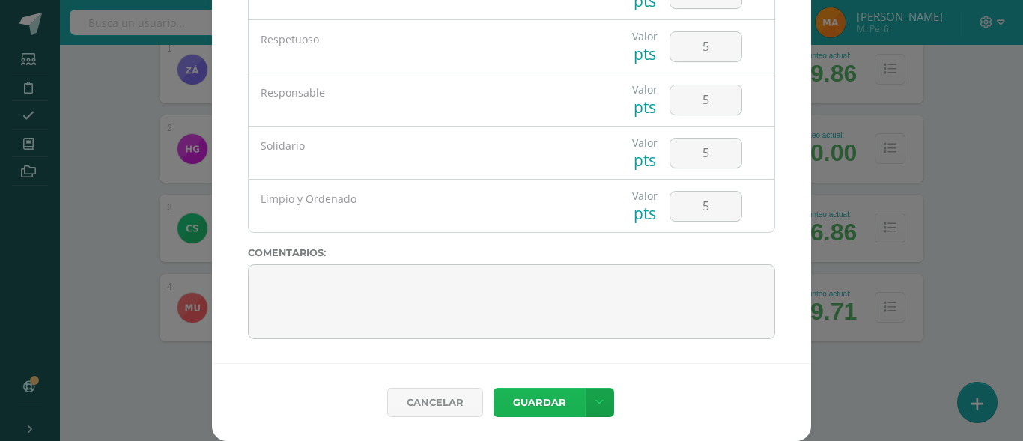
click at [522, 415] on button "Guardar" at bounding box center [539, 402] width 91 height 29
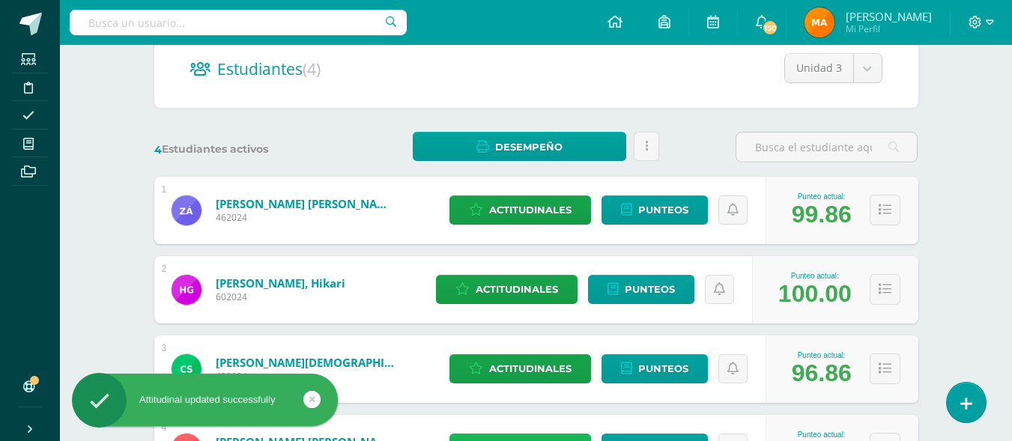
scroll to position [0, 0]
